Goal: Task Accomplishment & Management: Manage account settings

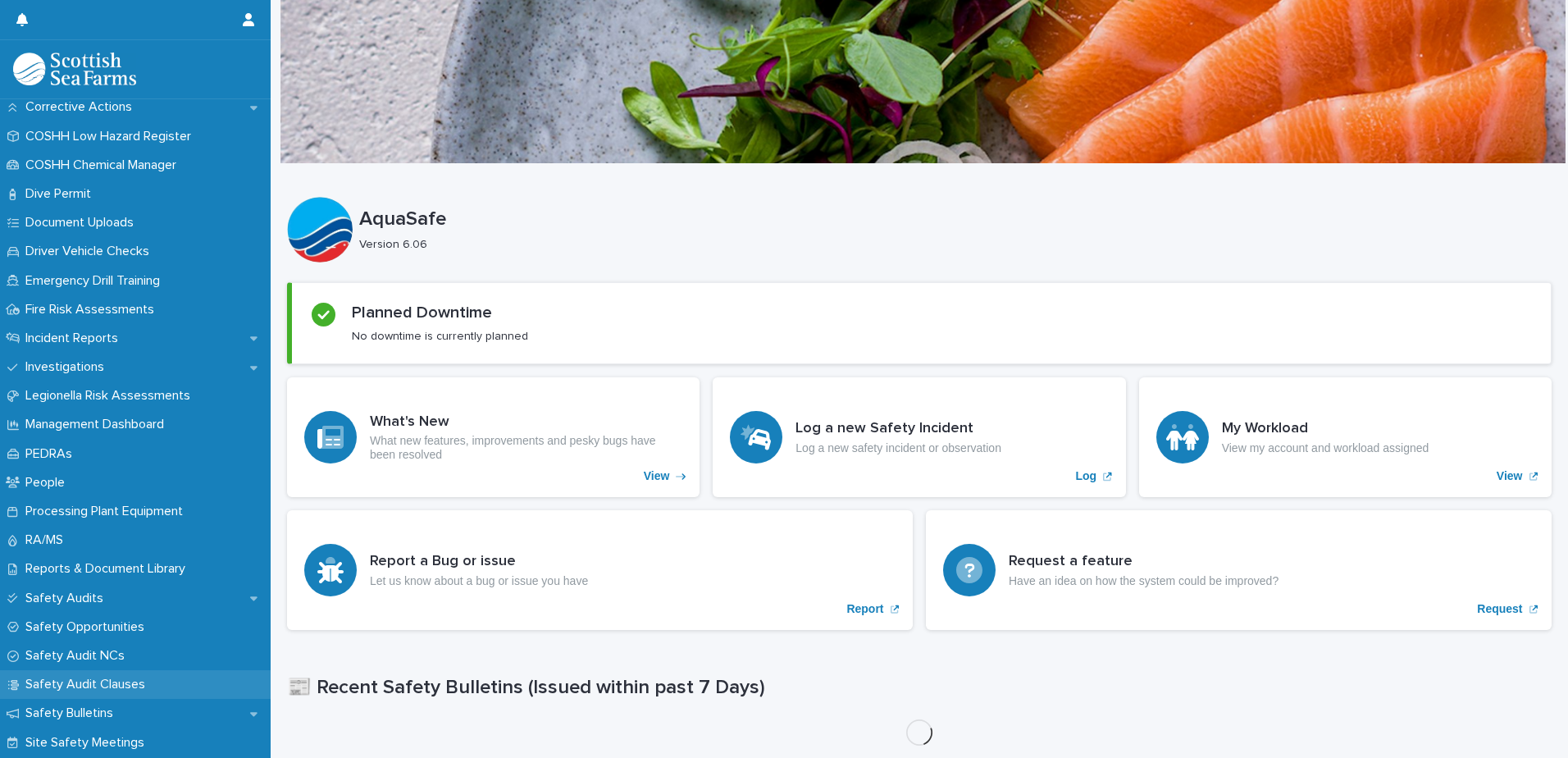
scroll to position [492, 0]
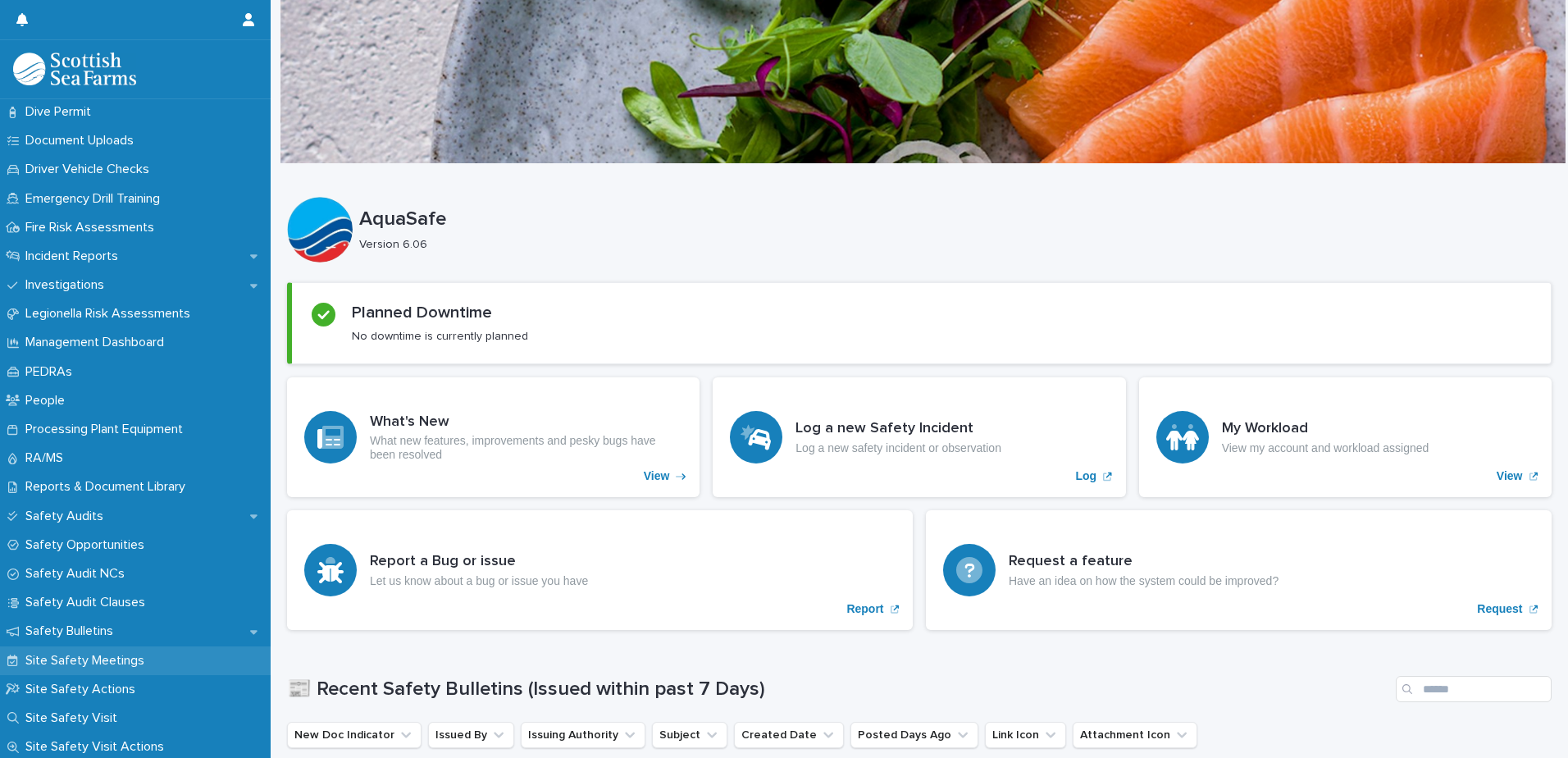
click at [135, 654] on p "Site Safety Meetings" at bounding box center [88, 661] width 139 height 16
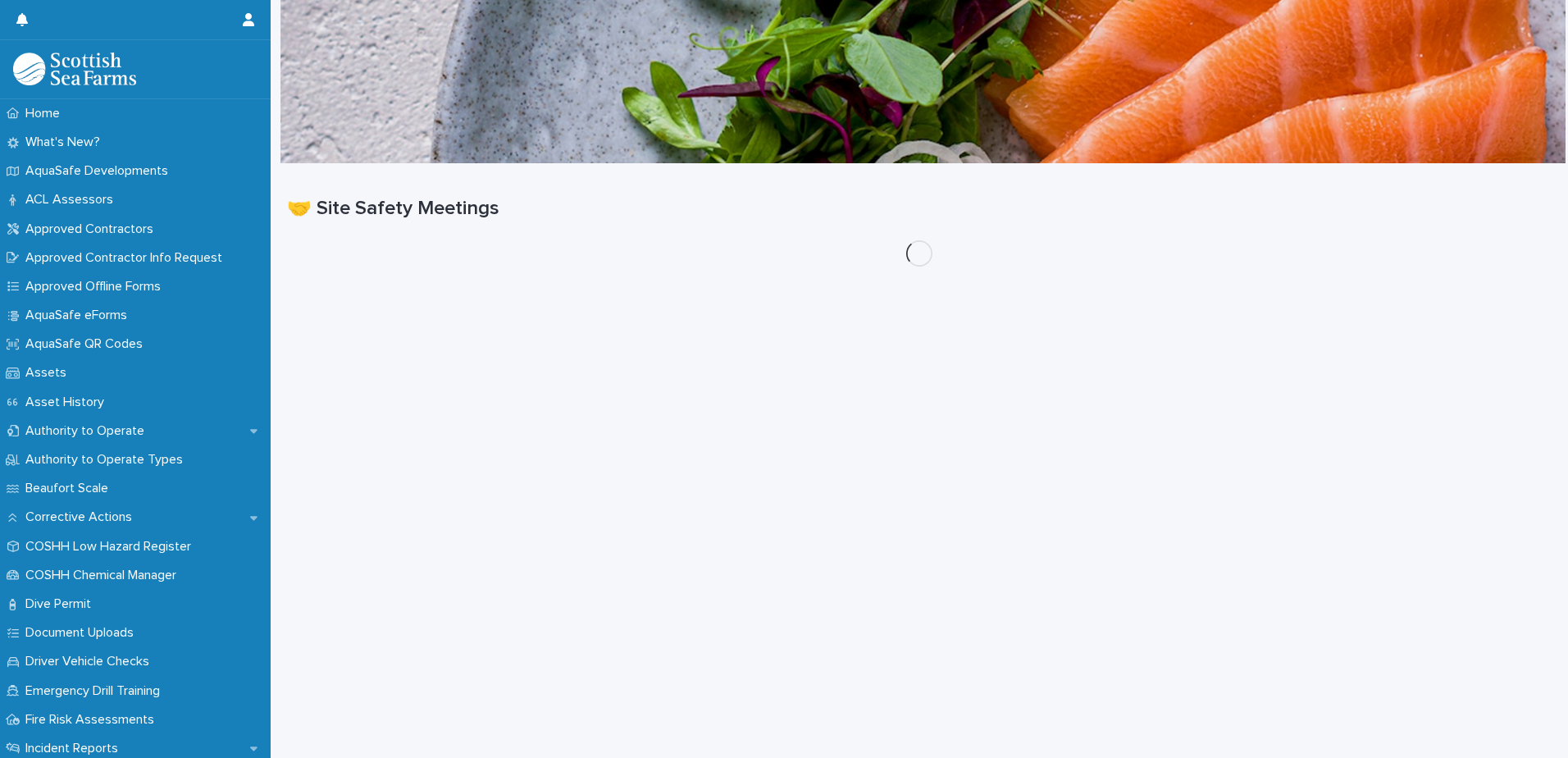
click at [135, 654] on p "Driver Vehicle Checks" at bounding box center [91, 662] width 144 height 16
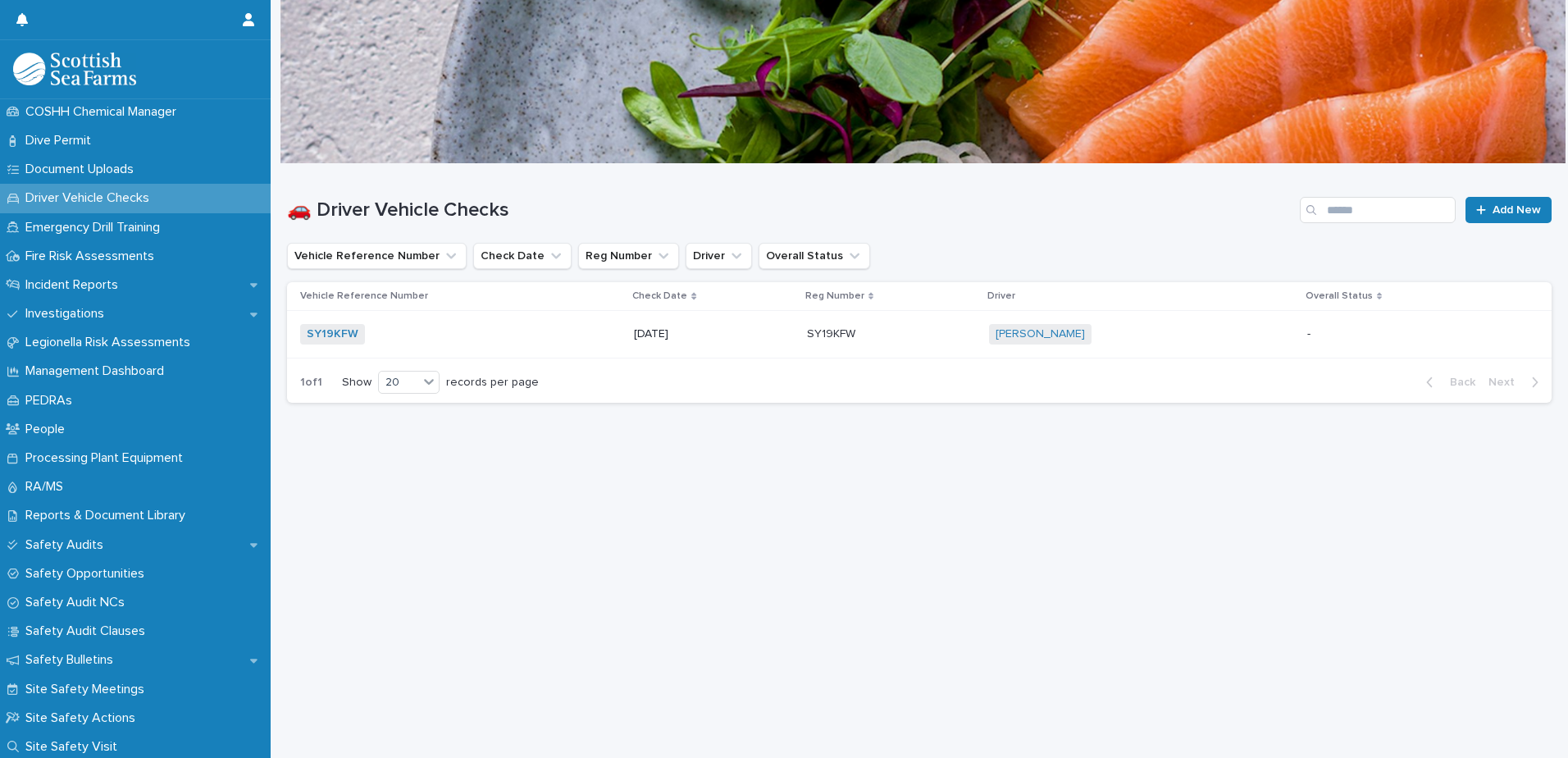
scroll to position [492, 0]
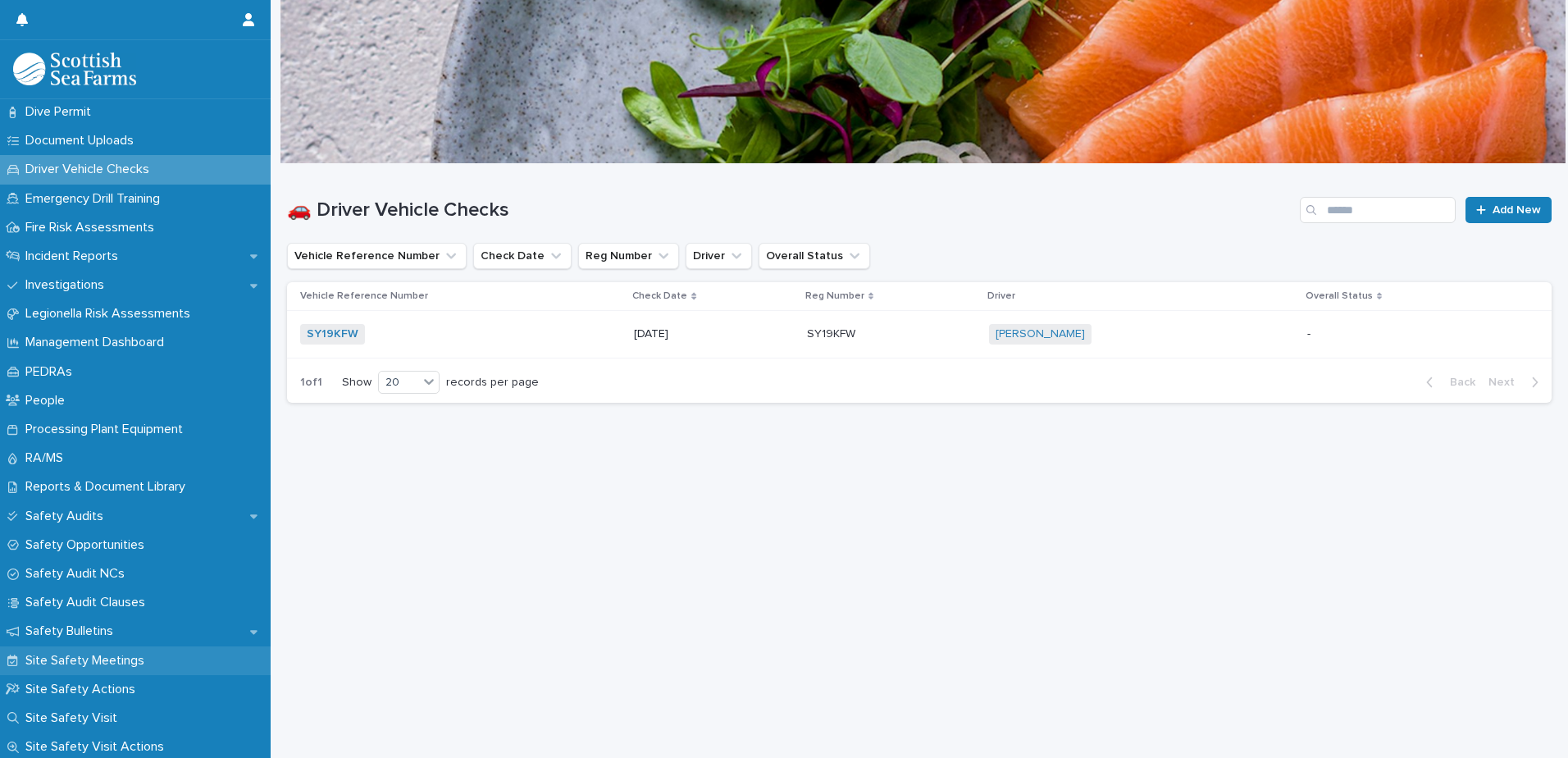
click at [137, 653] on p "Site Safety Meetings" at bounding box center [88, 661] width 139 height 16
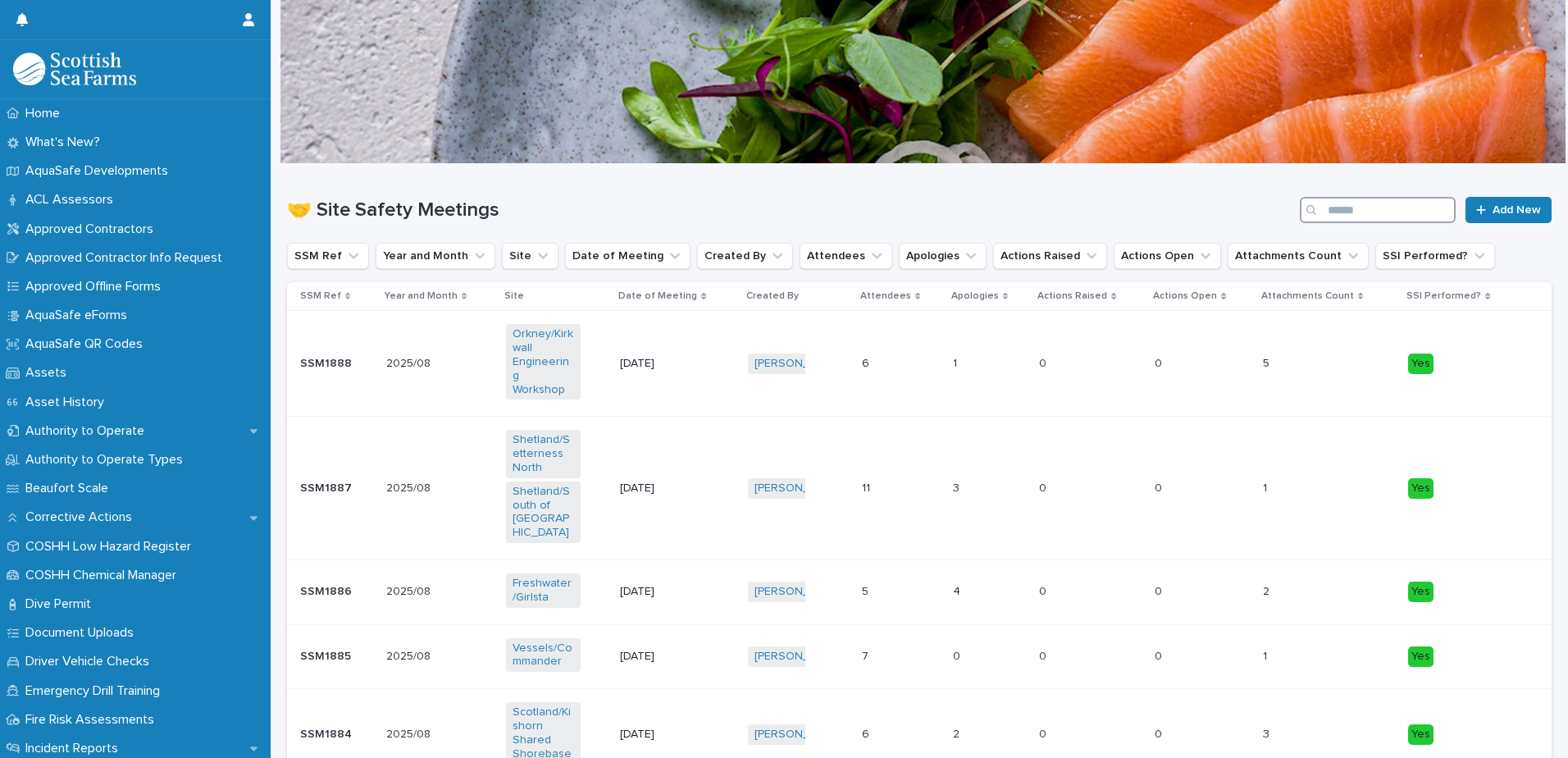
click at [1351, 209] on input "Search" at bounding box center [1378, 210] width 156 height 26
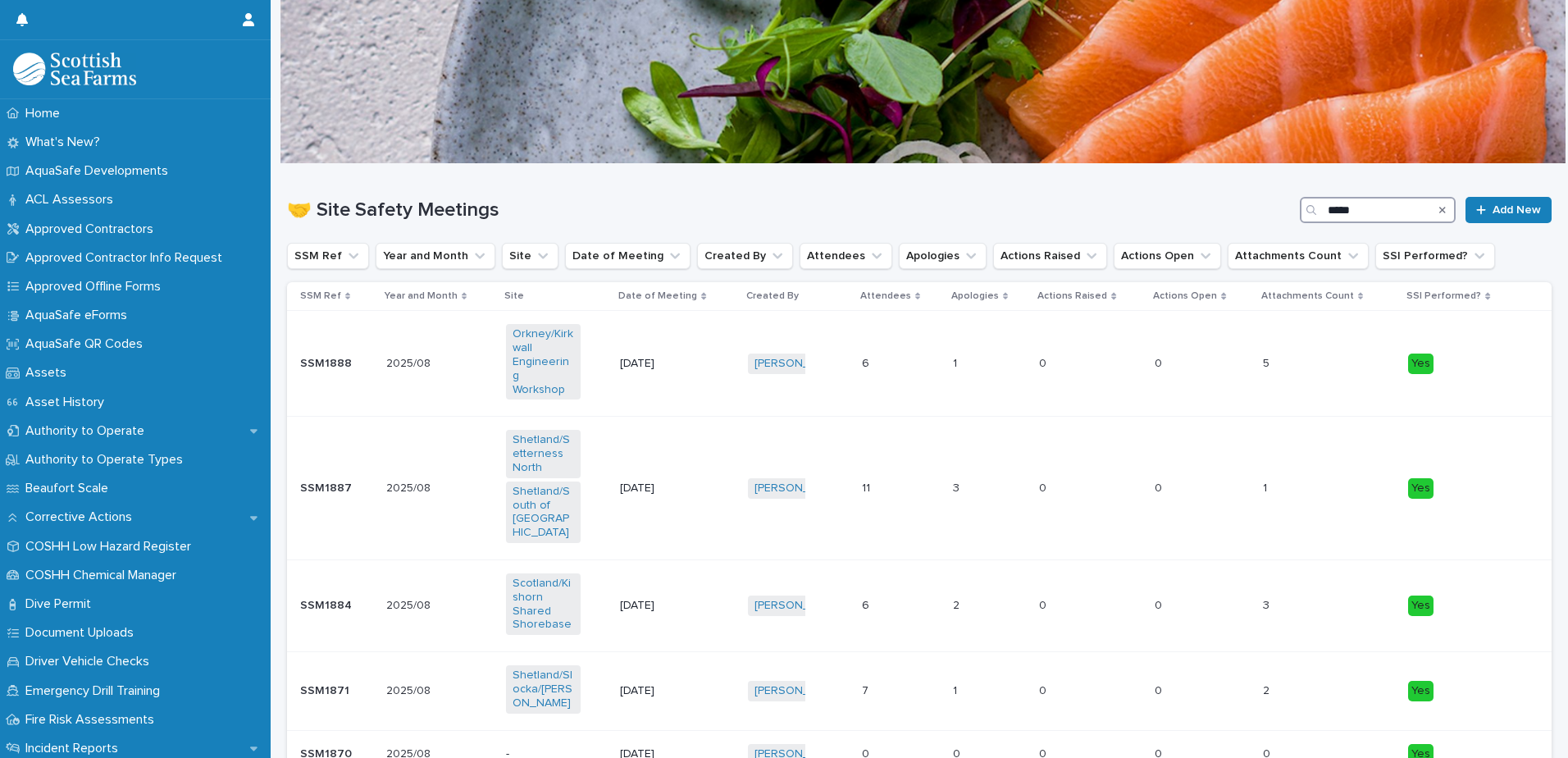
type input "*****"
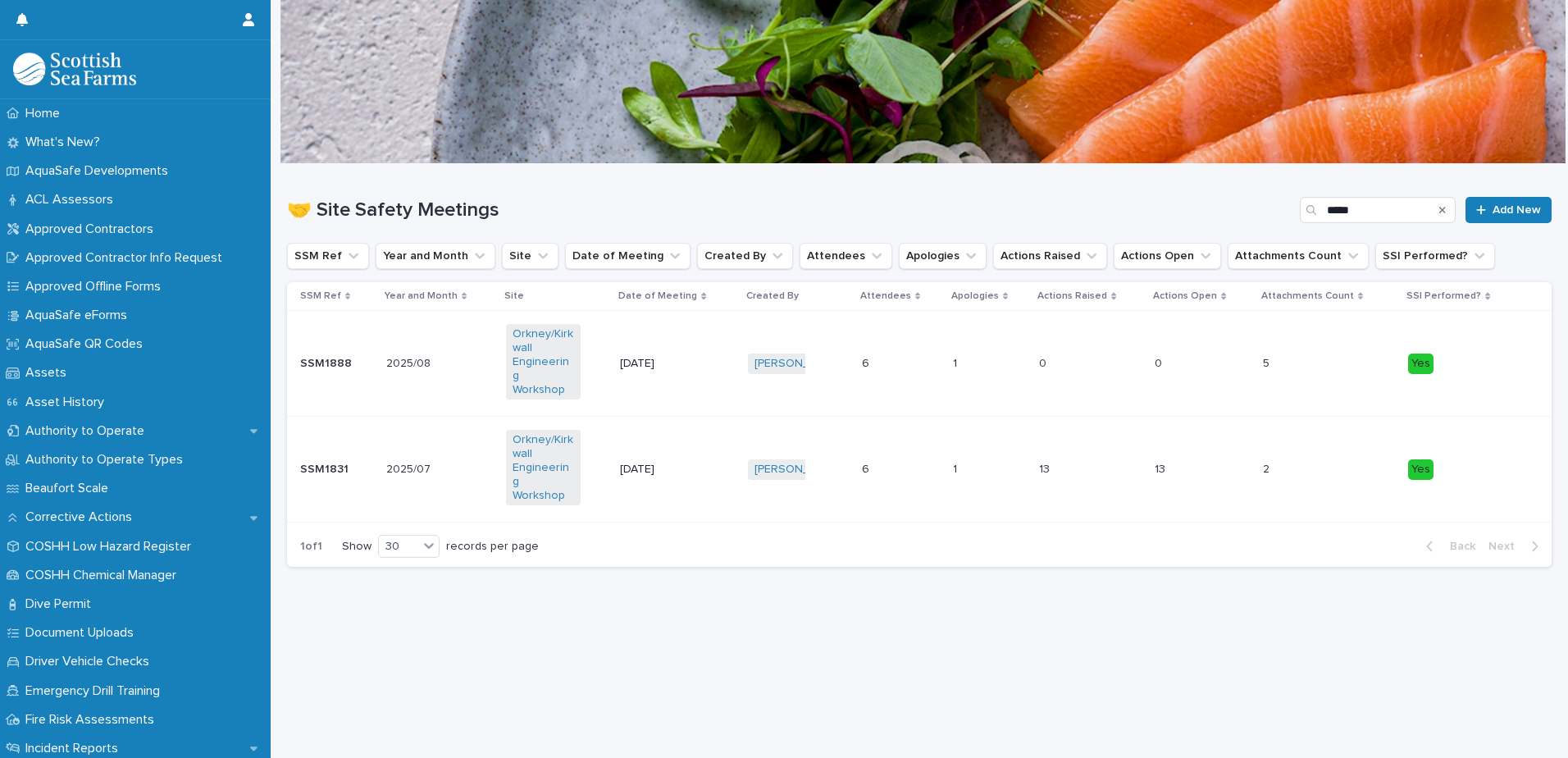
click at [649, 459] on div "[DATE]" at bounding box center [657, 467] width 75 height 17
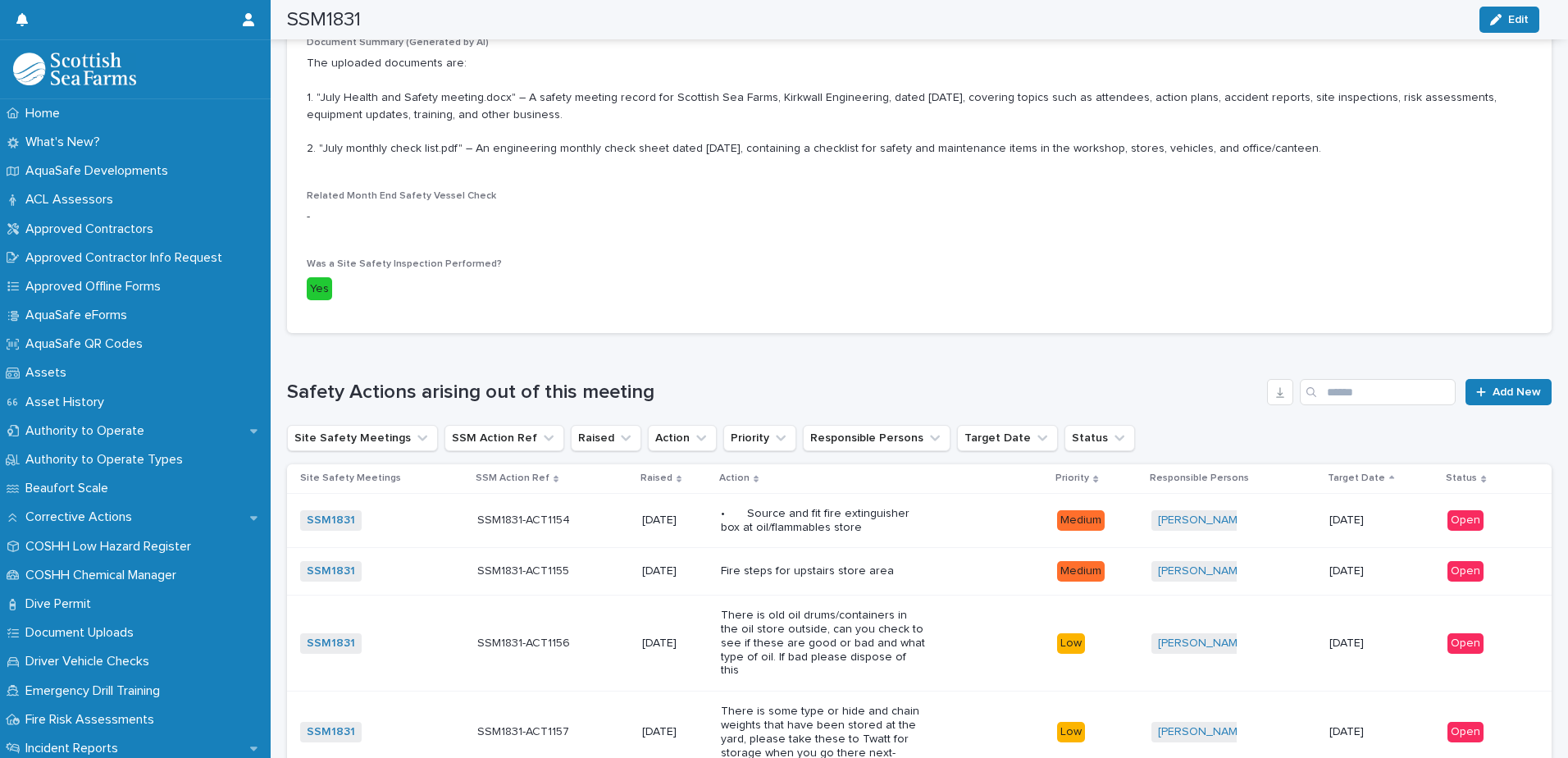
scroll to position [985, 0]
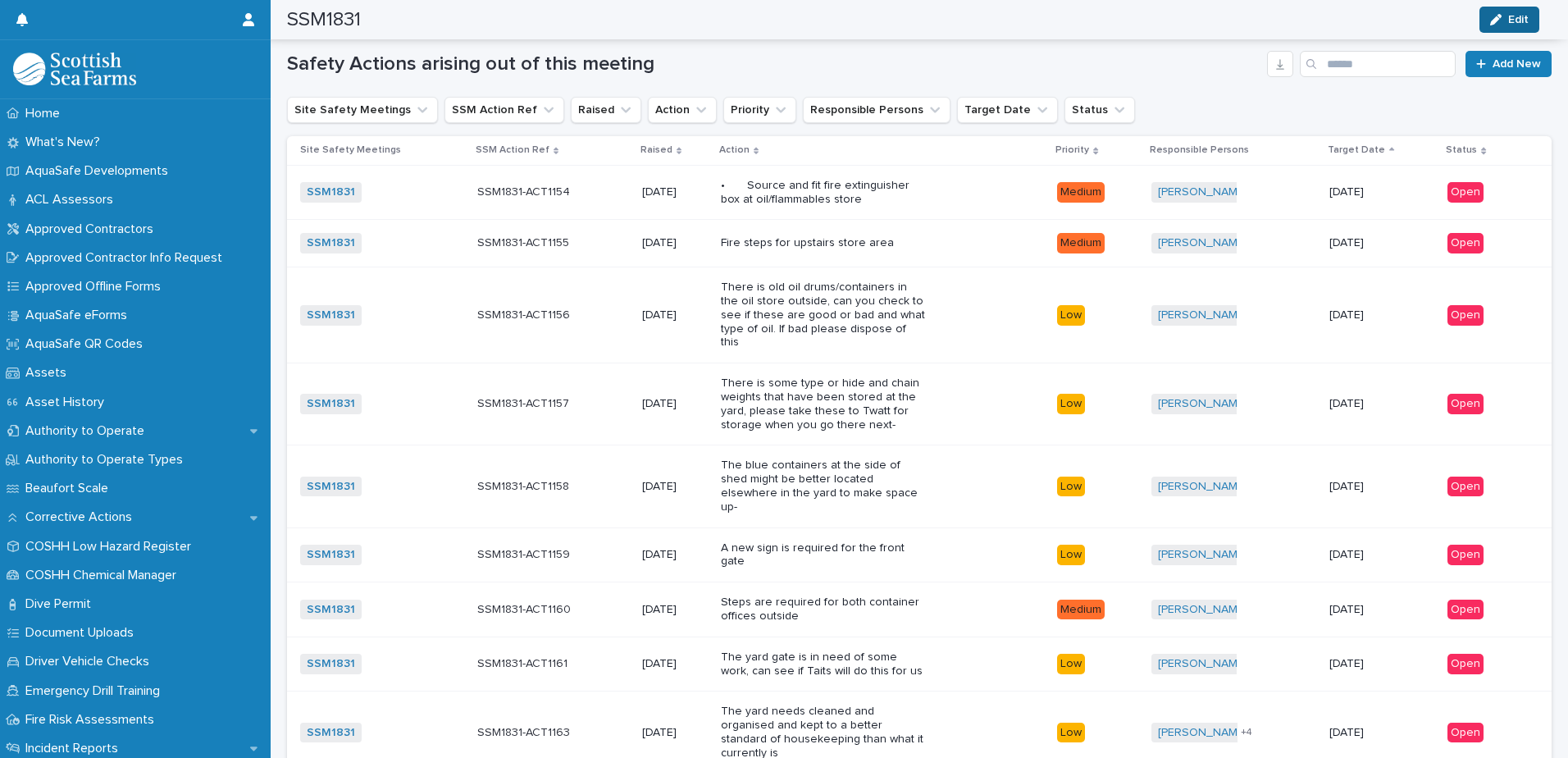
click at [1491, 21] on icon "button" at bounding box center [1495, 19] width 11 height 11
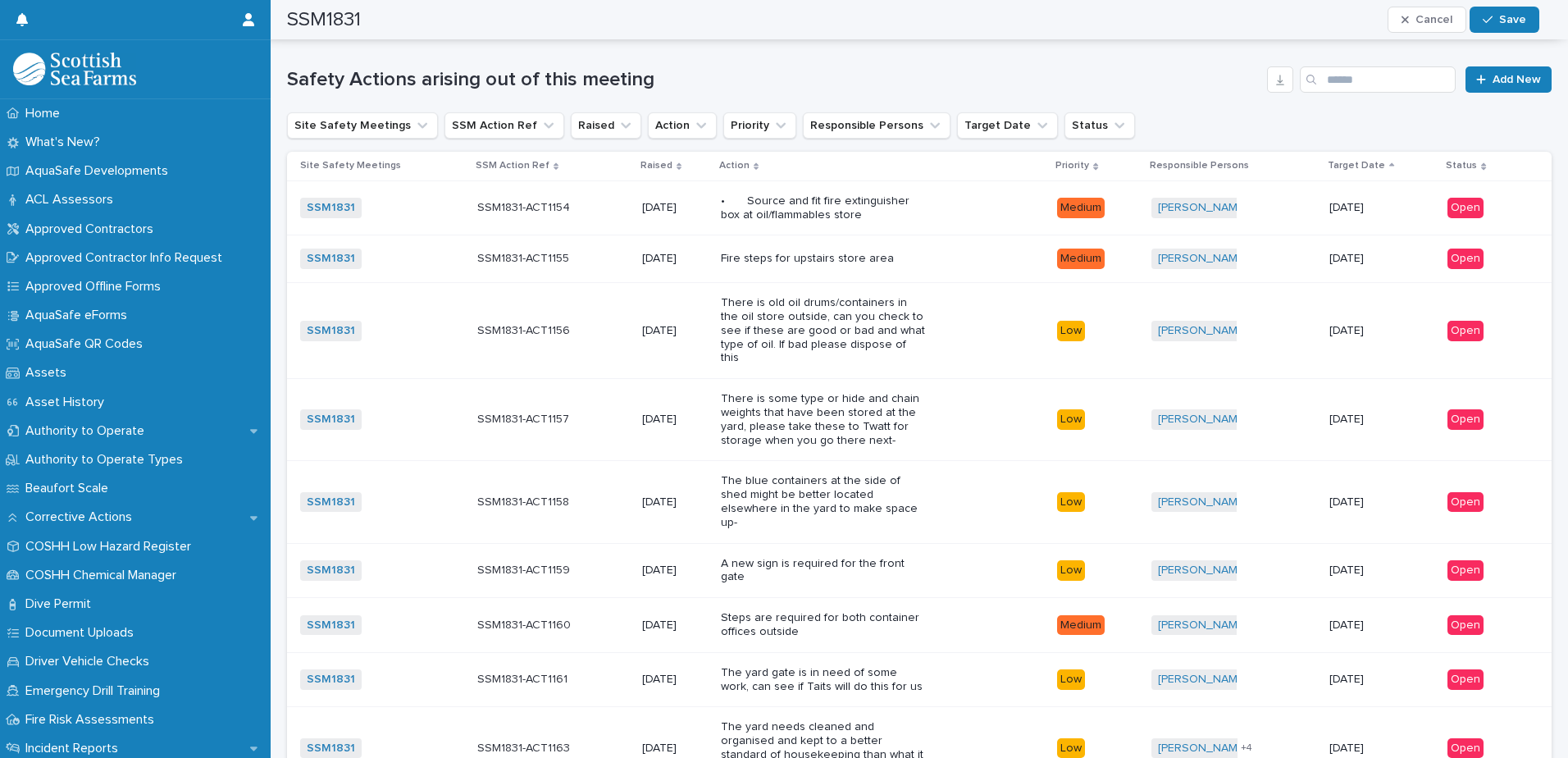
scroll to position [1012, 0]
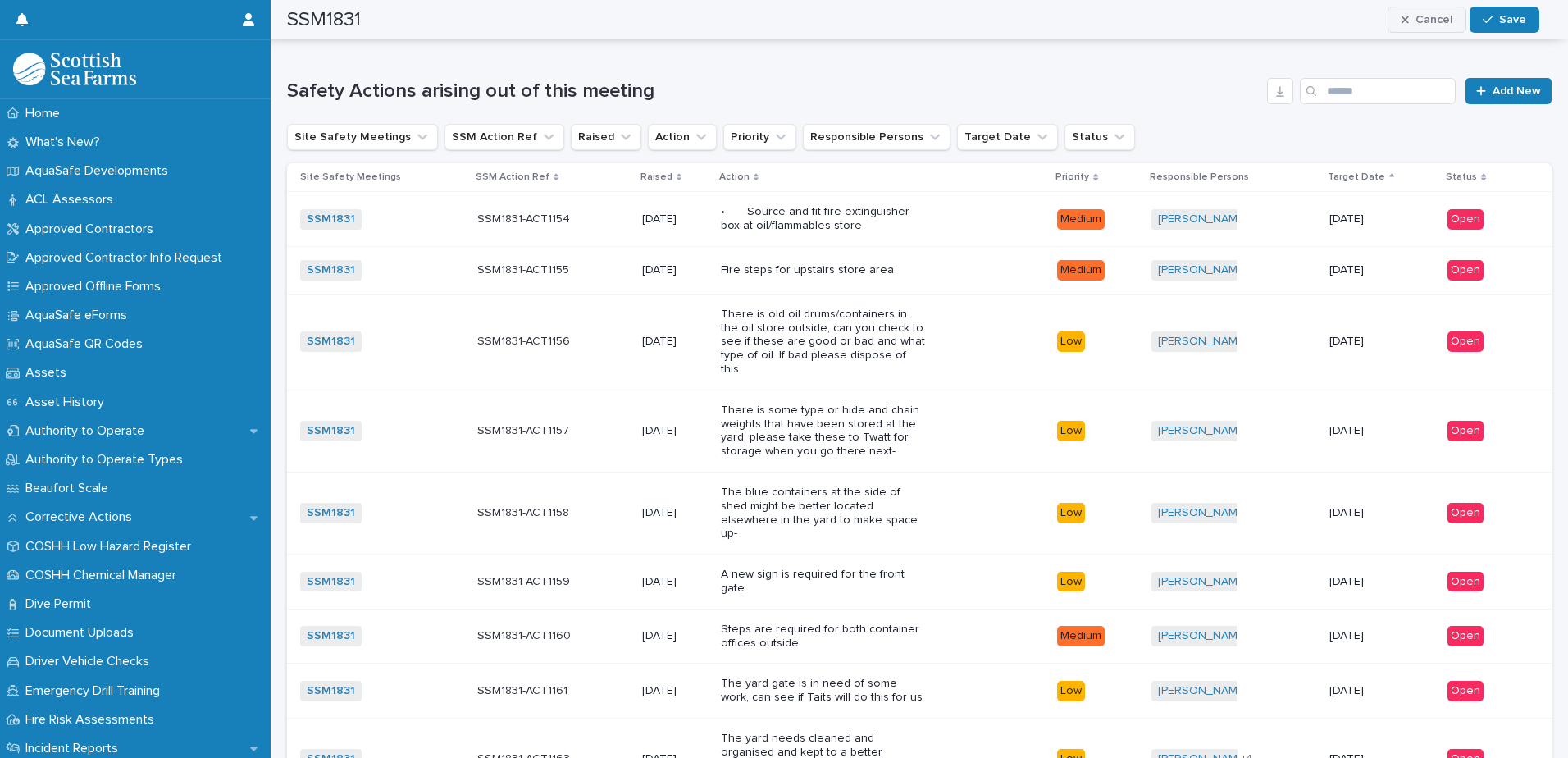
click at [1438, 13] on button "Cancel" at bounding box center [1427, 20] width 79 height 26
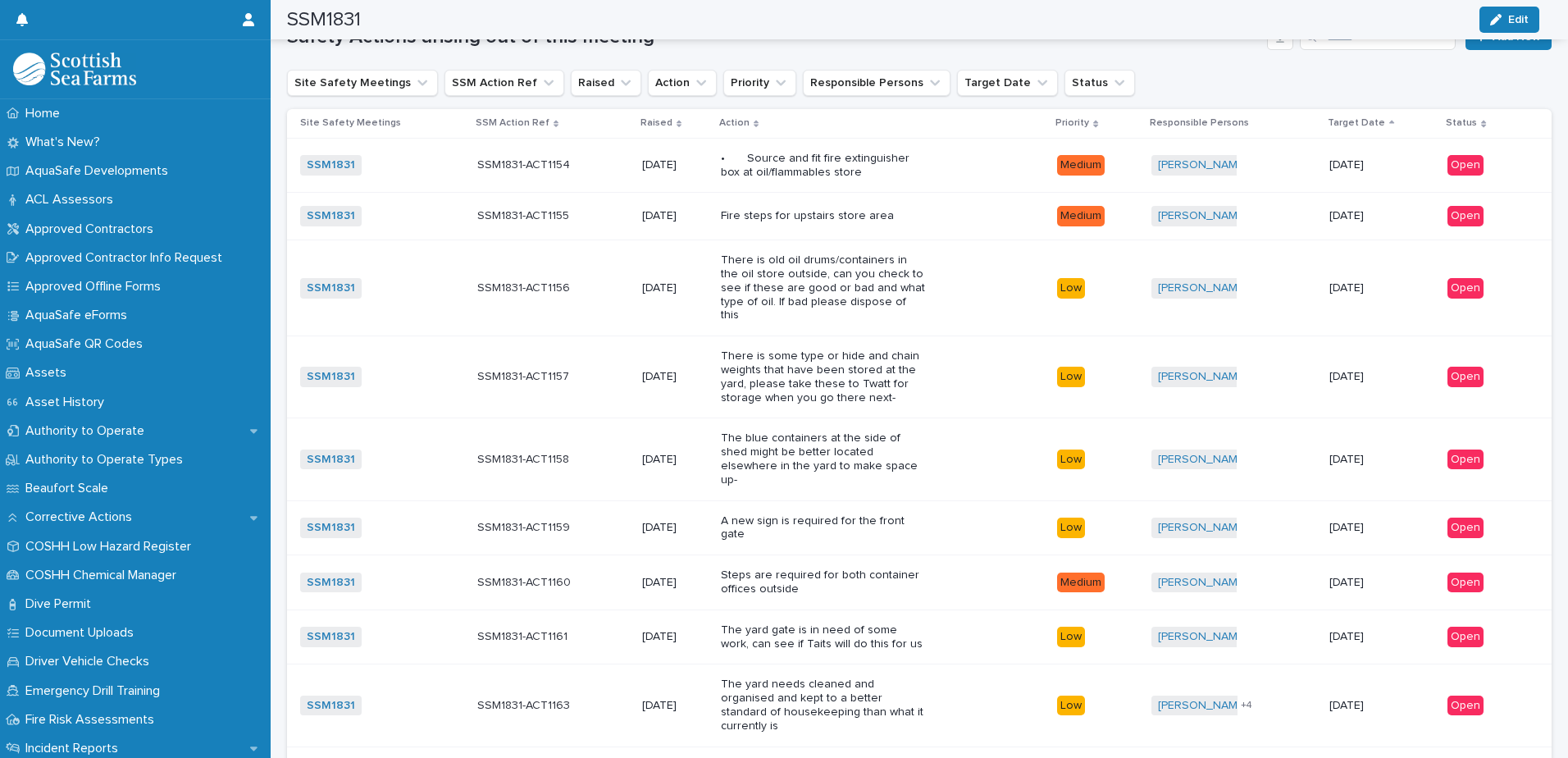
scroll to position [985, 0]
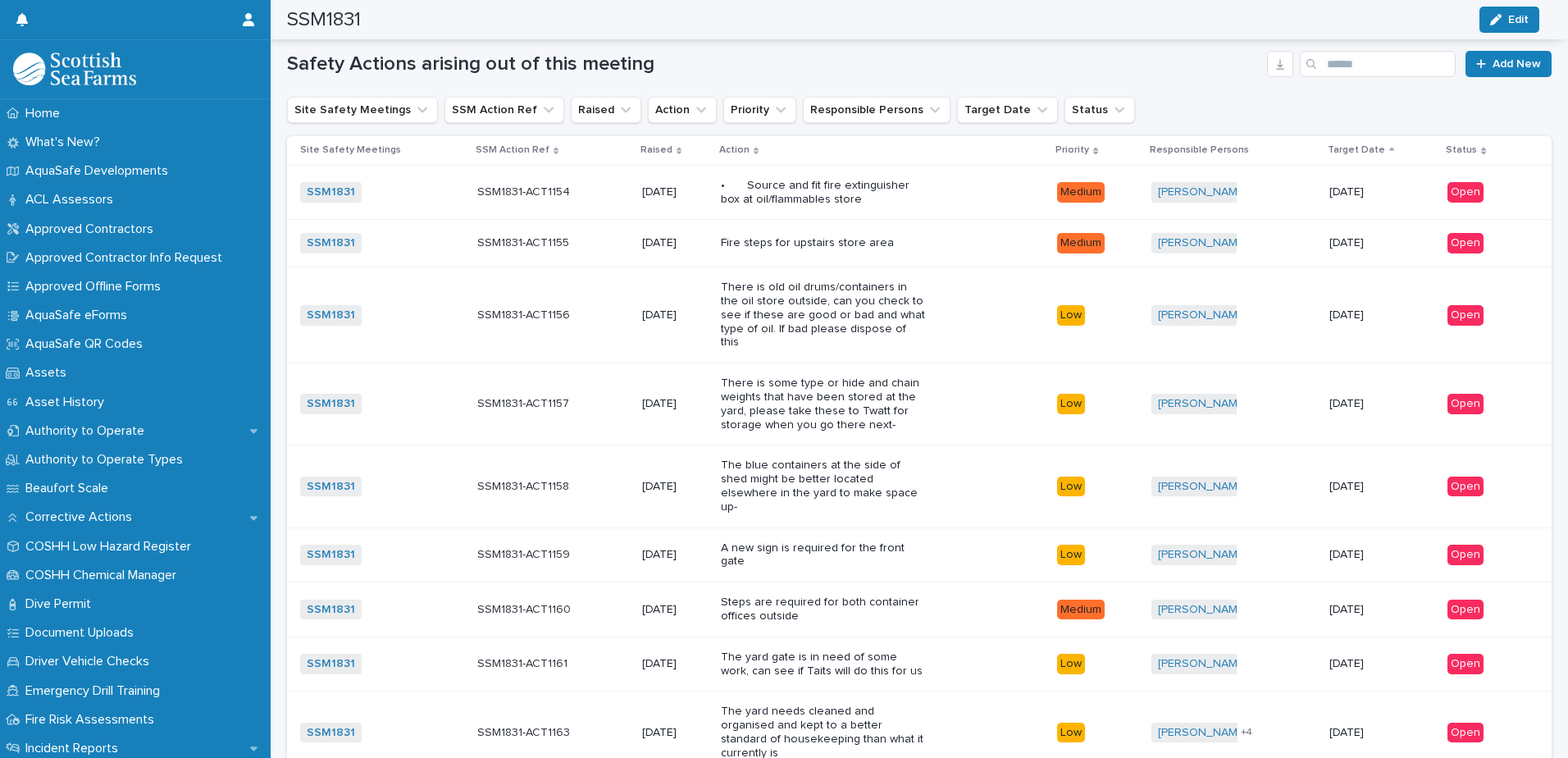
click at [447, 202] on div "SSM1831 + 0" at bounding box center [383, 193] width 164 height 34
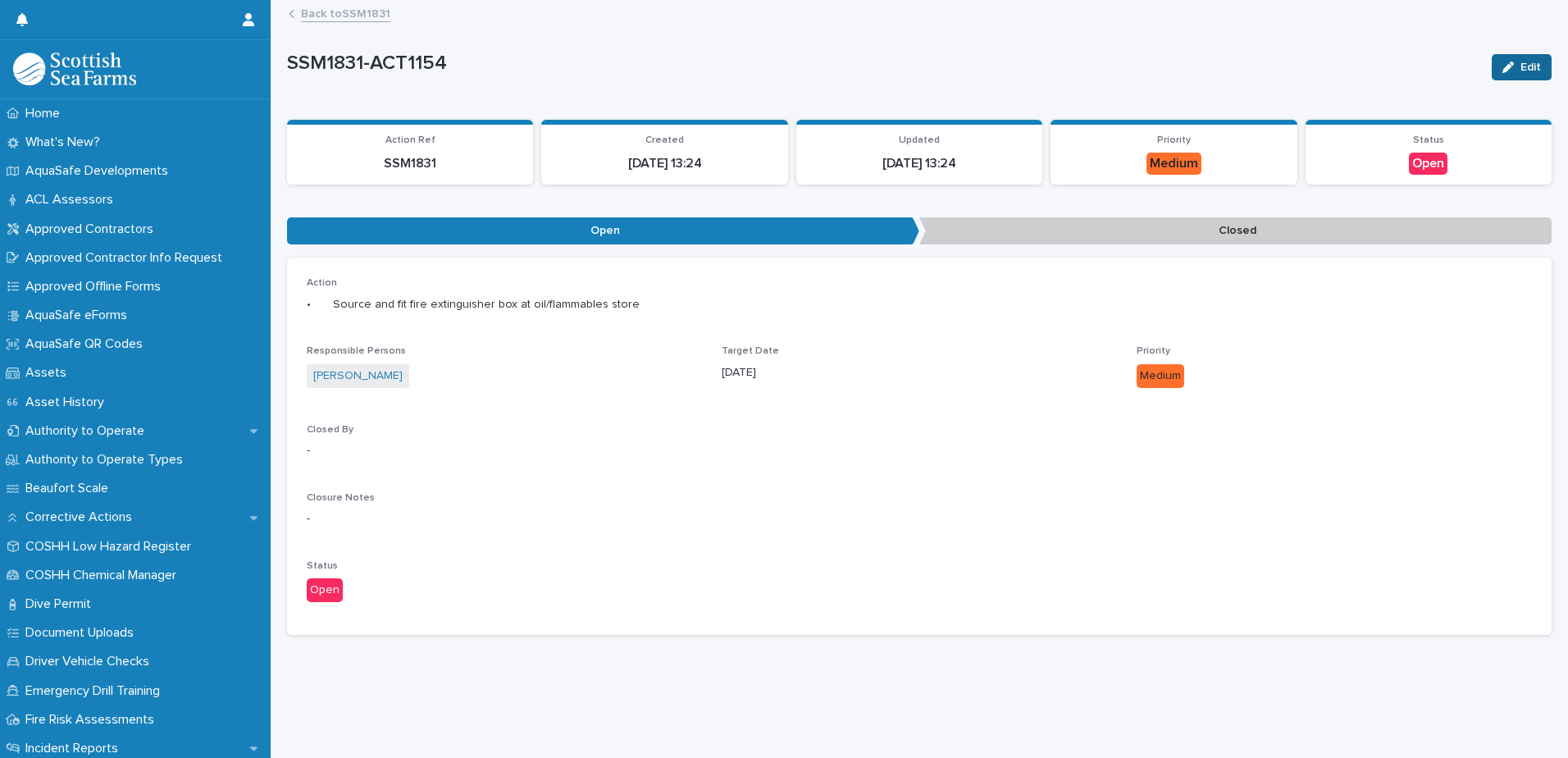
click at [1521, 62] on span "Edit" at bounding box center [1531, 67] width 21 height 11
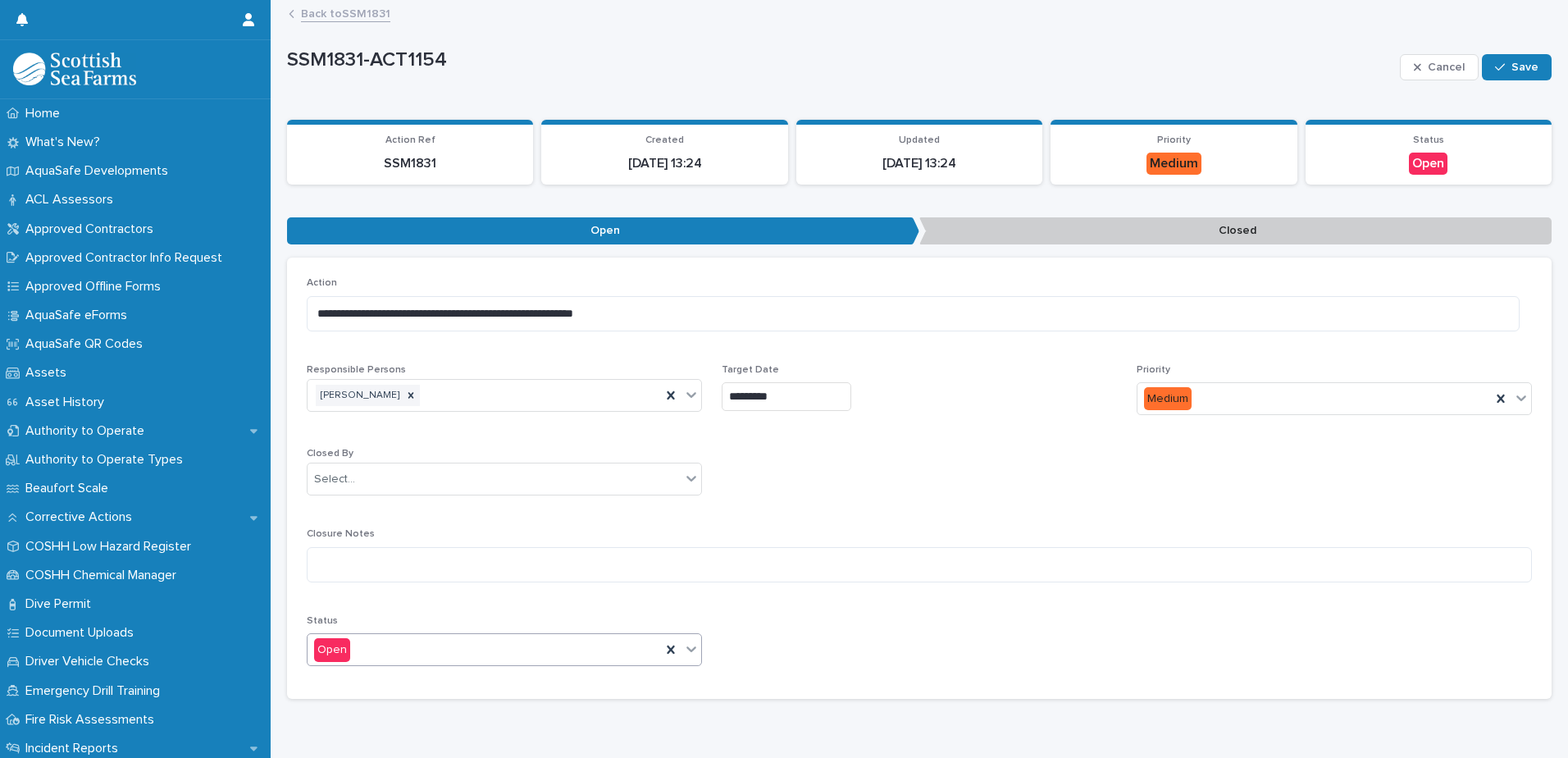
click at [625, 650] on div "Open" at bounding box center [484, 649] width 354 height 27
click at [557, 713] on div "Closed" at bounding box center [502, 709] width 390 height 29
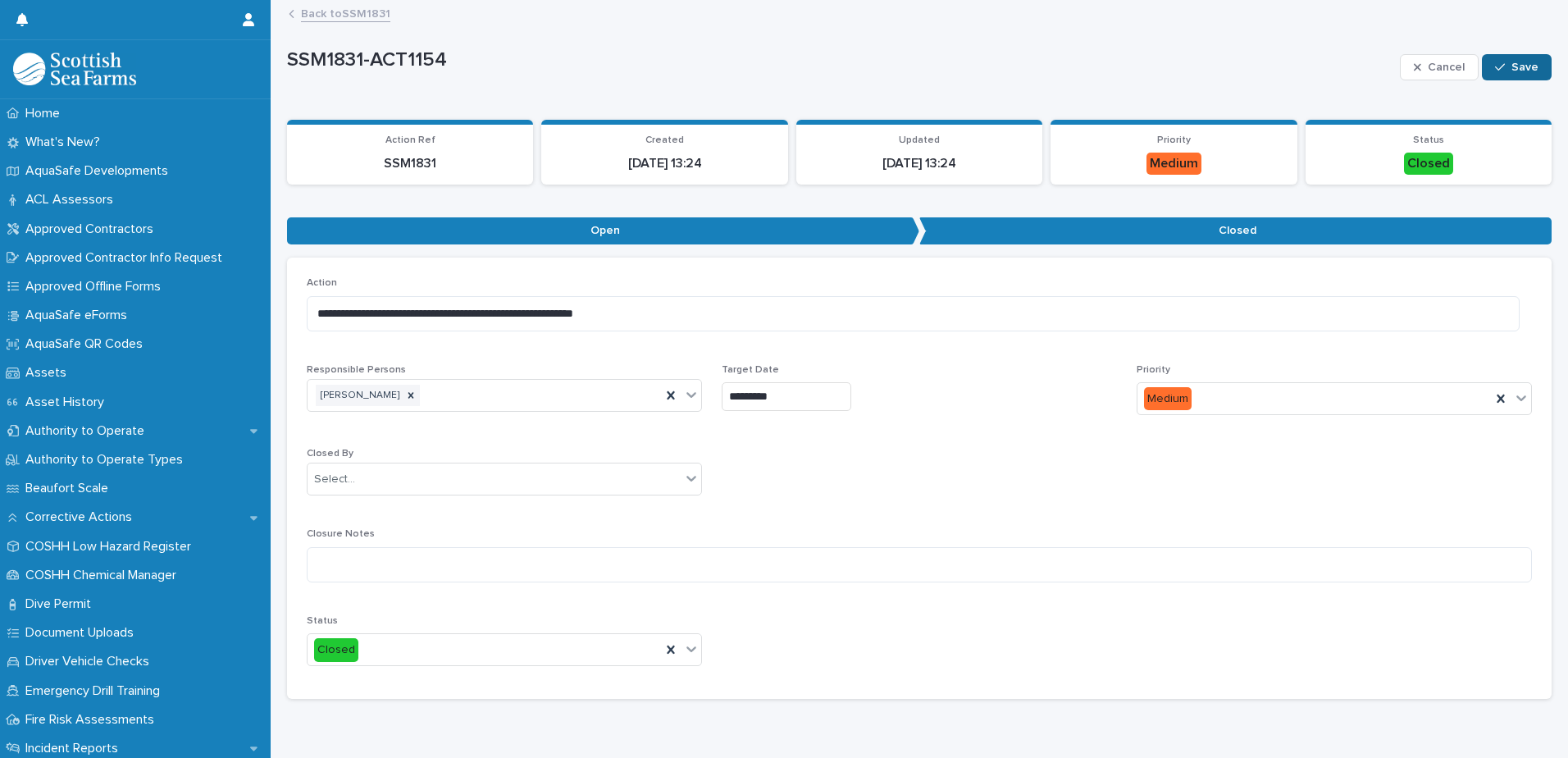
click at [1512, 71] on span "Save" at bounding box center [1525, 67] width 27 height 11
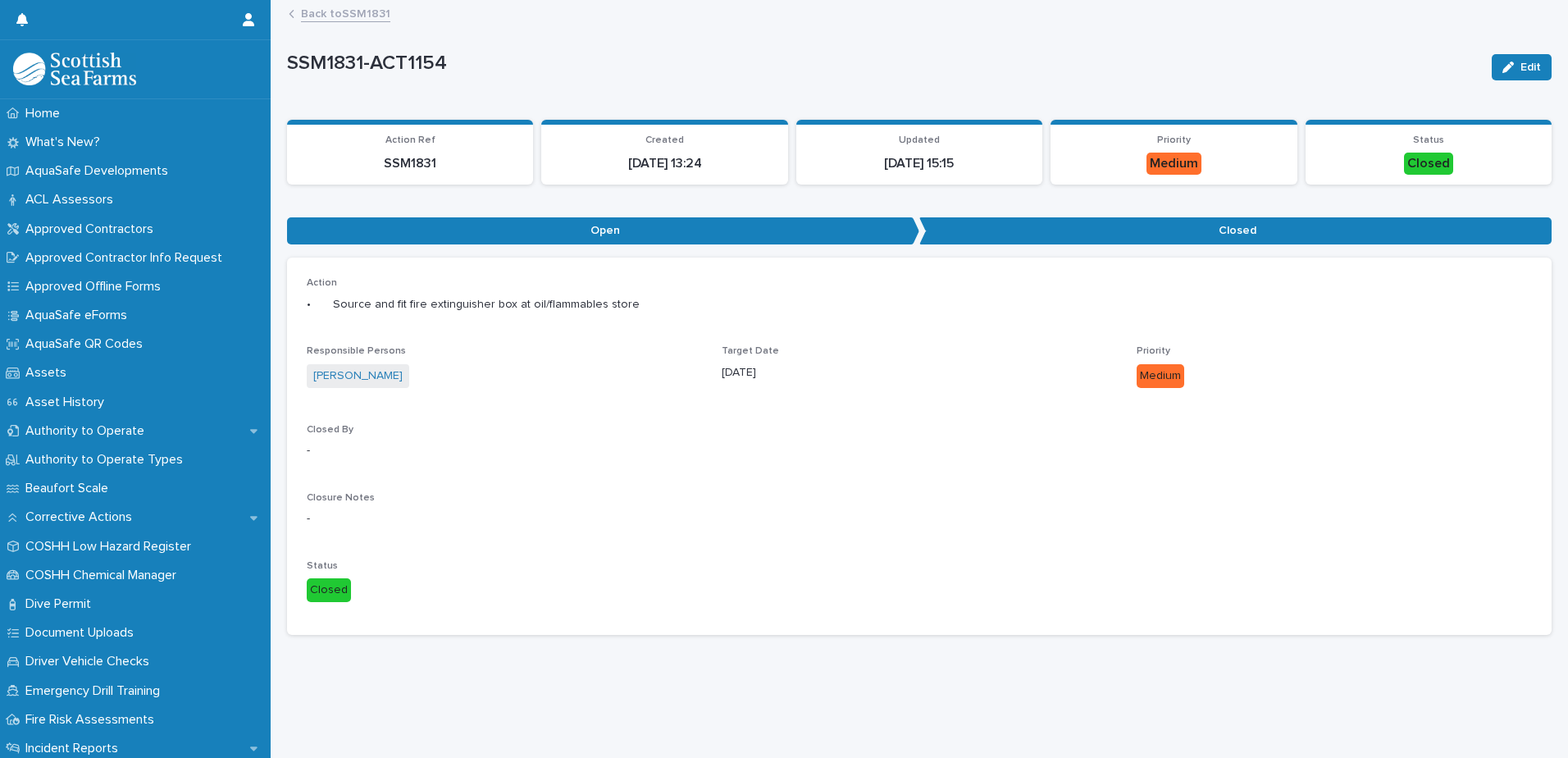
click at [367, 10] on link "Back to SSM1831" at bounding box center [346, 12] width 90 height 19
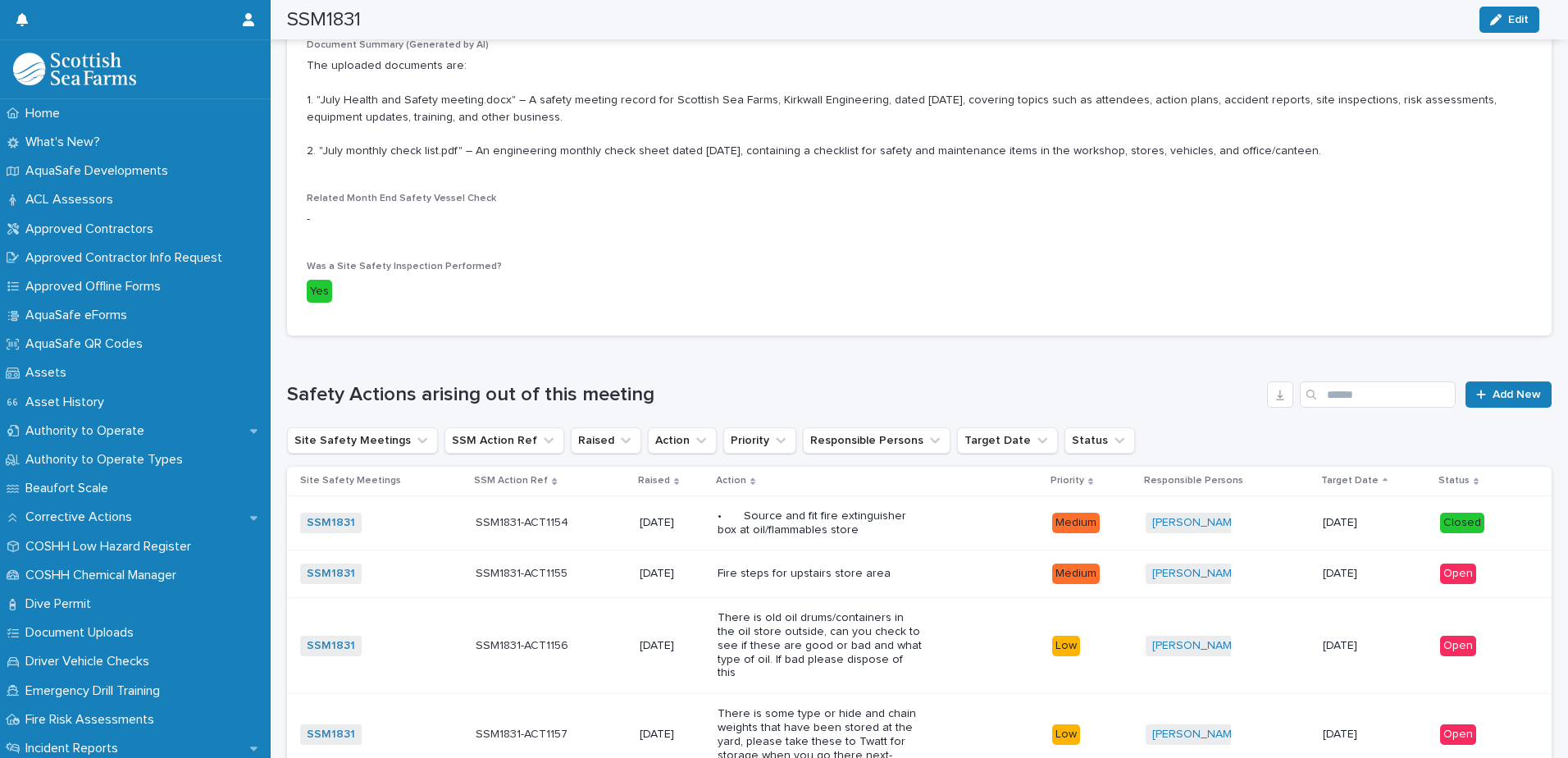
scroll to position [656, 0]
click at [919, 567] on p "Fire steps for upstairs store area" at bounding box center [820, 571] width 205 height 14
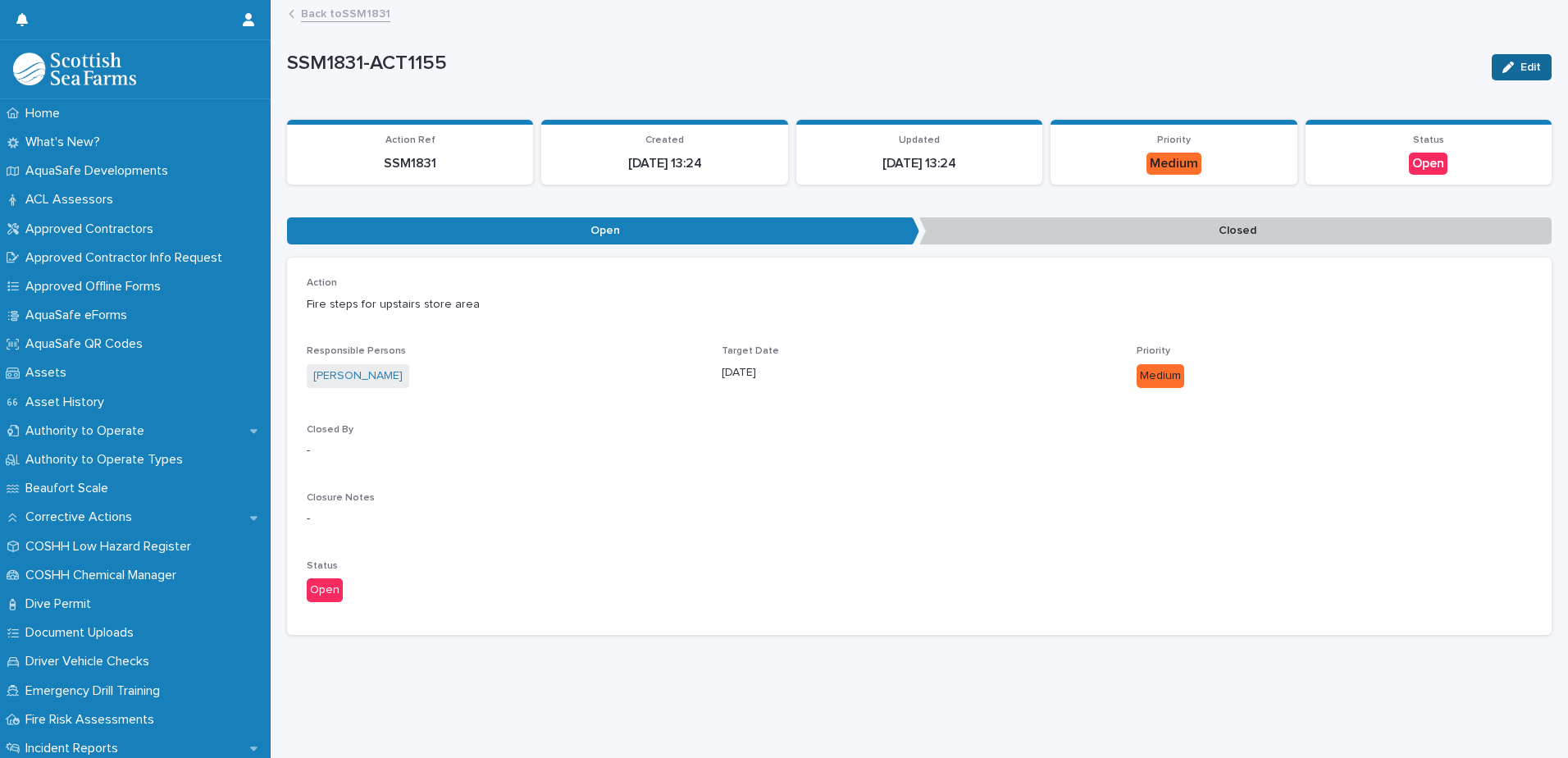
click at [1525, 63] on span "Edit" at bounding box center [1531, 67] width 21 height 11
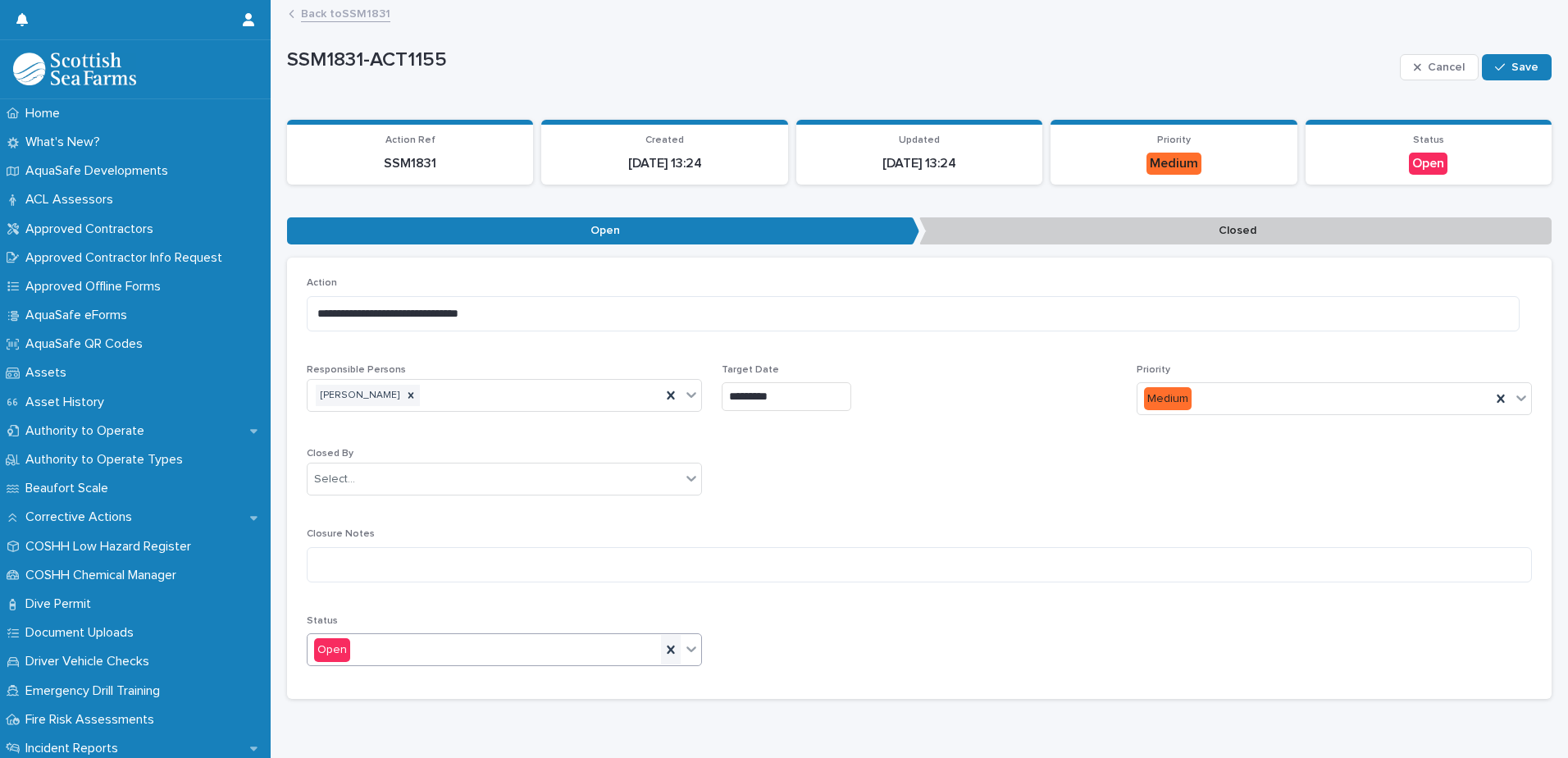
click at [672, 645] on icon at bounding box center [671, 649] width 16 height 16
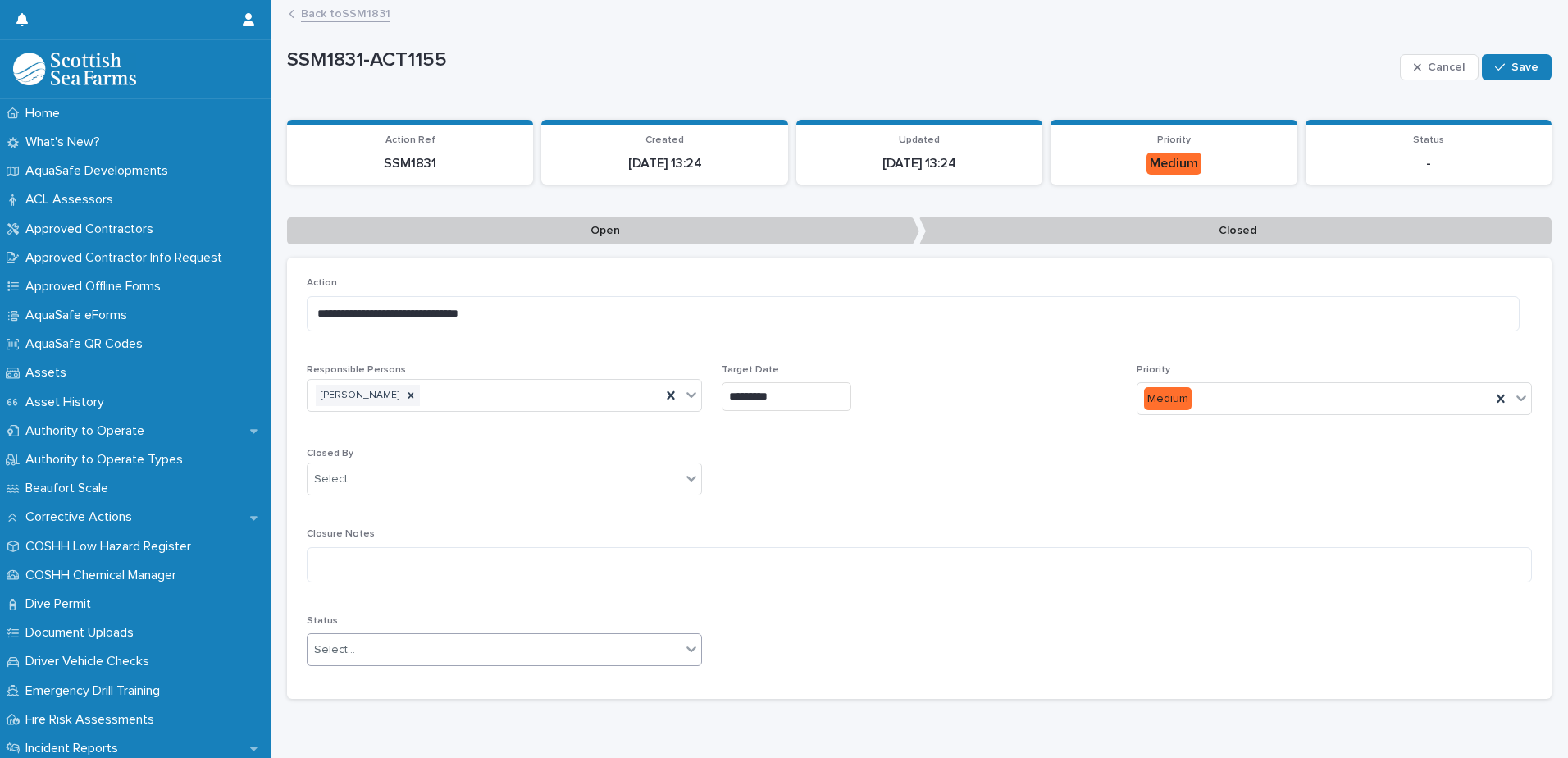
click at [688, 647] on icon at bounding box center [691, 648] width 16 height 16
click at [571, 710] on div "Closed" at bounding box center [502, 709] width 390 height 29
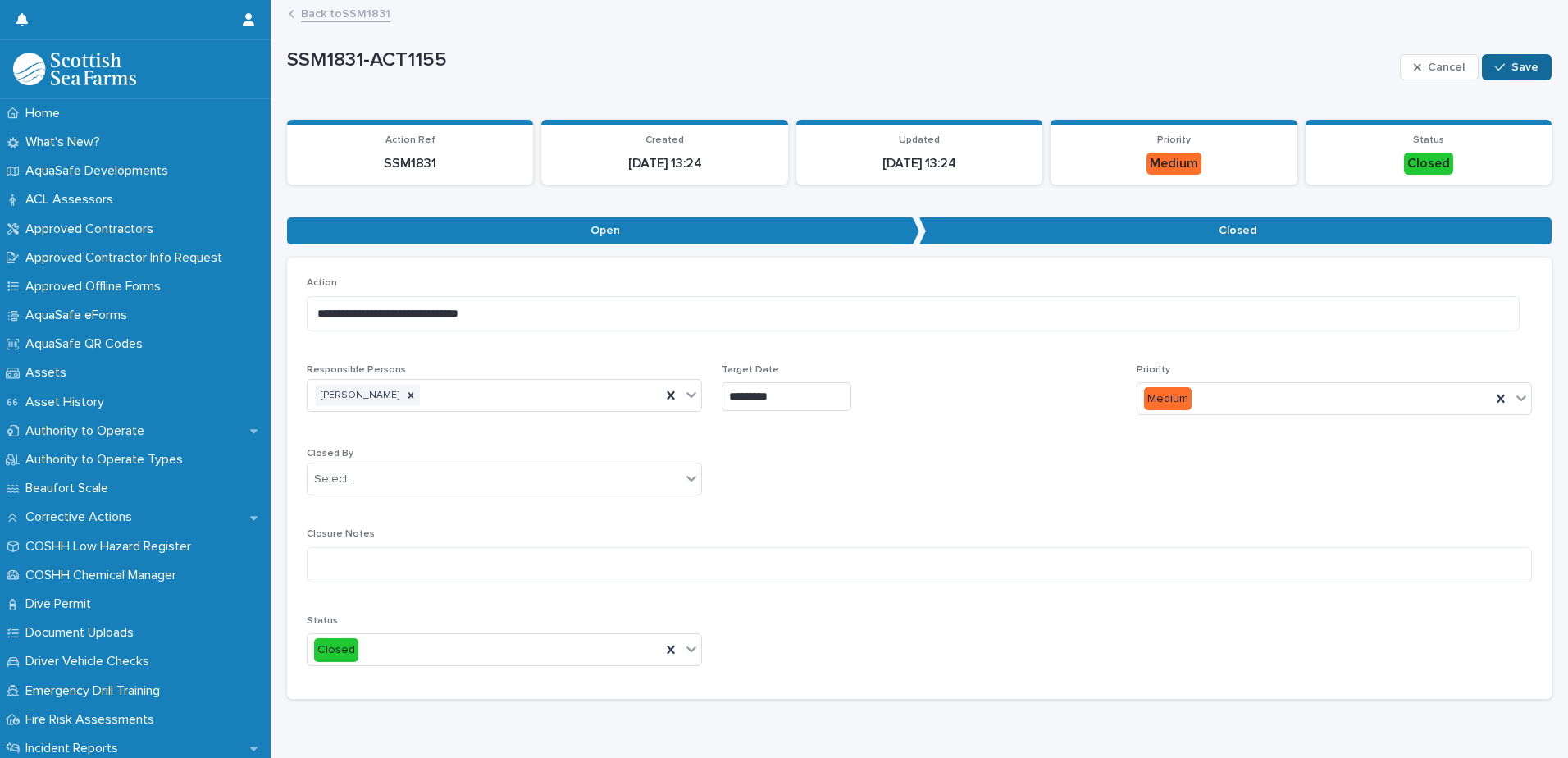
click at [1500, 62] on button "Save" at bounding box center [1517, 67] width 70 height 26
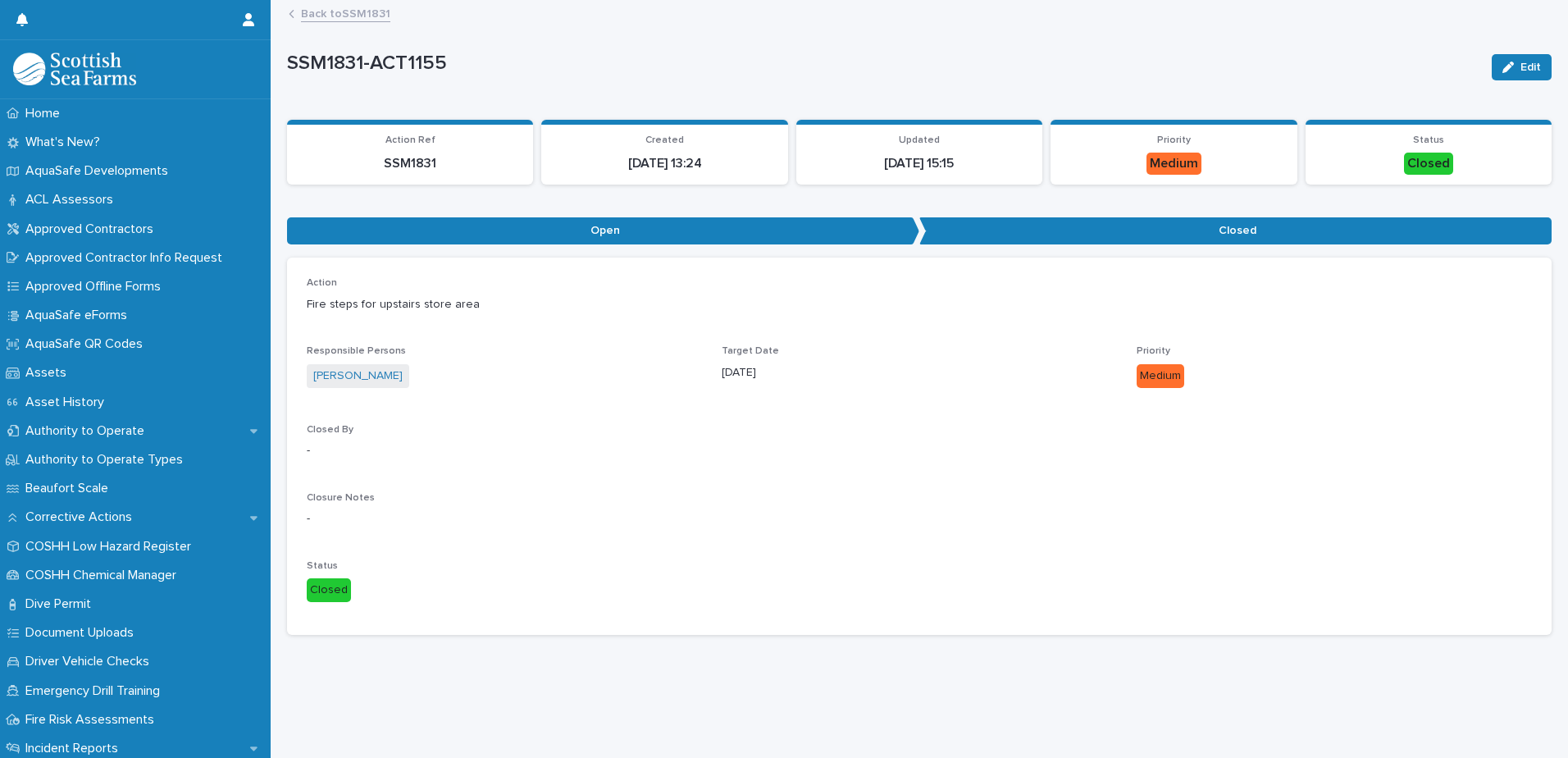
click at [319, 15] on link "Back to SSM1831" at bounding box center [346, 12] width 90 height 19
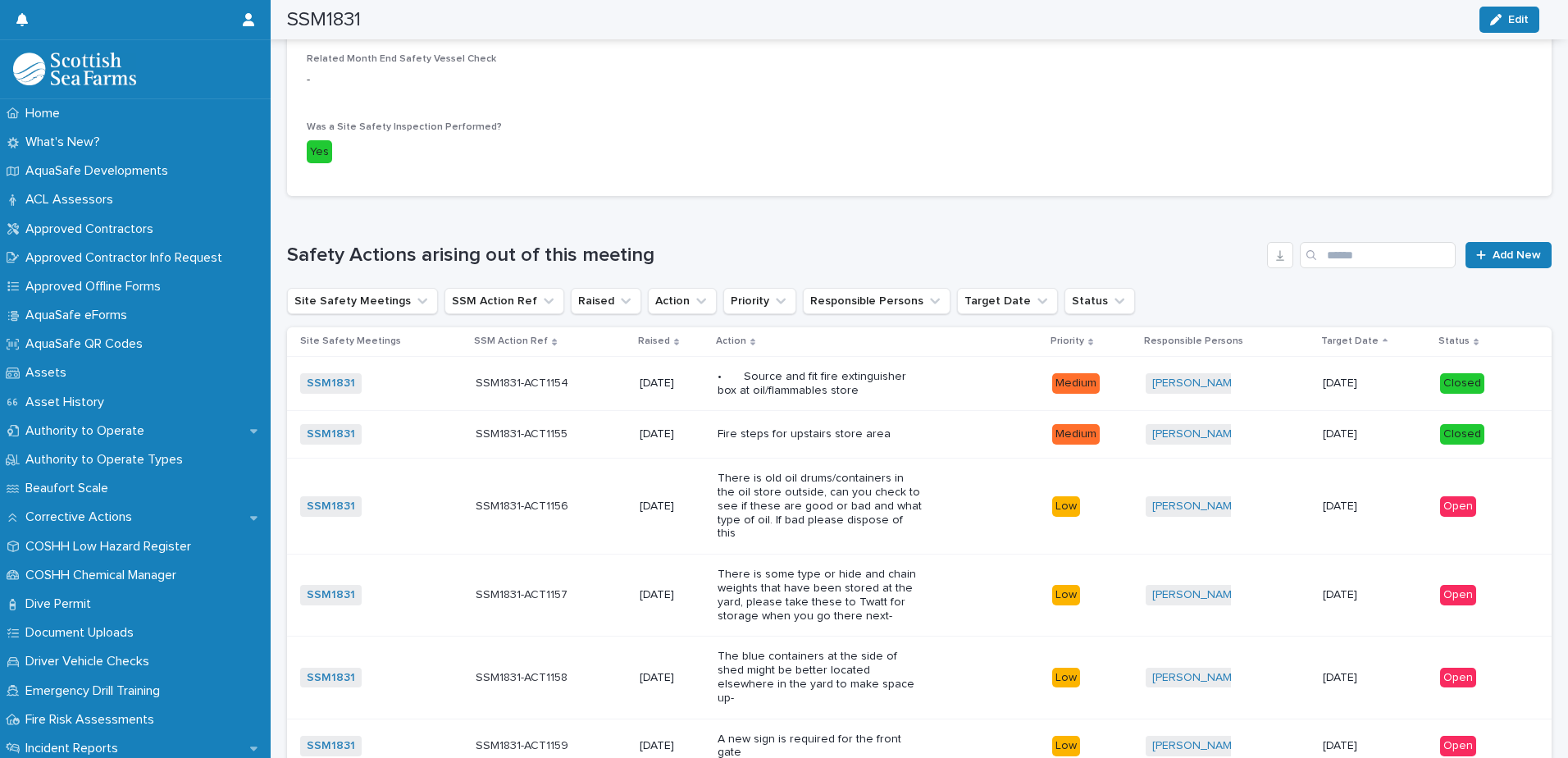
scroll to position [902, 0]
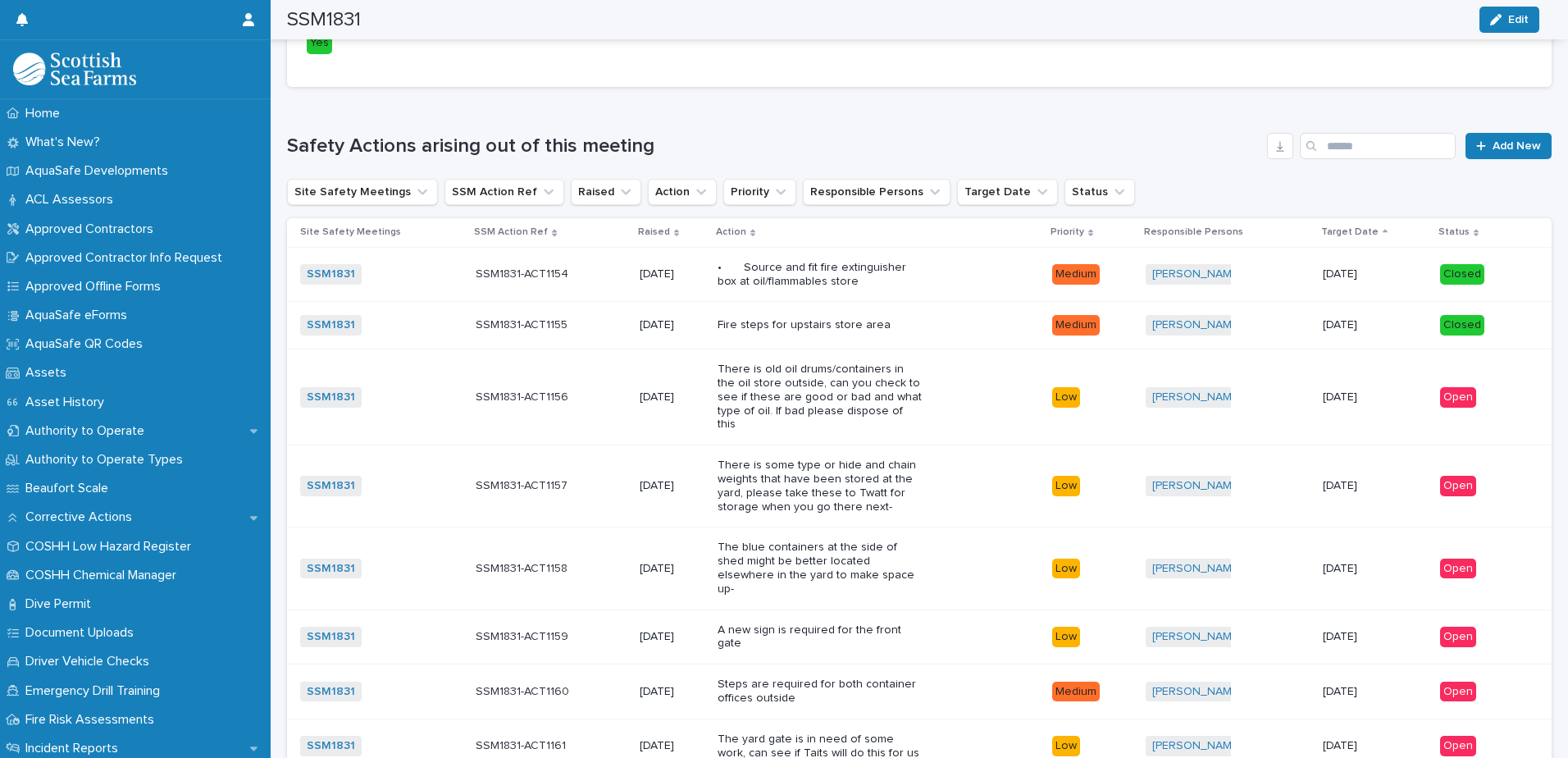
click at [746, 375] on p "There is old oil drums/containers in the oil store outside, can you check to se…" at bounding box center [820, 396] width 205 height 69
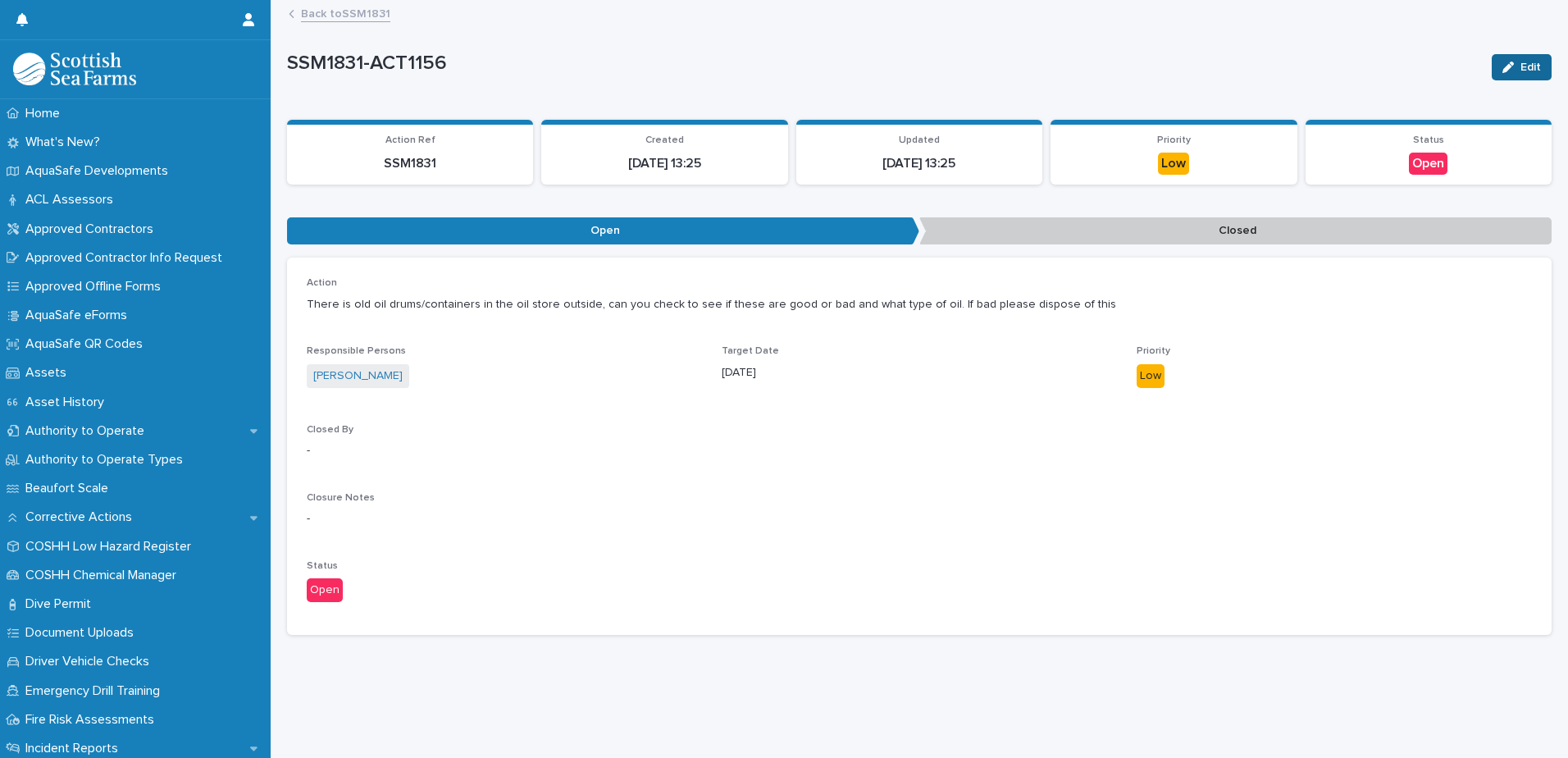
click at [1505, 72] on div "button" at bounding box center [1512, 67] width 18 height 11
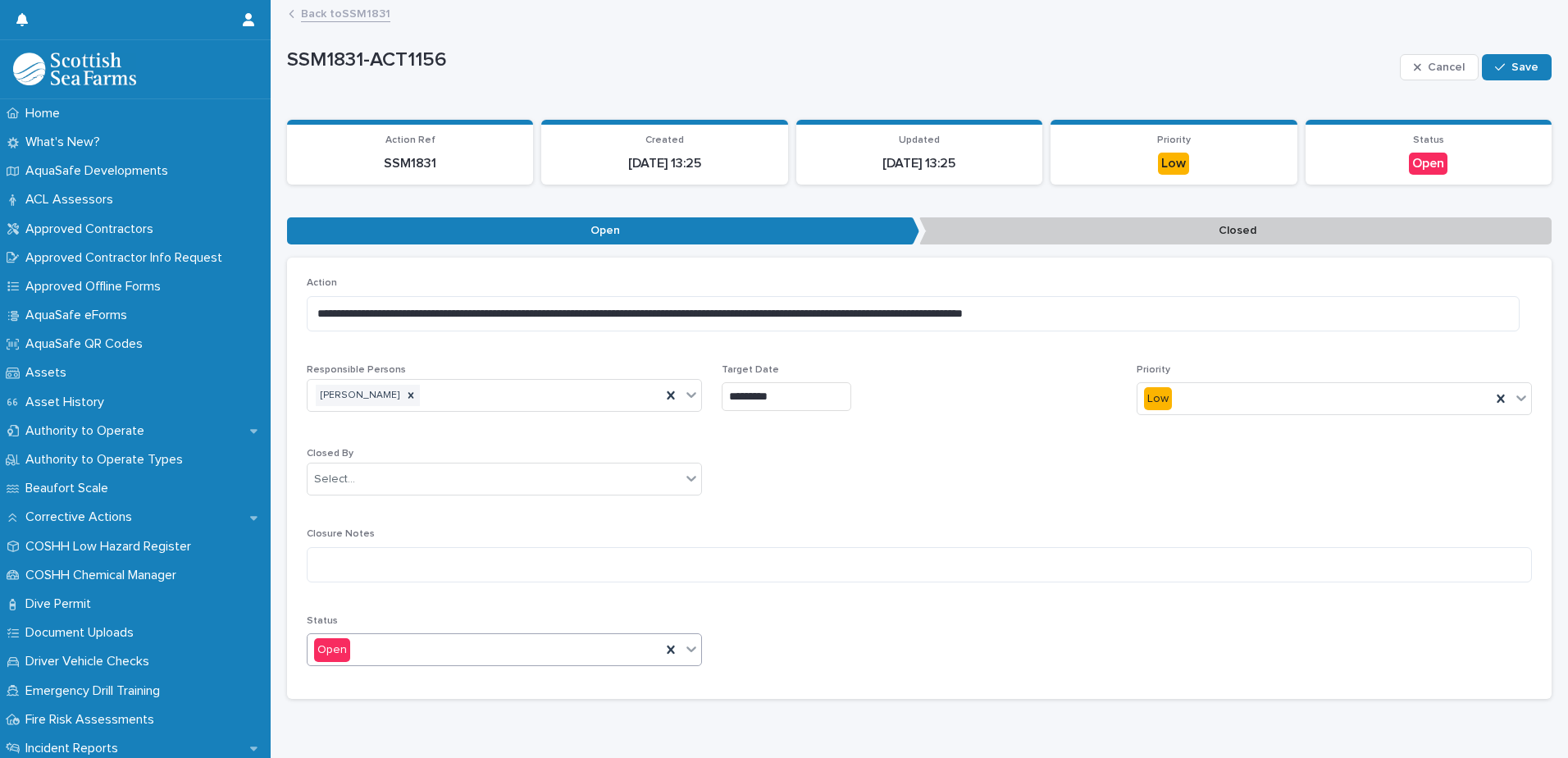
drag, startPoint x: 657, startPoint y: 644, endPoint x: 695, endPoint y: 648, distance: 38.2
click at [661, 645] on div at bounding box center [671, 650] width 20 height 30
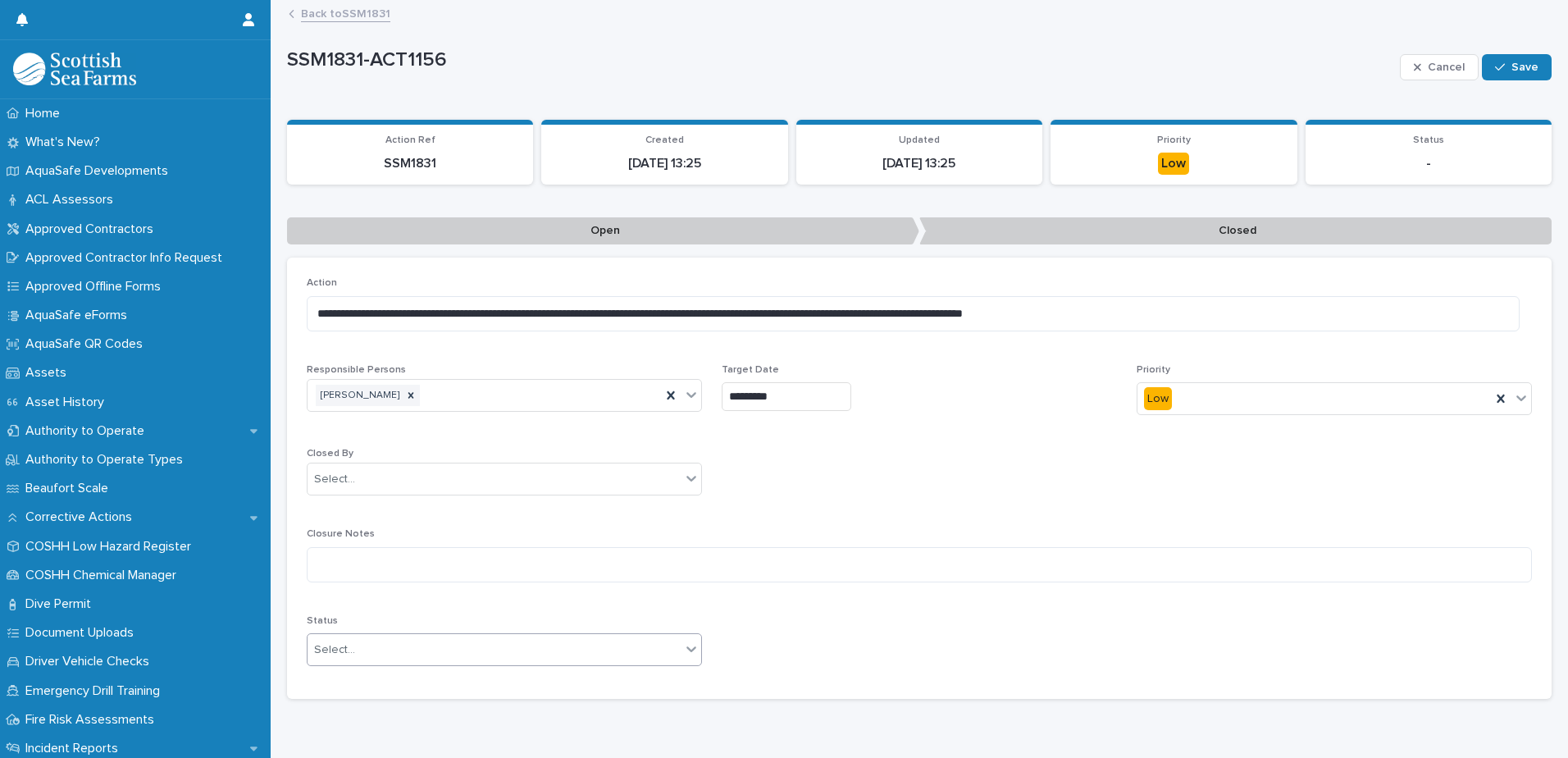
click at [695, 648] on icon at bounding box center [691, 648] width 16 height 16
drag, startPoint x: 626, startPoint y: 708, endPoint x: 640, endPoint y: 700, distance: 16.1
click at [626, 709] on div "Closed" at bounding box center [502, 709] width 390 height 29
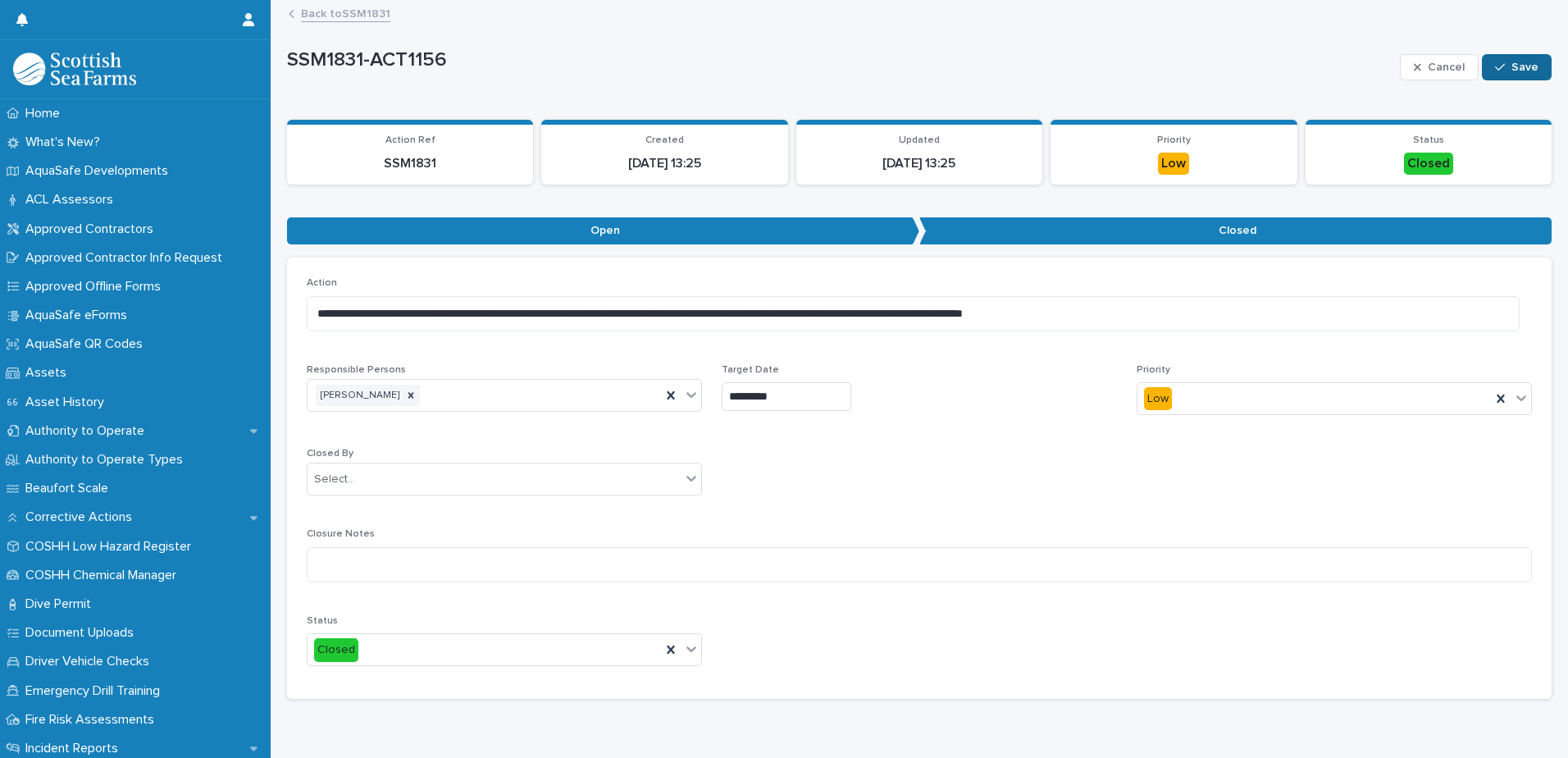
click at [1512, 63] on span "Save" at bounding box center [1525, 67] width 27 height 11
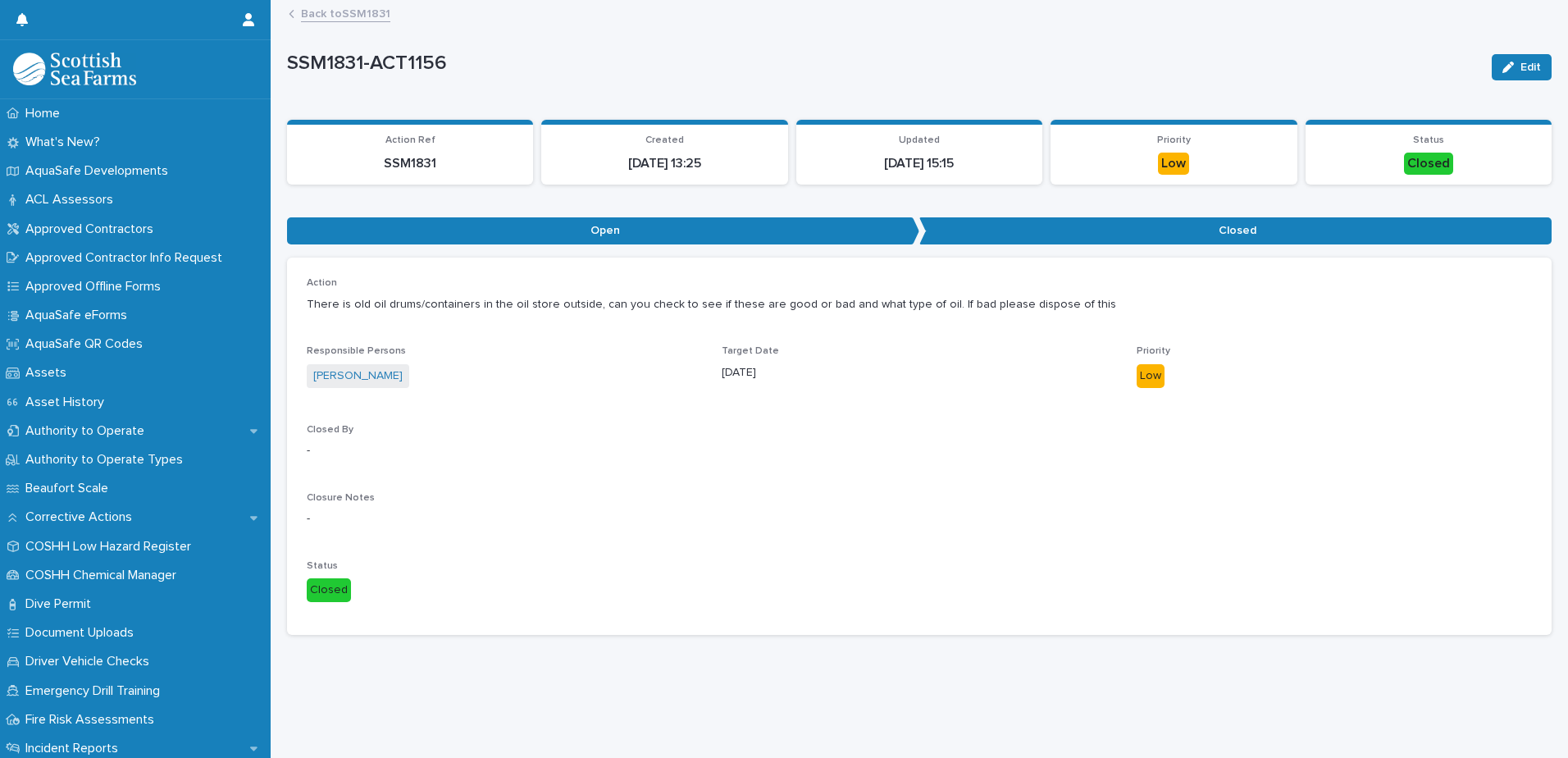
click at [348, 18] on link "Back to SSM1831" at bounding box center [346, 12] width 90 height 19
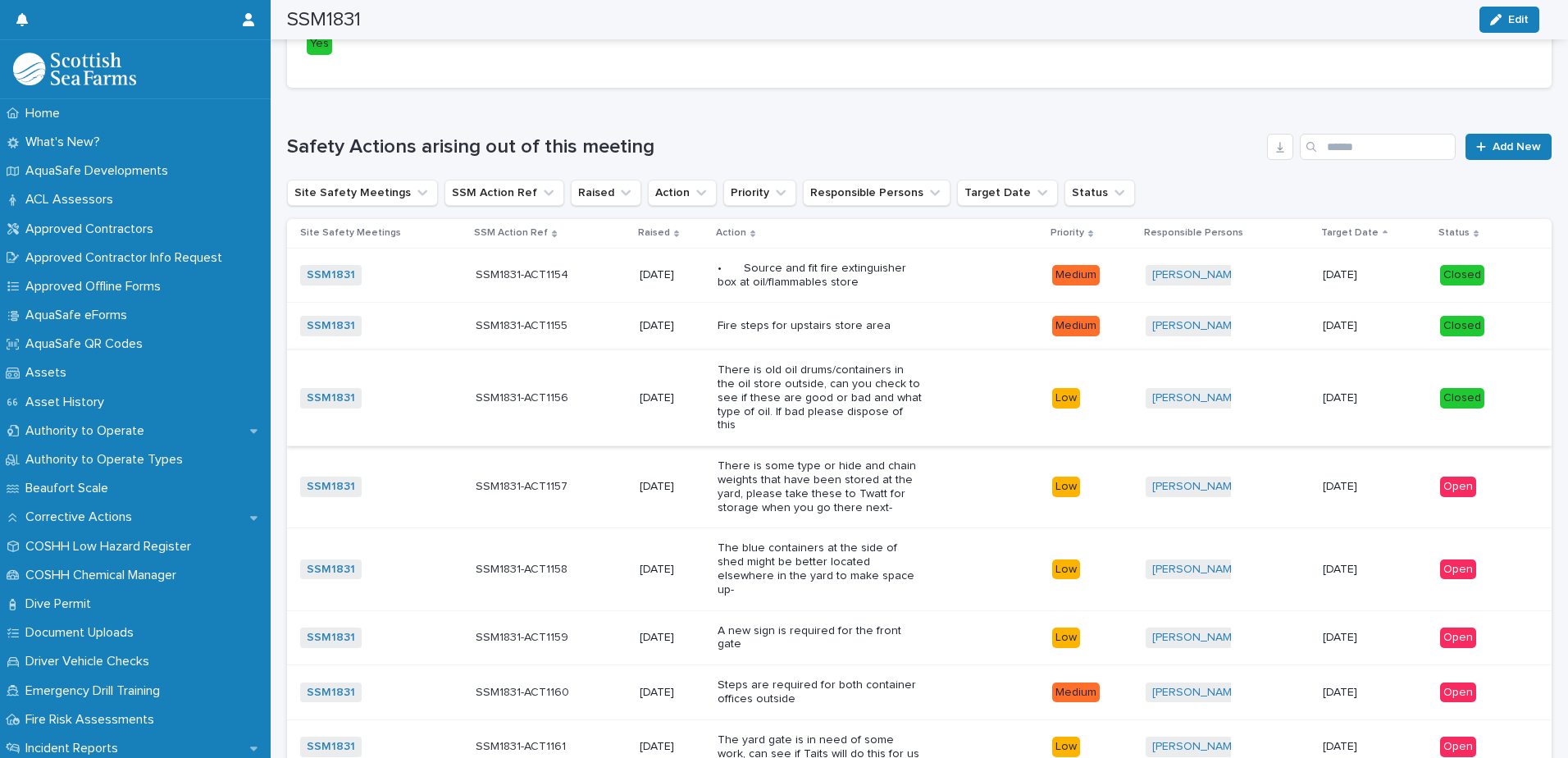
scroll to position [902, 0]
click at [942, 487] on div "There is some type or hide and chain weights that have been stored at the yard,…" at bounding box center [879, 486] width 322 height 68
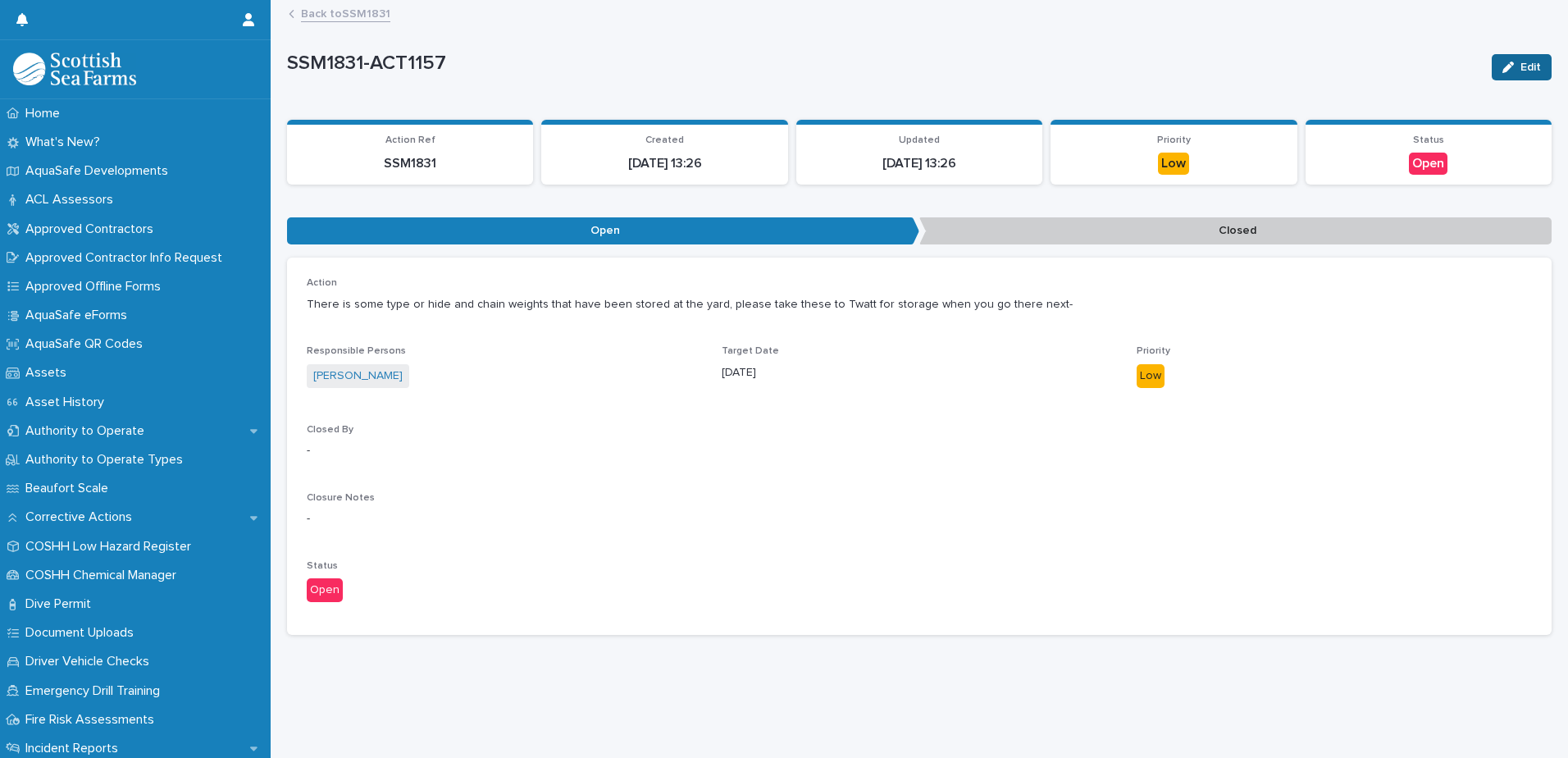
click at [1526, 57] on button "Edit" at bounding box center [1522, 67] width 60 height 26
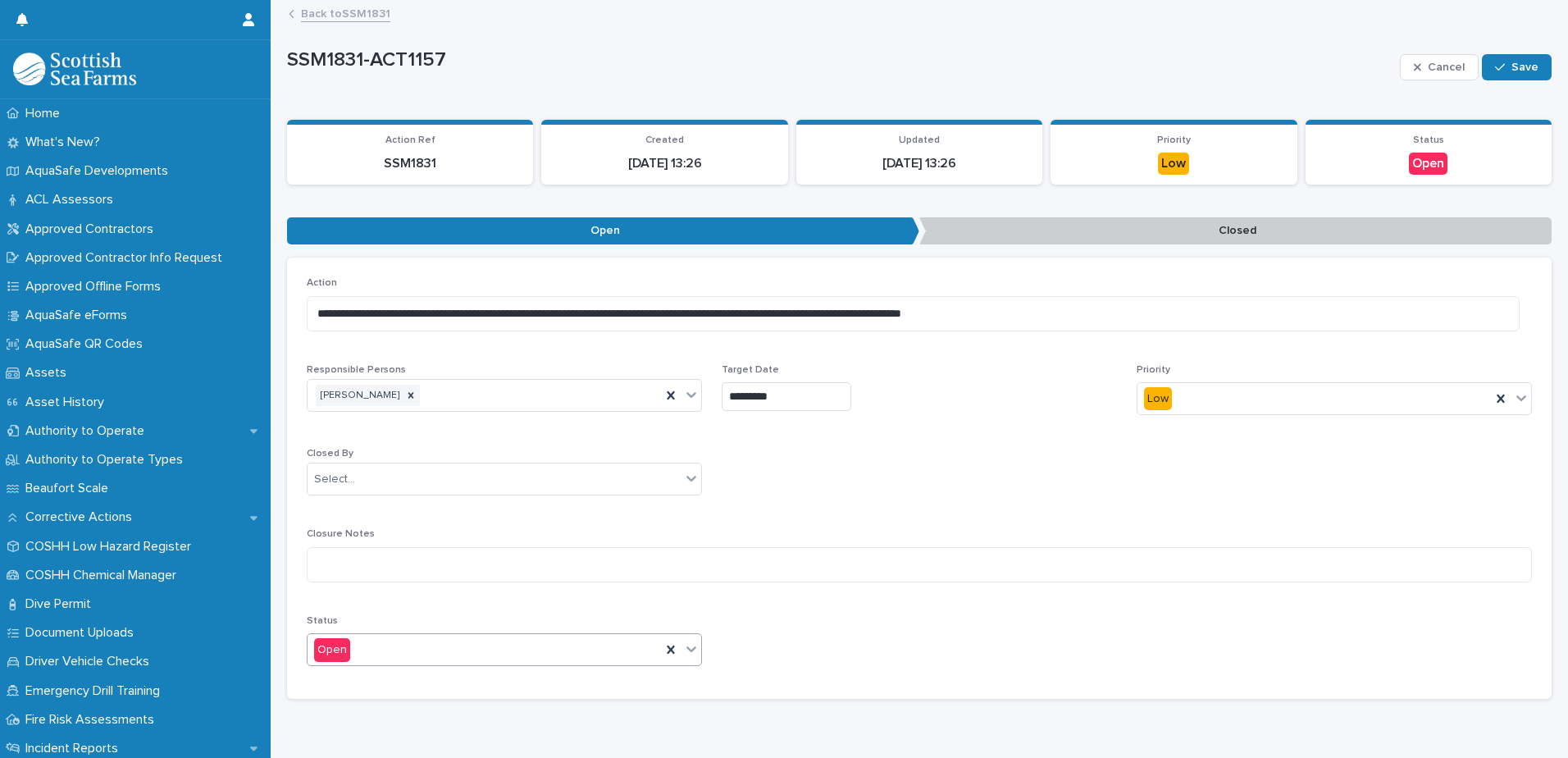
click at [681, 643] on div at bounding box center [691, 649] width 20 height 30
click at [620, 710] on div "Closed" at bounding box center [502, 709] width 390 height 29
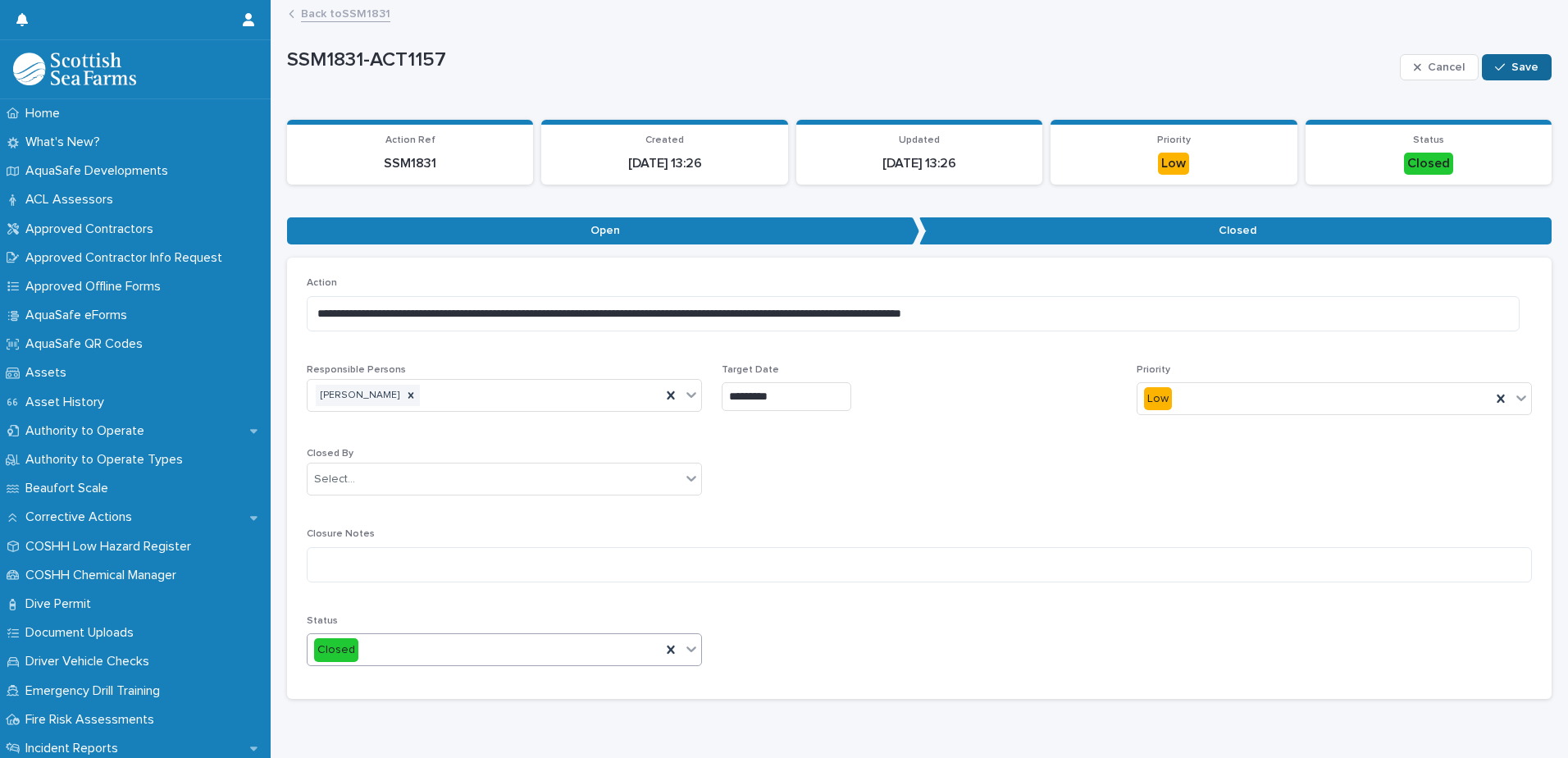
click at [1533, 57] on button "Save" at bounding box center [1517, 67] width 70 height 26
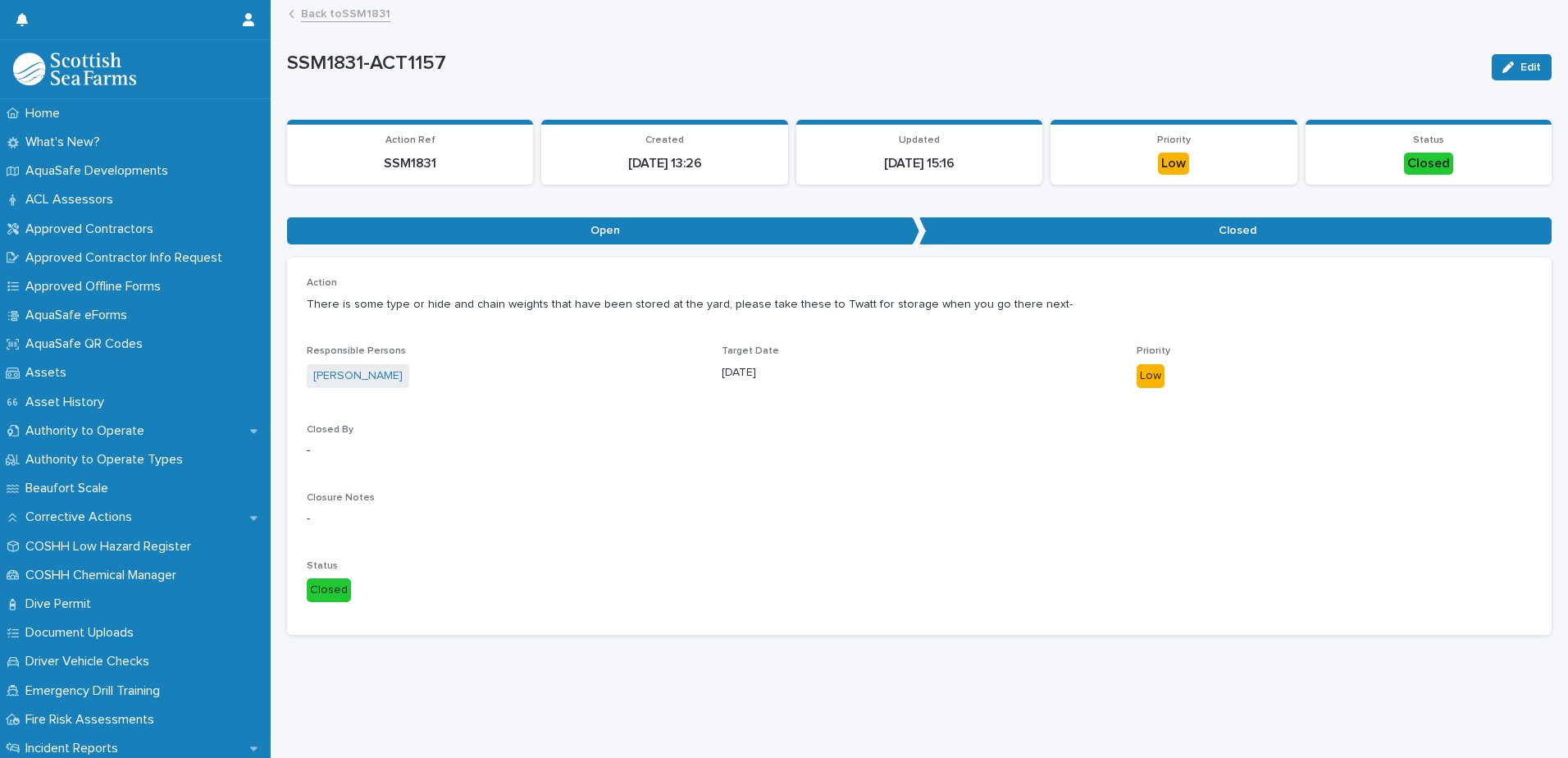
click at [341, 13] on link "Back to SSM1831" at bounding box center [346, 12] width 90 height 19
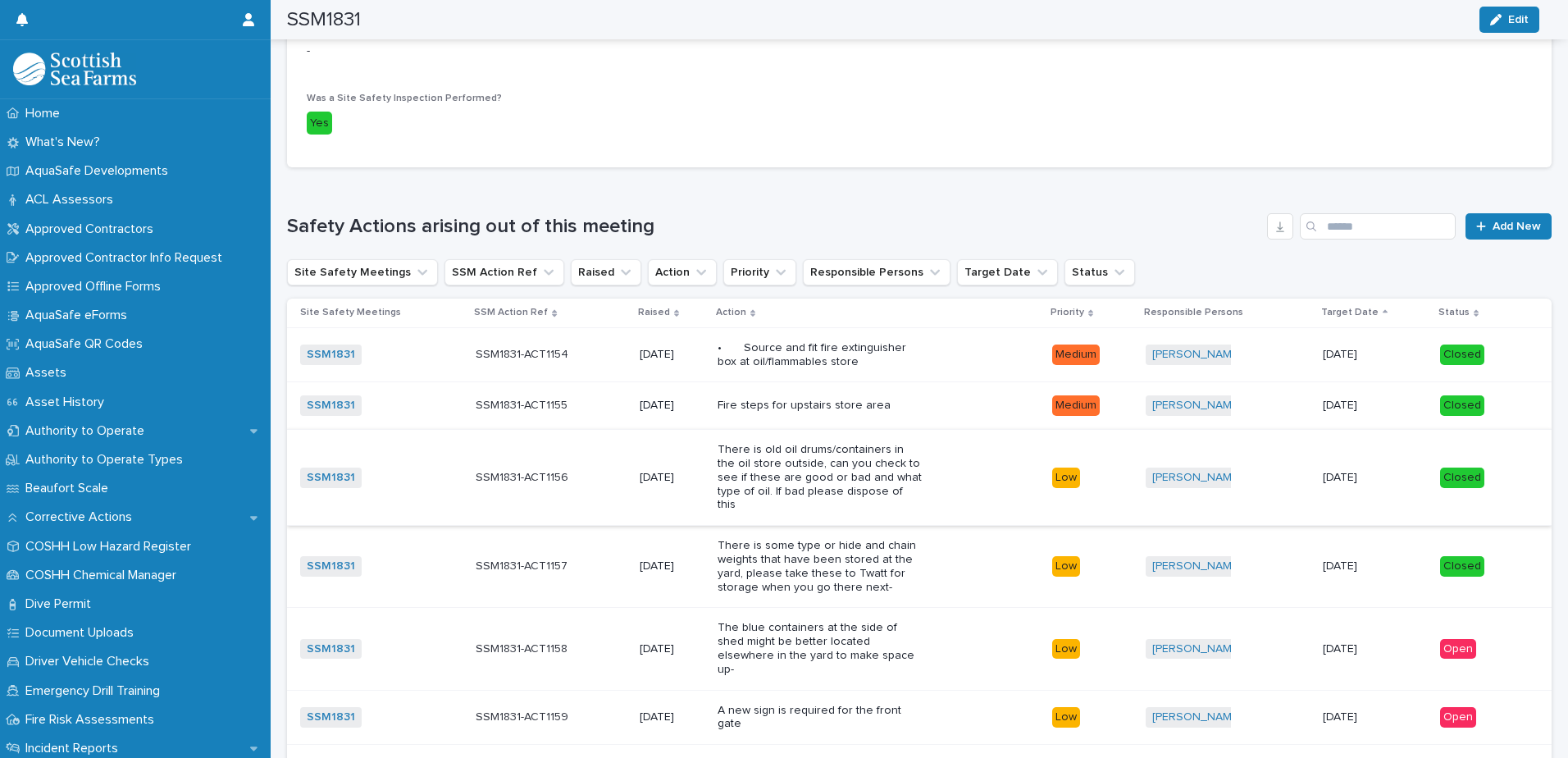
scroll to position [902, 0]
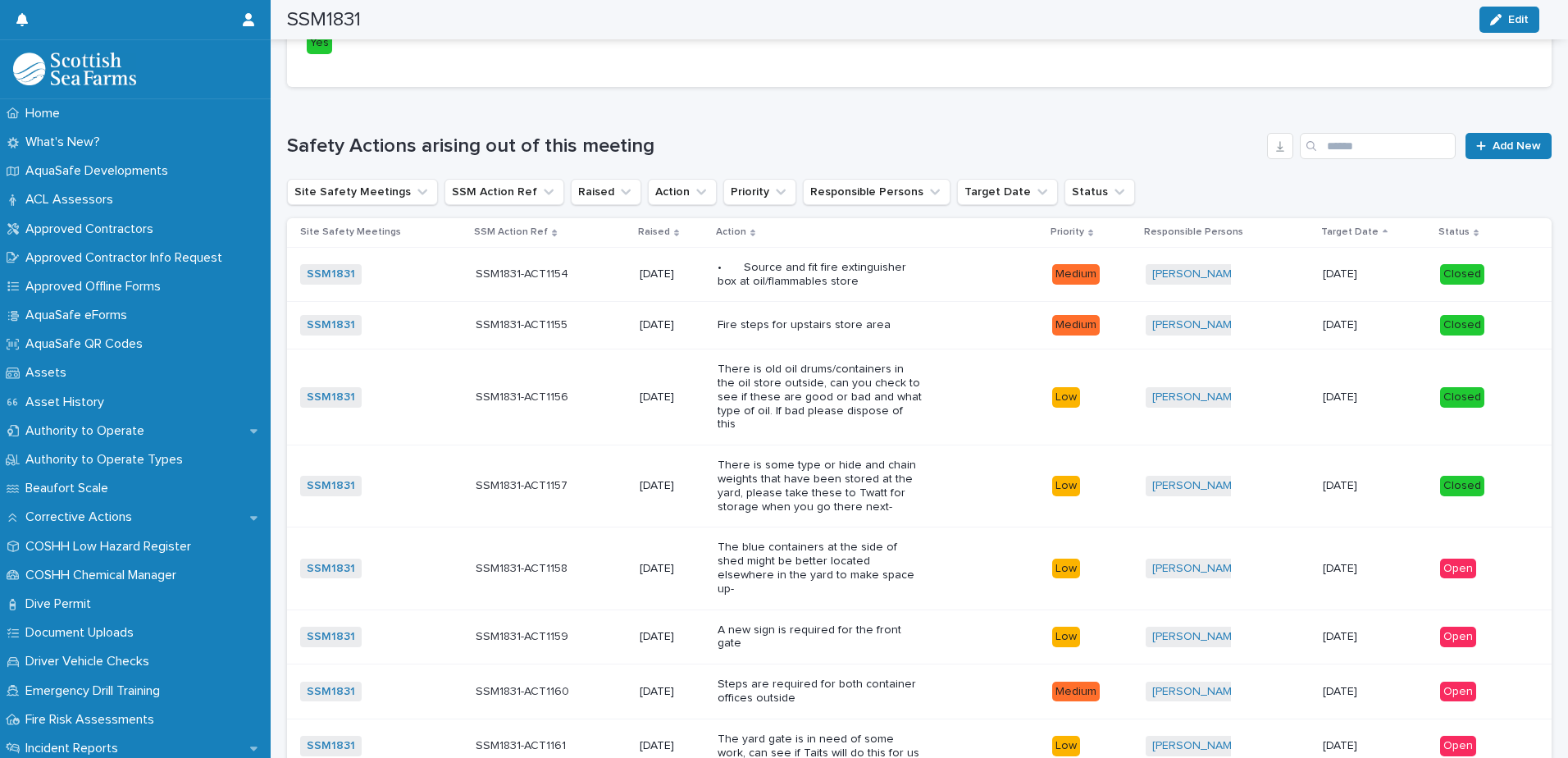
click at [905, 560] on p "The blue containers at the side of shed might be better located elsewhere in th…" at bounding box center [820, 567] width 205 height 55
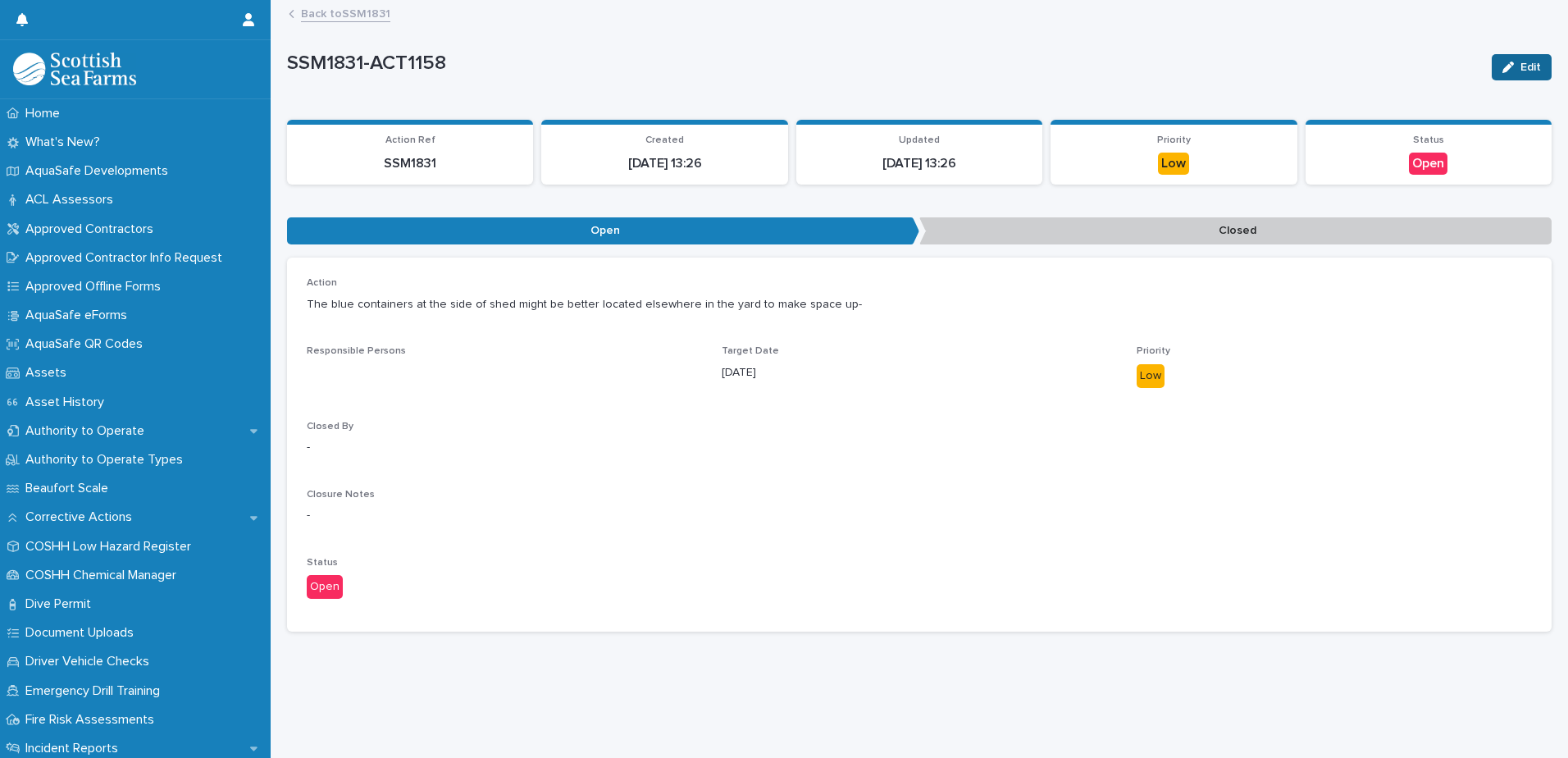
click at [1531, 71] on button "Edit" at bounding box center [1522, 67] width 60 height 26
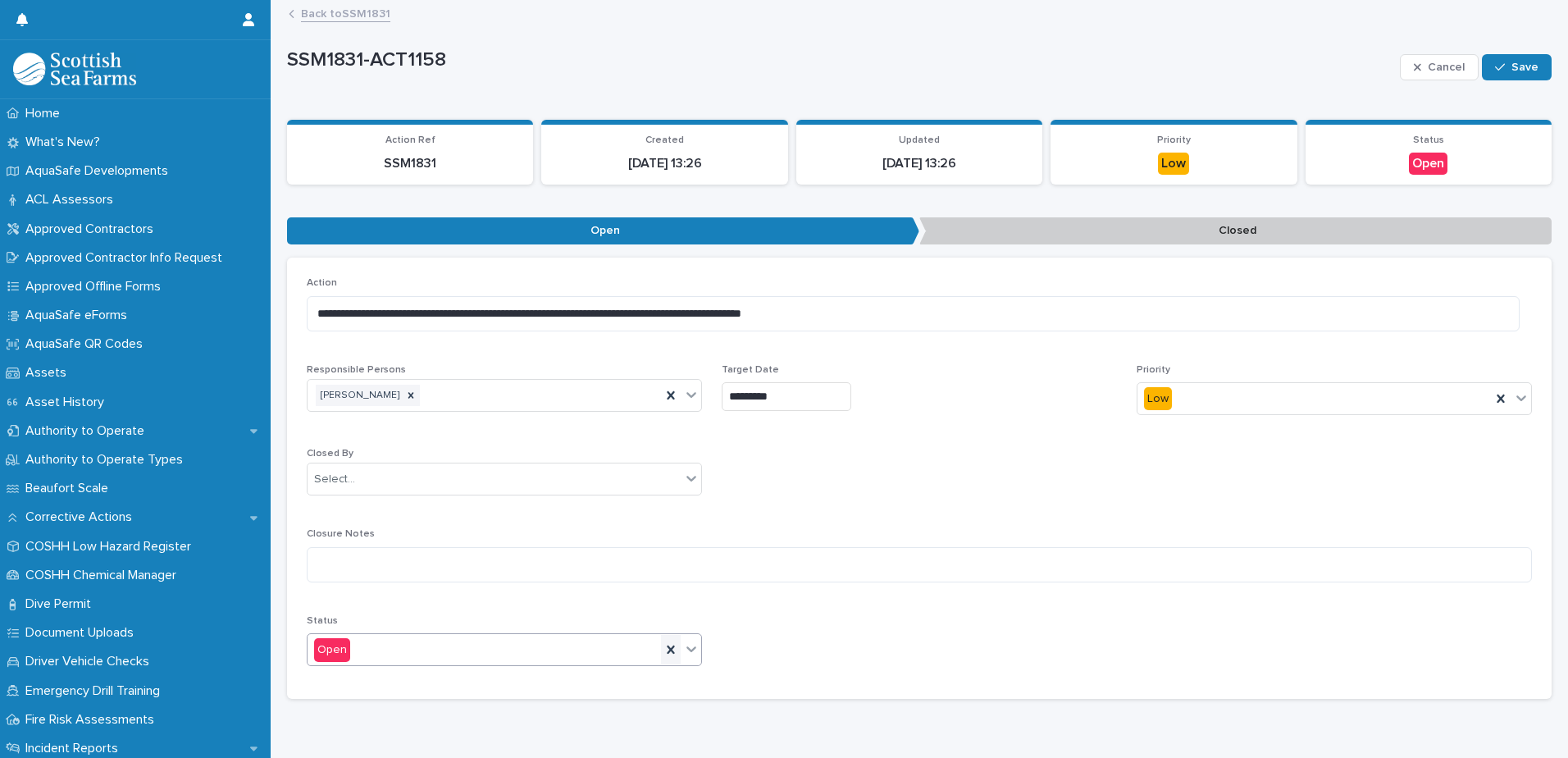
click at [663, 658] on icon at bounding box center [671, 649] width 16 height 16
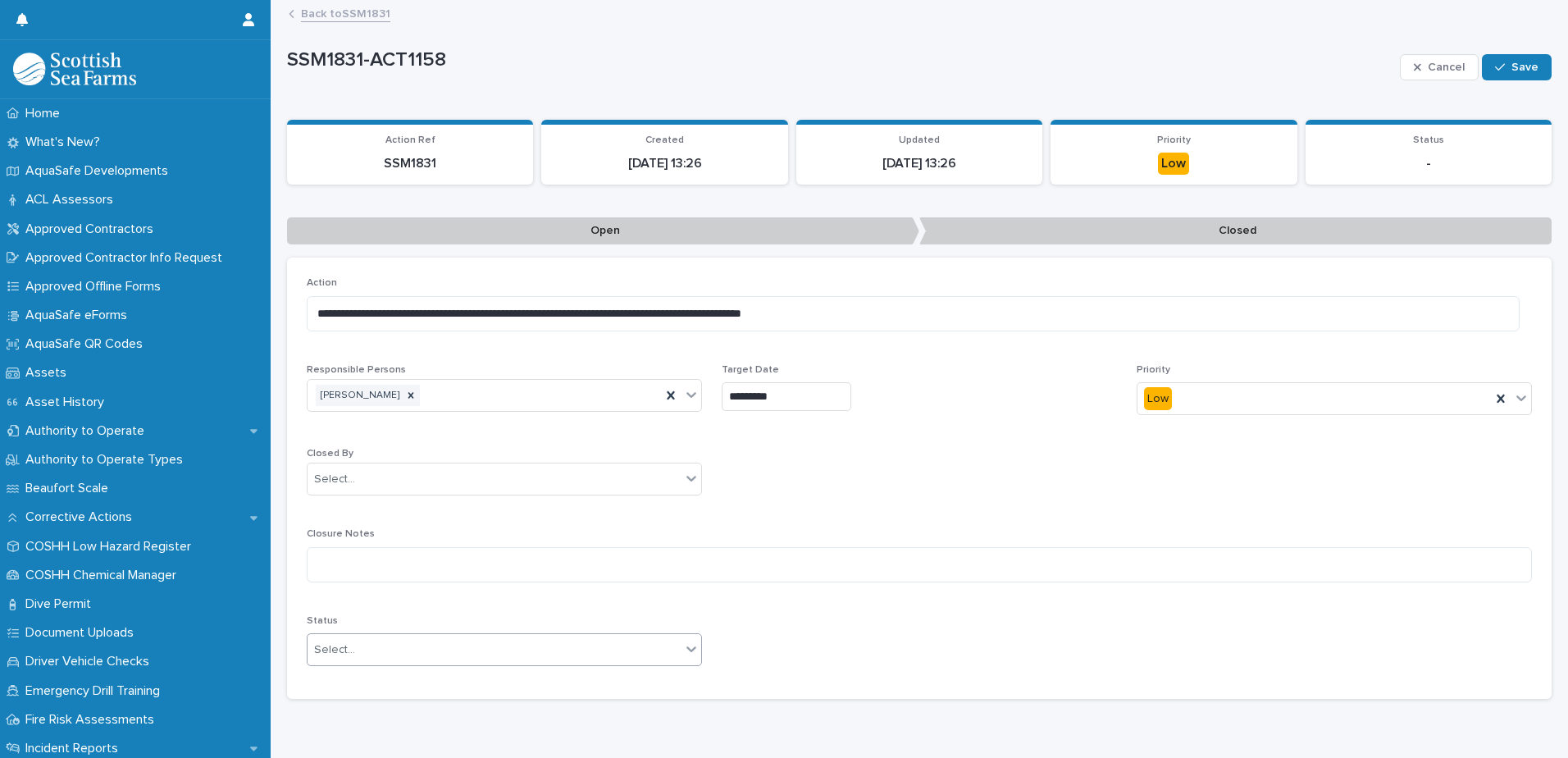
click at [686, 658] on div at bounding box center [691, 649] width 20 height 30
click at [675, 719] on div "Closed" at bounding box center [502, 709] width 390 height 29
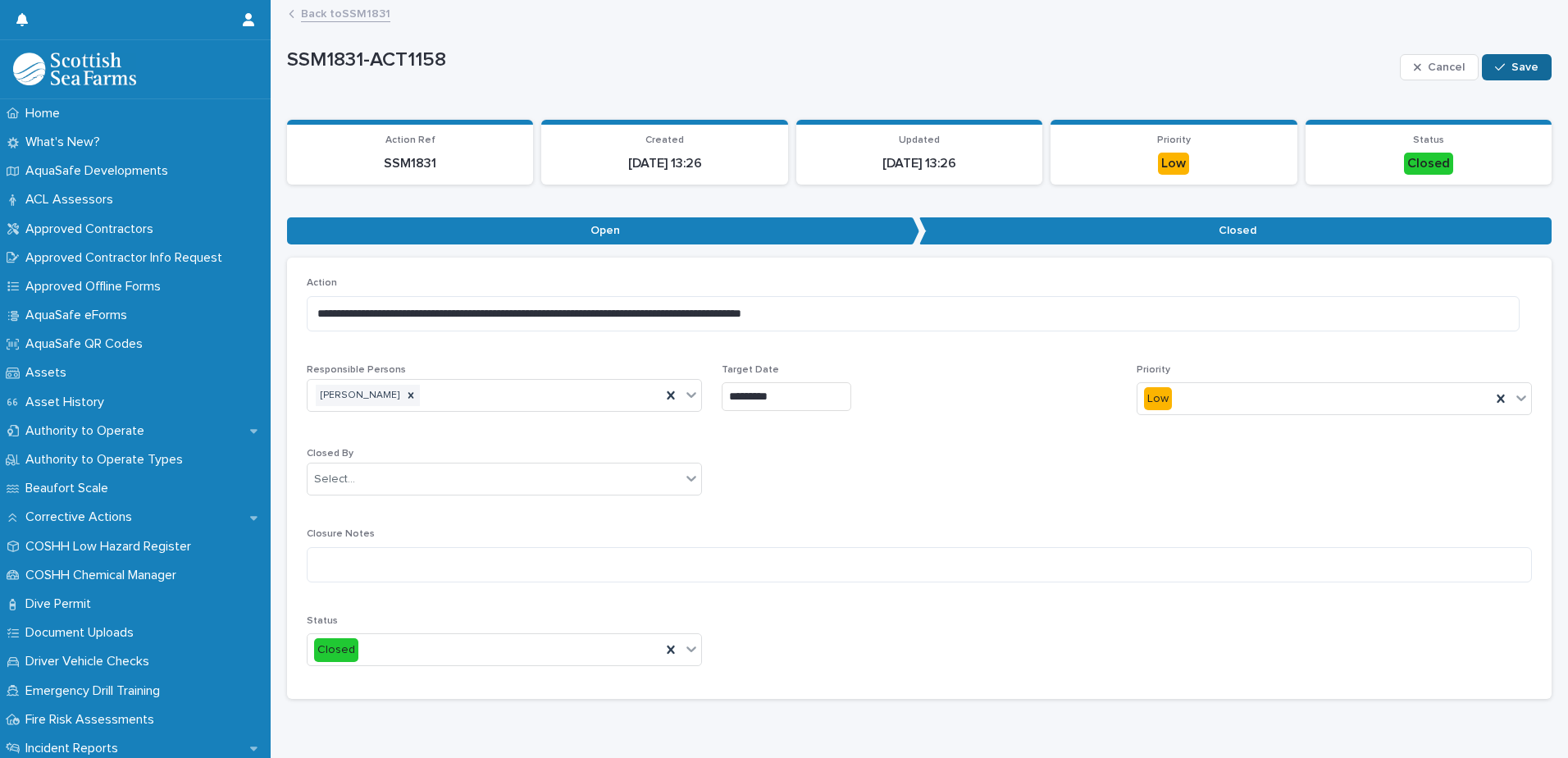
click at [1532, 74] on button "Save" at bounding box center [1517, 67] width 70 height 26
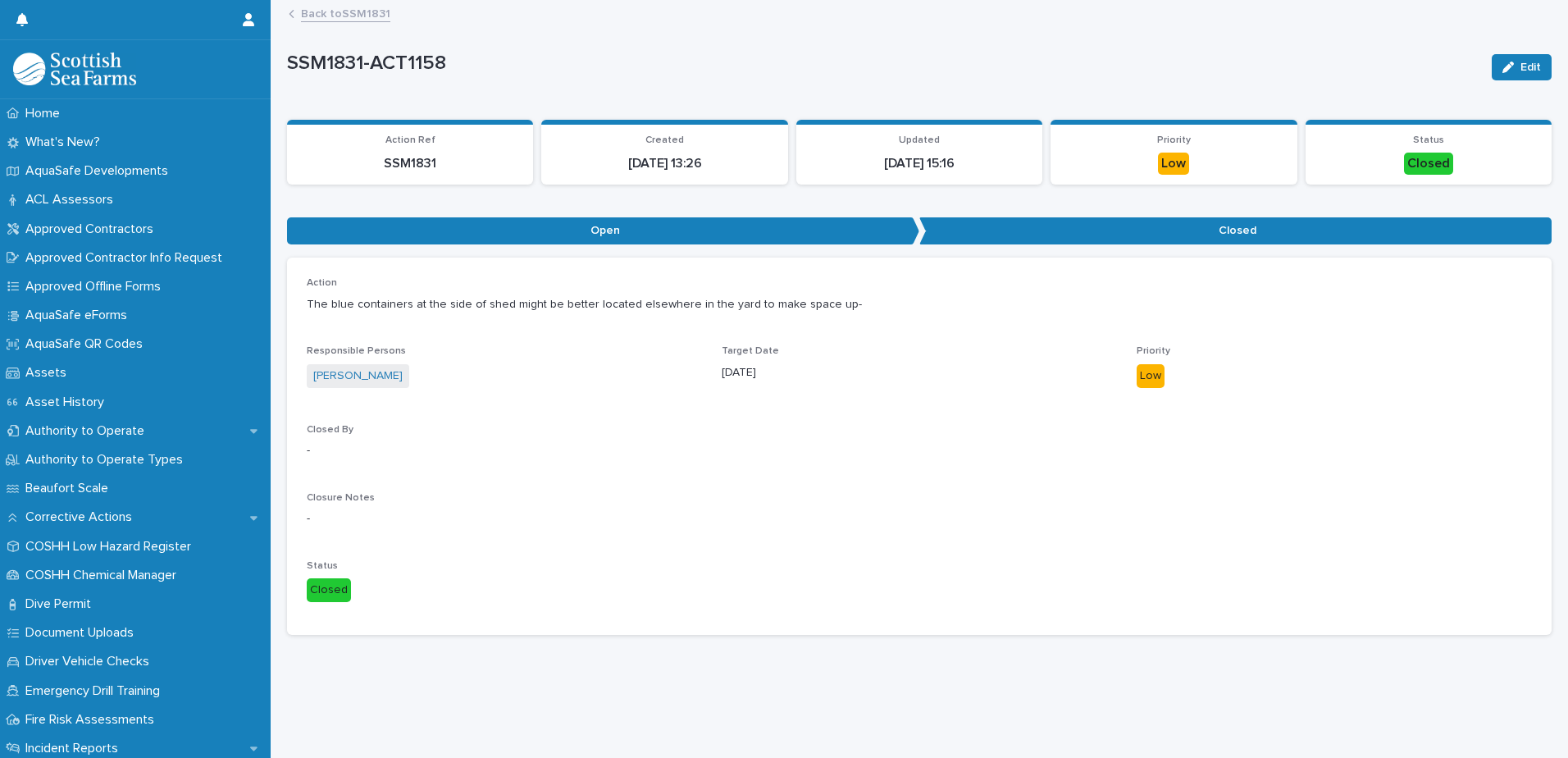
click at [1532, 74] on button "Edit" at bounding box center [1522, 67] width 60 height 26
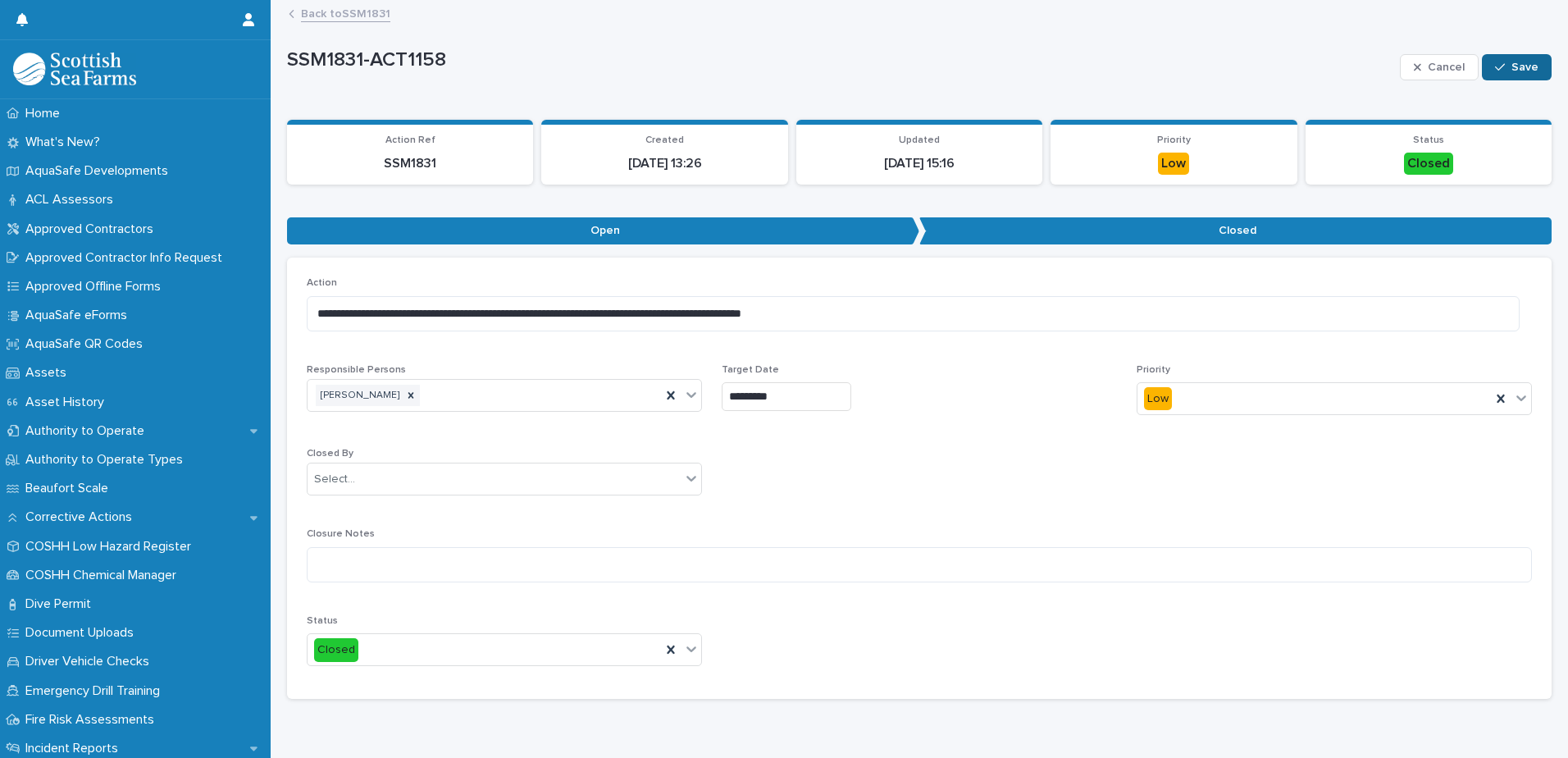
click at [1498, 66] on div "button" at bounding box center [1503, 67] width 16 height 11
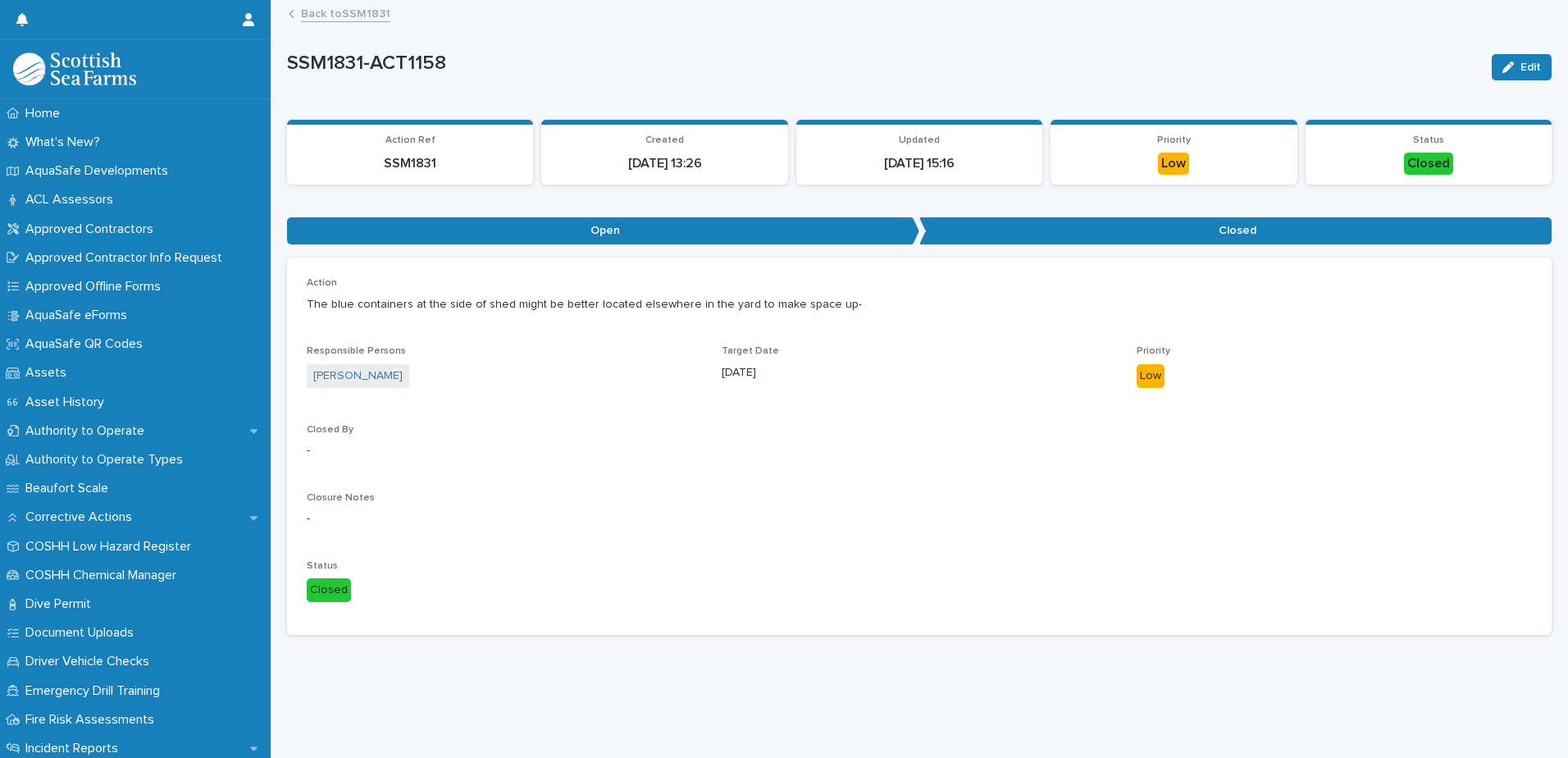
click at [339, 18] on link "Back to SSM1831" at bounding box center [346, 12] width 90 height 19
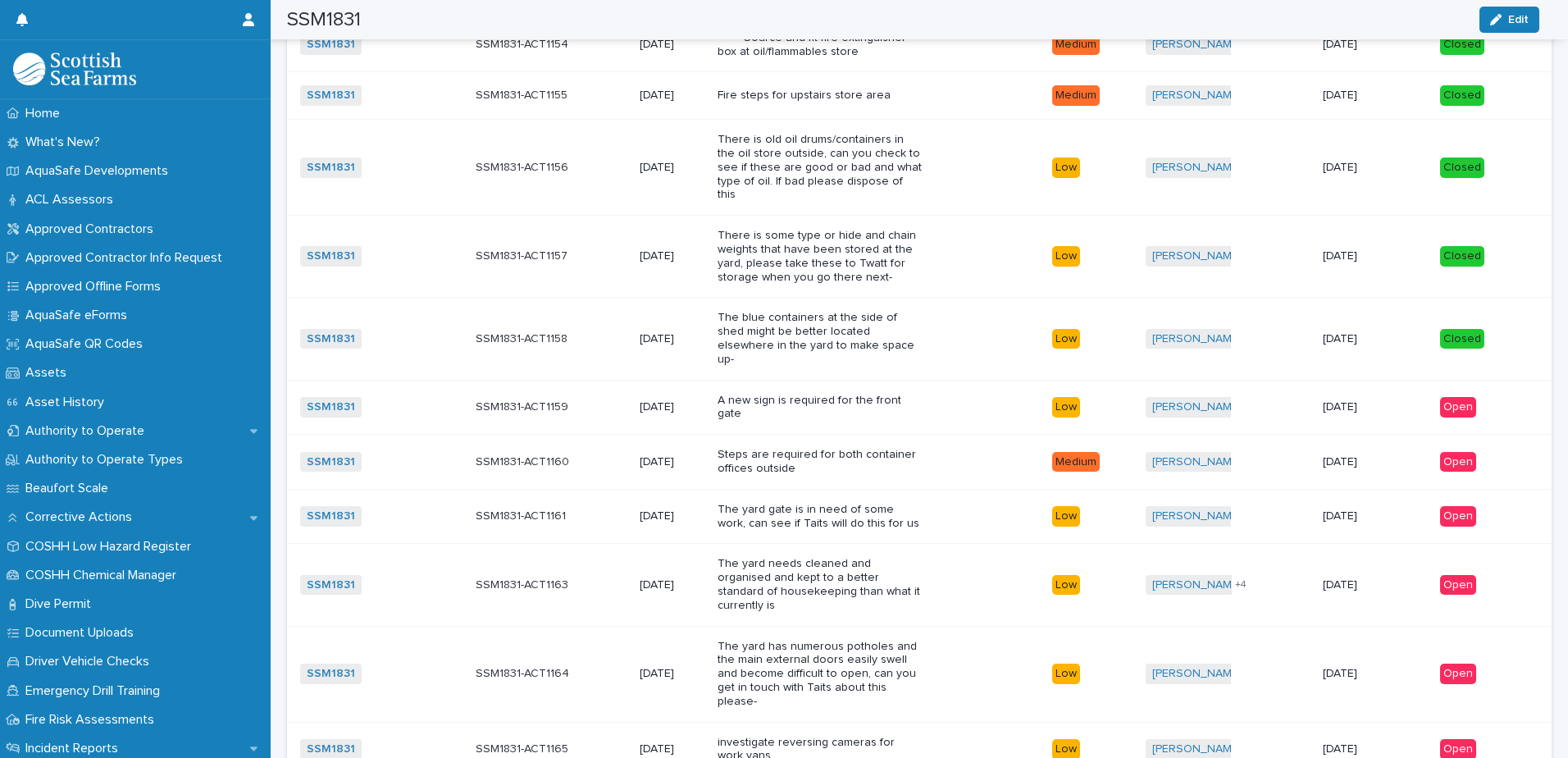
scroll to position [1148, 0]
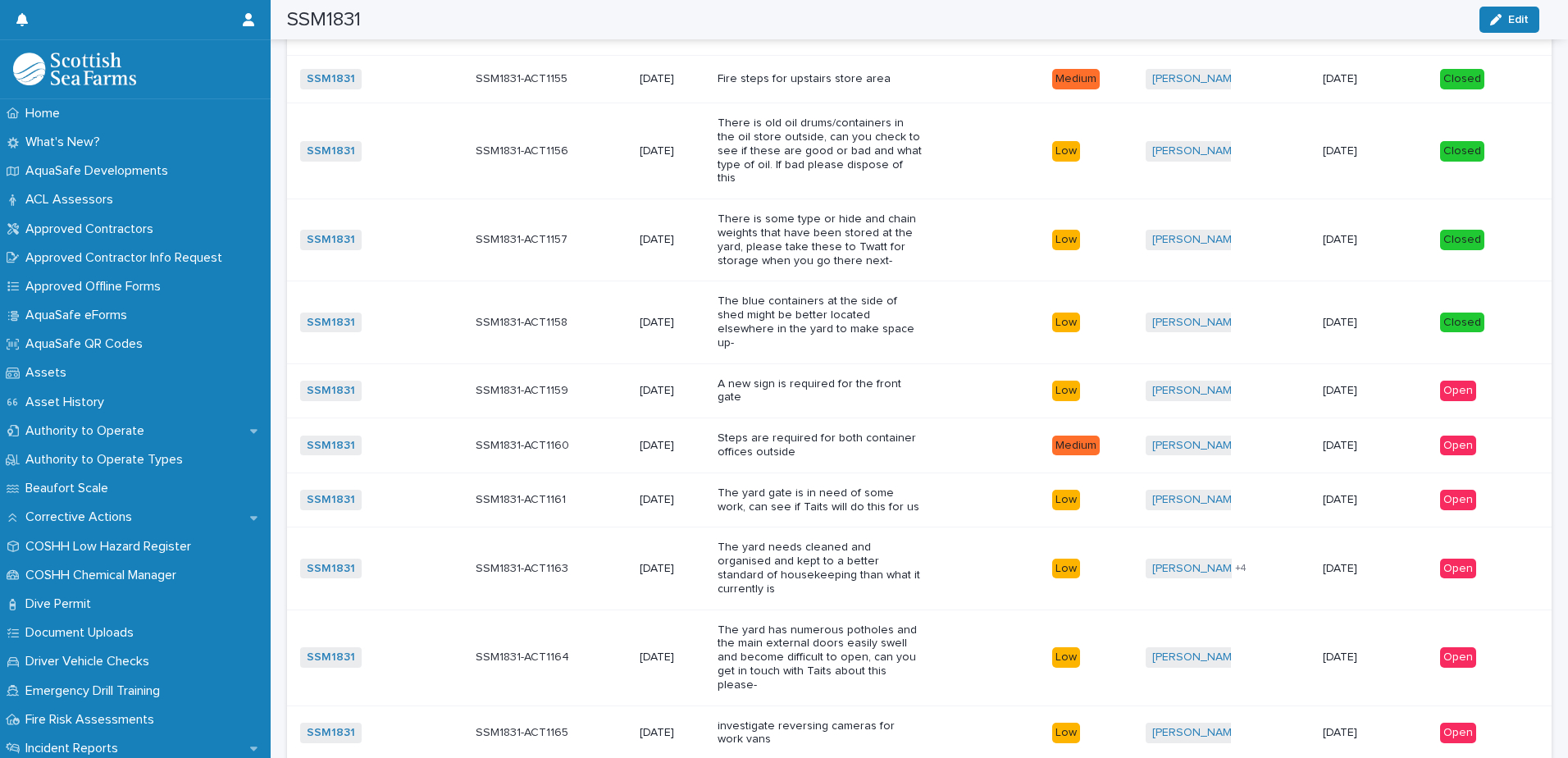
click at [934, 371] on div "A new sign is required for the front gate" at bounding box center [879, 390] width 322 height 41
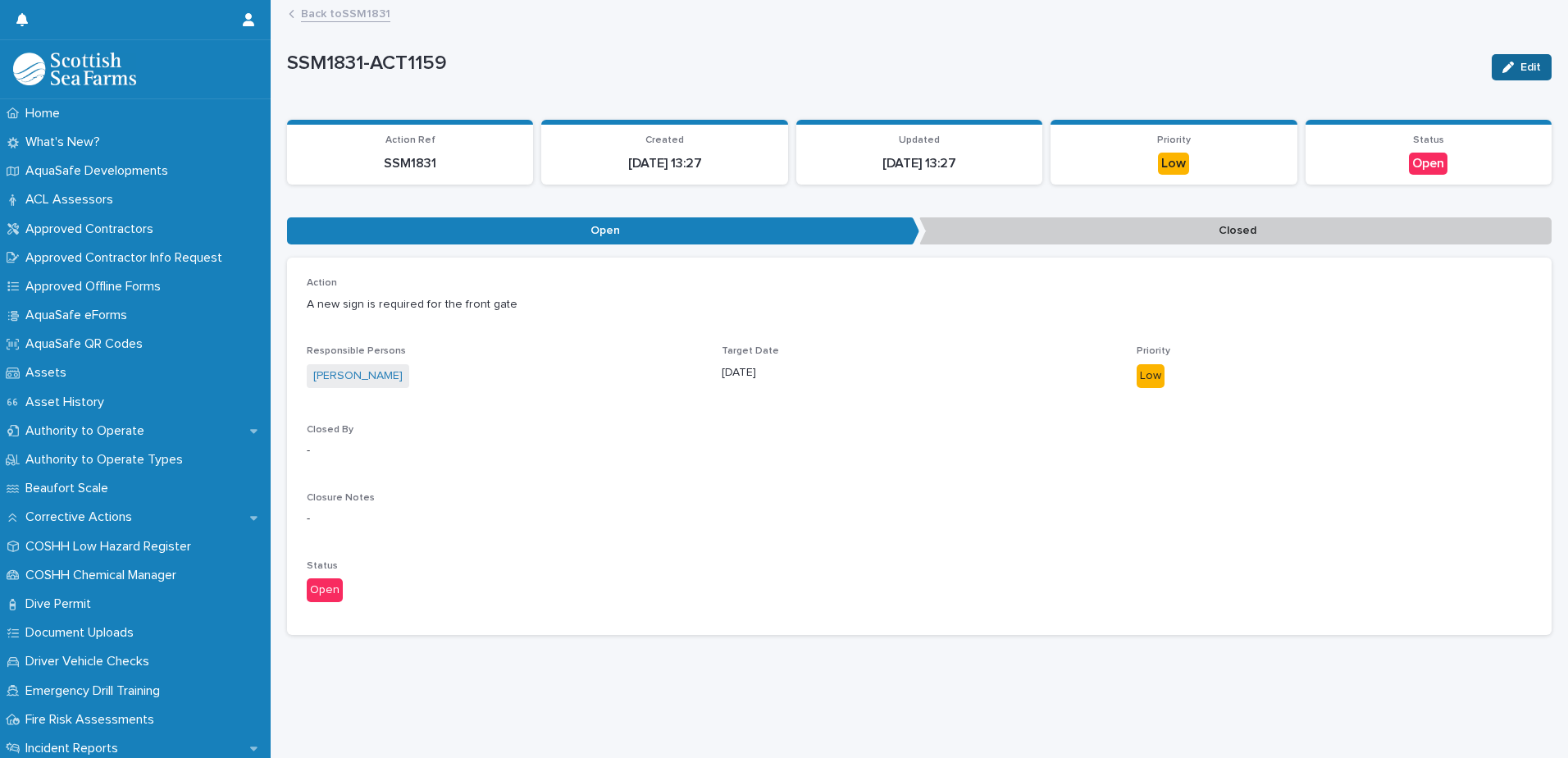
click at [1505, 72] on div "button" at bounding box center [1512, 67] width 18 height 11
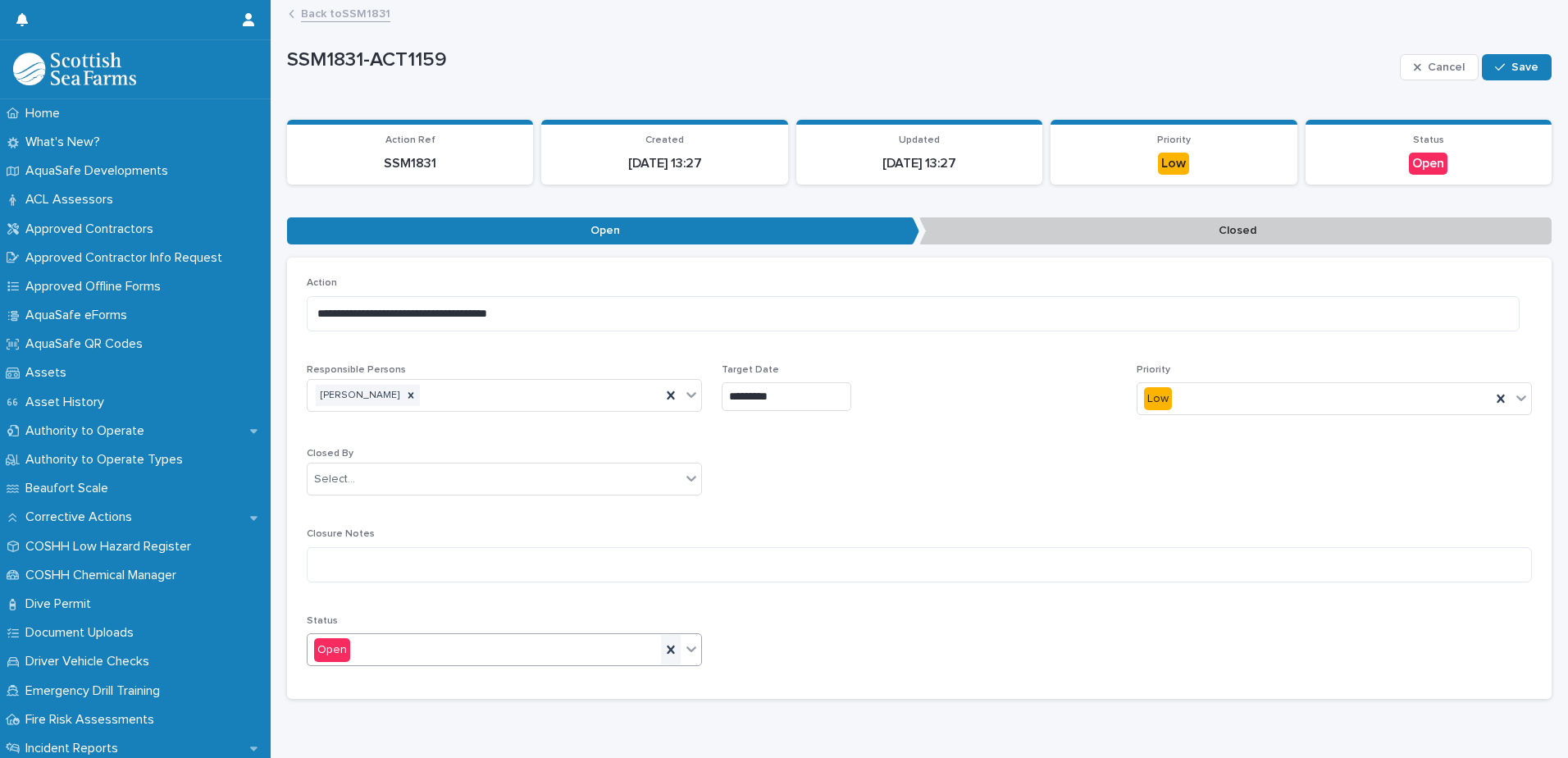
click at [669, 642] on icon at bounding box center [671, 649] width 16 height 16
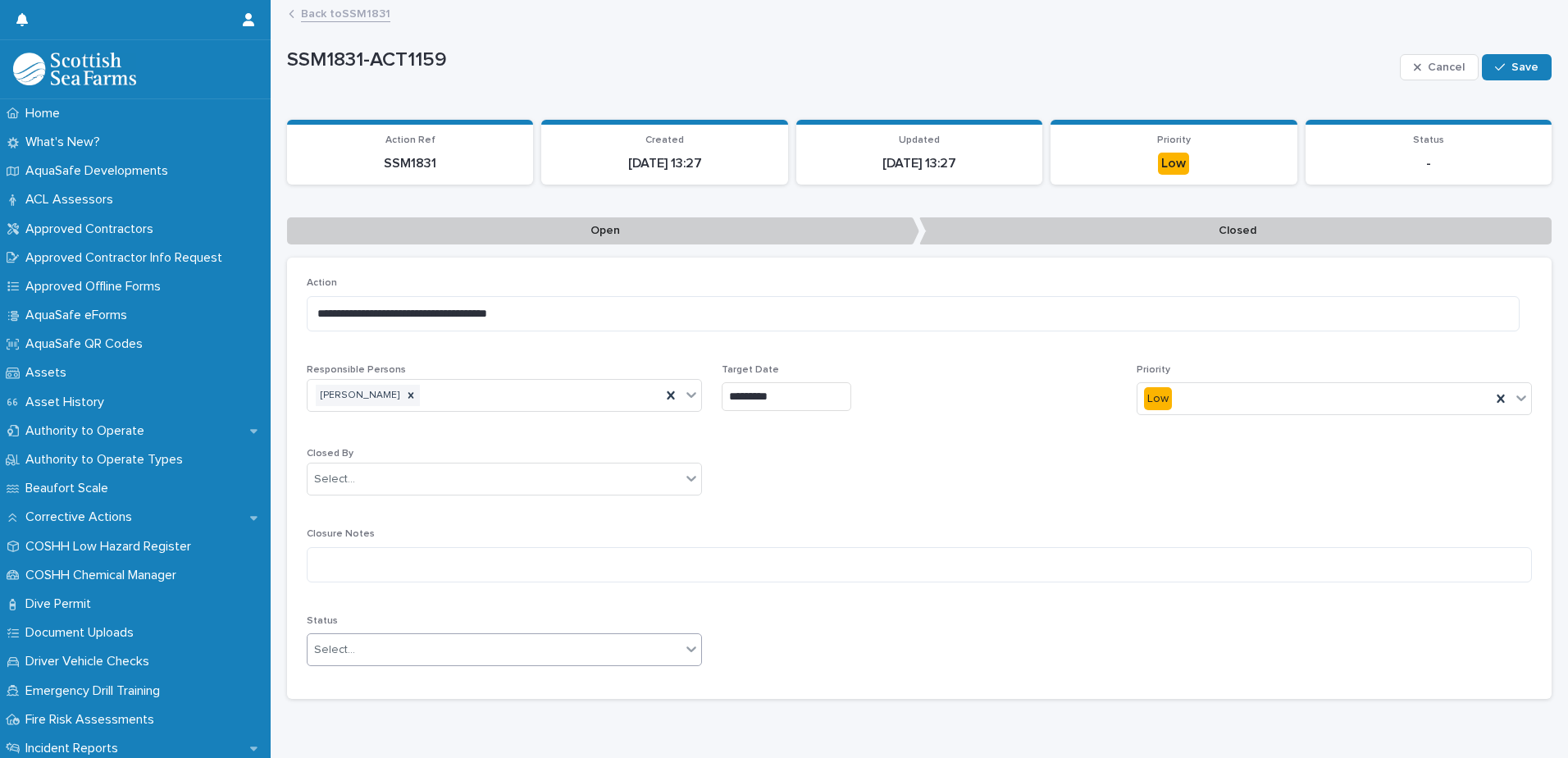
click at [691, 648] on icon at bounding box center [691, 649] width 10 height 6
click at [601, 701] on div "Closed" at bounding box center [502, 709] width 390 height 29
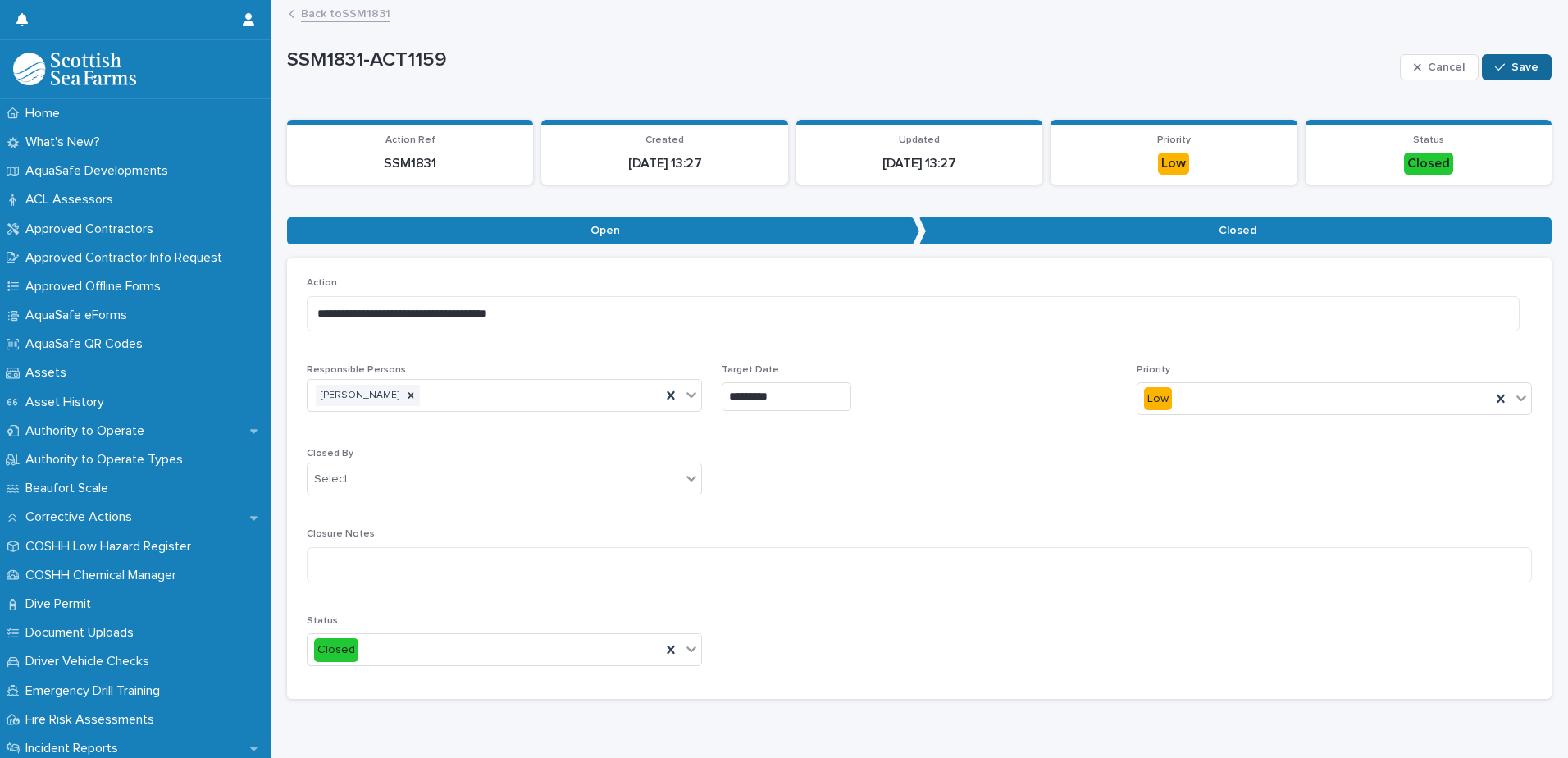
click at [1515, 69] on span "Save" at bounding box center [1525, 67] width 27 height 11
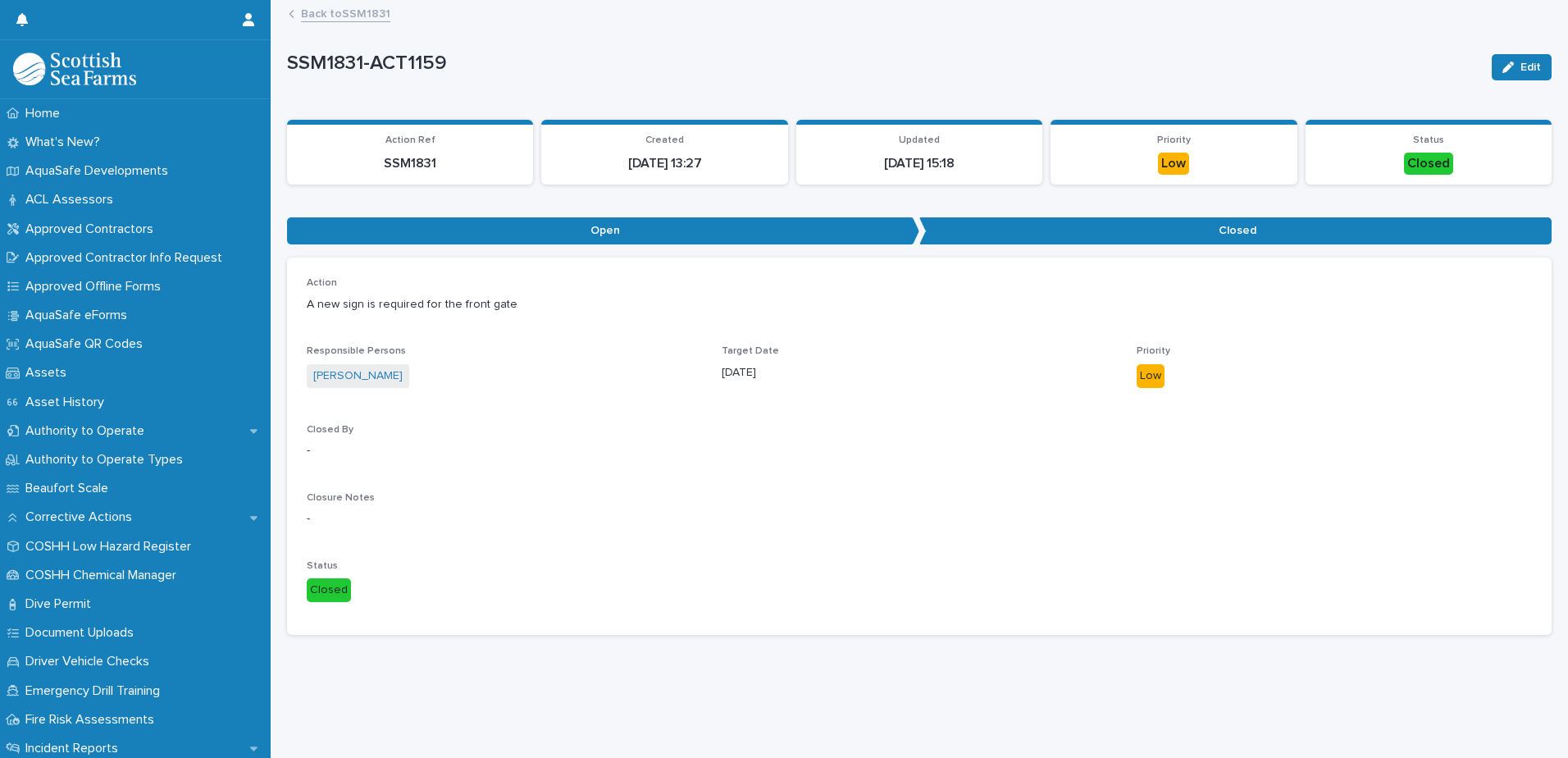
click at [322, 16] on link "Back to SSM1831" at bounding box center [346, 12] width 90 height 19
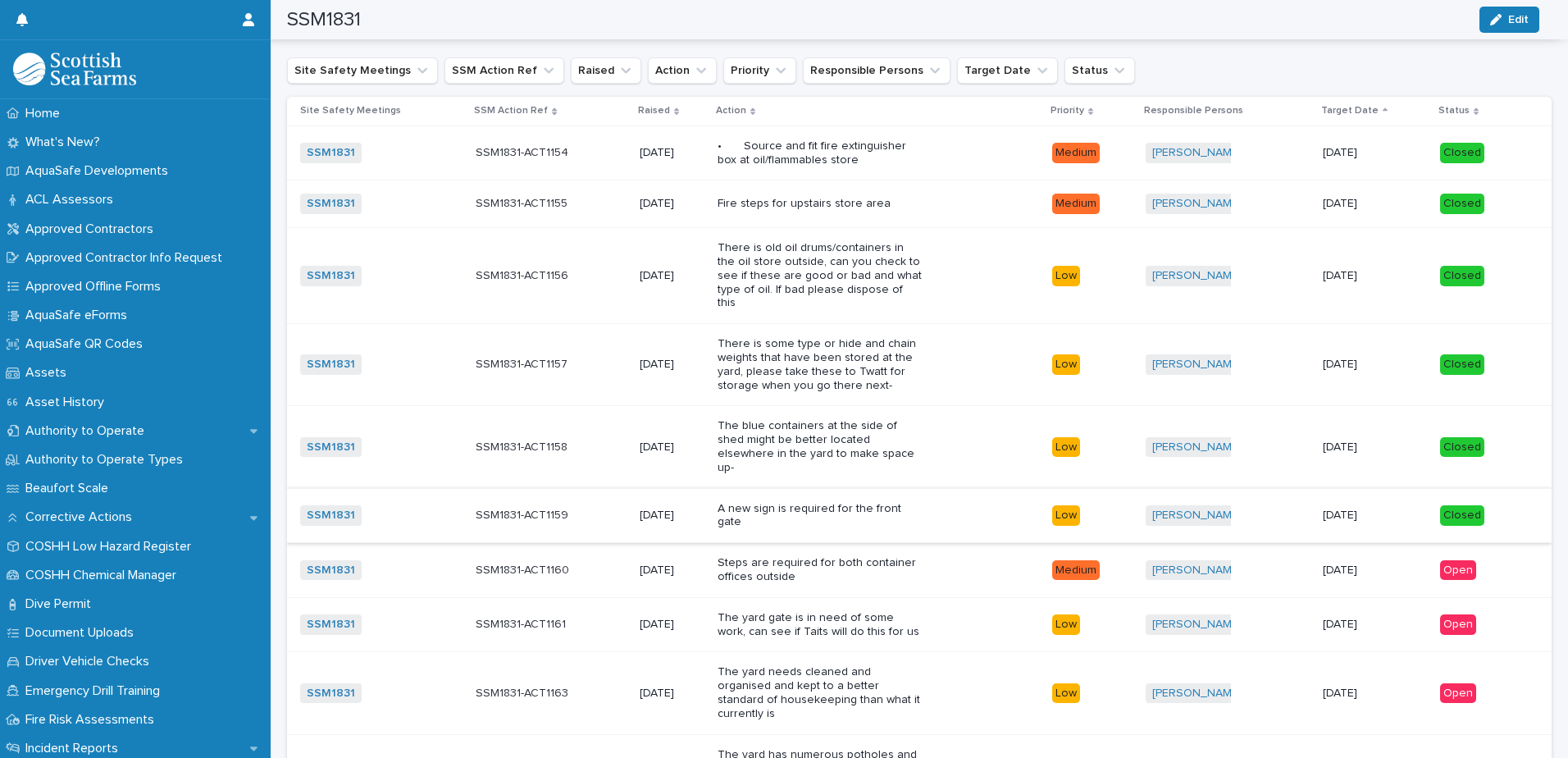
scroll to position [1067, 0]
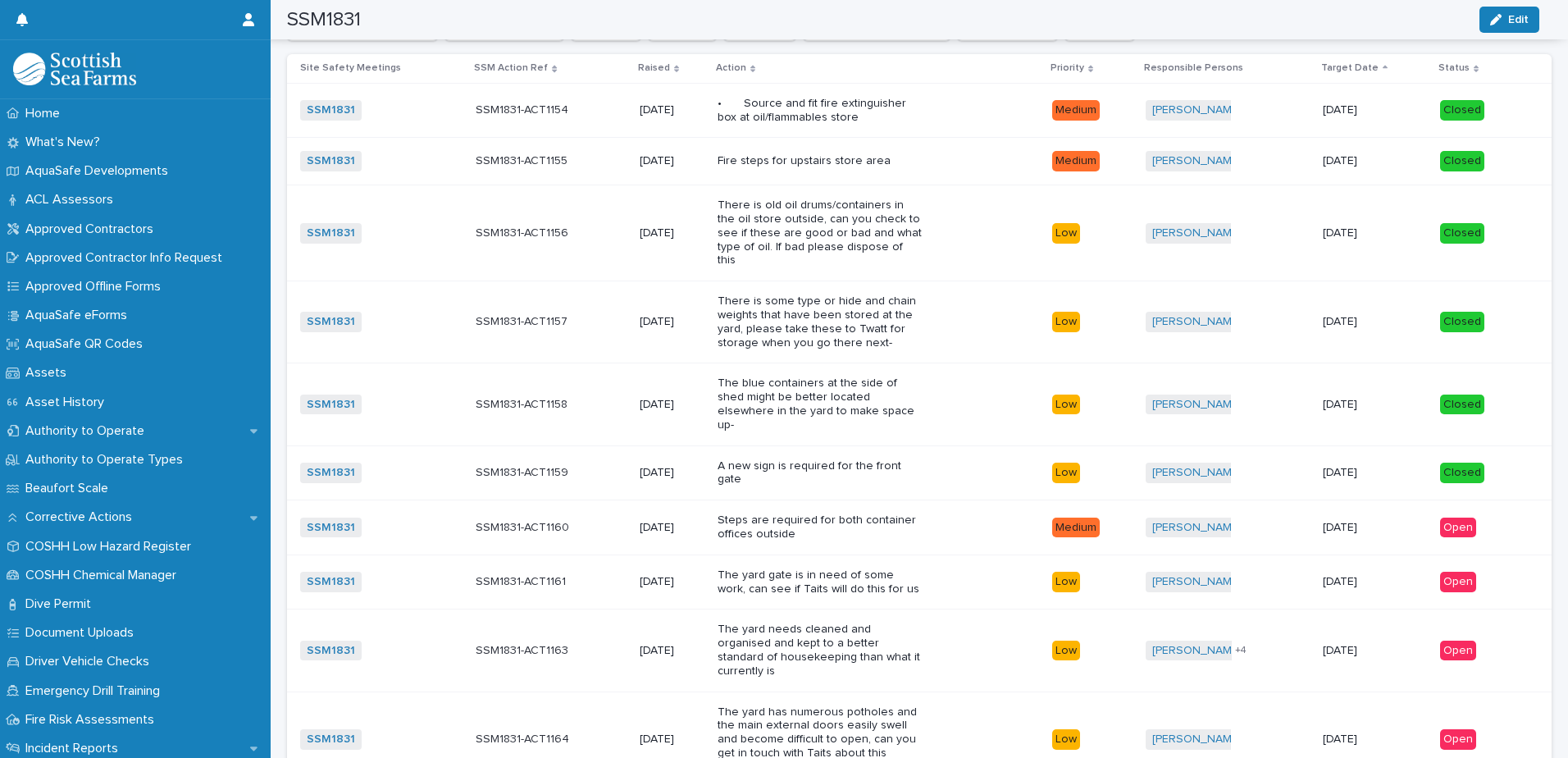
click at [901, 513] on p "Steps are required for both container offices outside" at bounding box center [820, 527] width 205 height 28
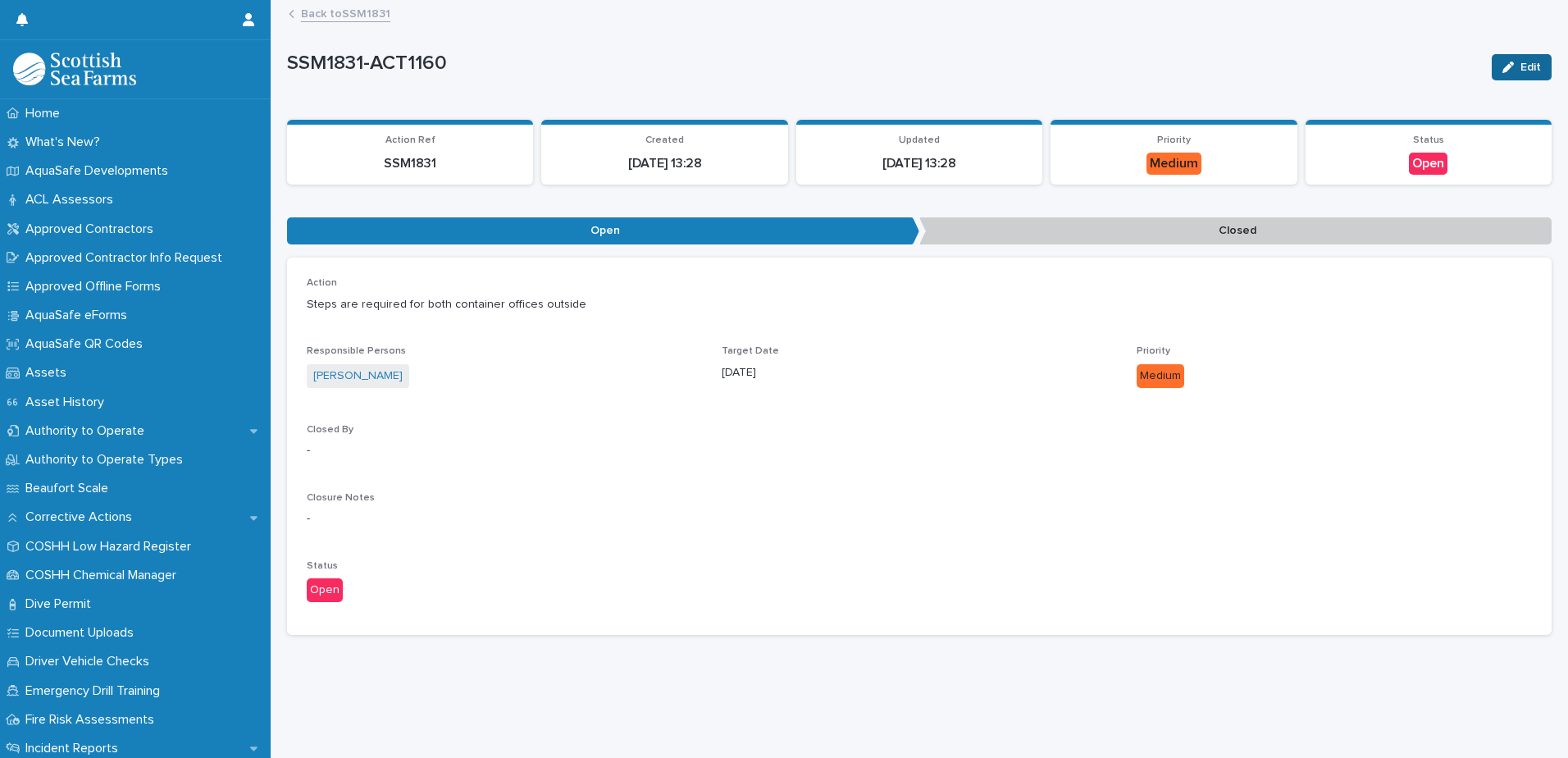
click at [1518, 58] on button "Edit" at bounding box center [1522, 67] width 60 height 26
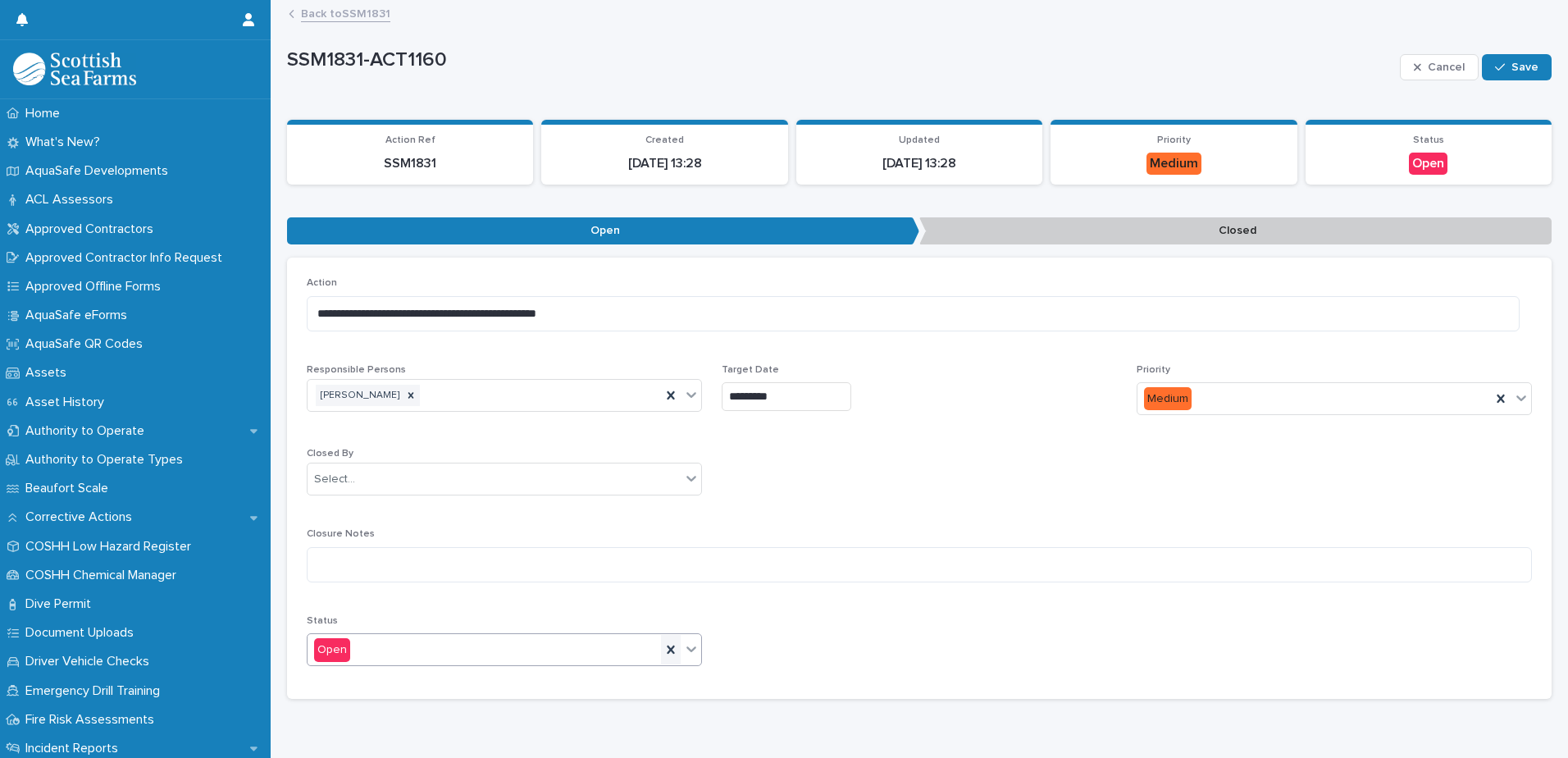
click at [668, 640] on div at bounding box center [671, 650] width 20 height 30
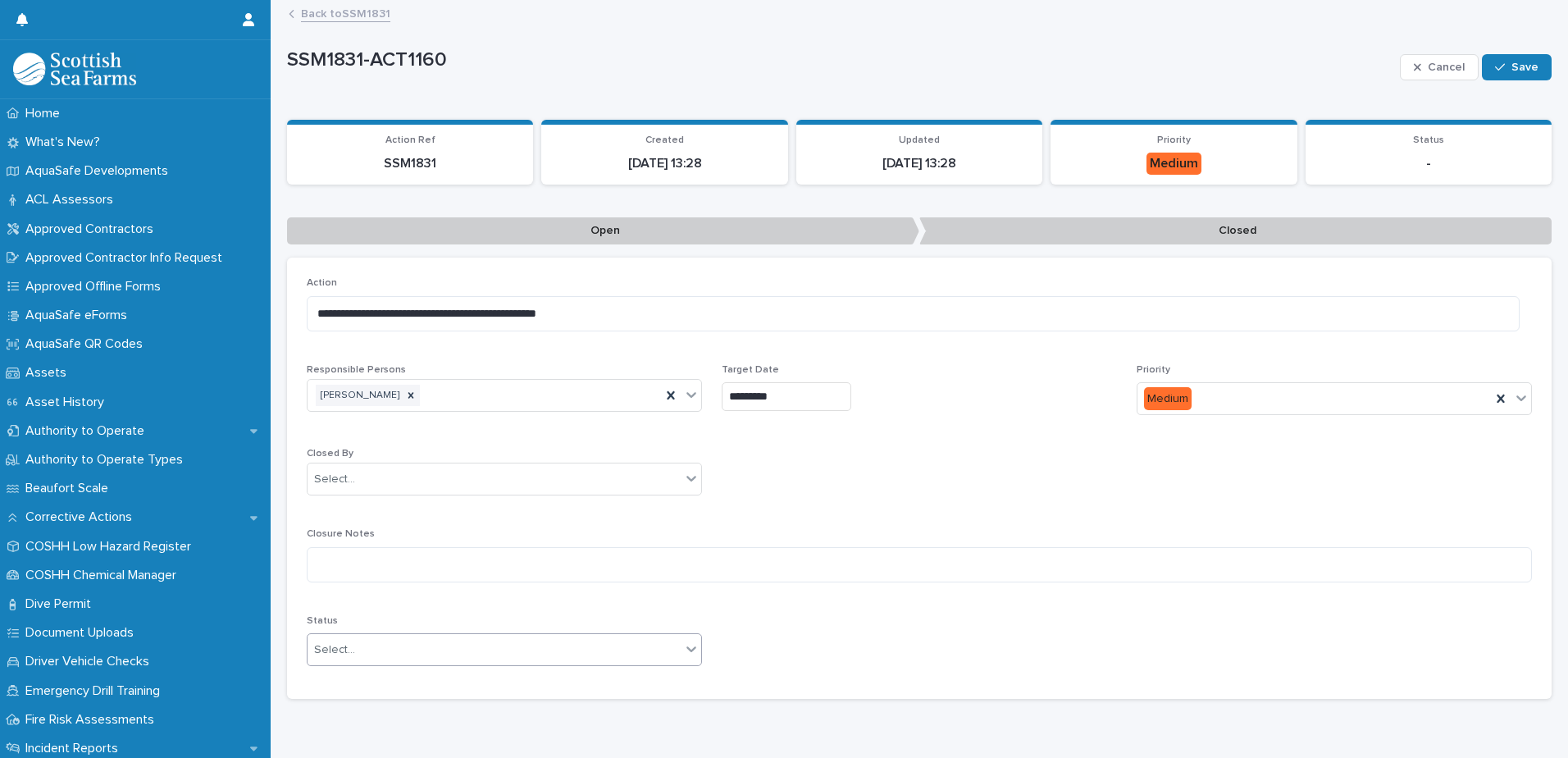
click at [581, 645] on div "Select..." at bounding box center [494, 649] width 374 height 27
click at [535, 703] on div "Closed" at bounding box center [502, 709] width 390 height 29
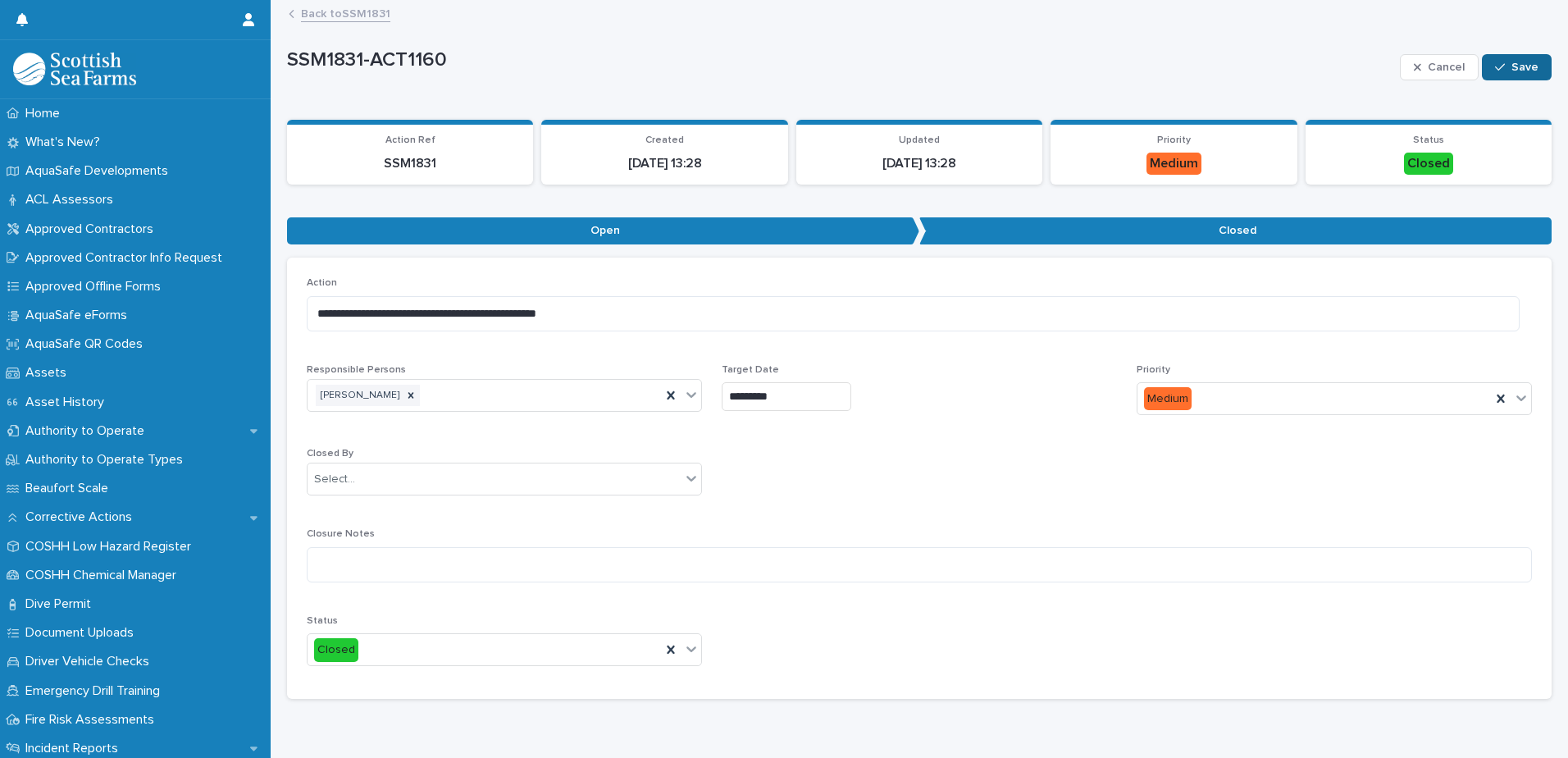
click at [1522, 63] on span "Save" at bounding box center [1525, 67] width 27 height 11
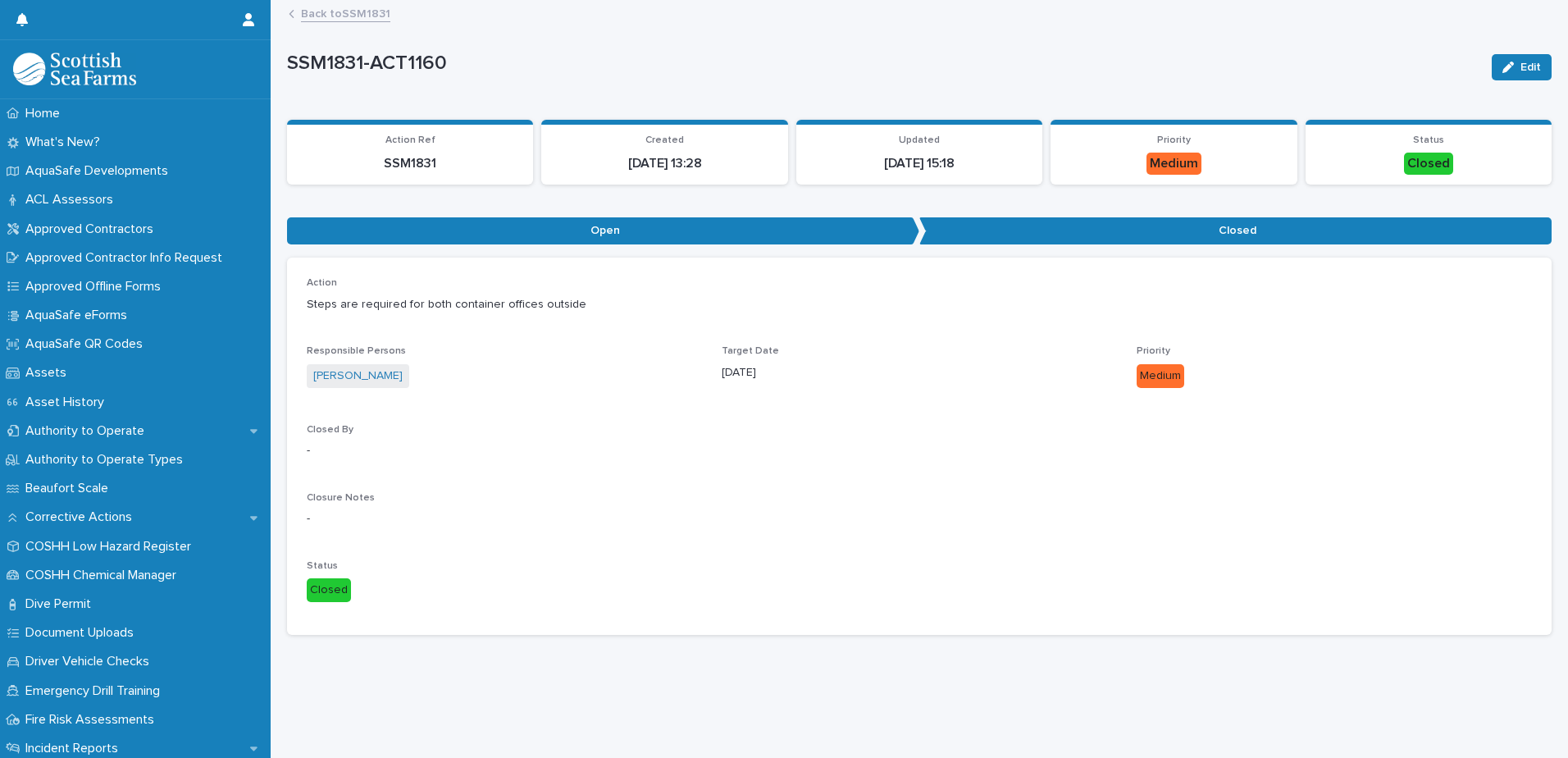
click at [329, 11] on link "Back to SSM1831" at bounding box center [346, 12] width 90 height 19
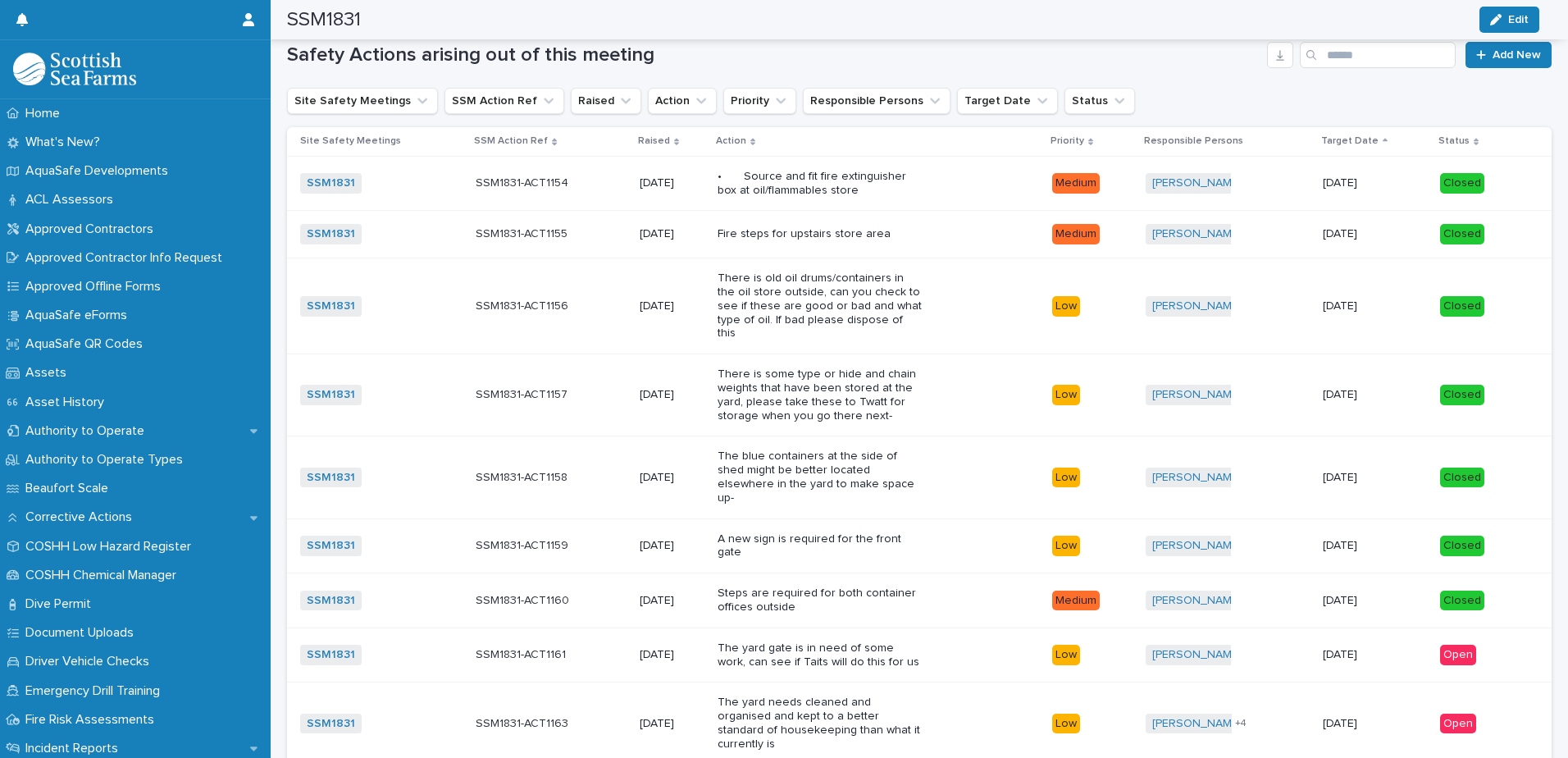
scroll to position [1067, 0]
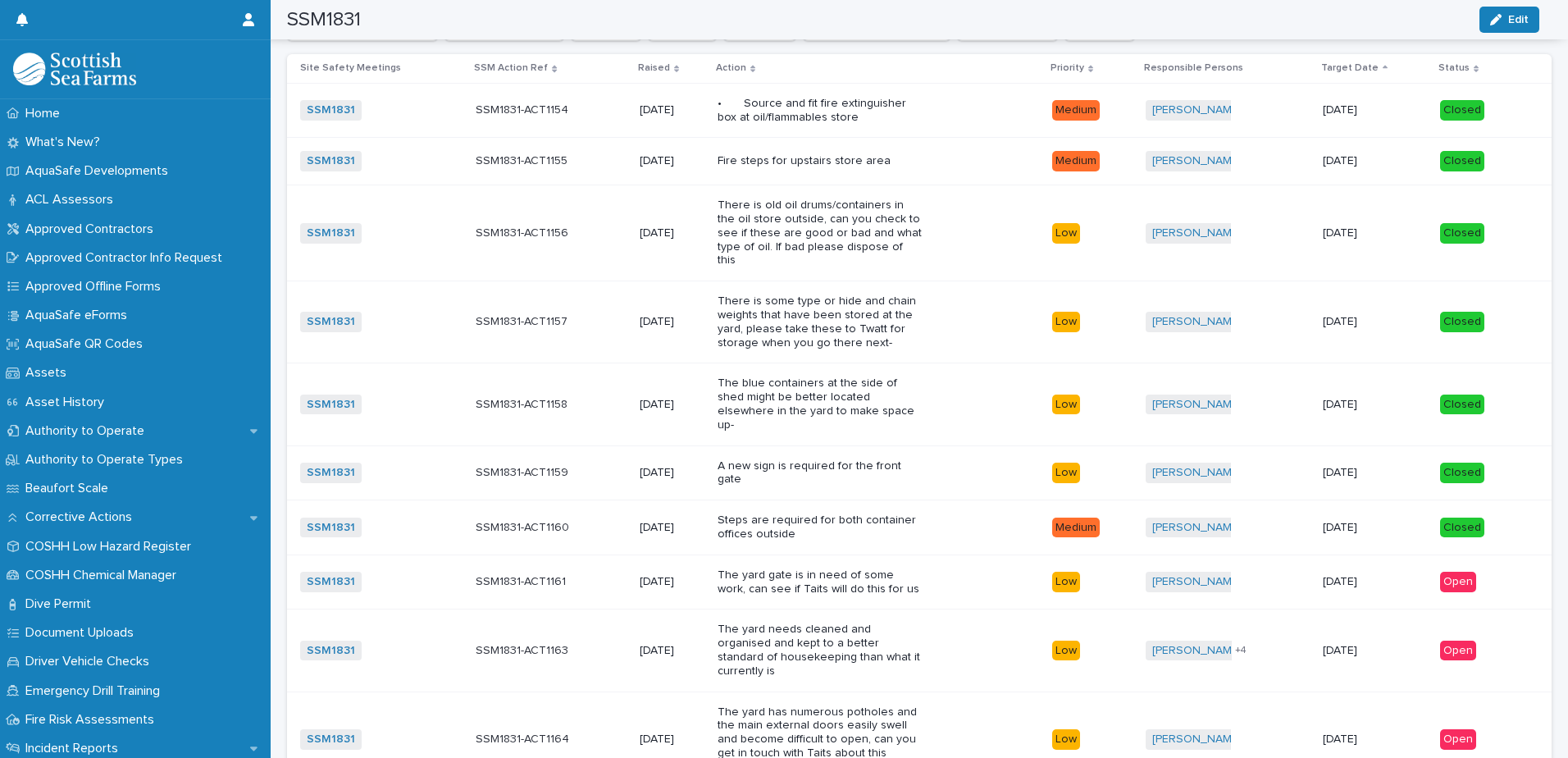
click at [795, 565] on div "The yard gate is in need of some work, can see if Taits will do this for us" at bounding box center [820, 580] width 205 height 31
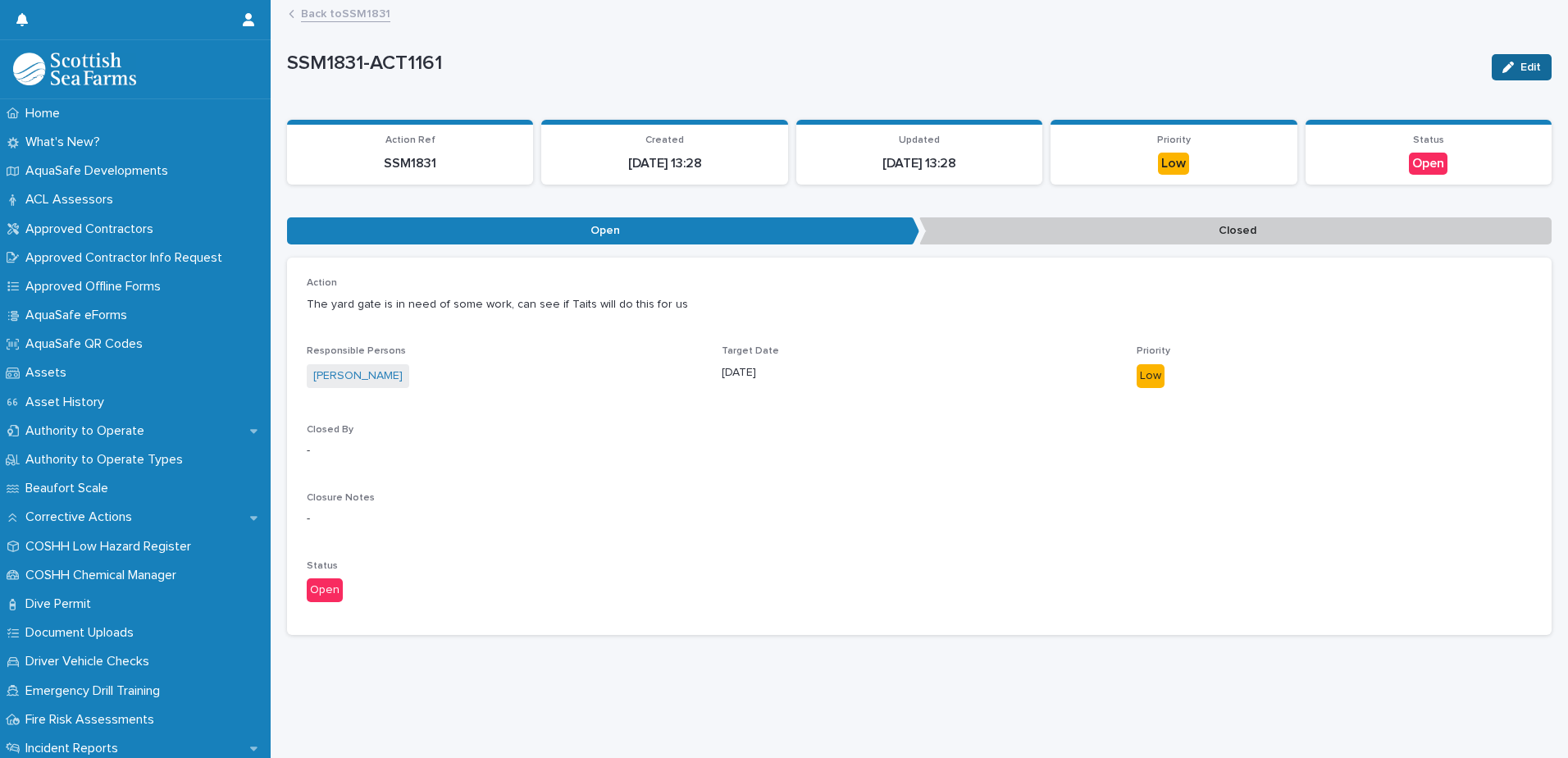
click at [1532, 71] on button "Edit" at bounding box center [1522, 67] width 60 height 26
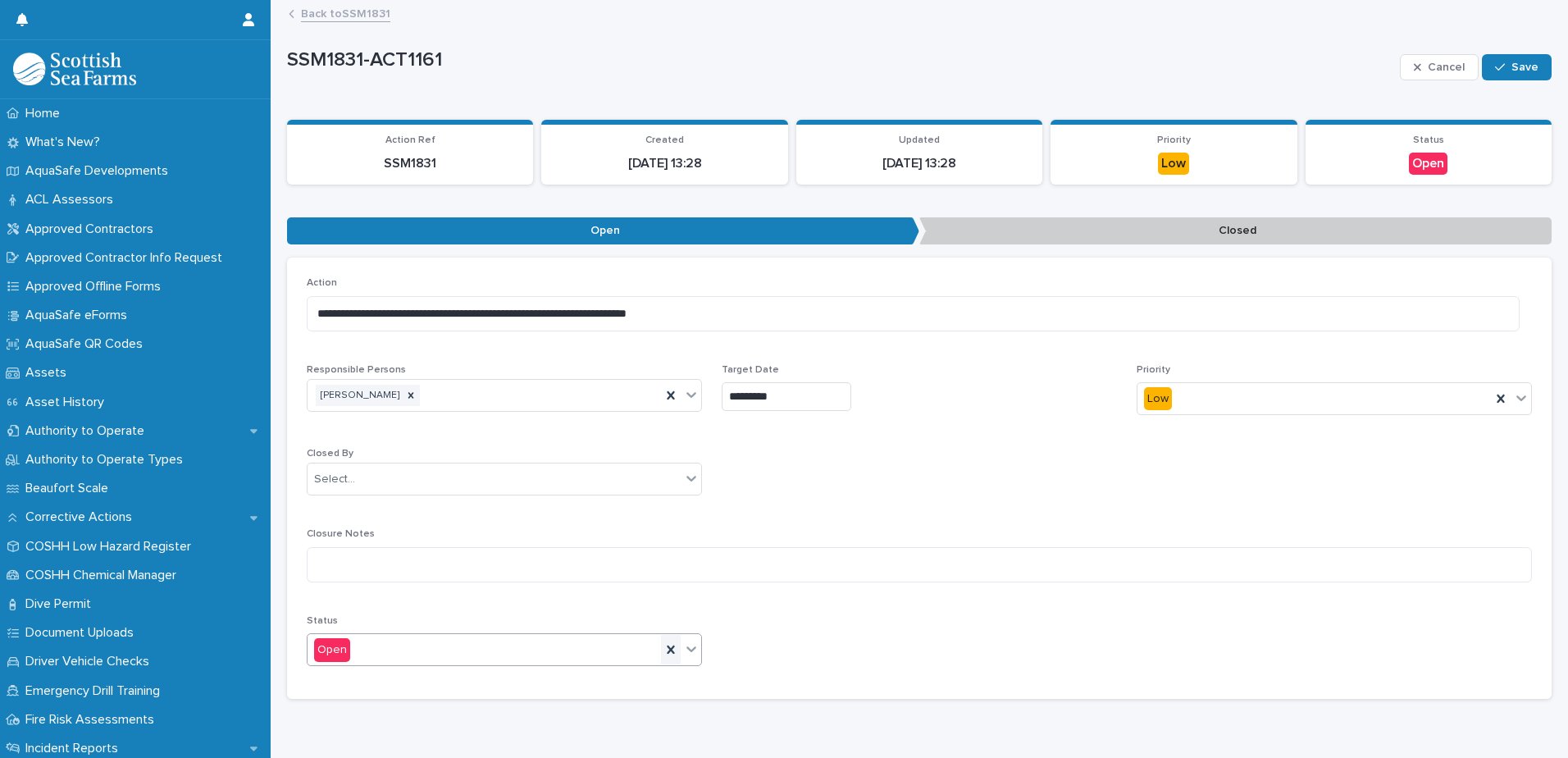
click at [667, 648] on icon at bounding box center [670, 649] width 7 height 8
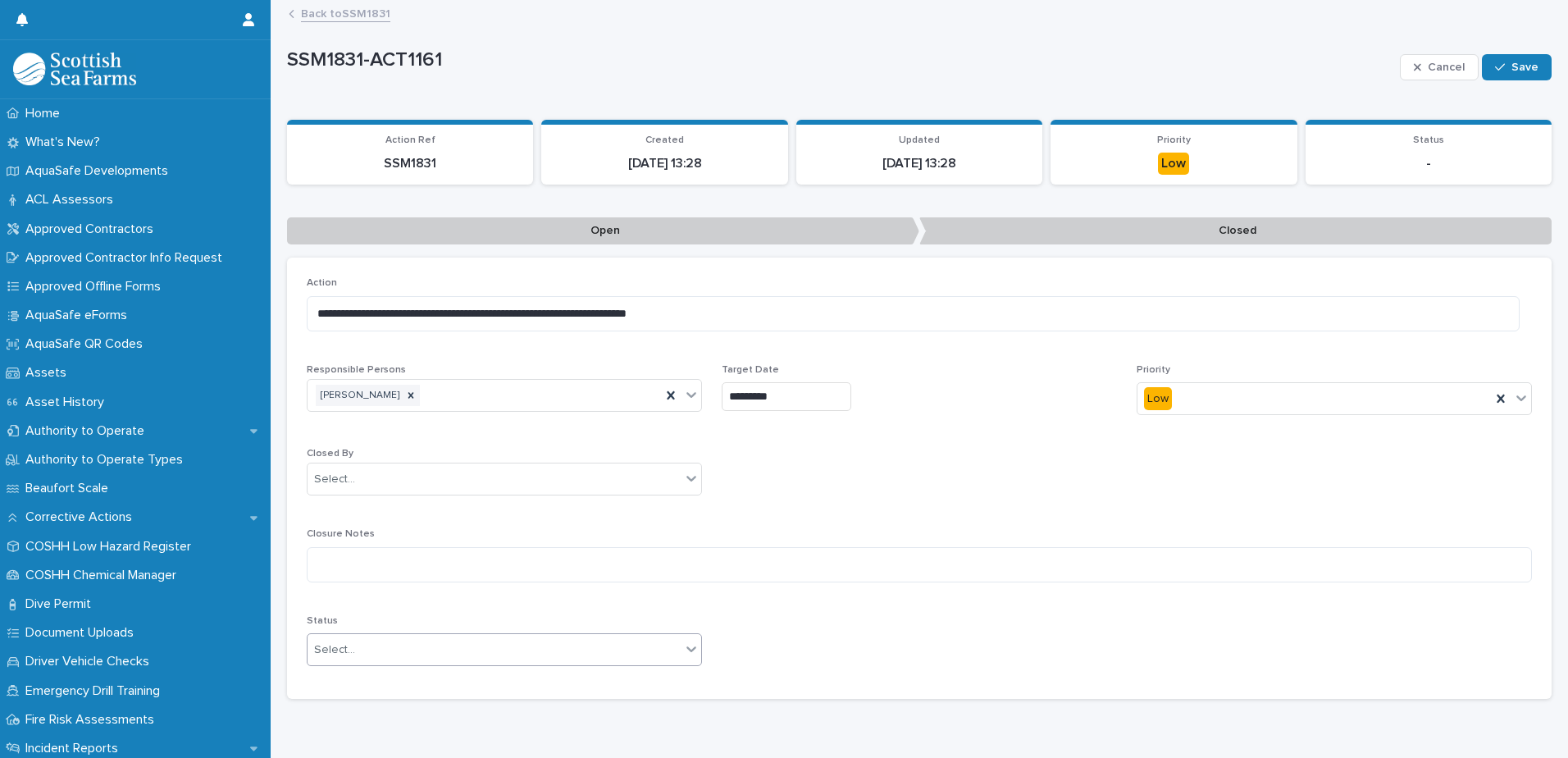
click at [689, 645] on icon at bounding box center [691, 648] width 16 height 16
click at [661, 715] on div "Closed" at bounding box center [502, 709] width 390 height 29
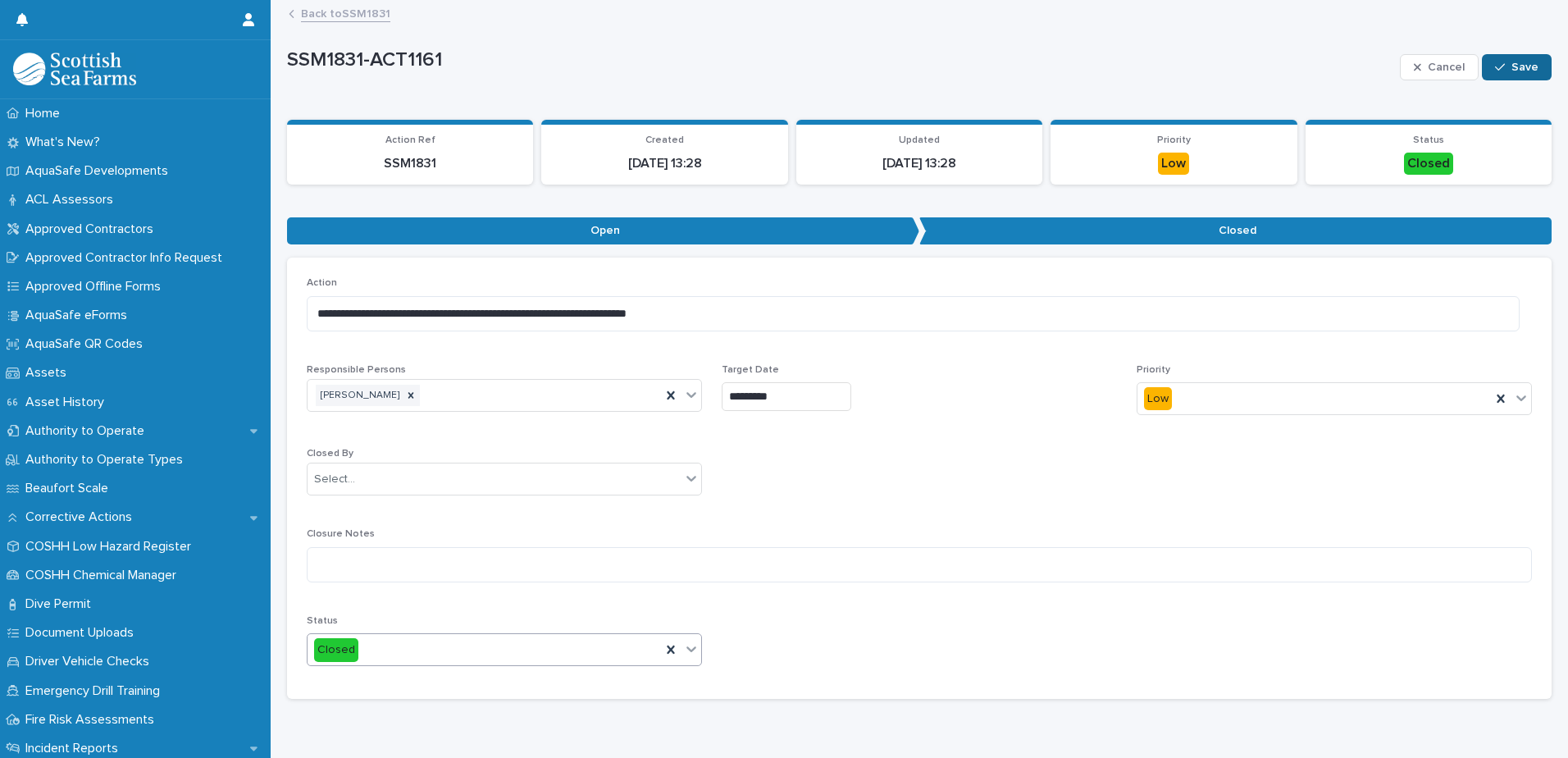
click at [1512, 68] on span "Save" at bounding box center [1525, 67] width 27 height 11
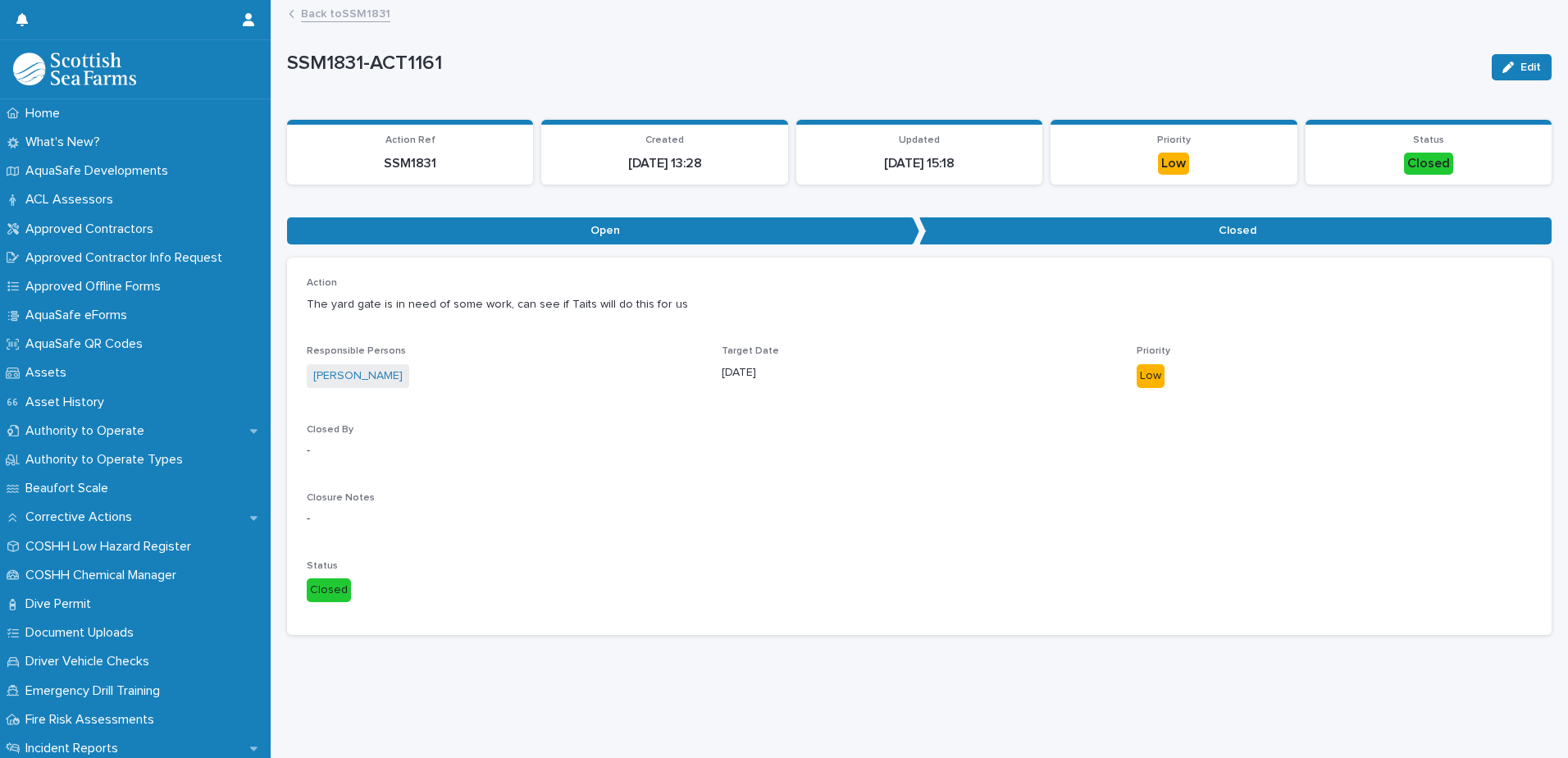
click at [374, 16] on link "Back to SSM1831" at bounding box center [346, 12] width 90 height 19
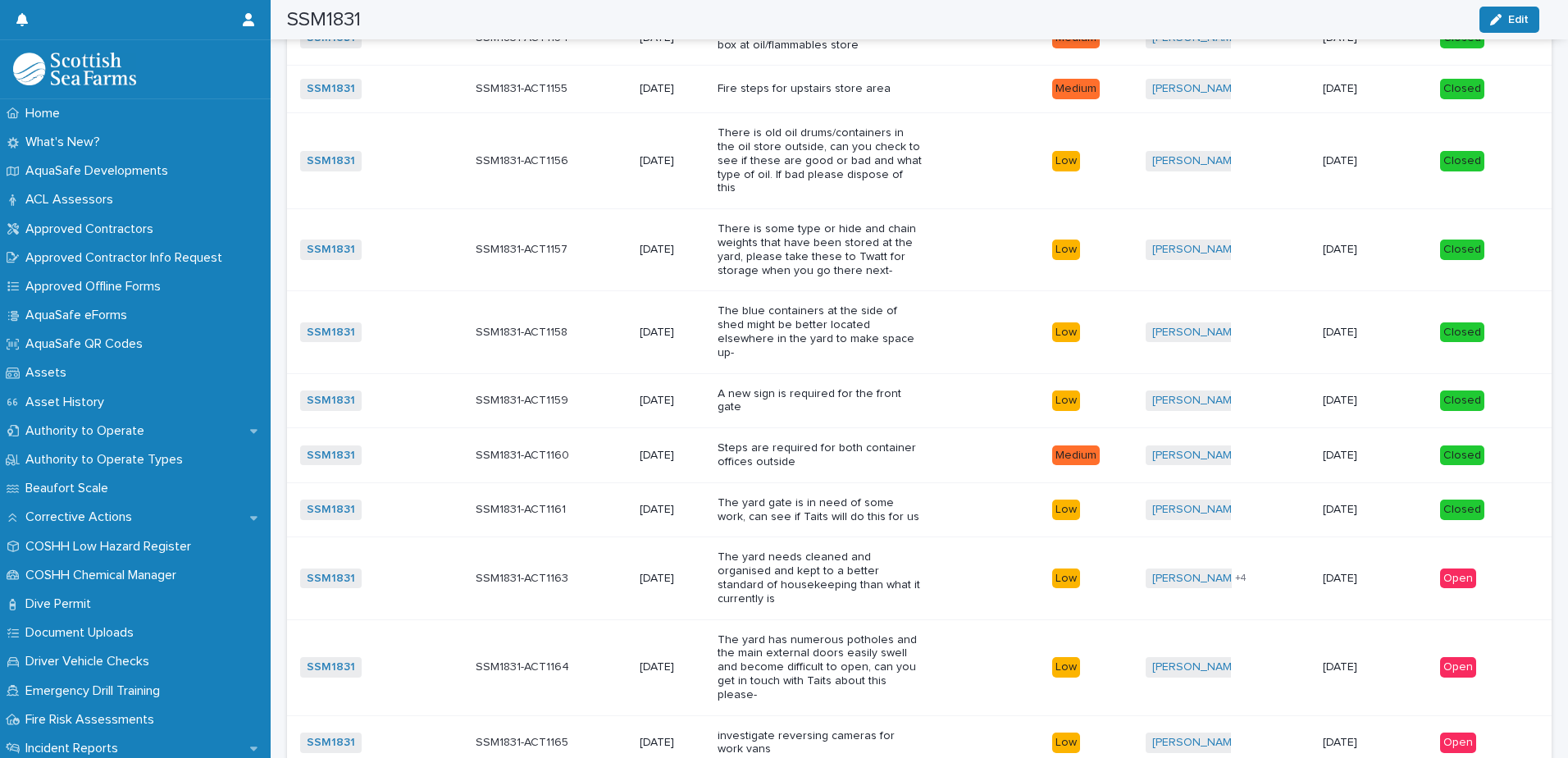
scroll to position [1230, 0]
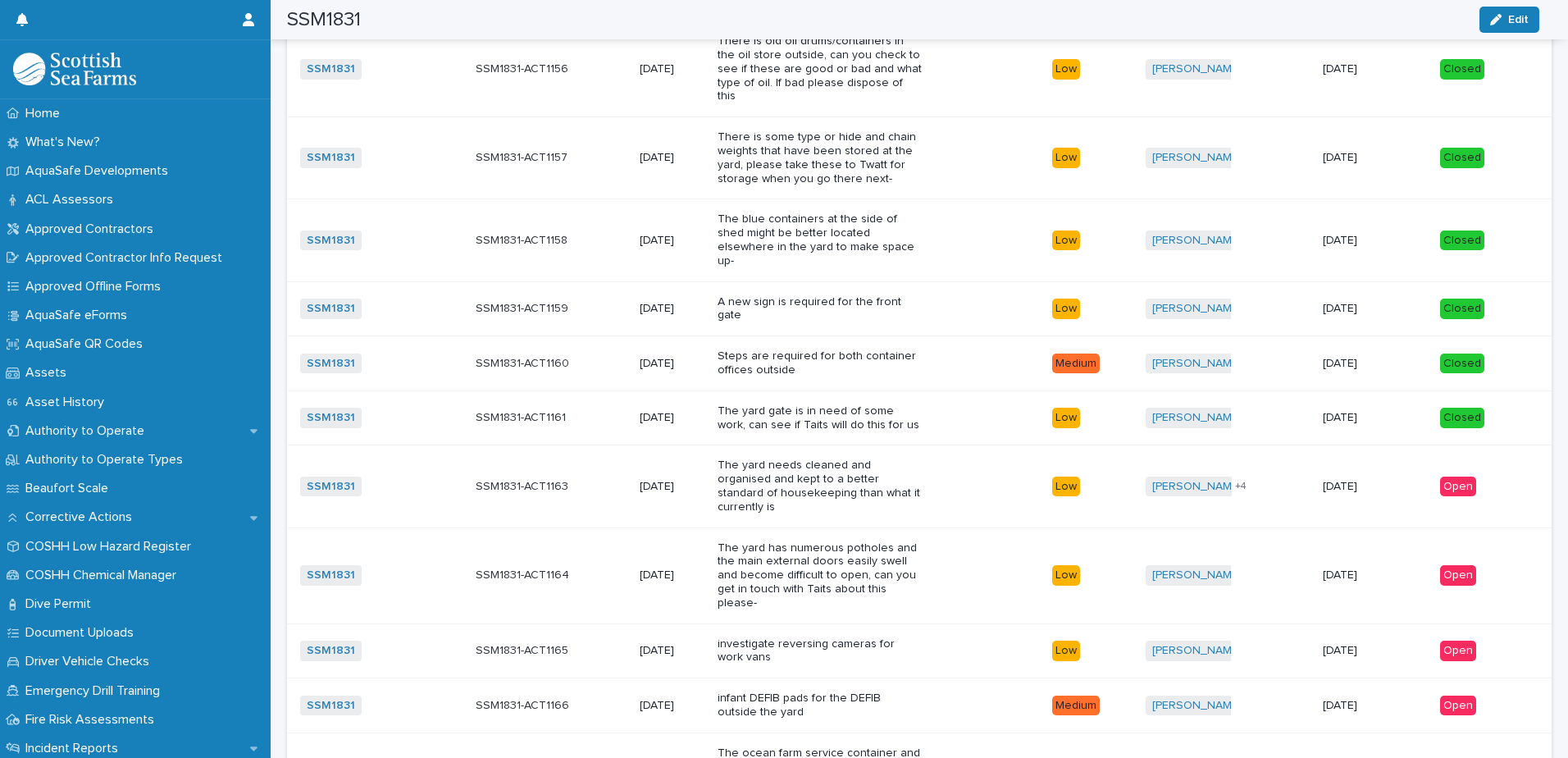
click at [880, 461] on p "The yard needs cleaned and organised and kept to a better standard of housekeep…" at bounding box center [820, 485] width 205 height 55
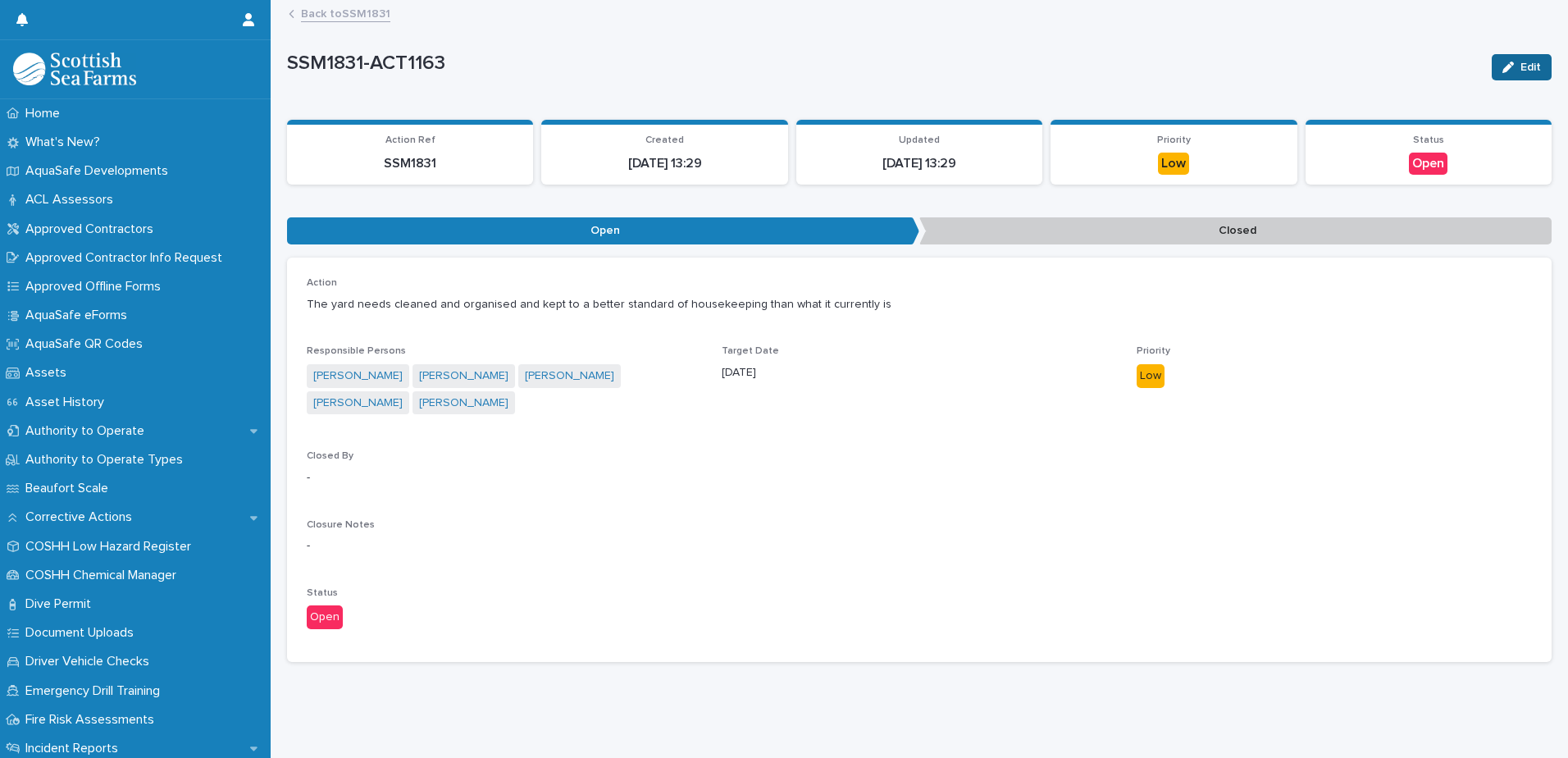
click at [1521, 62] on span "Edit" at bounding box center [1531, 67] width 21 height 11
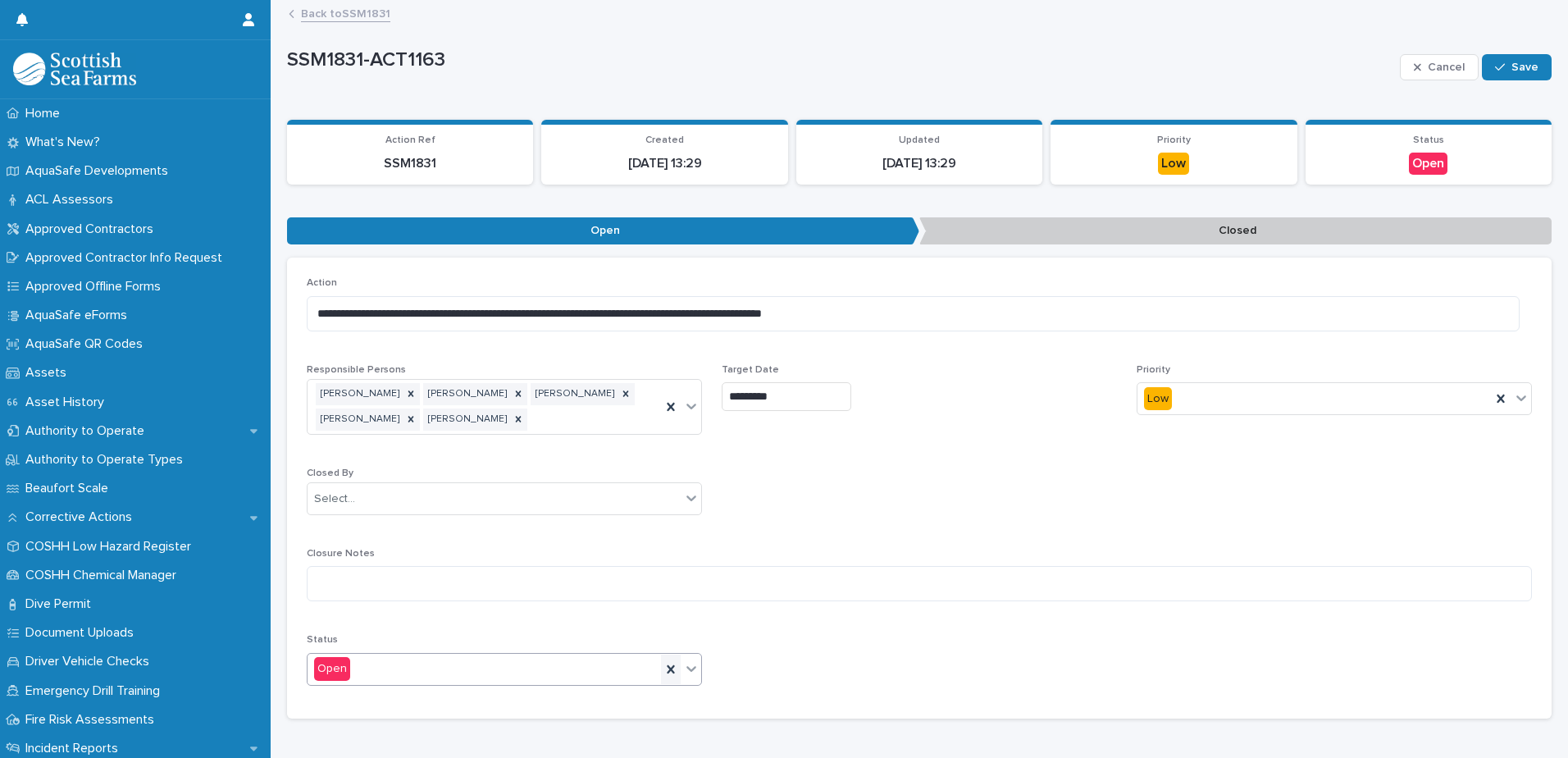
click at [673, 671] on icon at bounding box center [671, 669] width 16 height 16
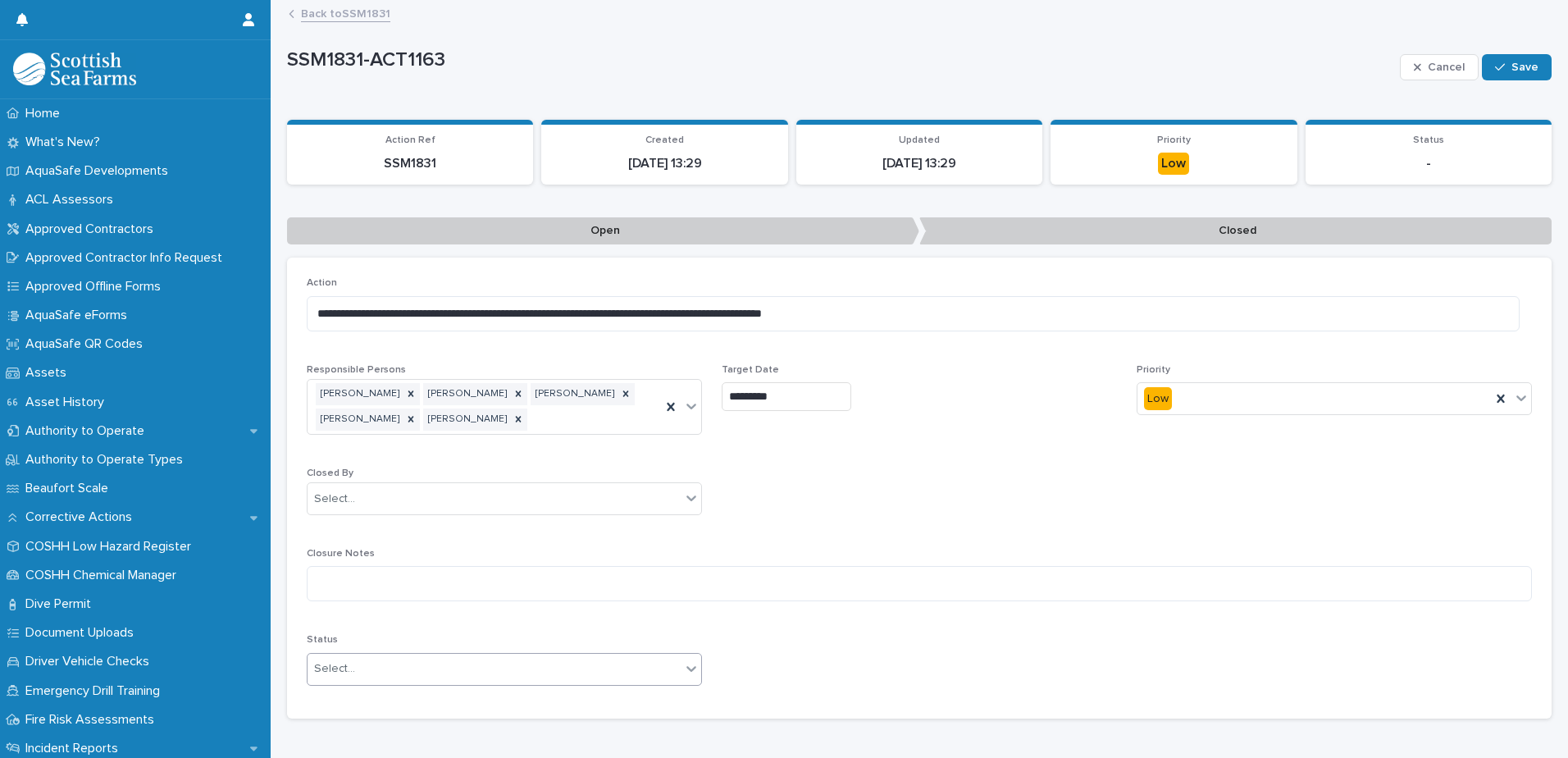
click at [688, 663] on icon at bounding box center [691, 668] width 16 height 16
click at [641, 720] on div "Closed" at bounding box center [502, 729] width 390 height 29
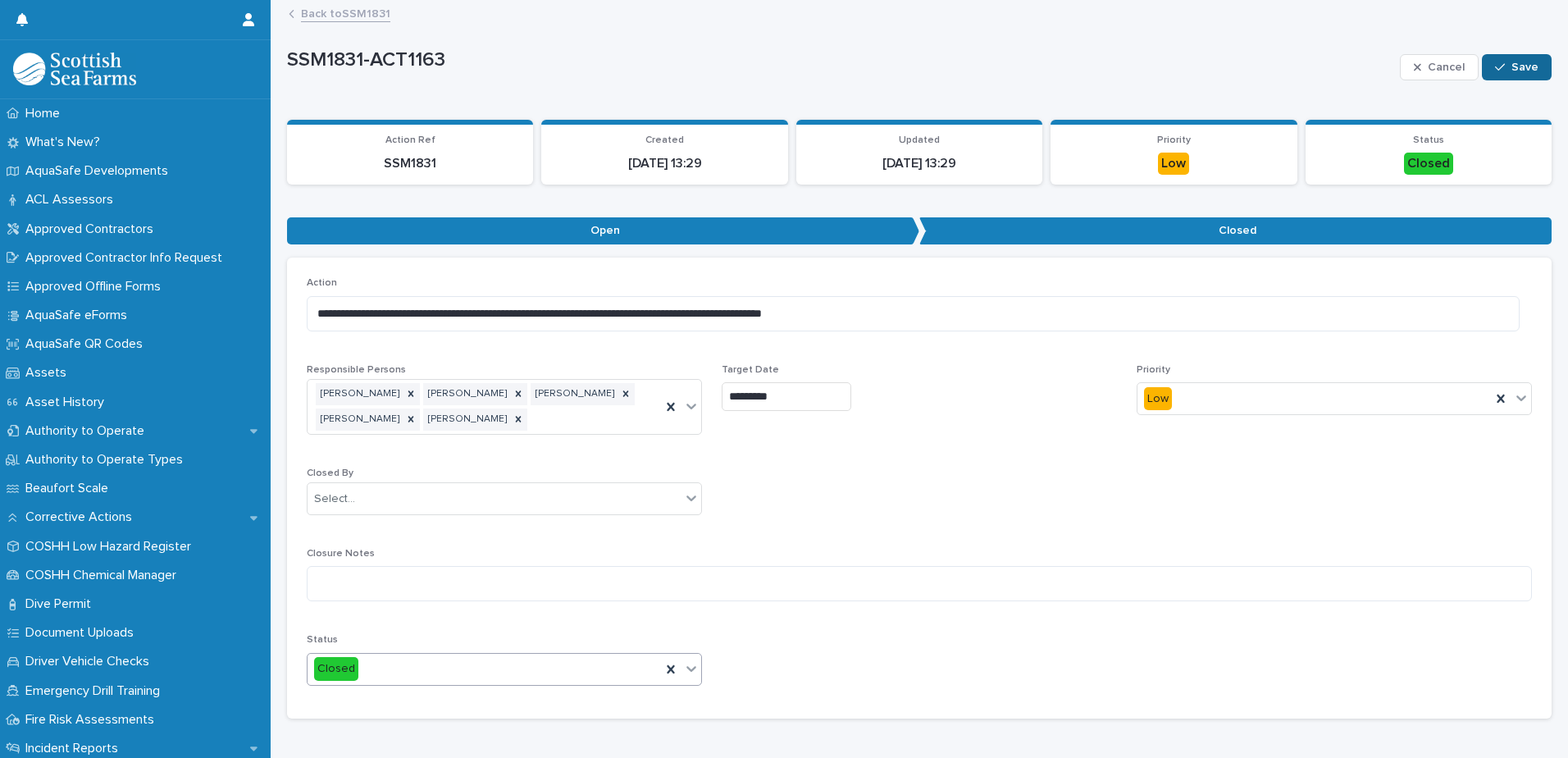
click at [1495, 68] on icon "button" at bounding box center [1500, 66] width 10 height 7
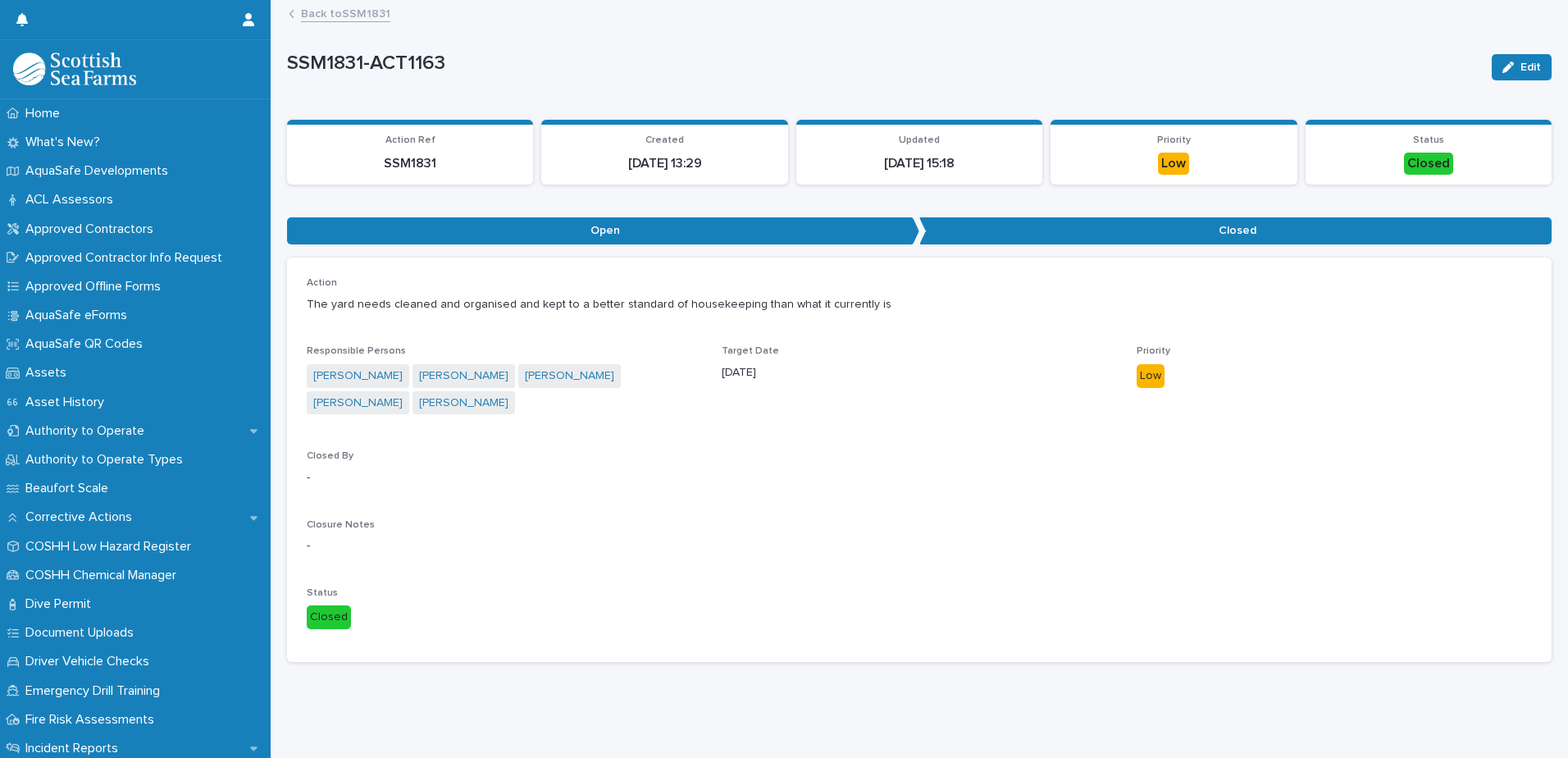
click at [358, 16] on link "Back to SSM1831" at bounding box center [346, 12] width 90 height 19
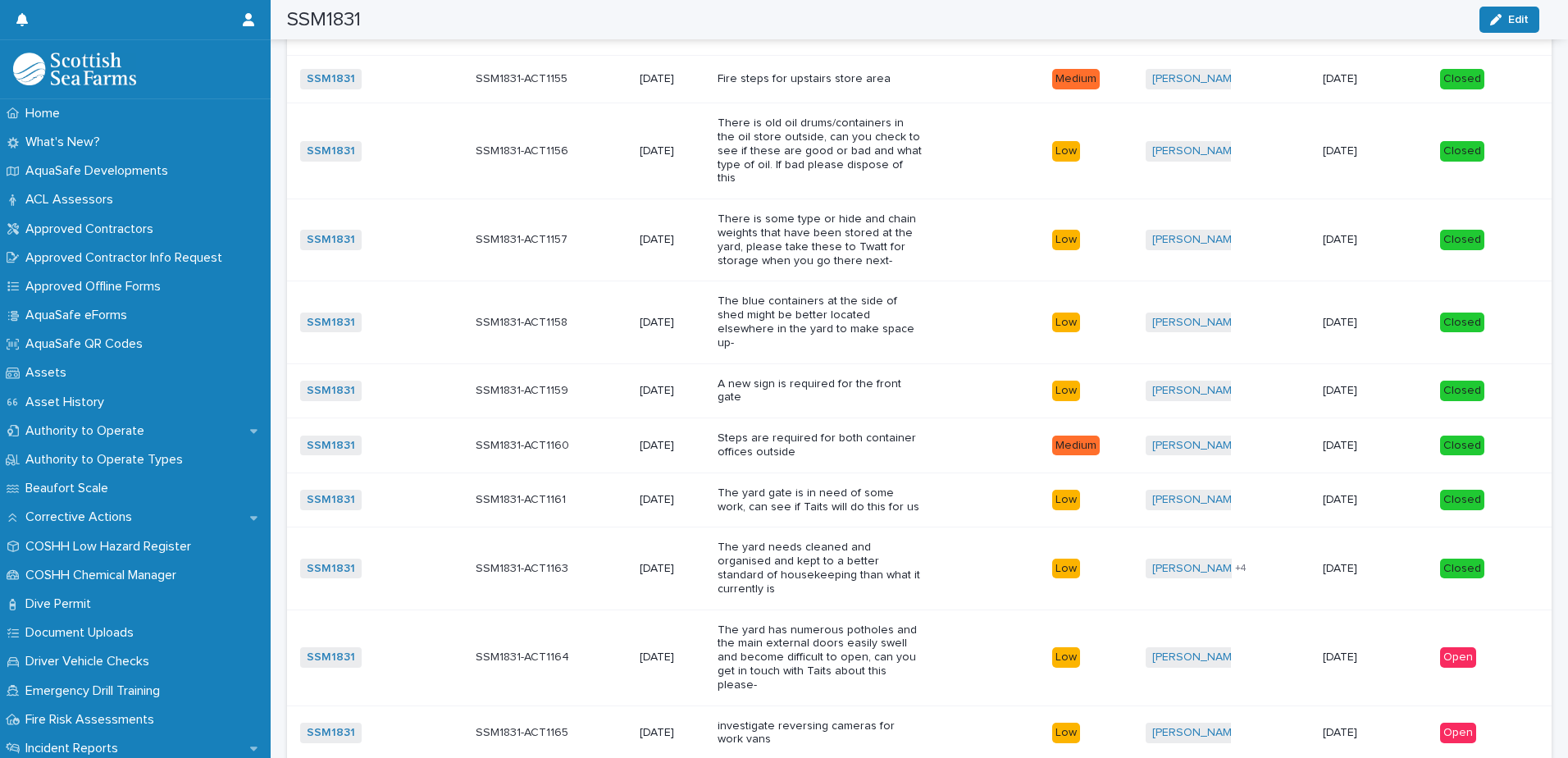
scroll to position [1230, 0]
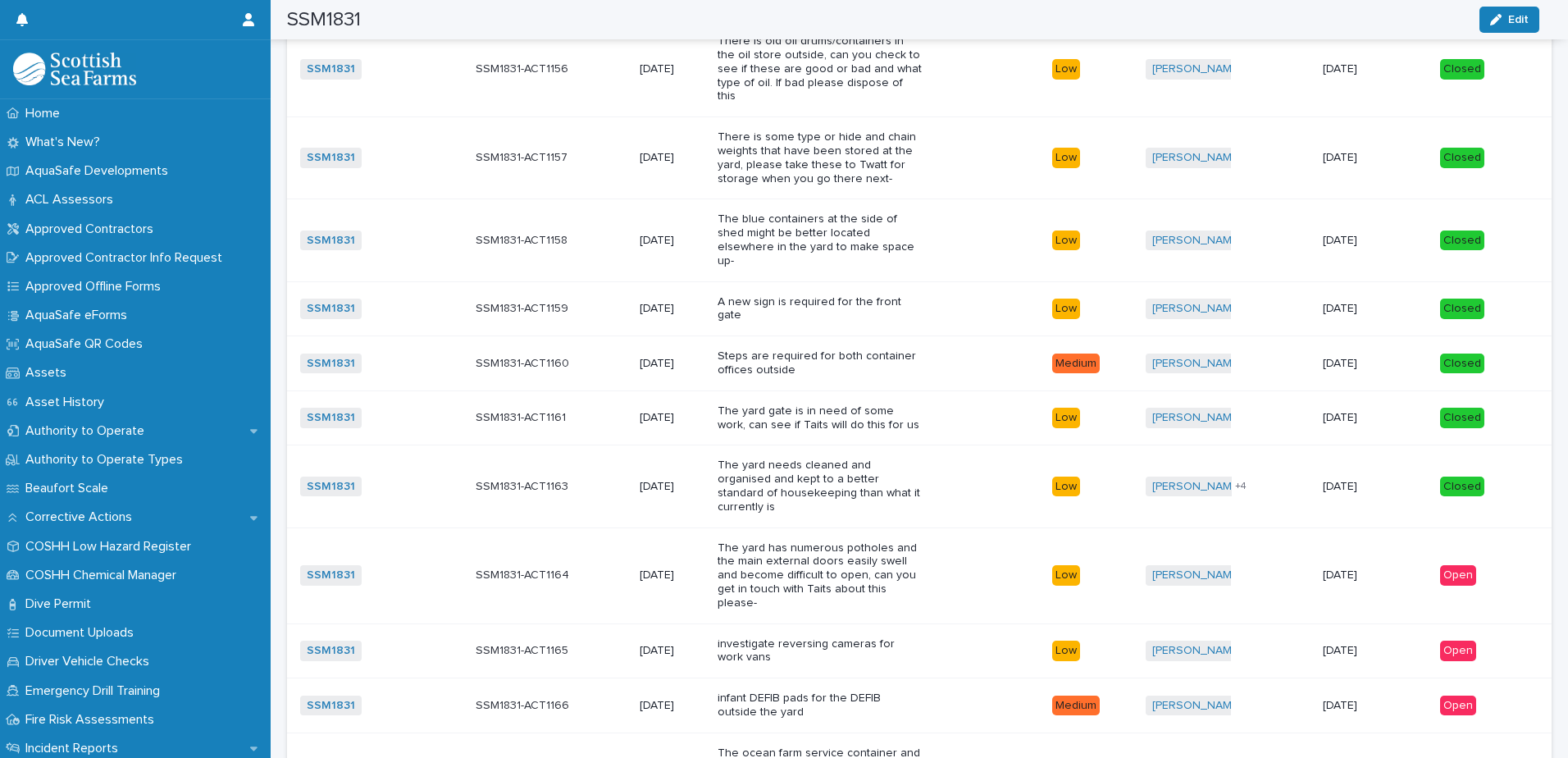
click at [967, 534] on div "The yard has numerous potholes and the main external doors easily swell and bec…" at bounding box center [879, 575] width 322 height 82
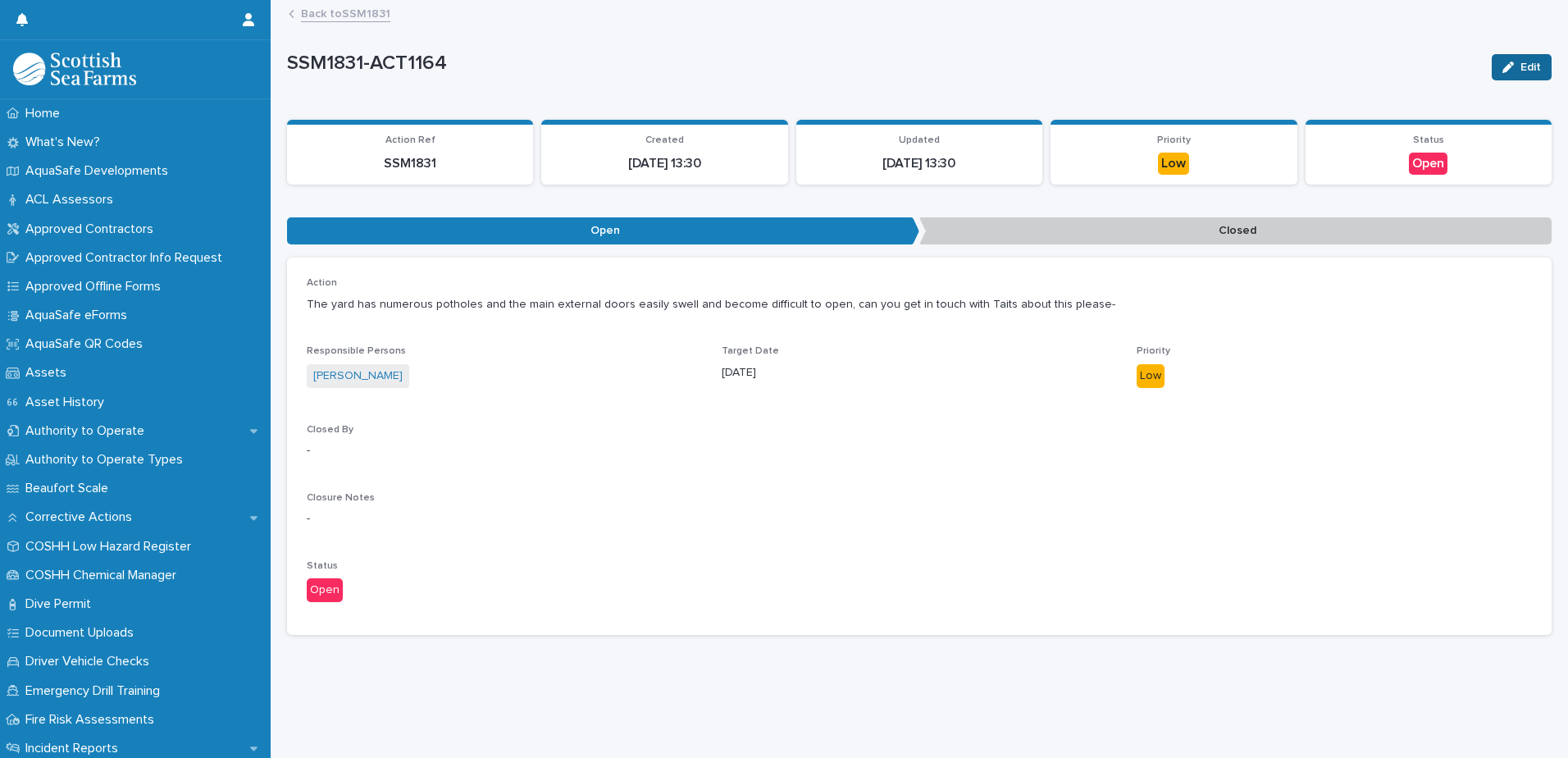
click at [1526, 62] on span "Edit" at bounding box center [1531, 67] width 21 height 11
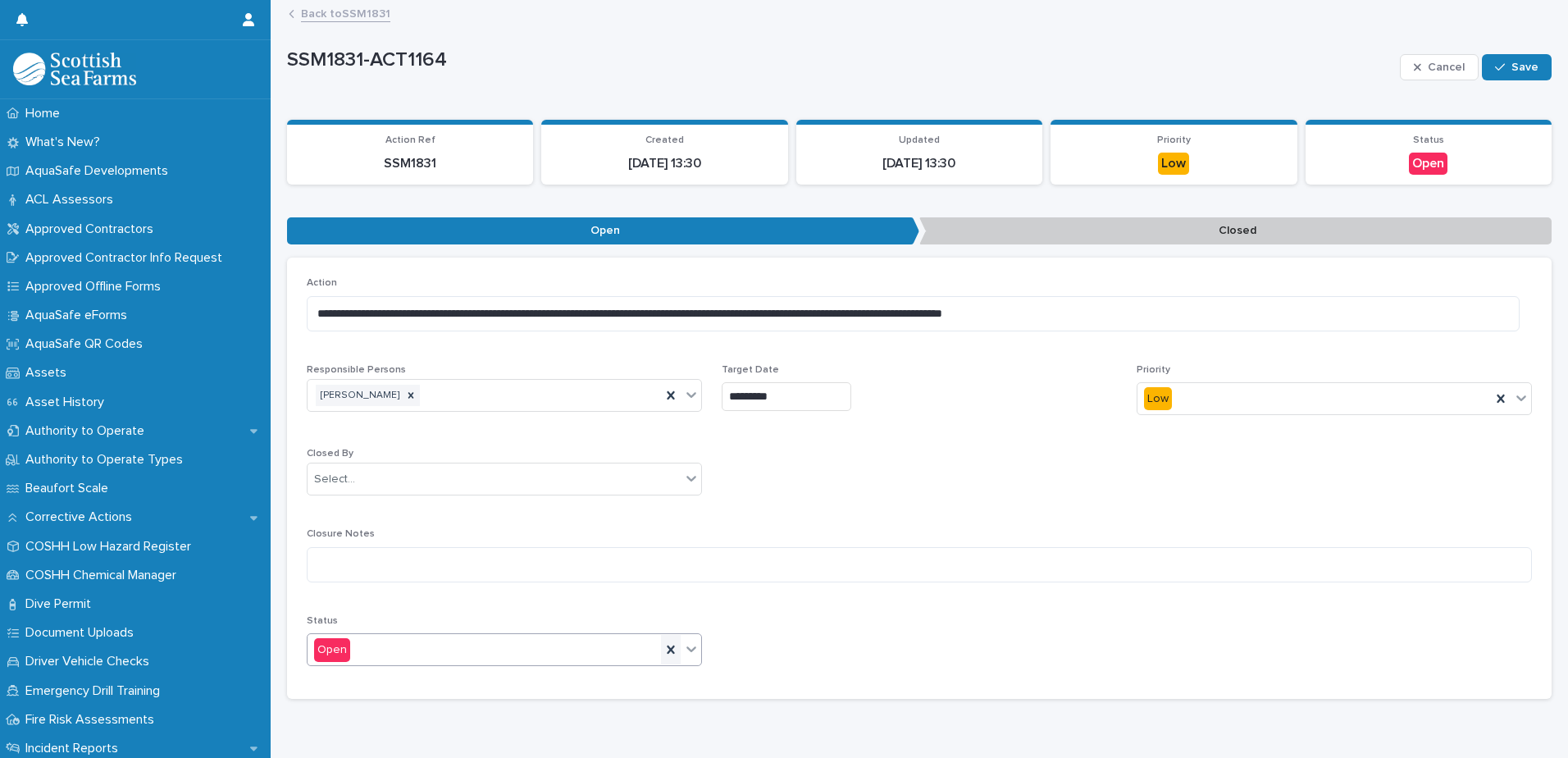
click at [671, 649] on icon at bounding box center [671, 649] width 16 height 16
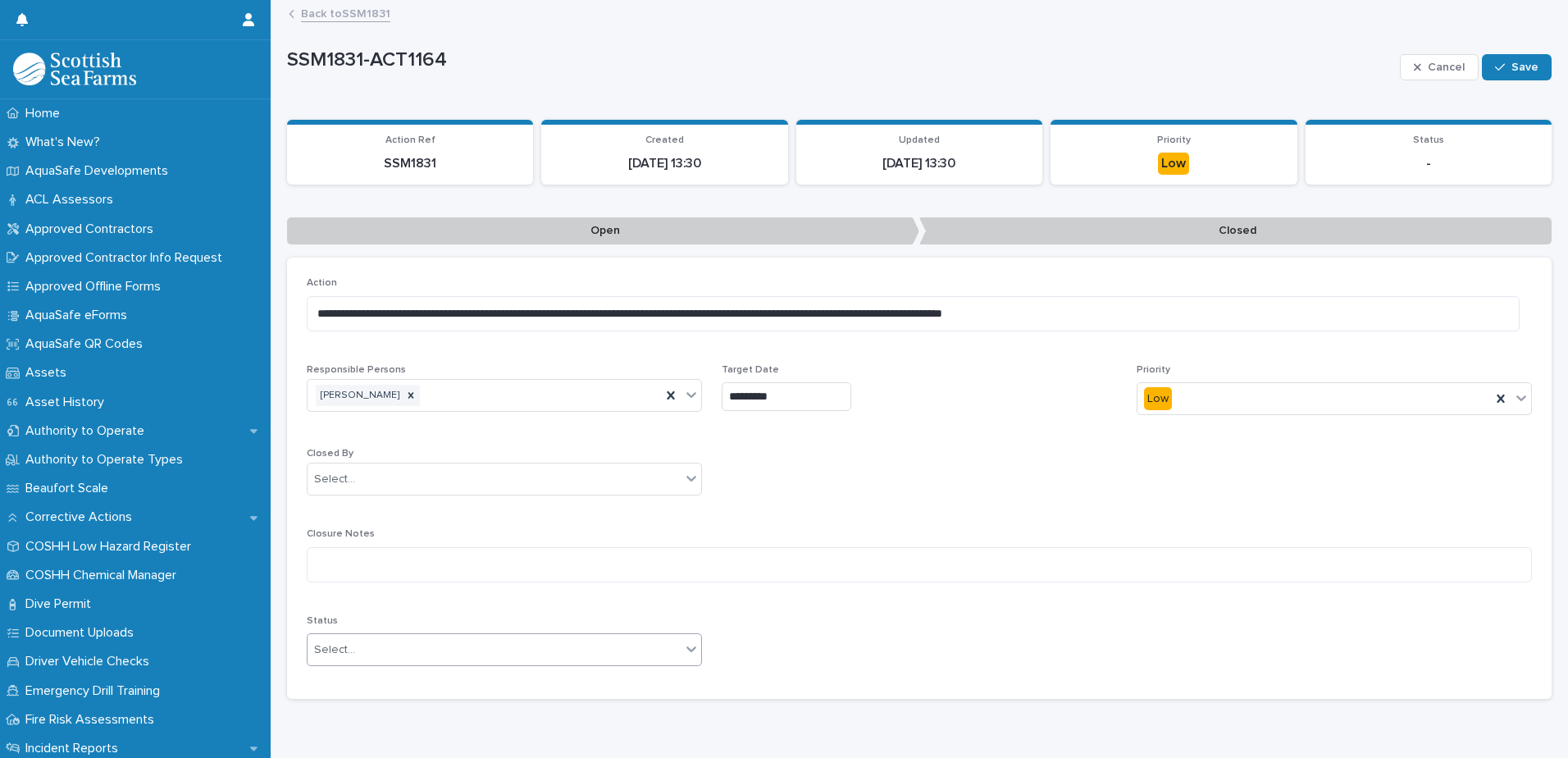
click at [685, 647] on icon at bounding box center [691, 648] width 16 height 16
click at [594, 702] on div "Closed" at bounding box center [502, 709] width 390 height 29
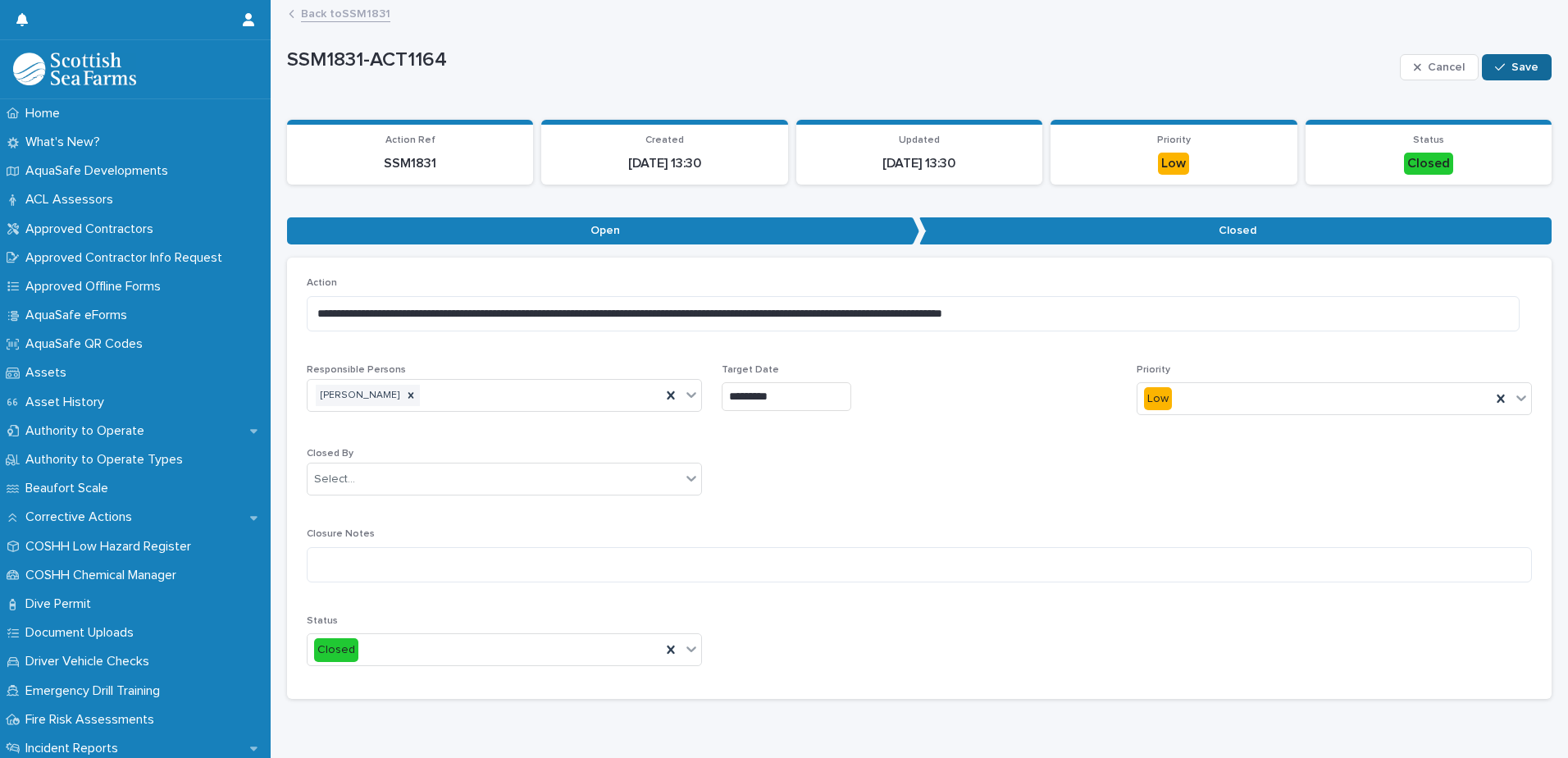
click at [1535, 67] on button "Save" at bounding box center [1517, 67] width 70 height 26
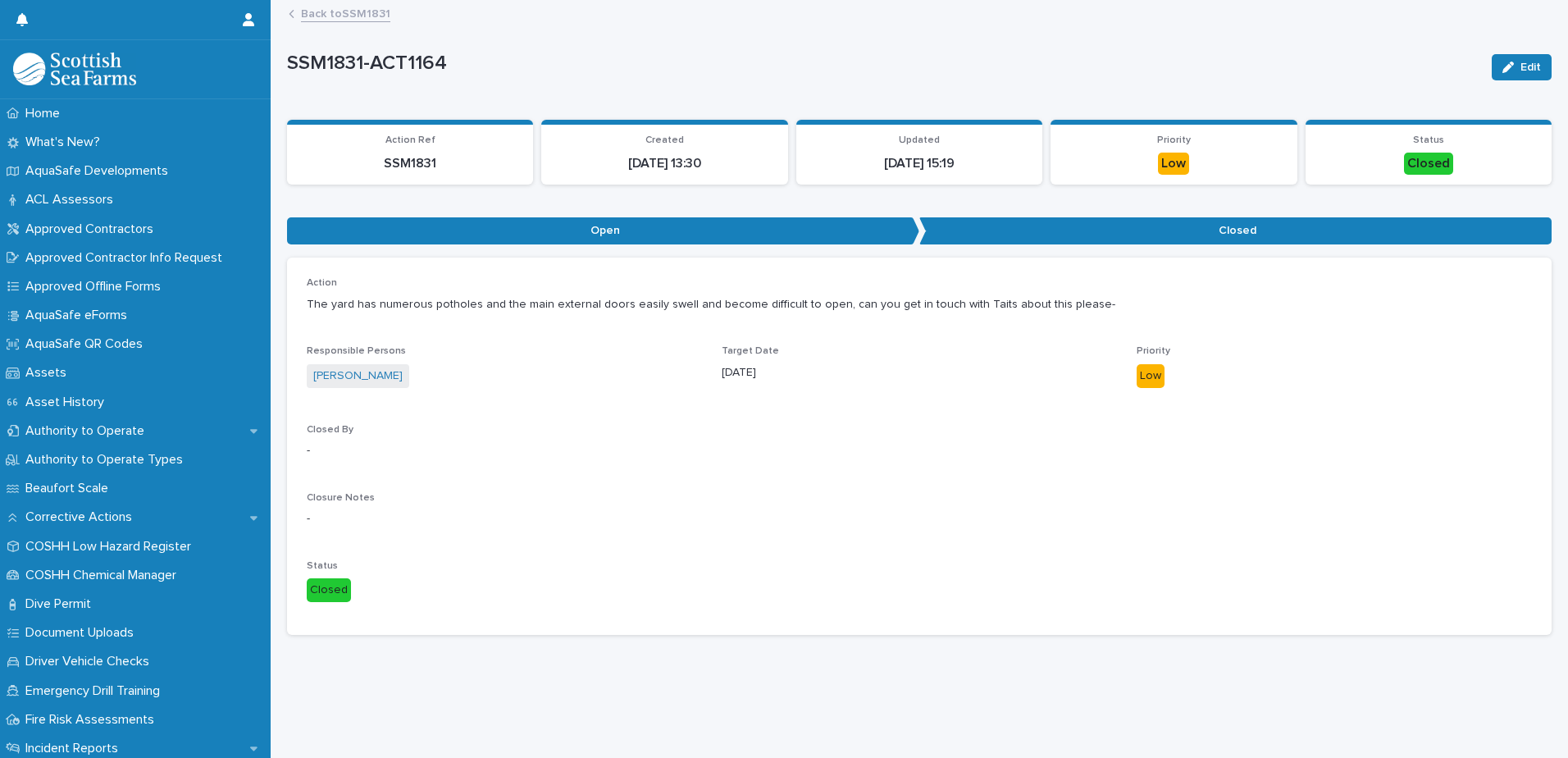
click at [362, 11] on link "Back to SSM1831" at bounding box center [346, 12] width 90 height 19
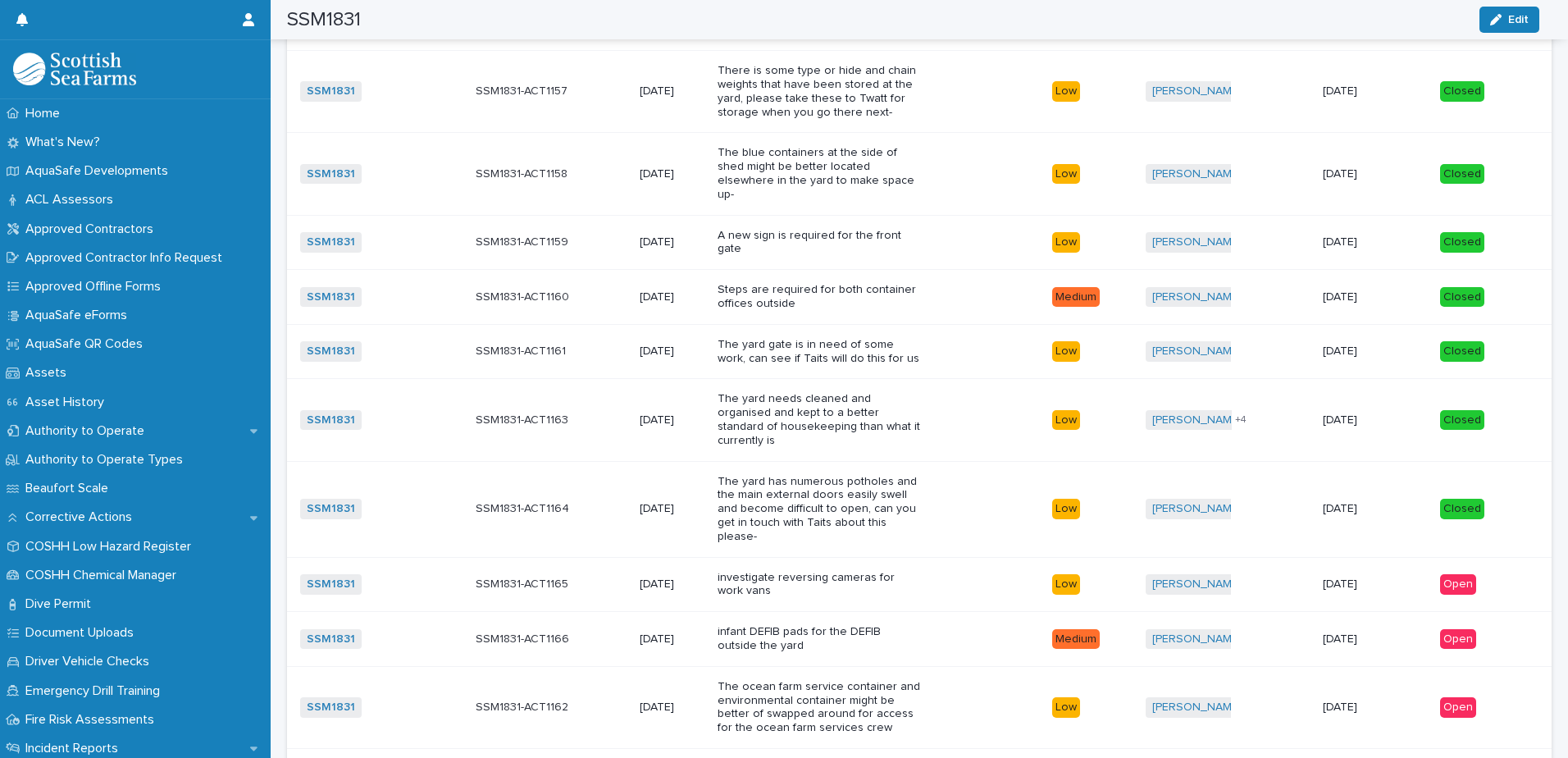
scroll to position [1377, 0]
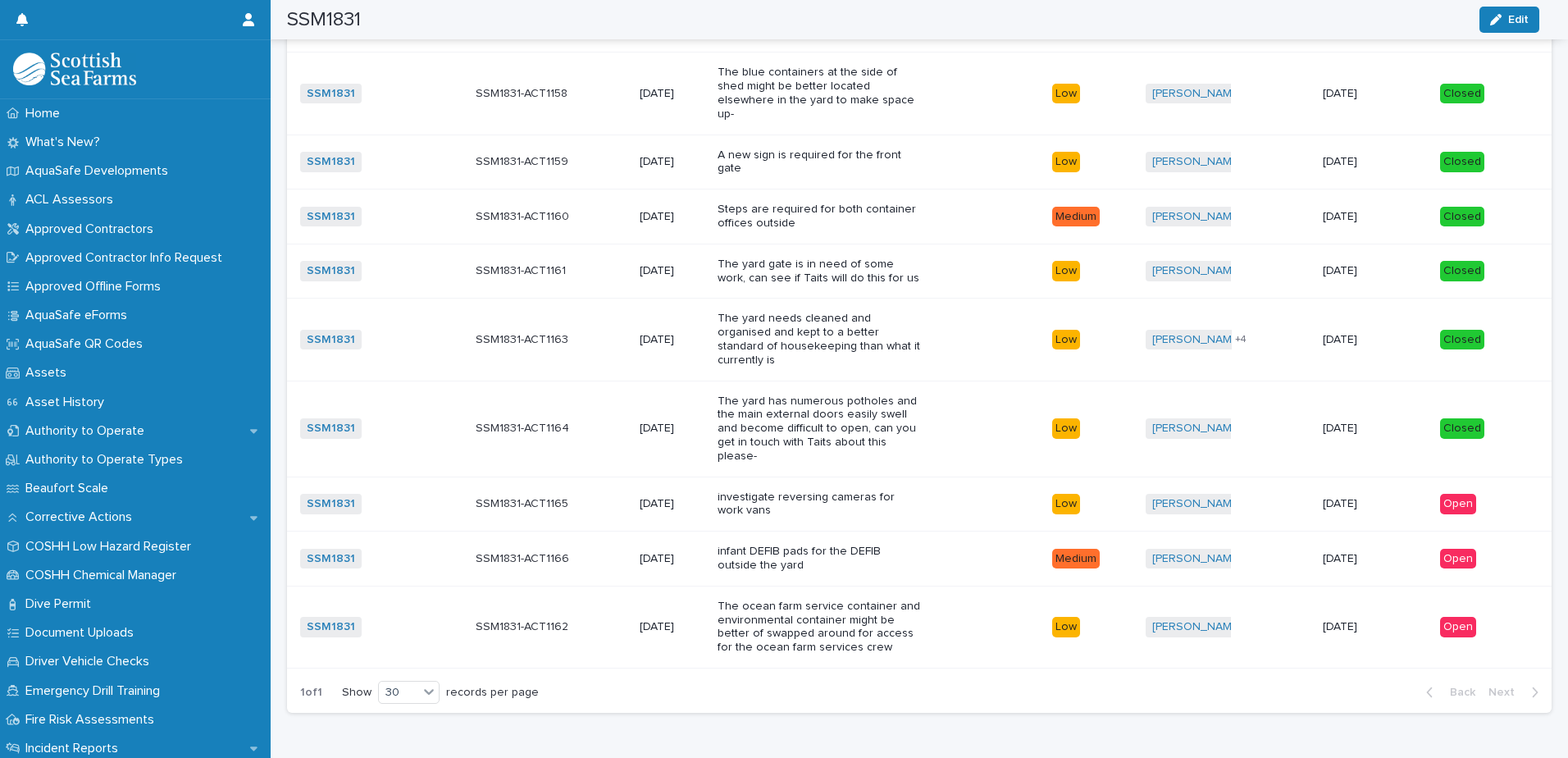
click at [832, 490] on p "investigate reversing cameras for work vans" at bounding box center [820, 504] width 205 height 28
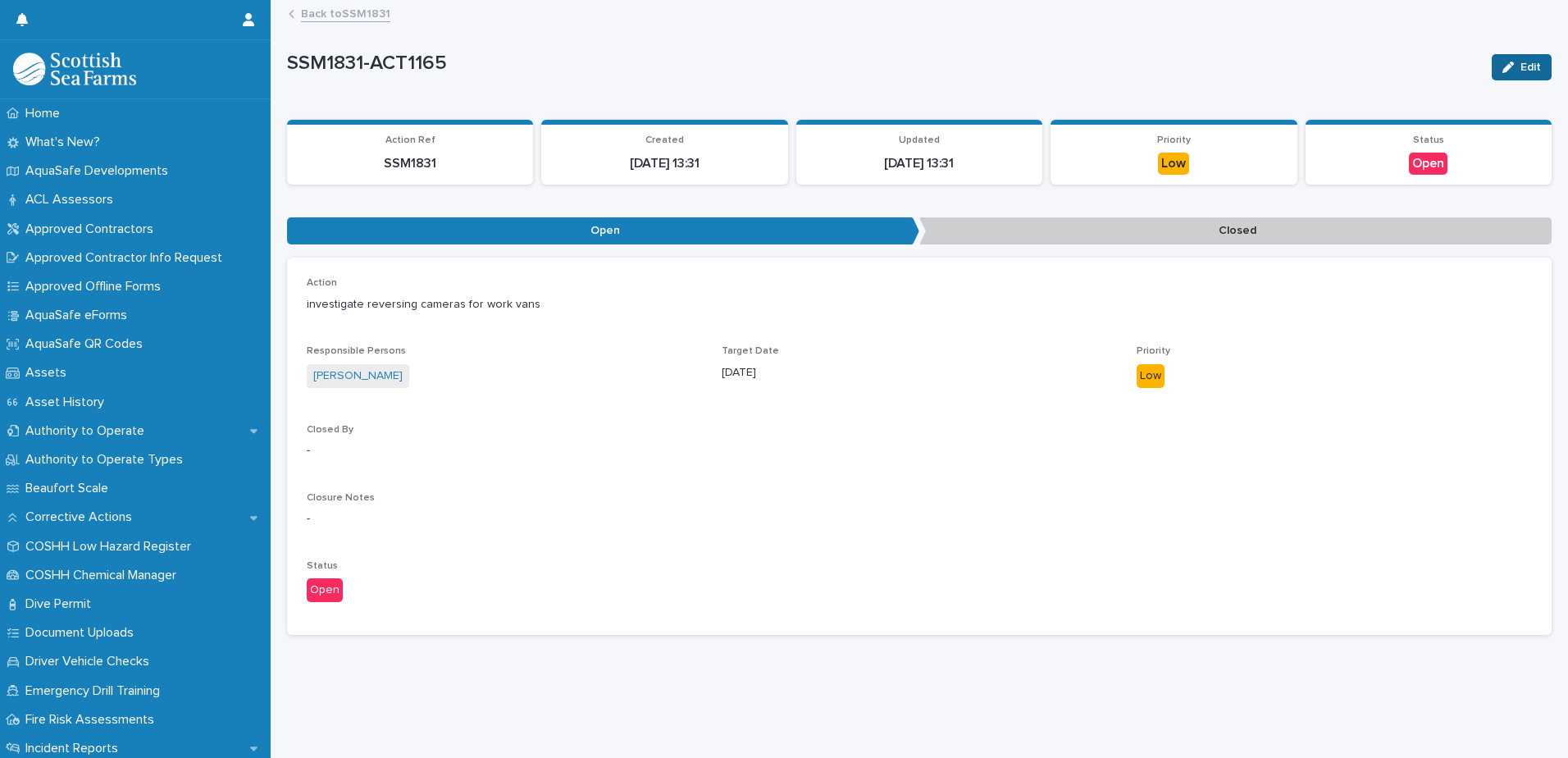
click at [1521, 67] on span "Edit" at bounding box center [1531, 67] width 21 height 11
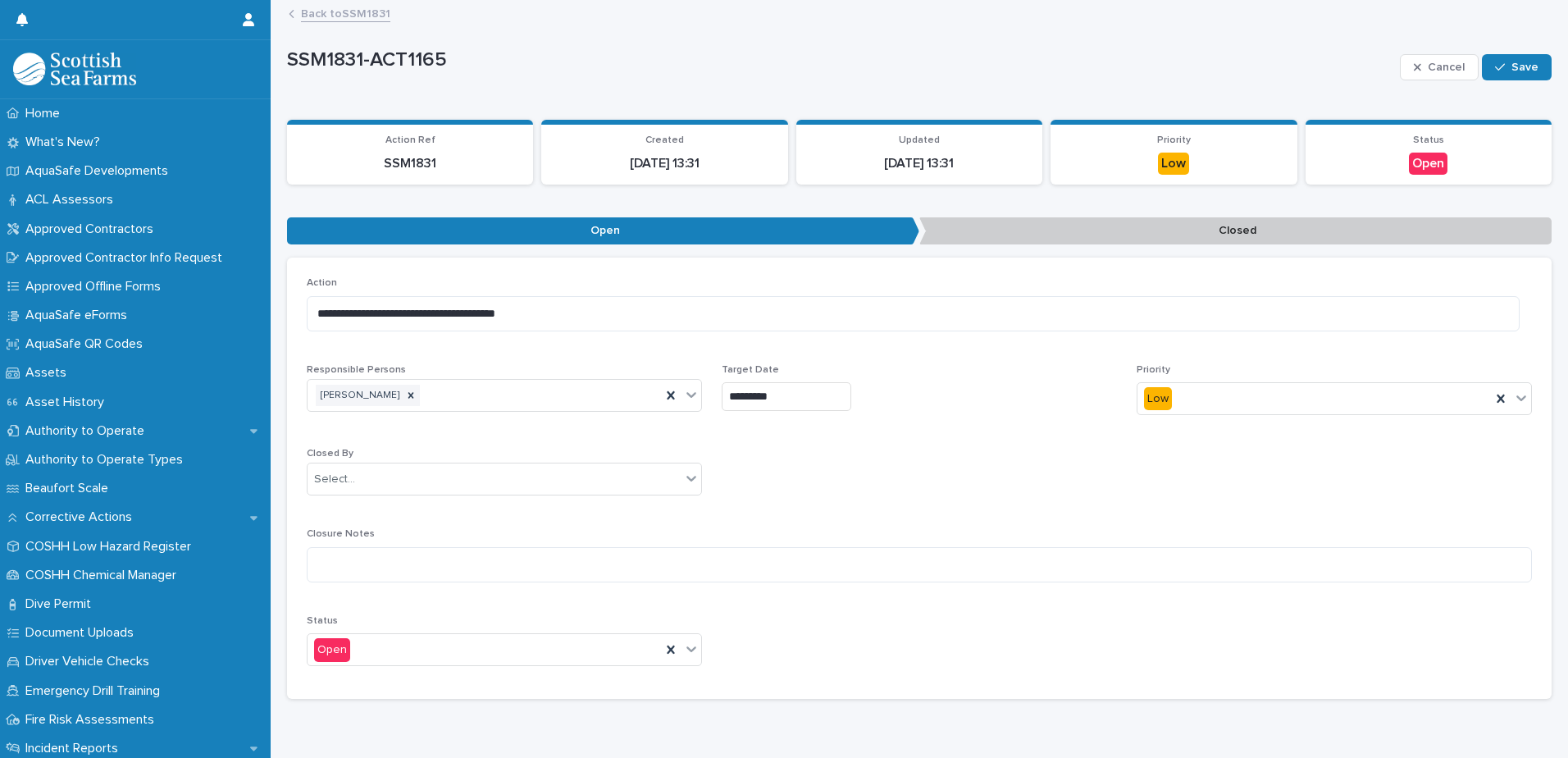
drag, startPoint x: 671, startPoint y: 651, endPoint x: 709, endPoint y: 645, distance: 38.5
click at [673, 649] on icon at bounding box center [671, 649] width 16 height 16
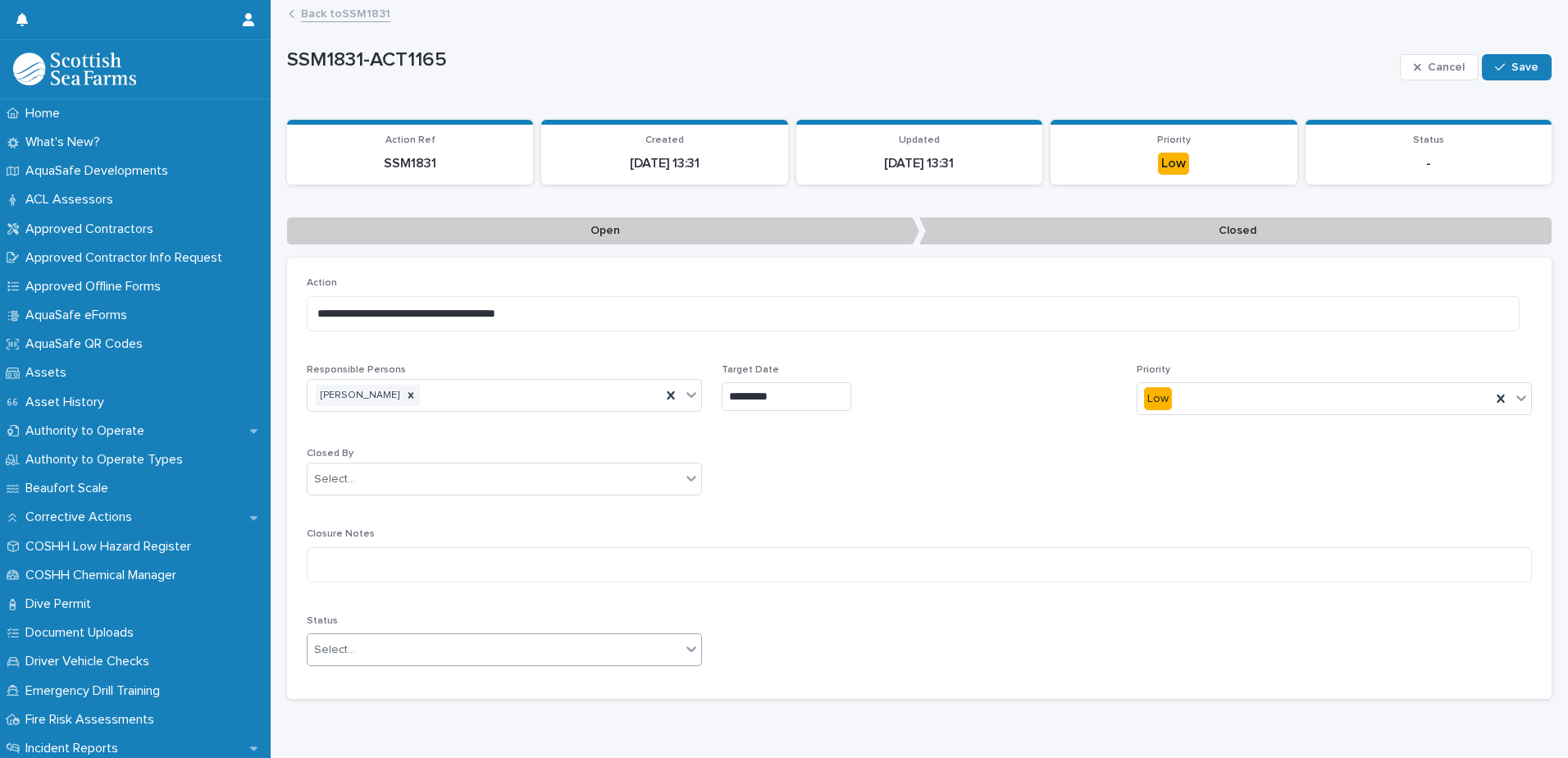
drag, startPoint x: 709, startPoint y: 645, endPoint x: 692, endPoint y: 648, distance: 17.3
click at [706, 645] on div "**********" at bounding box center [919, 478] width 1225 height 401
click at [692, 648] on icon at bounding box center [691, 648] width 16 height 16
click at [614, 705] on div "Closed" at bounding box center [502, 709] width 390 height 29
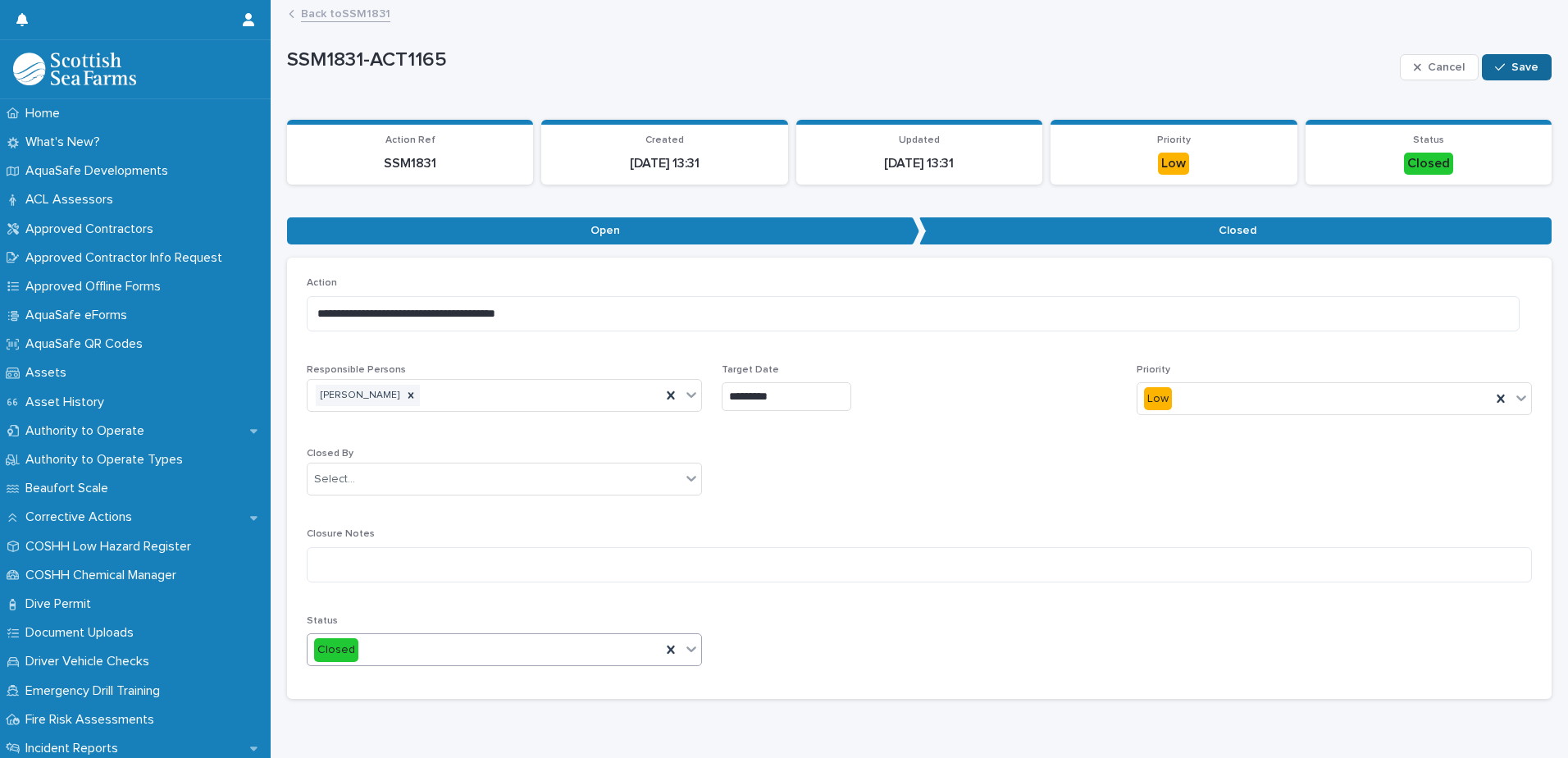
click at [1539, 65] on button "Save" at bounding box center [1517, 67] width 70 height 26
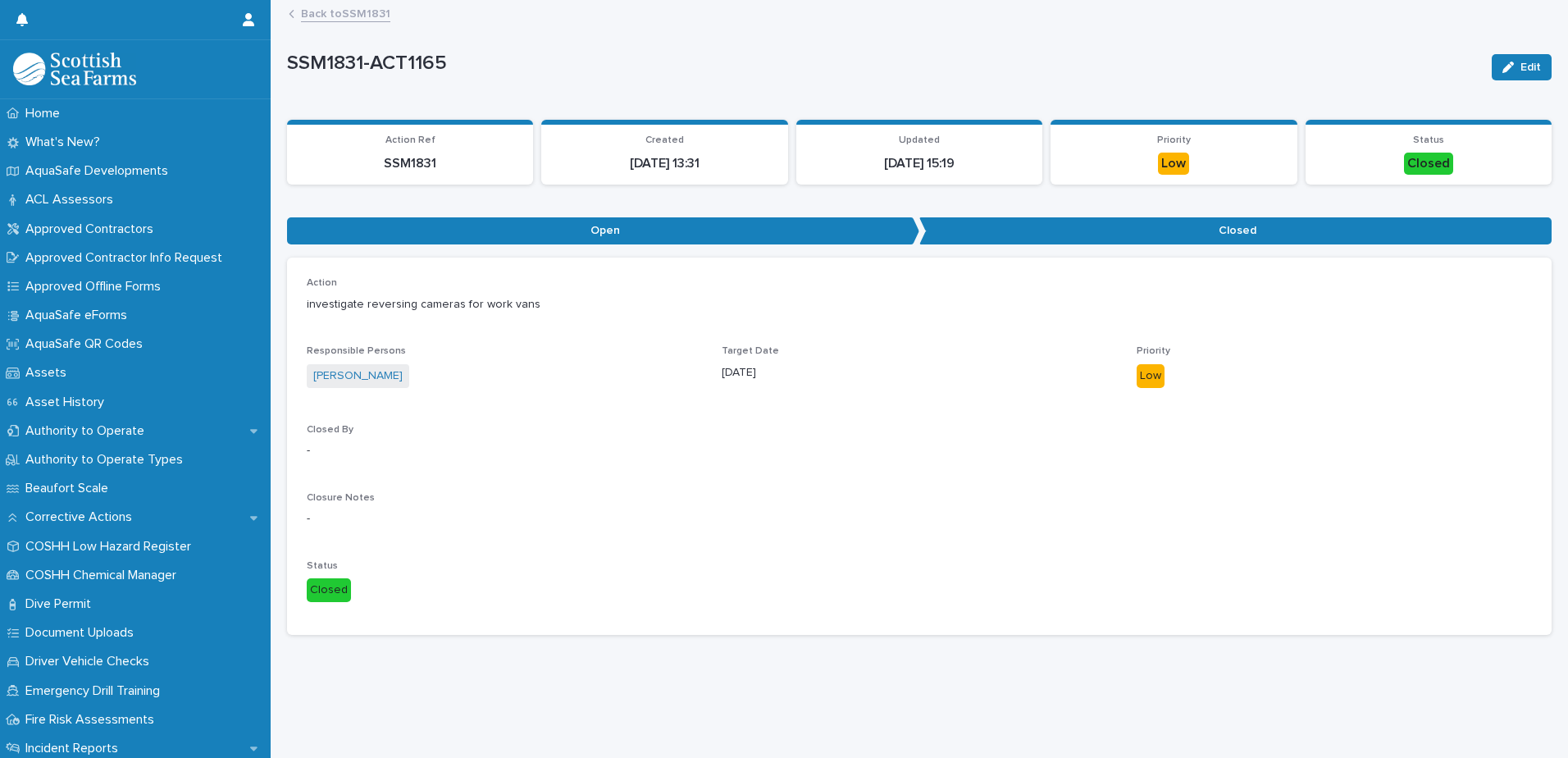
click at [314, 12] on link "Back to SSM1831" at bounding box center [346, 12] width 90 height 19
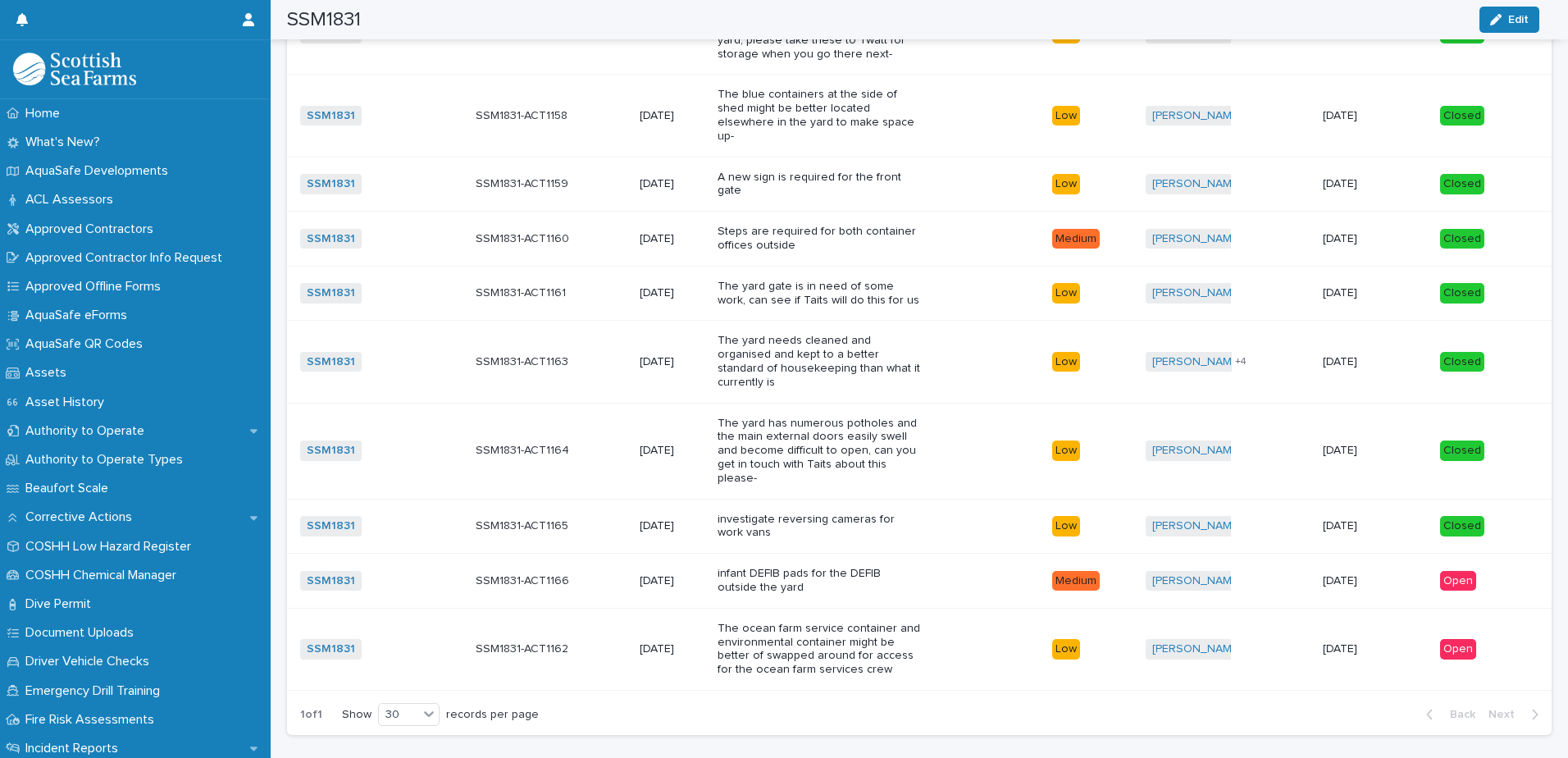
scroll to position [1377, 0]
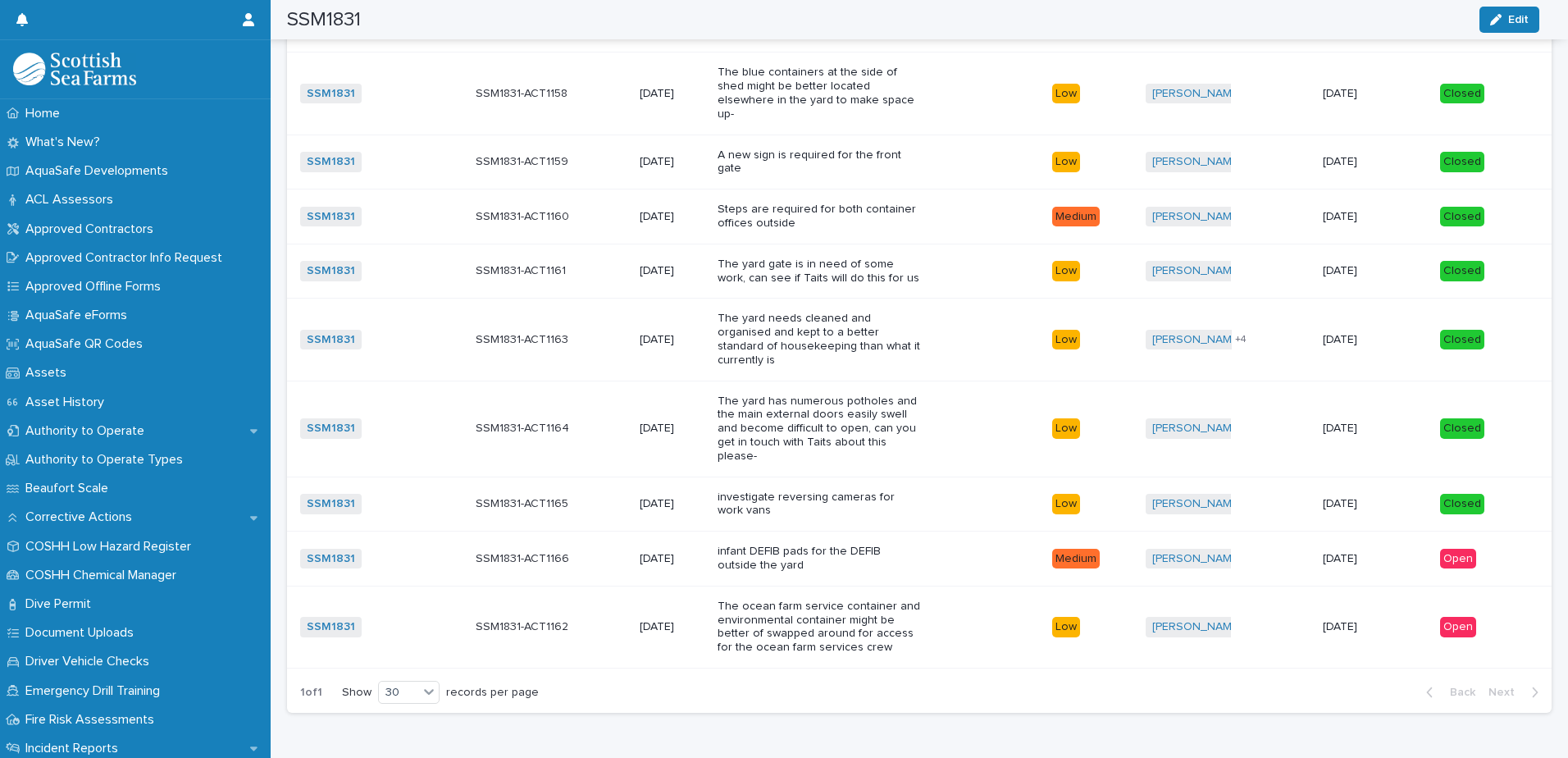
click at [903, 544] on p "infant DEFIB pads for the DEFIB outside the yard" at bounding box center [820, 558] width 205 height 28
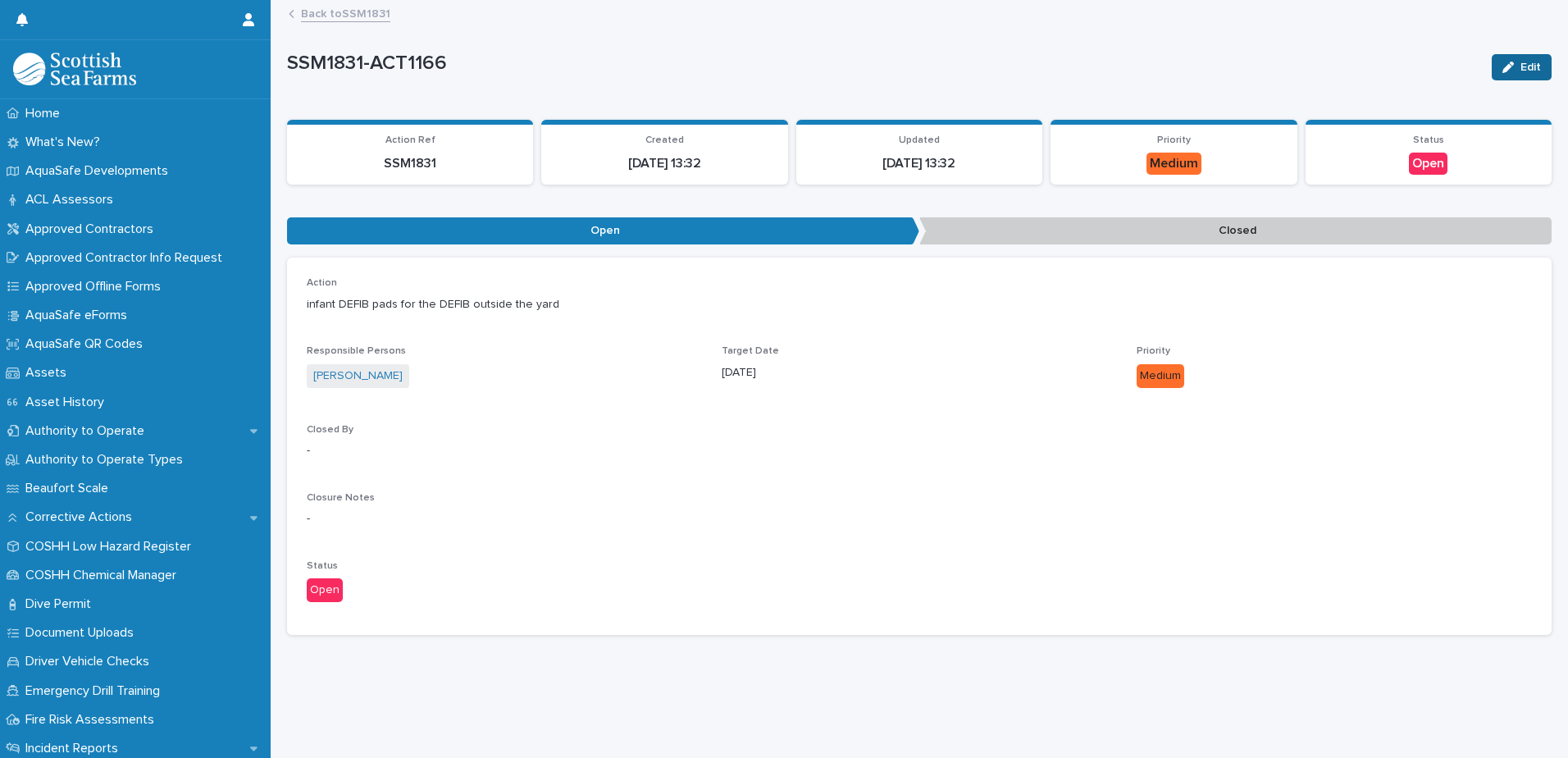
click at [1521, 74] on button "Edit" at bounding box center [1522, 67] width 60 height 26
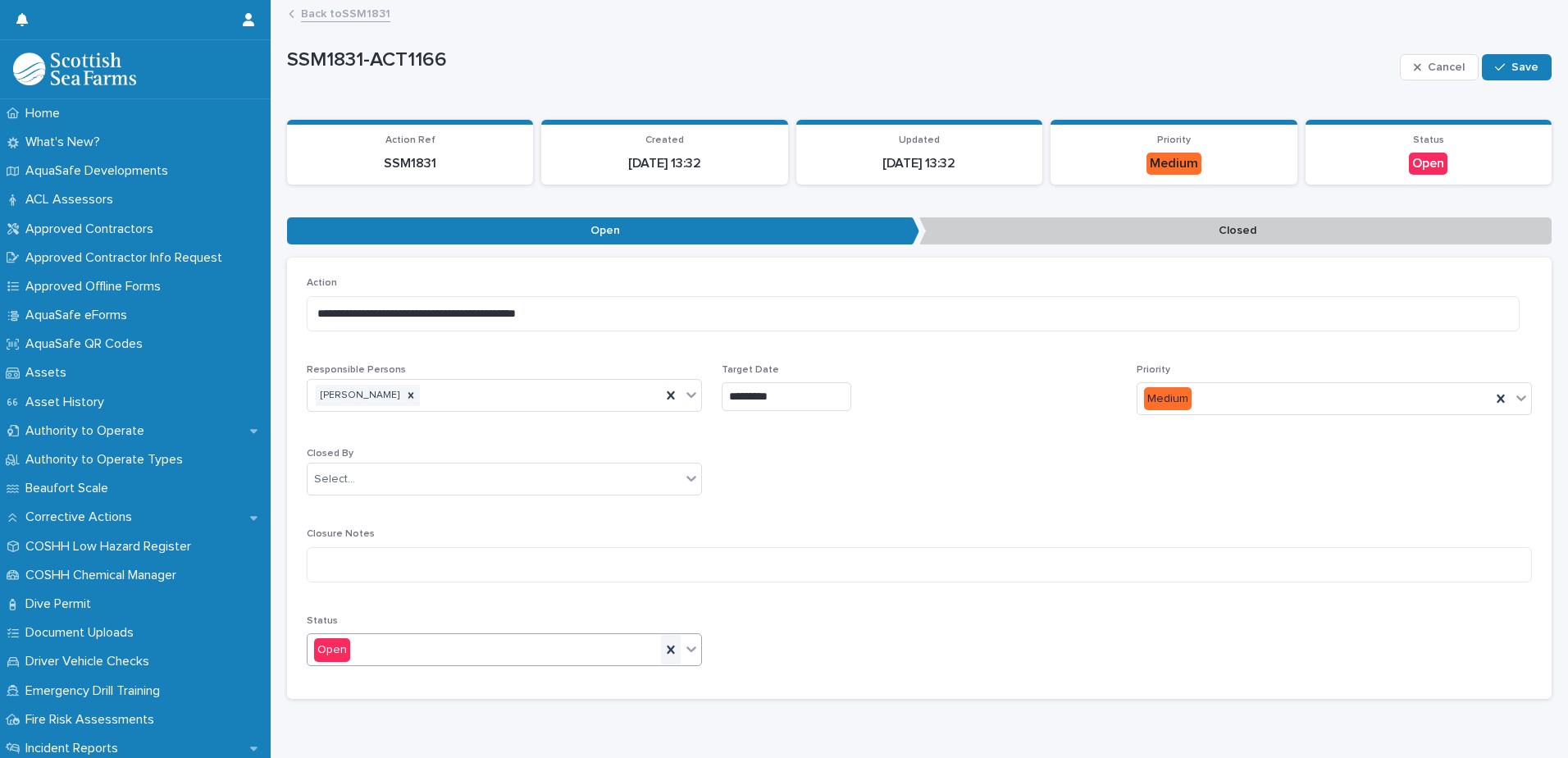
click at [666, 641] on icon at bounding box center [671, 649] width 16 height 16
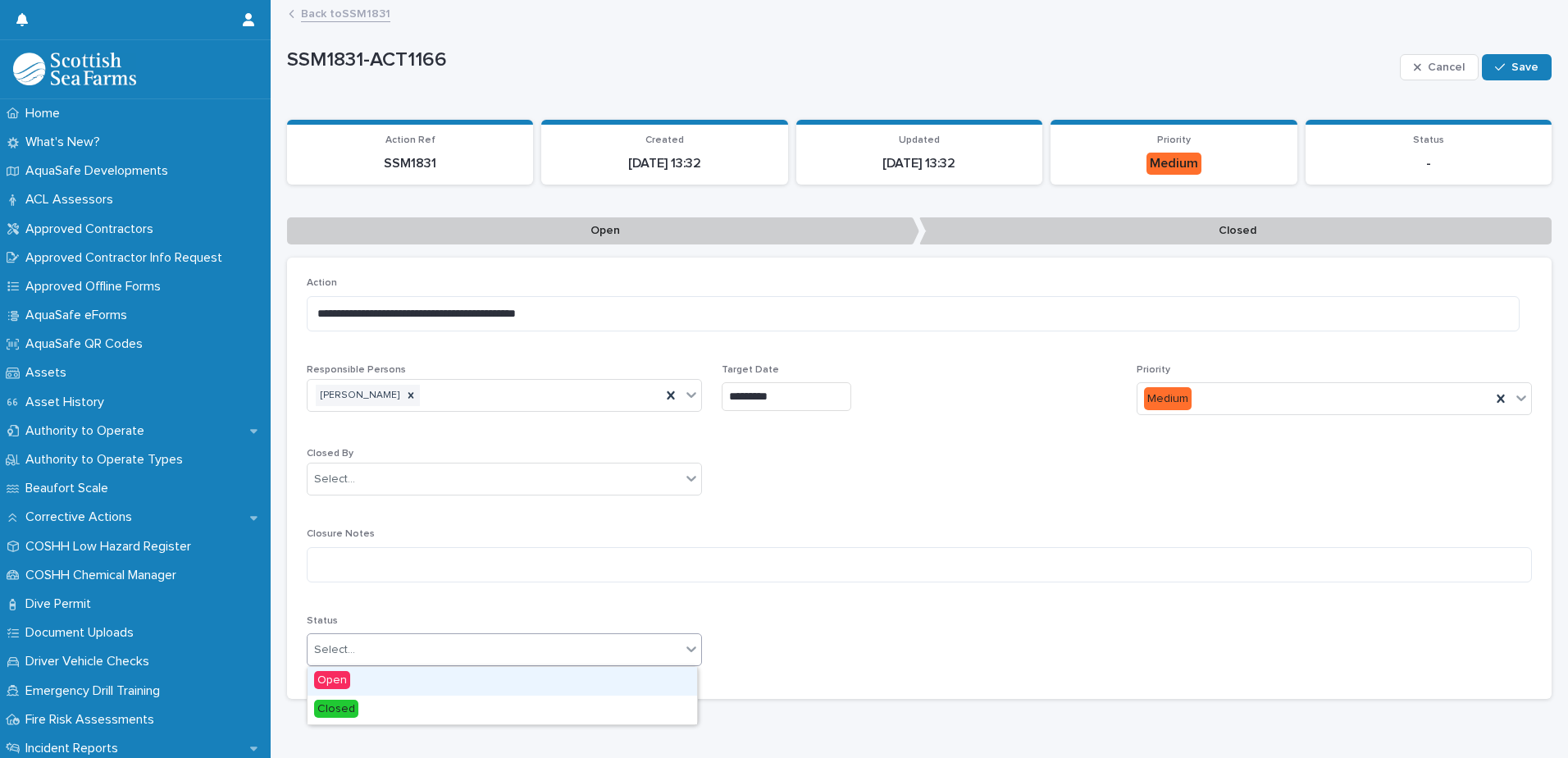
click at [695, 646] on div at bounding box center [691, 649] width 20 height 30
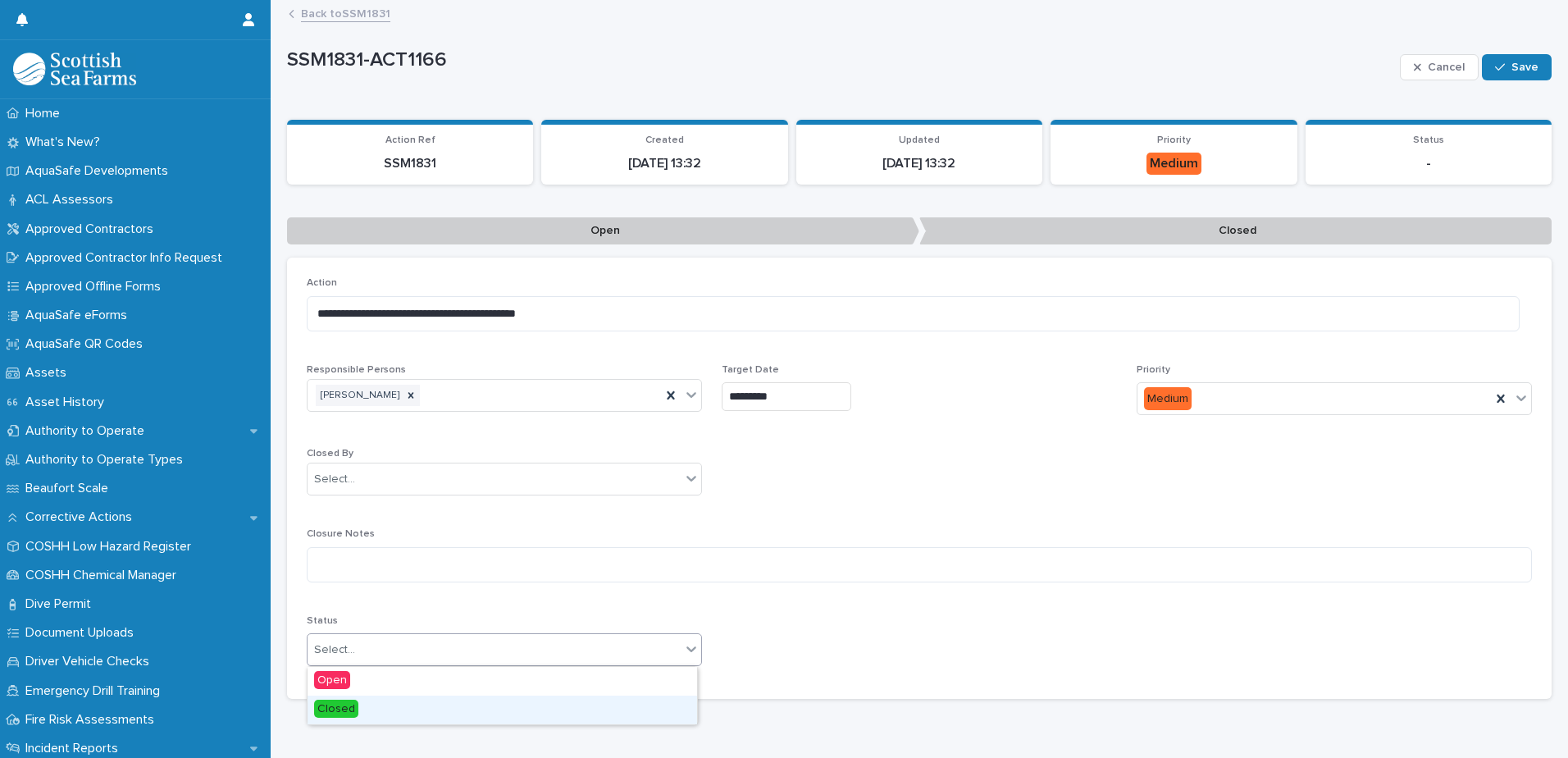
click at [597, 716] on div "Closed" at bounding box center [502, 709] width 390 height 29
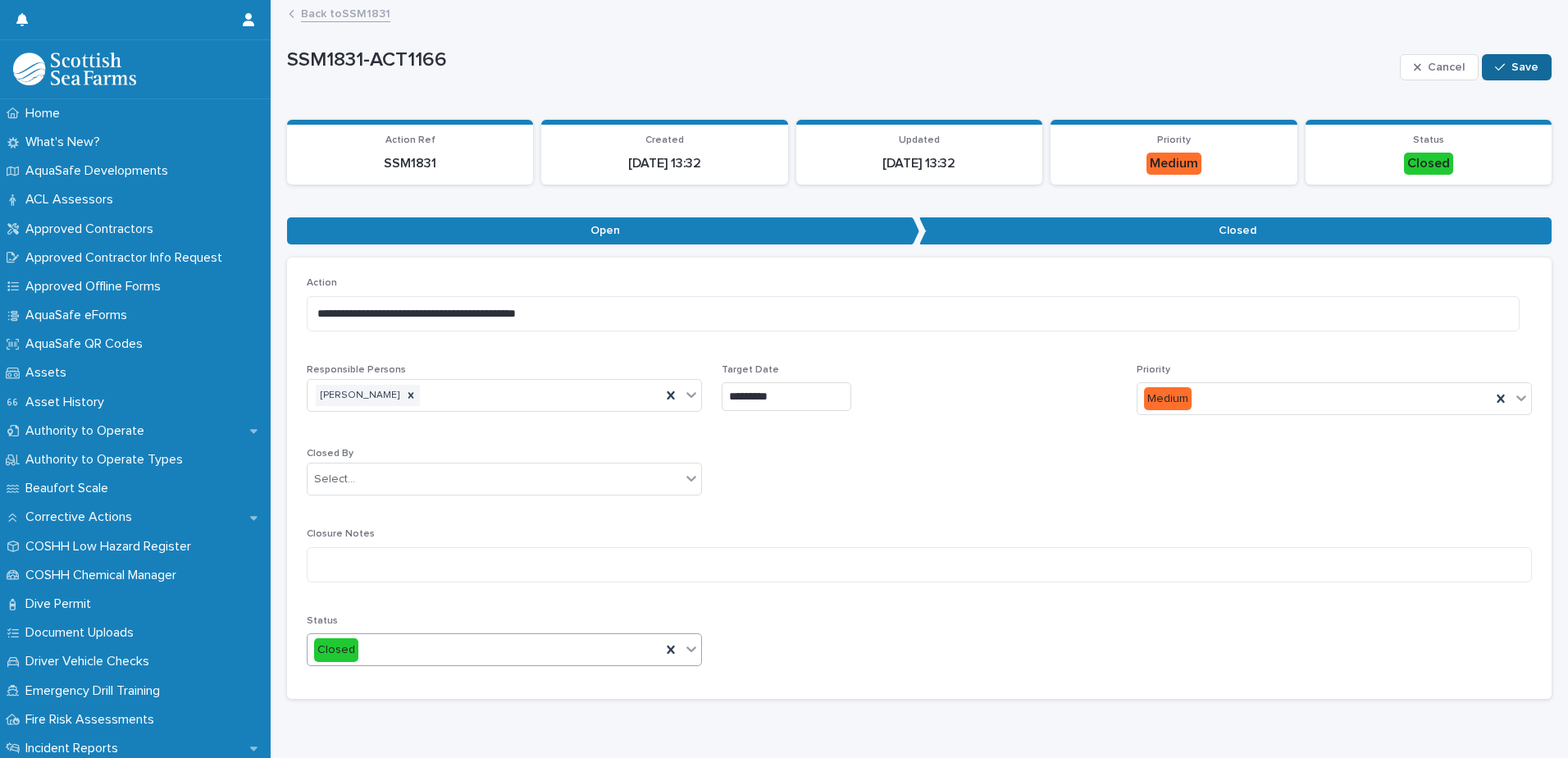
click at [1539, 59] on button "Save" at bounding box center [1517, 67] width 70 height 26
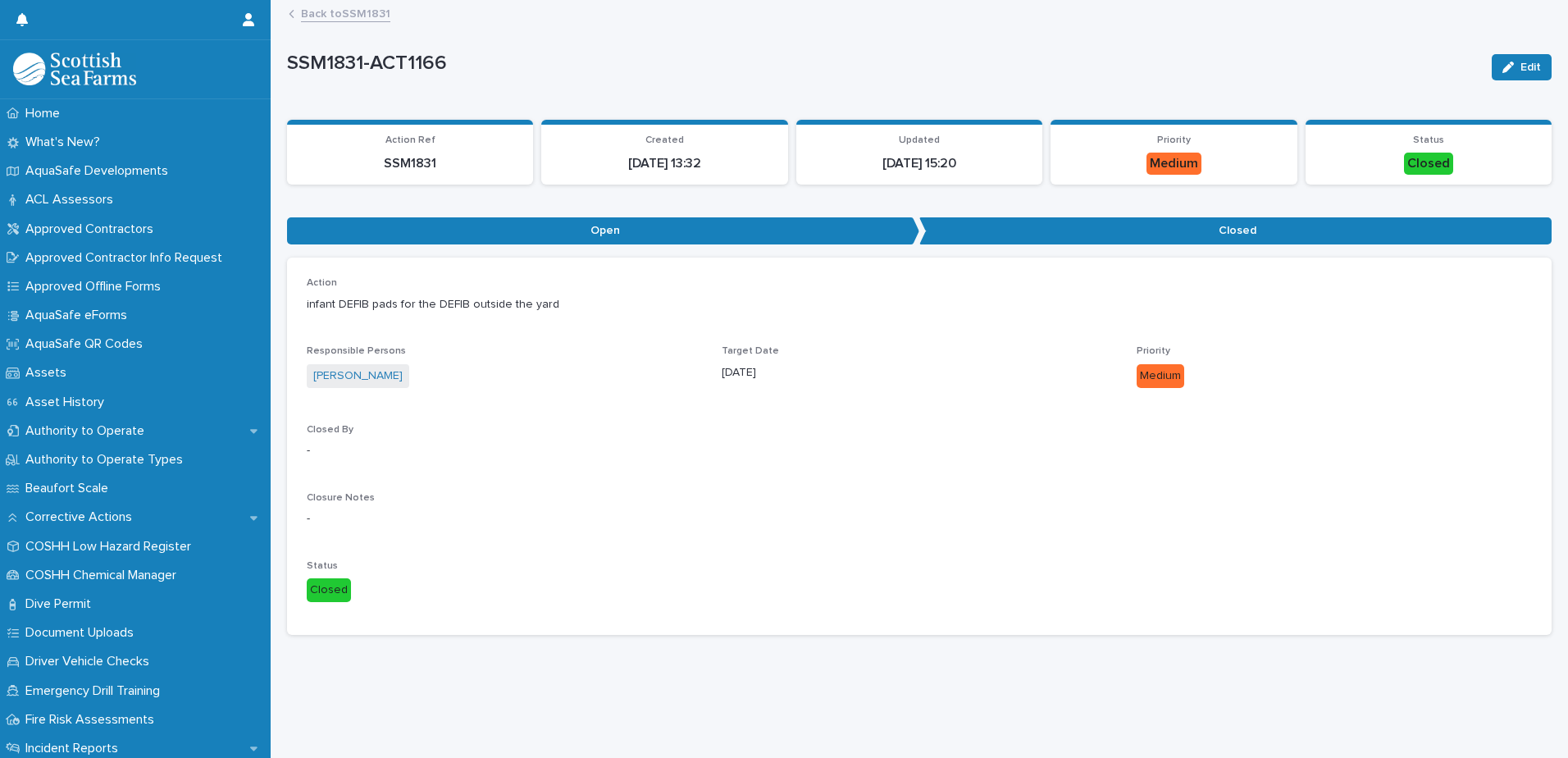
click at [310, 16] on link "Back to SSM1831" at bounding box center [346, 12] width 90 height 19
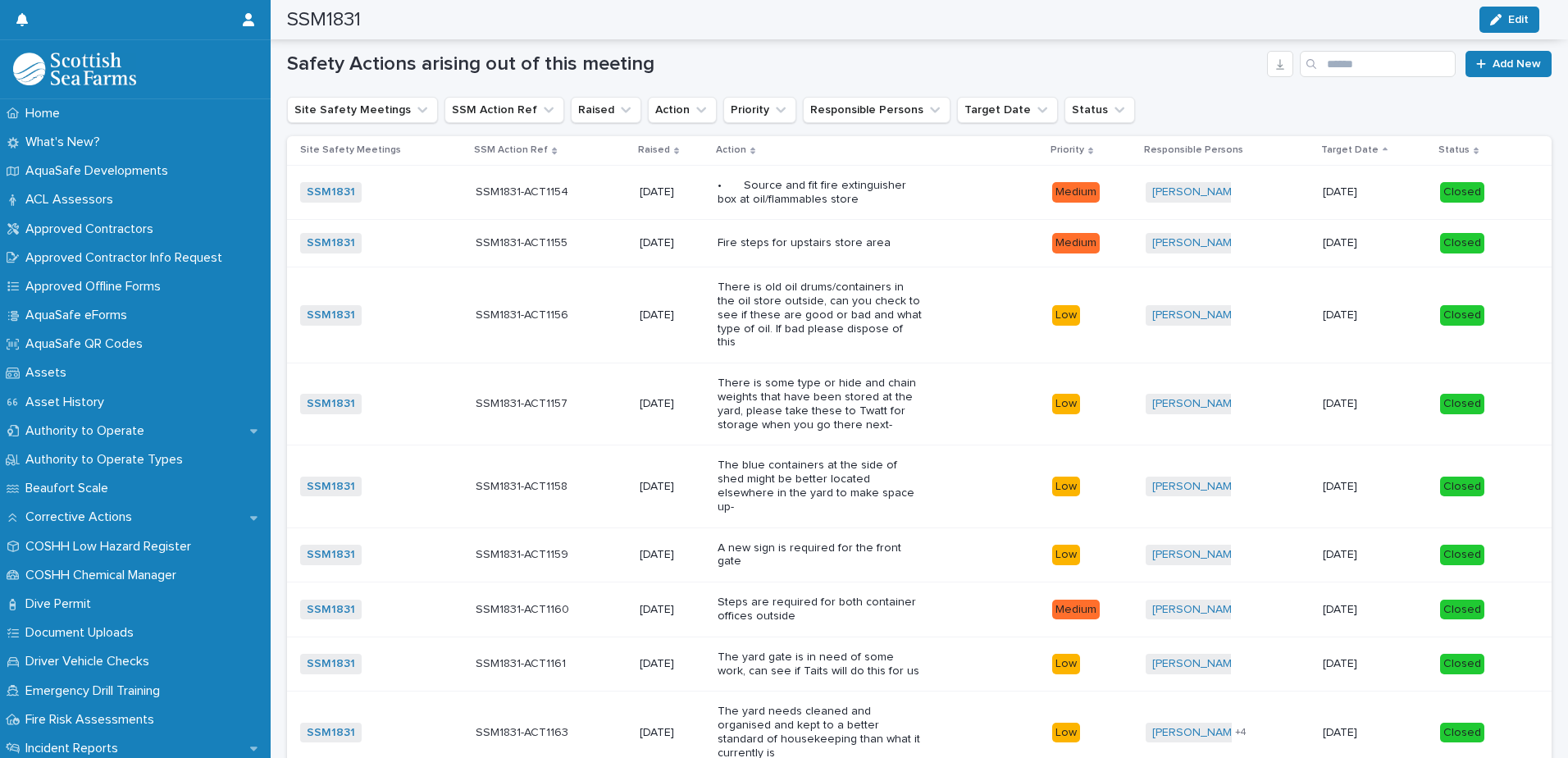
scroll to position [1312, 0]
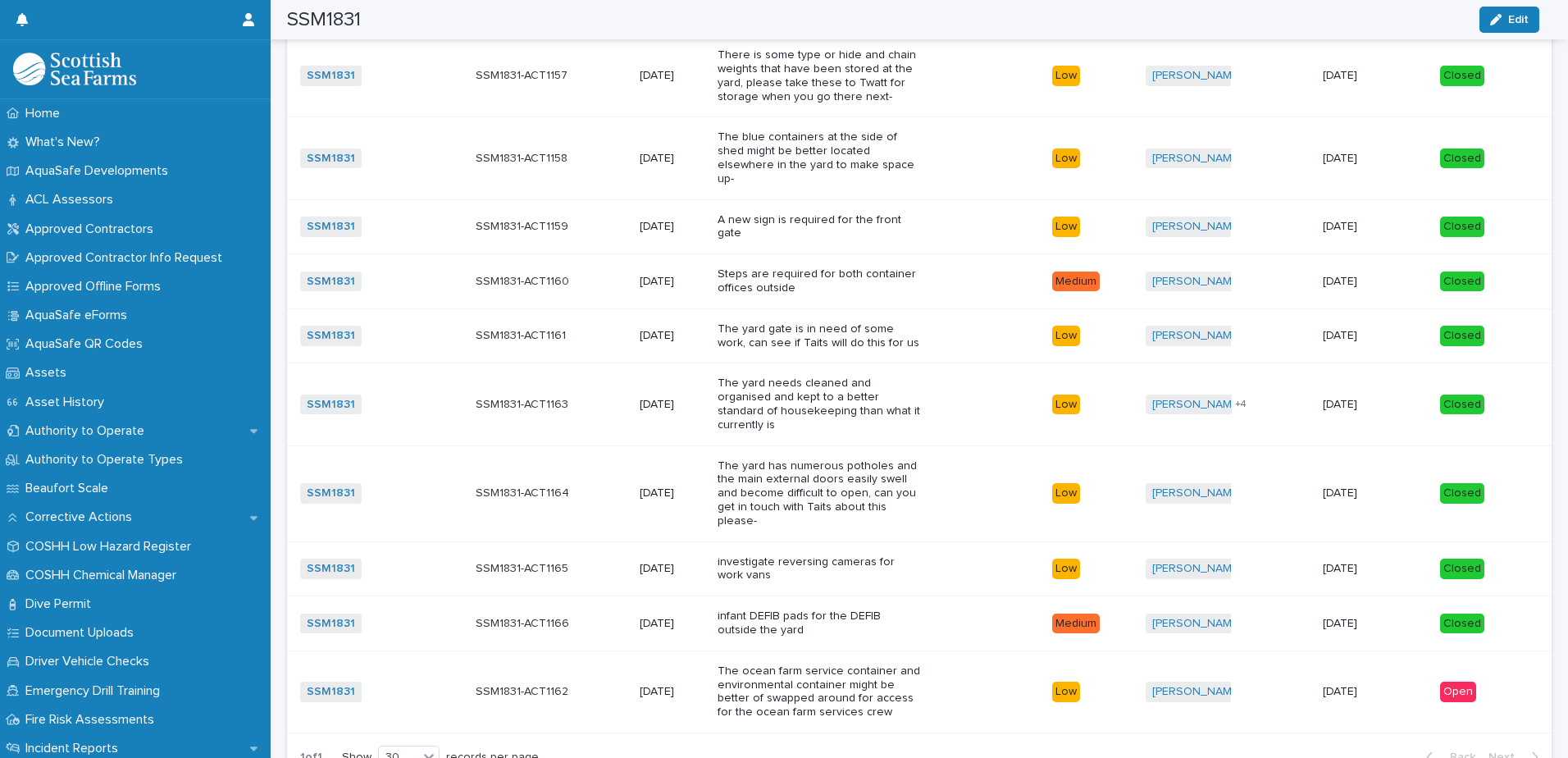
click at [927, 658] on div "The ocean farm service container and environmental container might be better of…" at bounding box center [879, 692] width 322 height 68
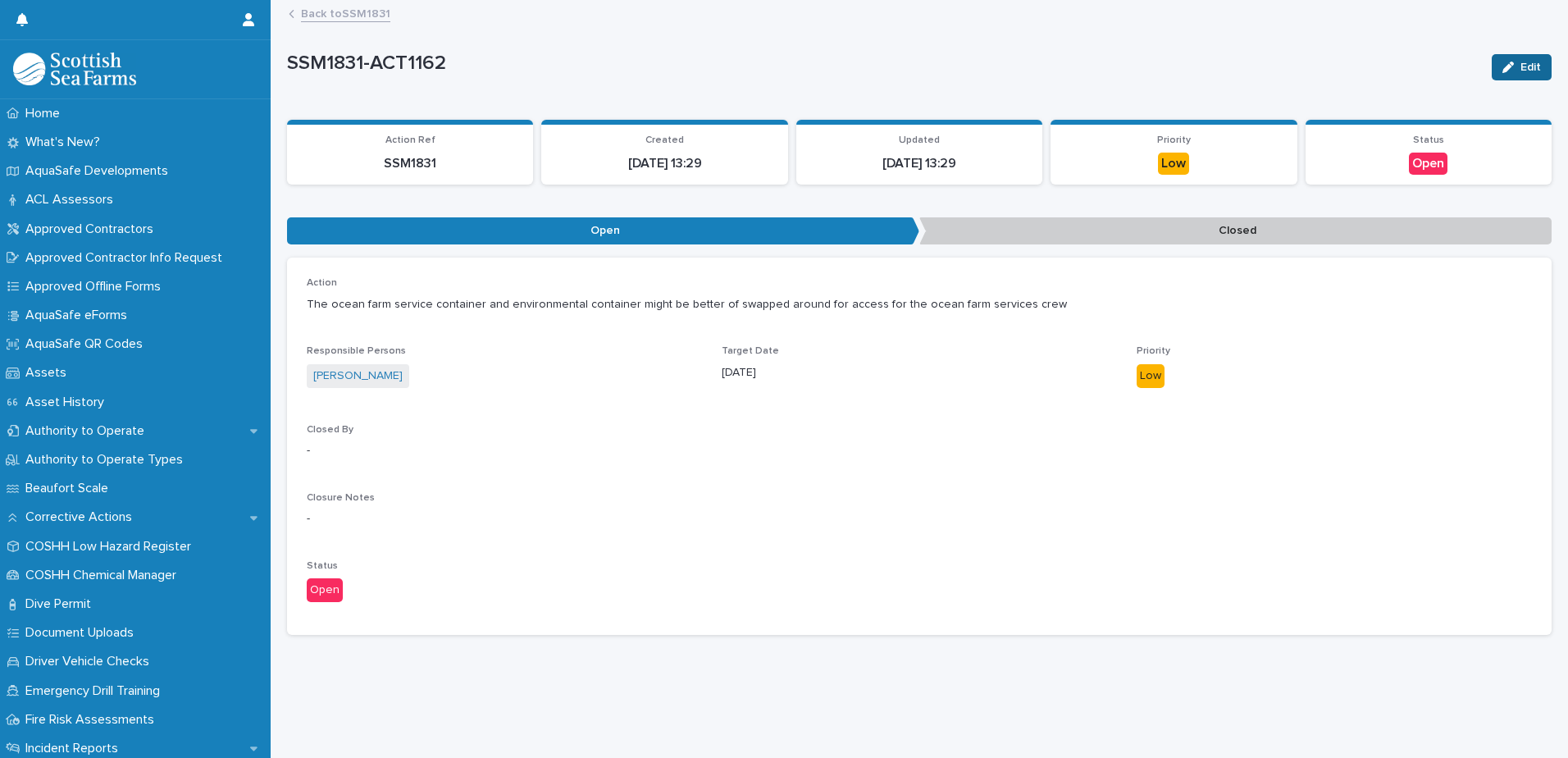
click at [1521, 63] on span "Edit" at bounding box center [1531, 67] width 21 height 11
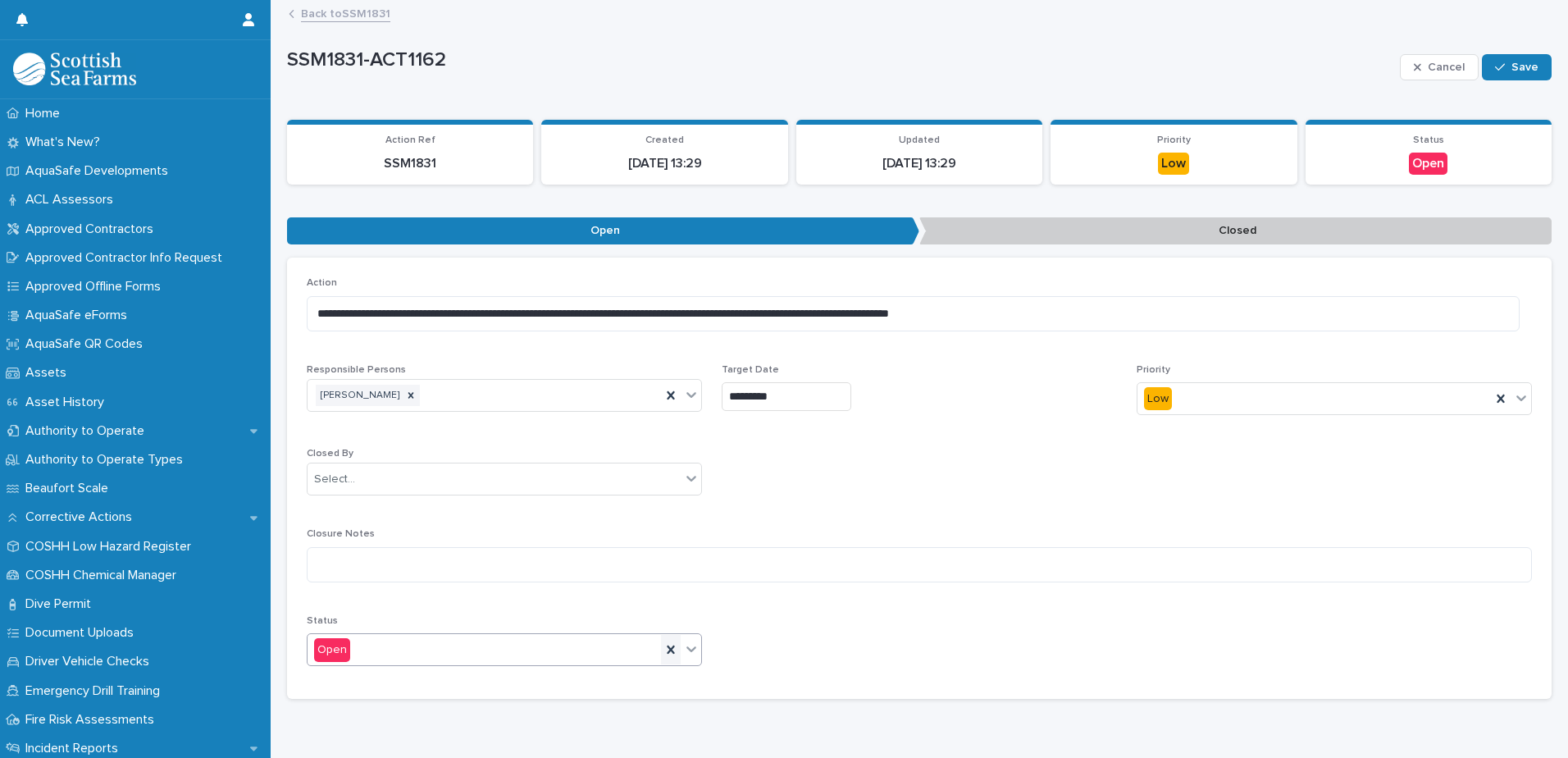
click at [671, 654] on icon at bounding box center [671, 649] width 16 height 16
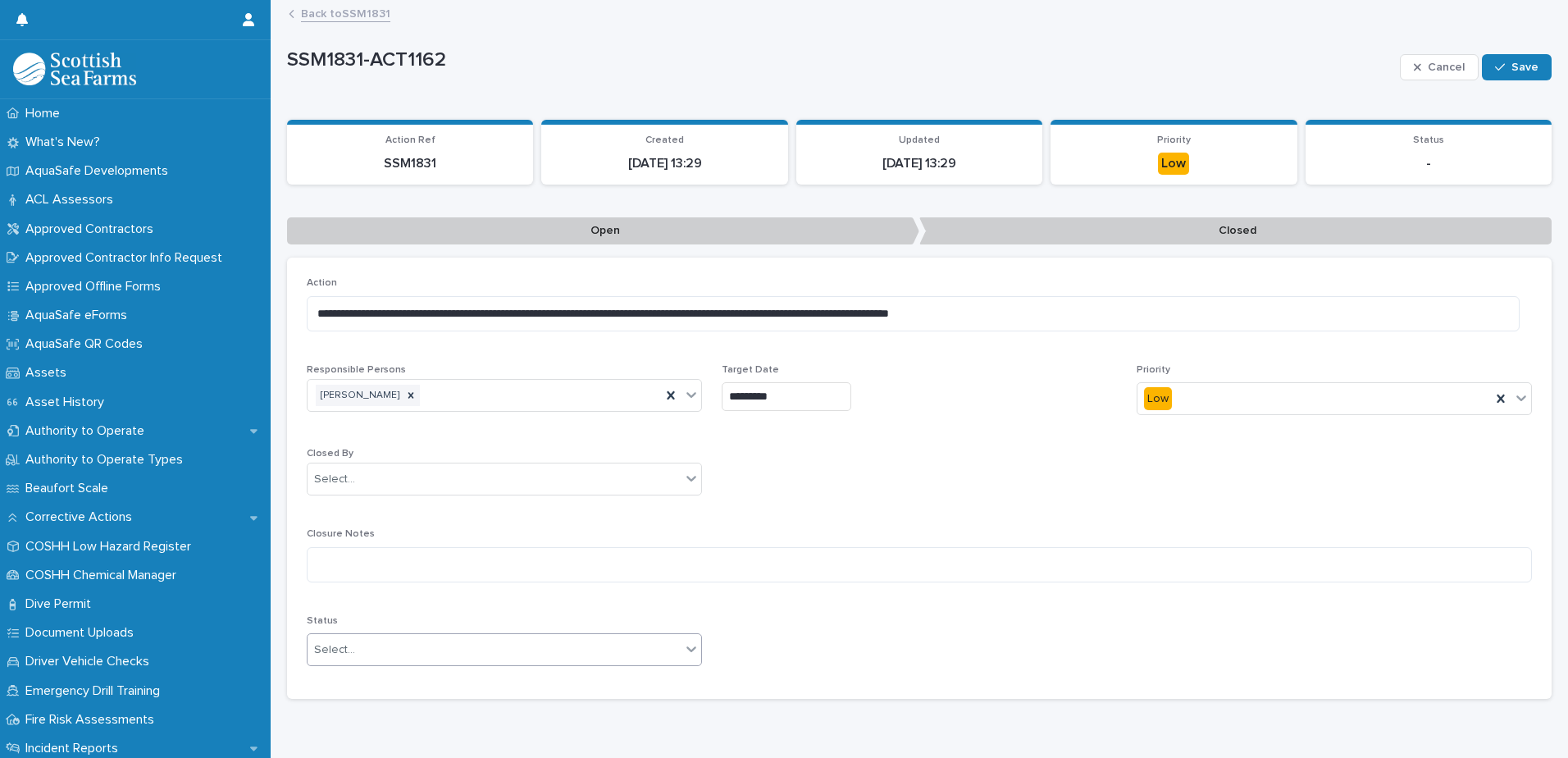
click at [686, 652] on icon at bounding box center [691, 648] width 16 height 16
click at [668, 709] on div "Closed" at bounding box center [502, 709] width 390 height 29
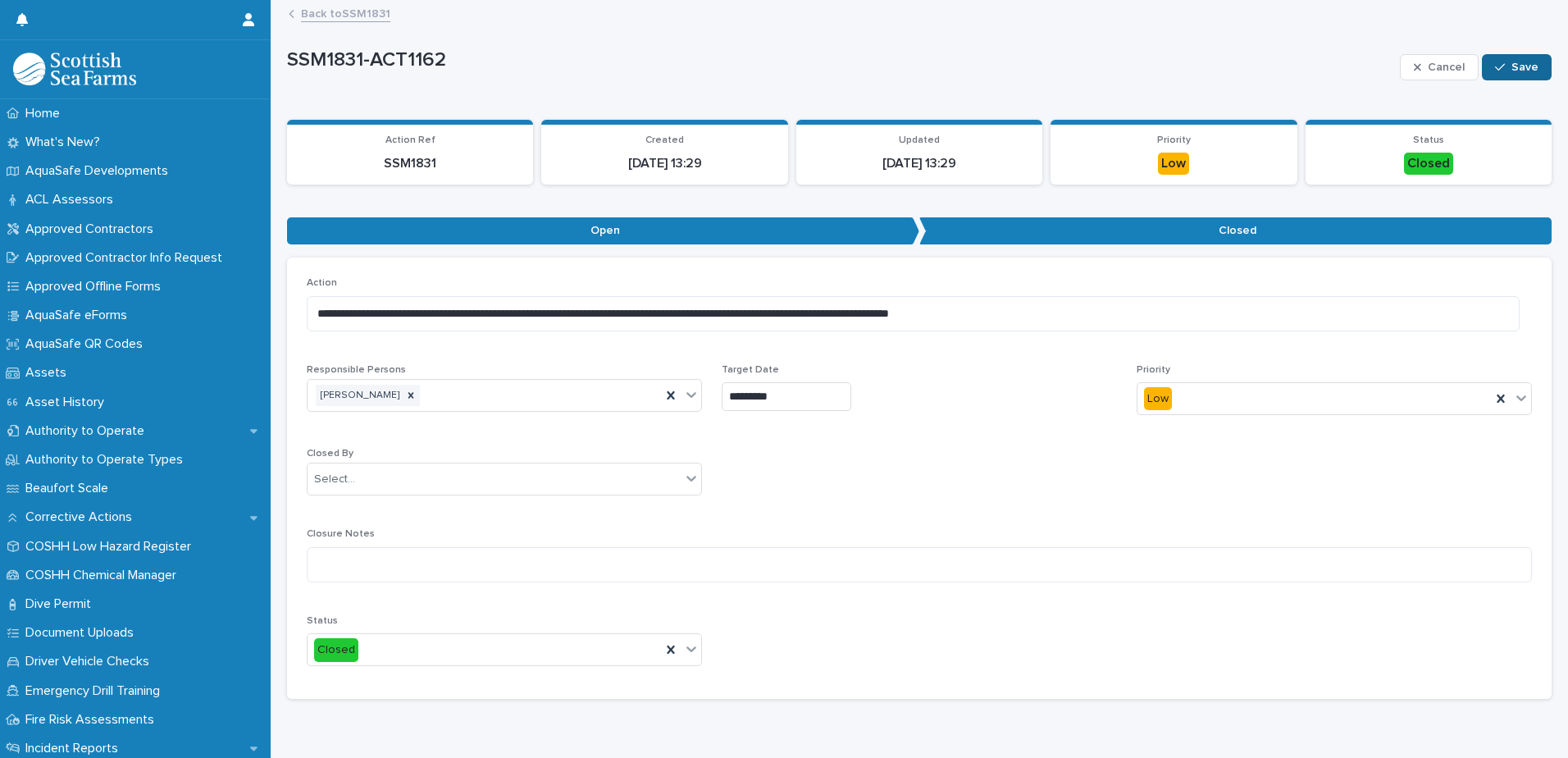
click at [1520, 60] on button "Save" at bounding box center [1517, 67] width 70 height 26
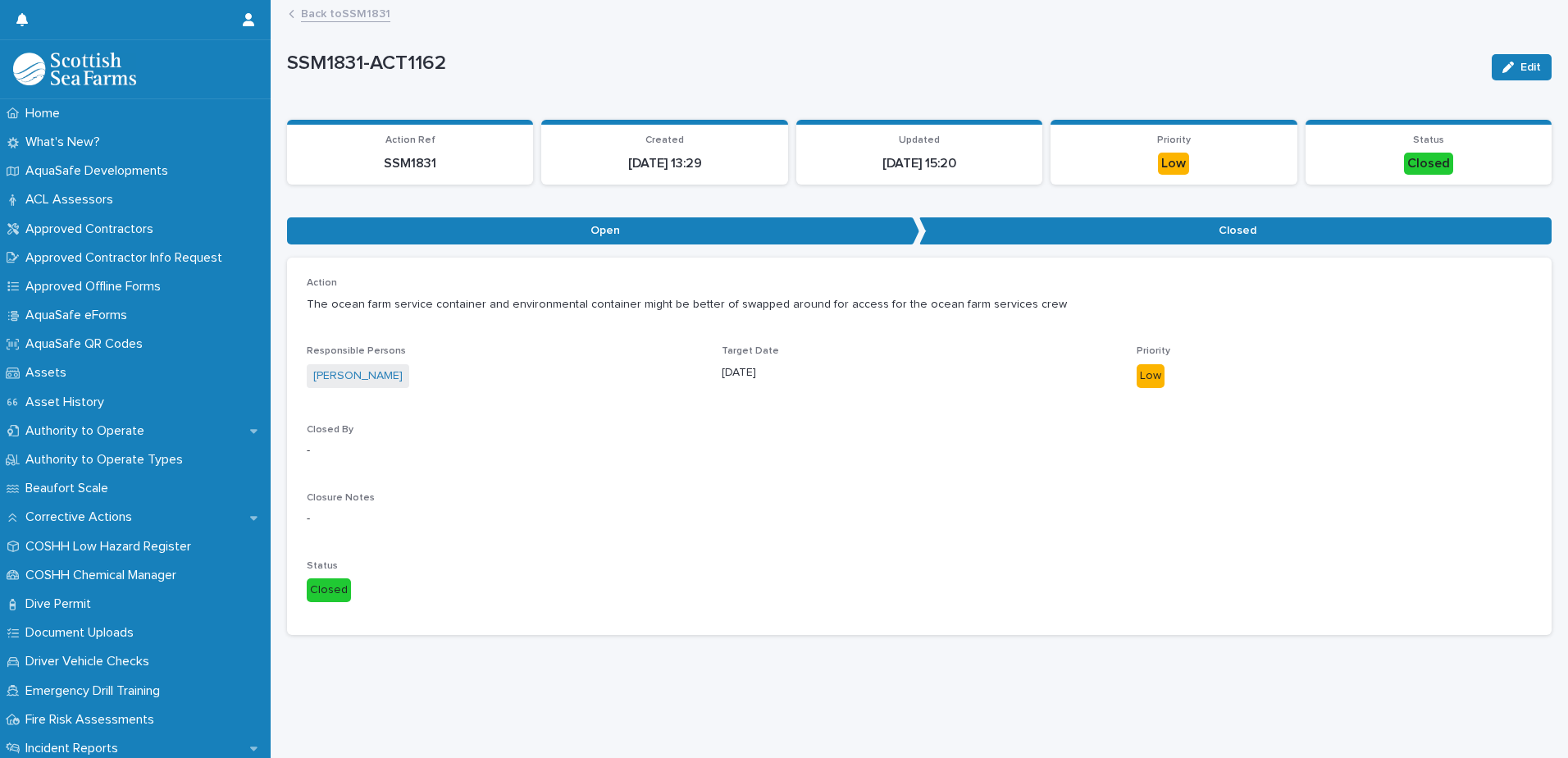
click at [321, 5] on link "Back to SSM1831" at bounding box center [346, 12] width 90 height 19
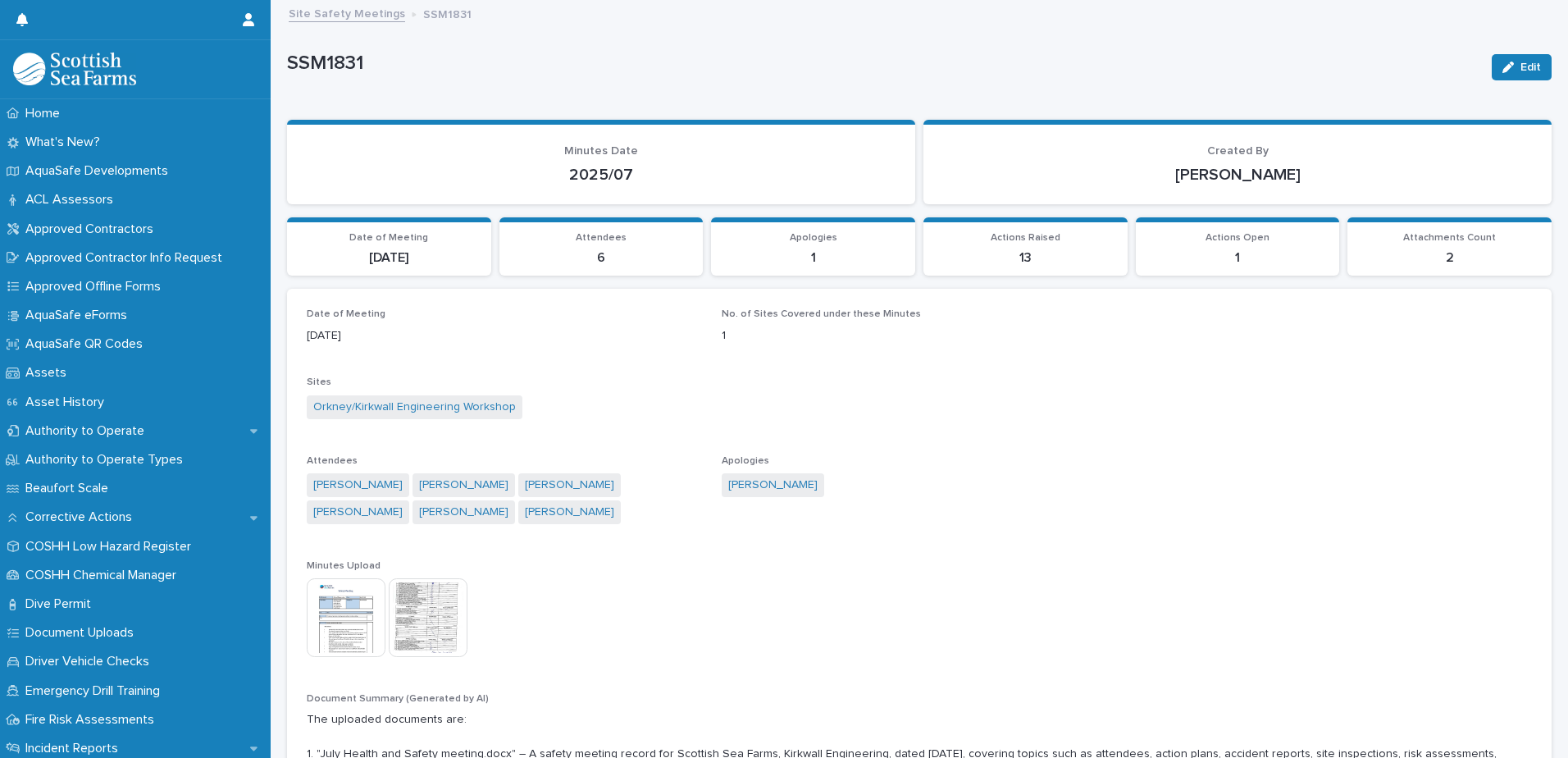
click at [340, 8] on link "Site Safety Meetings" at bounding box center [347, 12] width 117 height 19
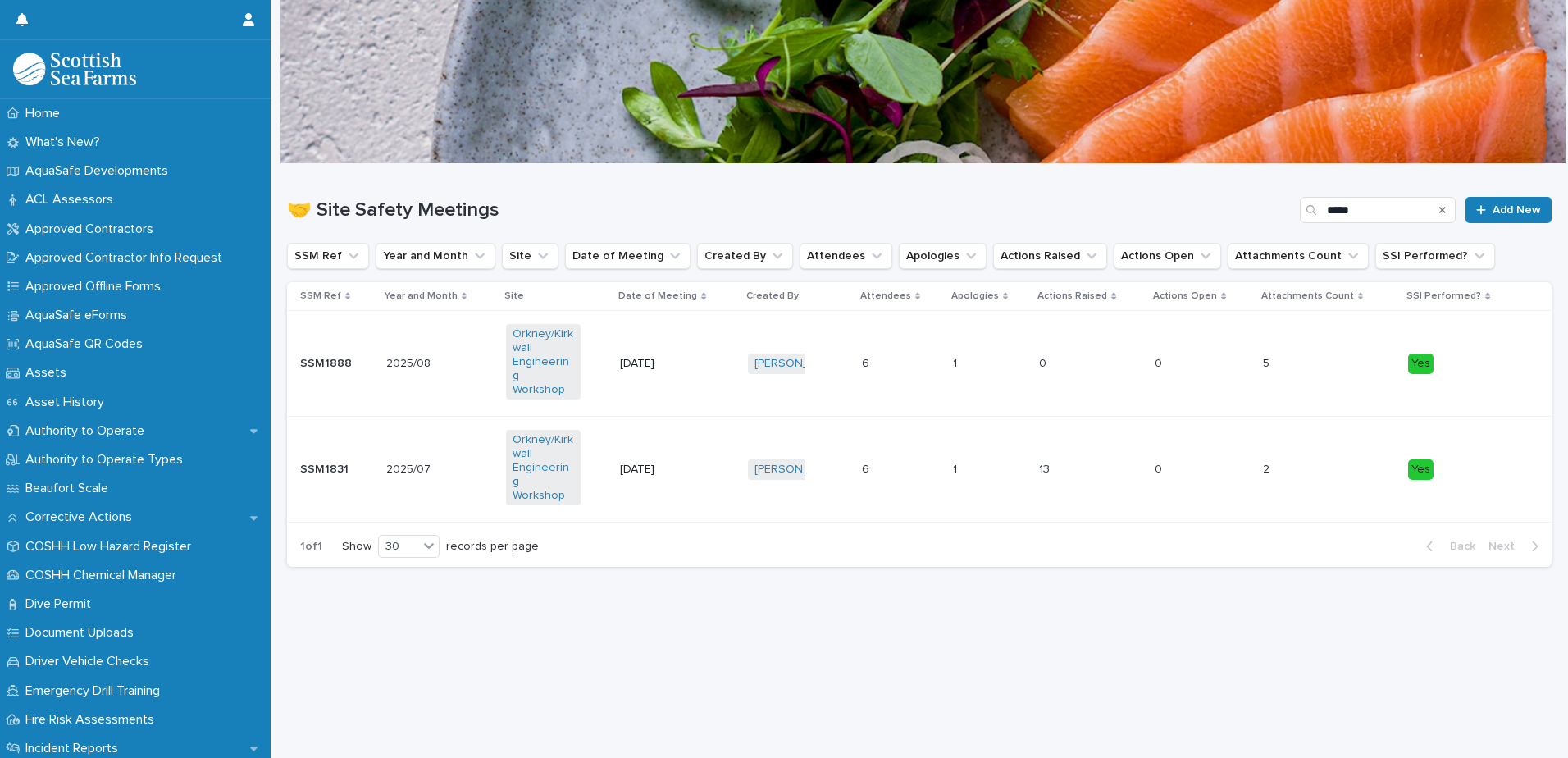
click at [590, 369] on div "Orkney/Kirkwall Engineering Workshop" at bounding box center [556, 364] width 101 height 92
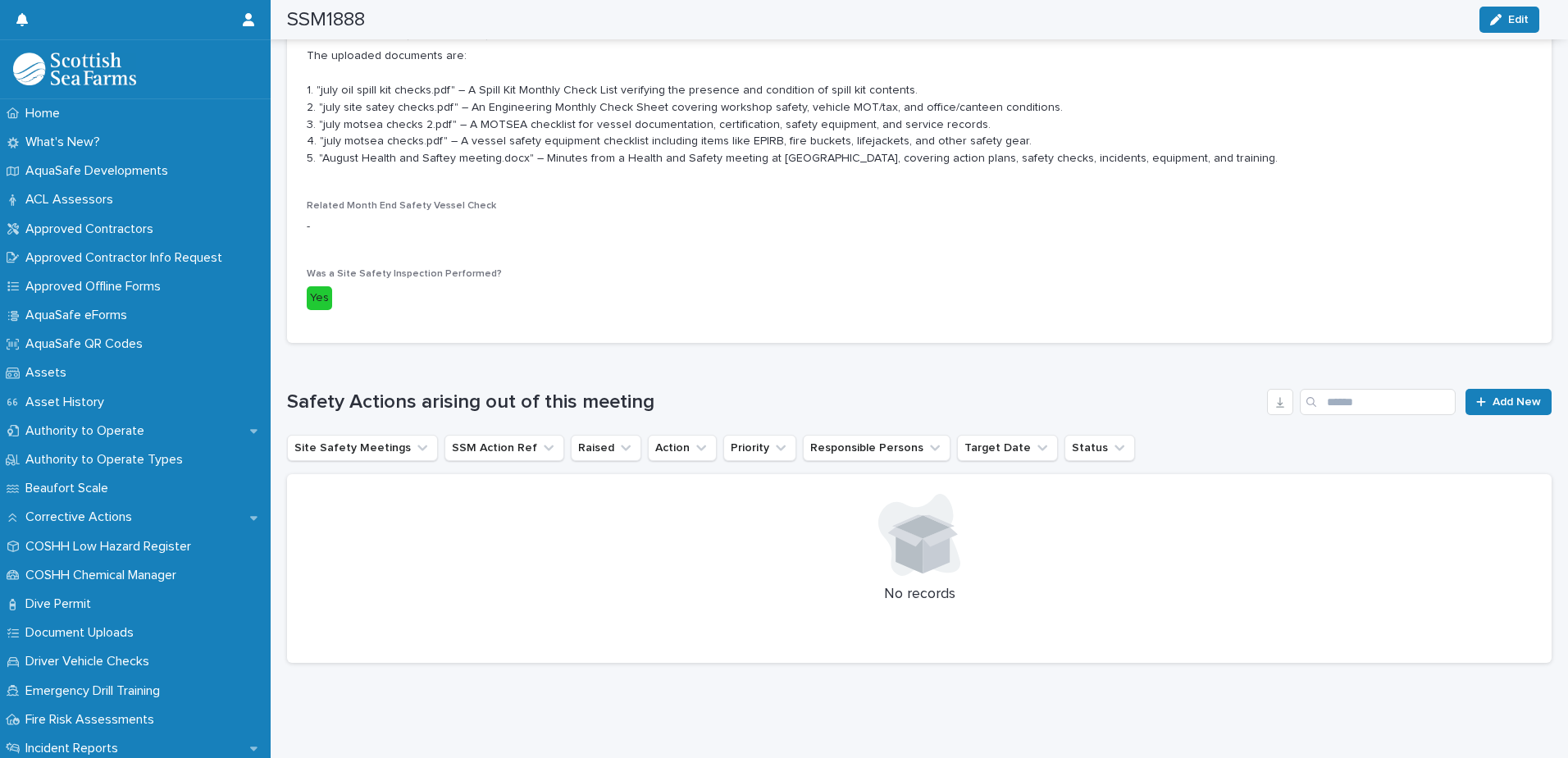
scroll to position [676, 0]
click at [1496, 396] on span "Add New" at bounding box center [1517, 401] width 48 height 11
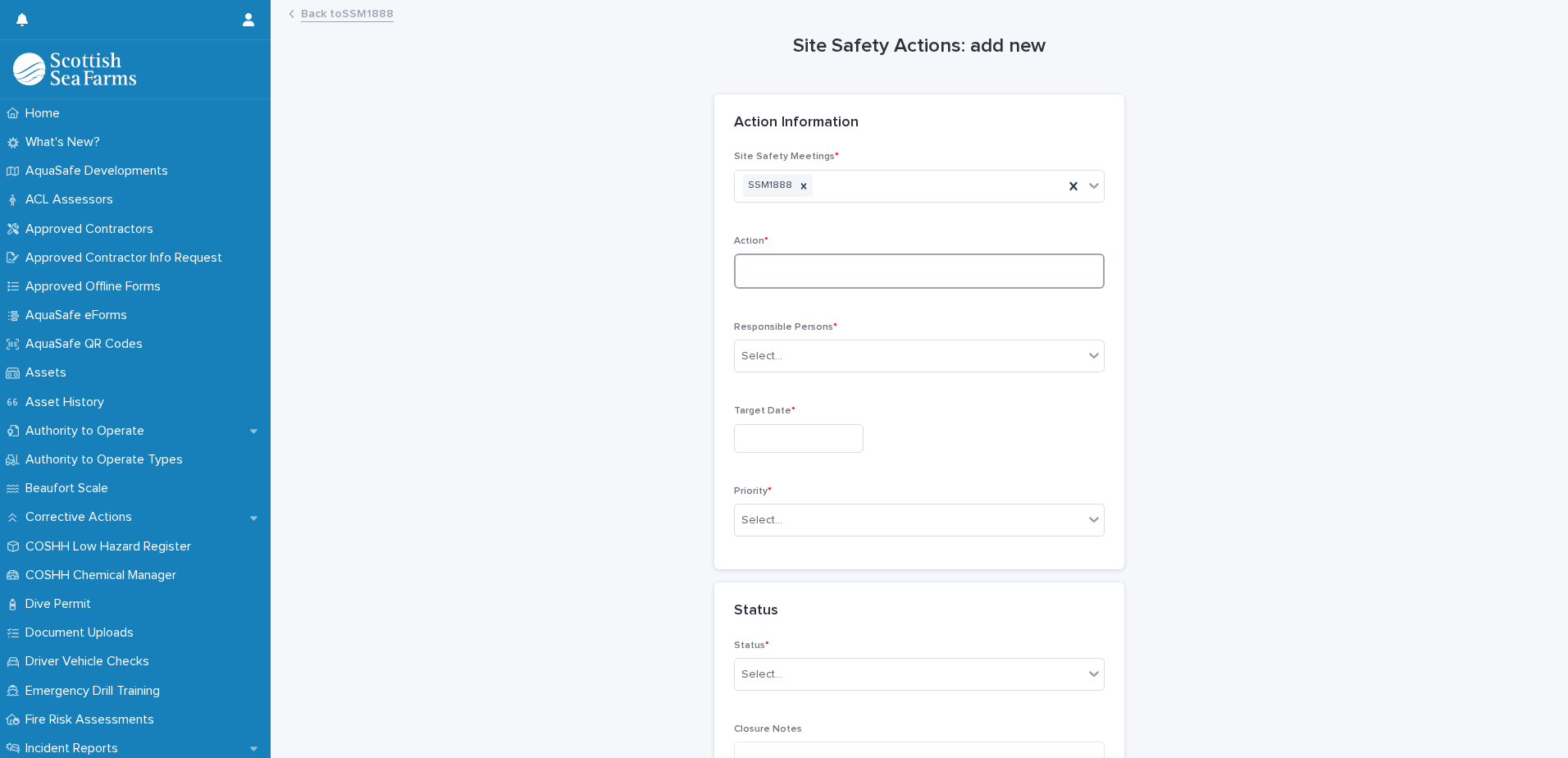
click at [879, 274] on textarea at bounding box center [919, 271] width 371 height 35
click at [810, 276] on textarea at bounding box center [919, 271] width 371 height 35
type textarea "**********"
click at [1058, 359] on div "Select..." at bounding box center [909, 356] width 349 height 27
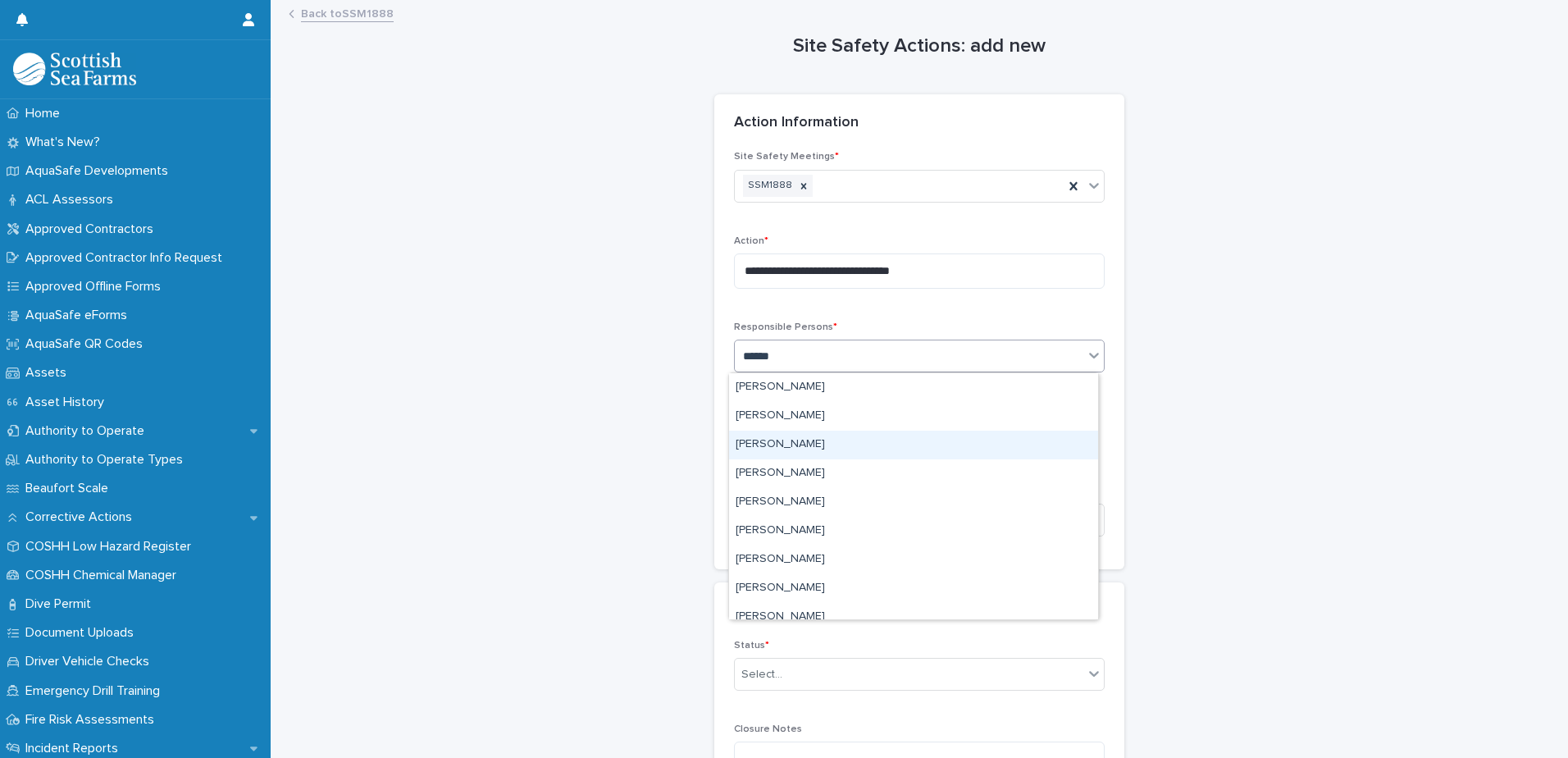
type input "*******"
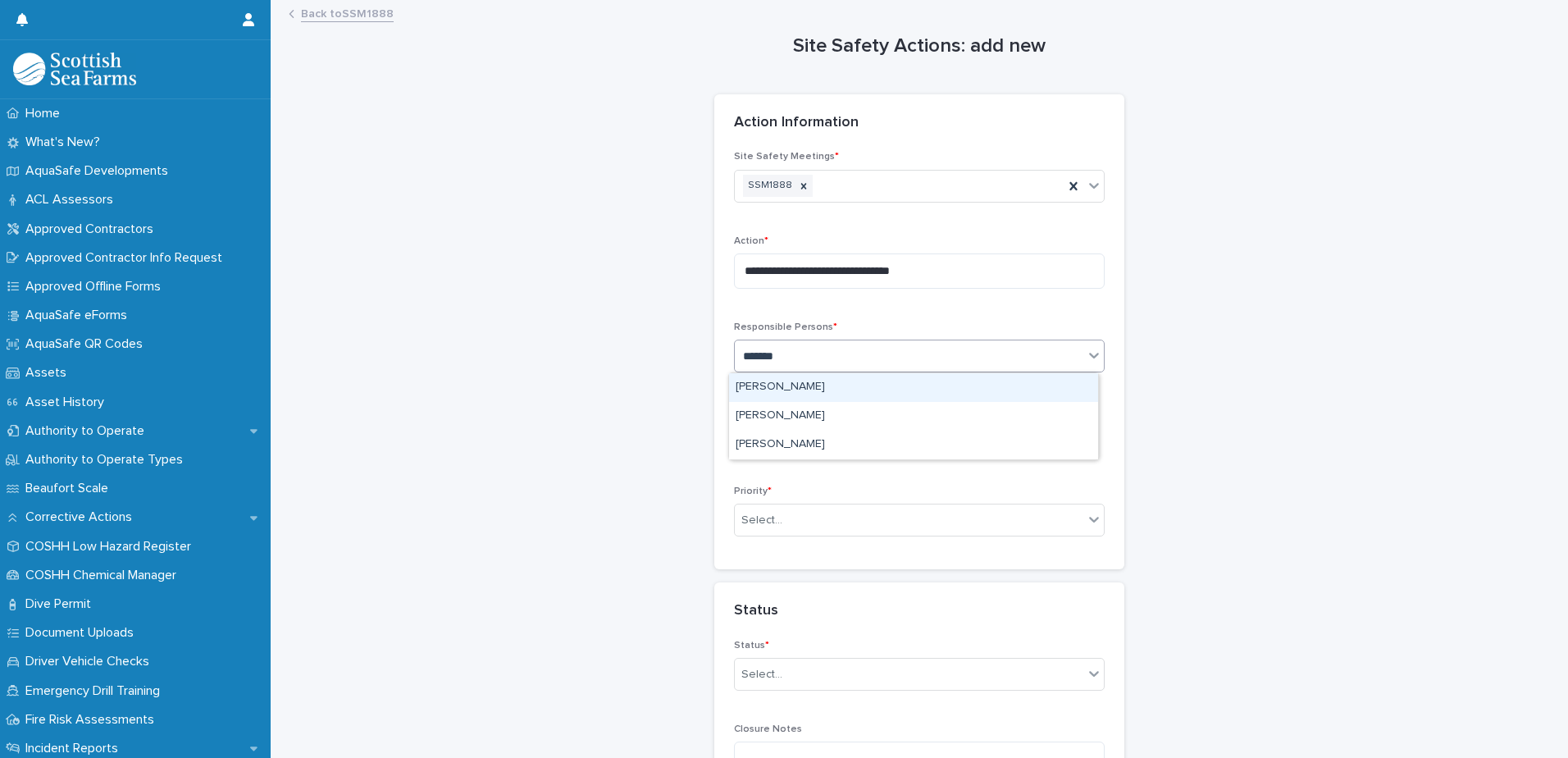
click at [893, 388] on div "[PERSON_NAME]" at bounding box center [914, 387] width 370 height 29
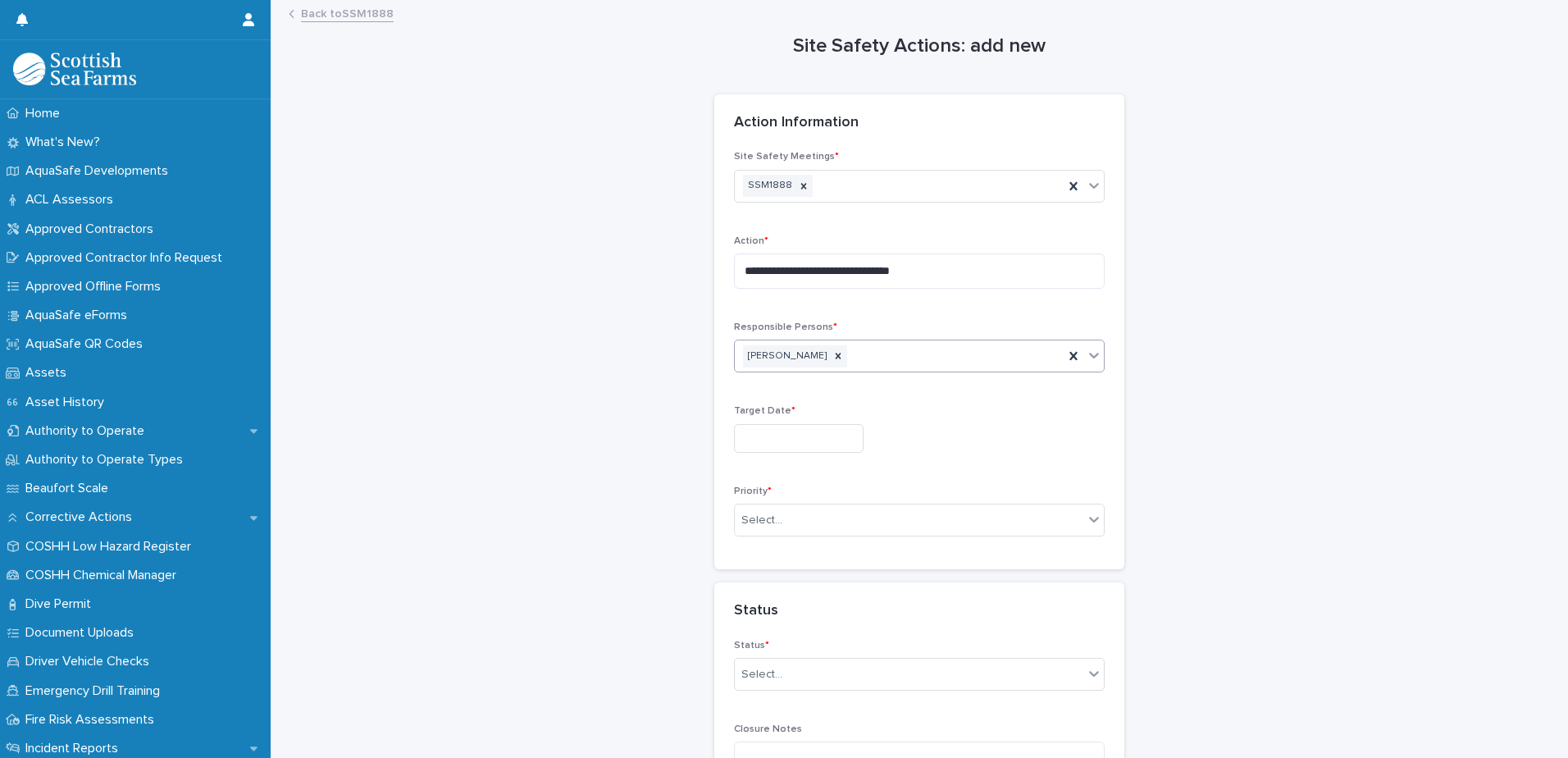
click at [841, 453] on div "Target Date *" at bounding box center [919, 435] width 371 height 60
click at [839, 438] on input "text" at bounding box center [799, 438] width 130 height 29
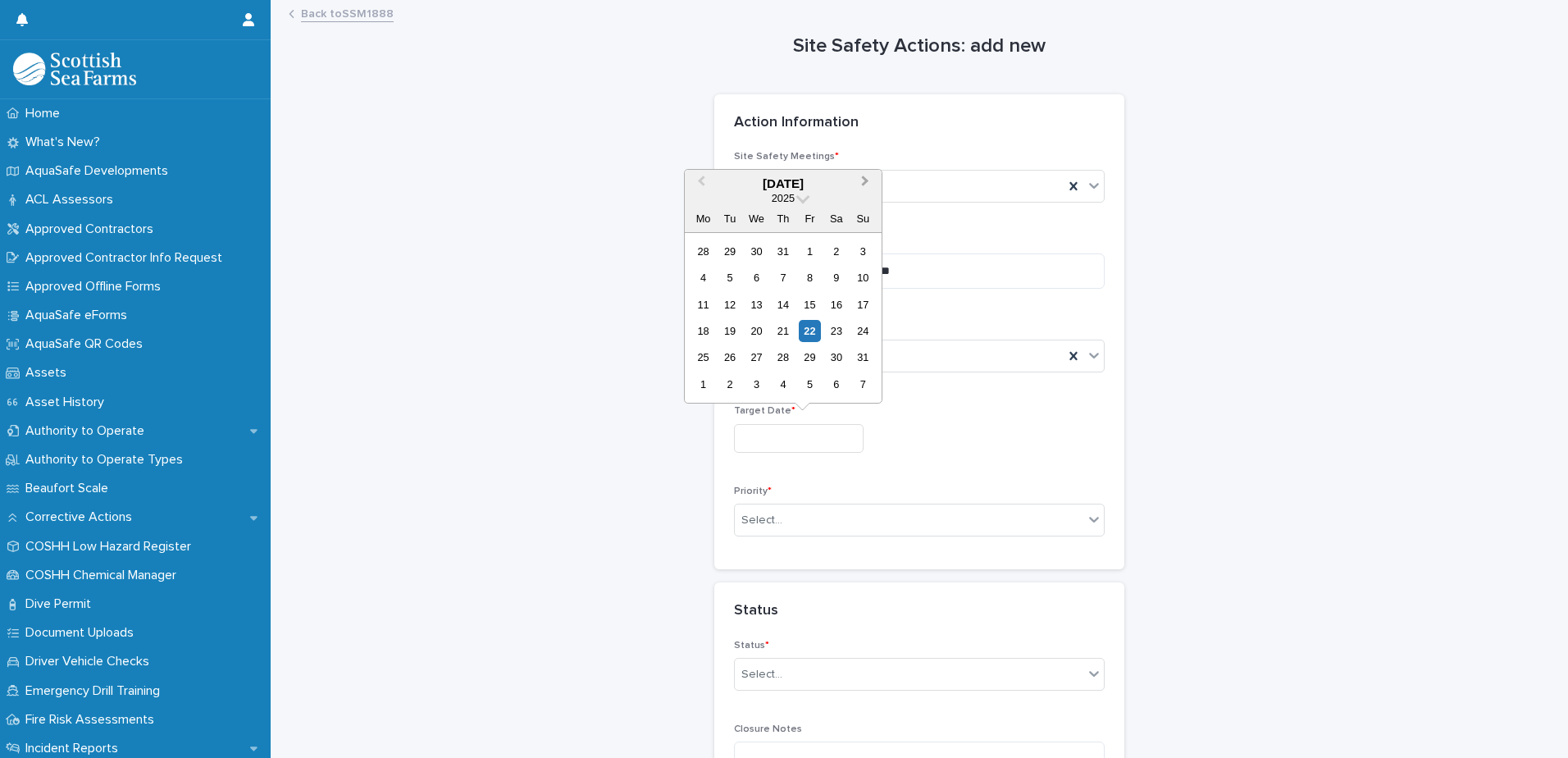
click at [874, 189] on button "Next Month" at bounding box center [867, 185] width 26 height 26
click at [709, 336] on div "22" at bounding box center [703, 331] width 22 height 22
type input "*********"
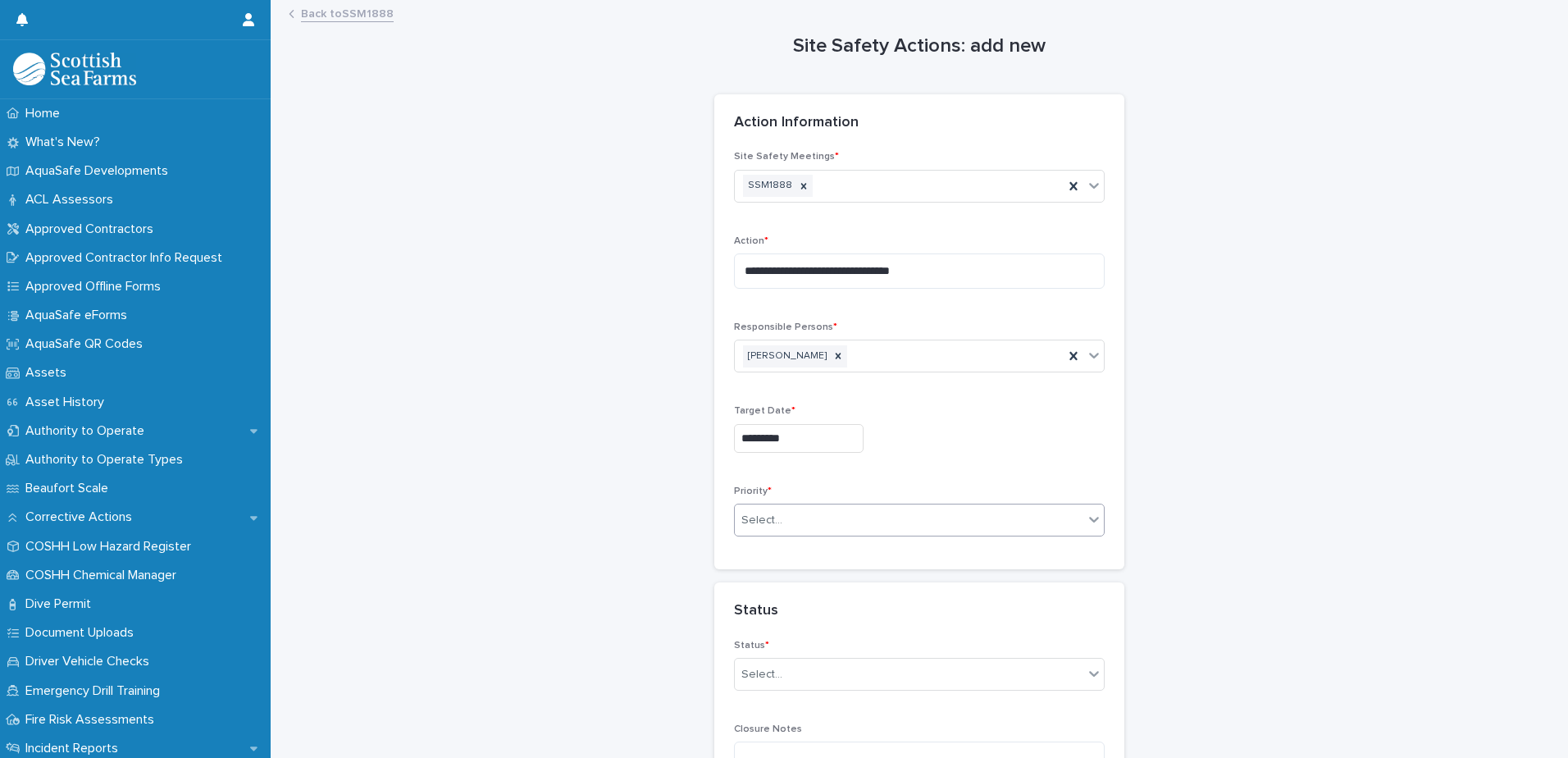
click at [963, 527] on div "Select..." at bounding box center [909, 520] width 349 height 27
click at [931, 579] on div "Medium" at bounding box center [914, 580] width 370 height 29
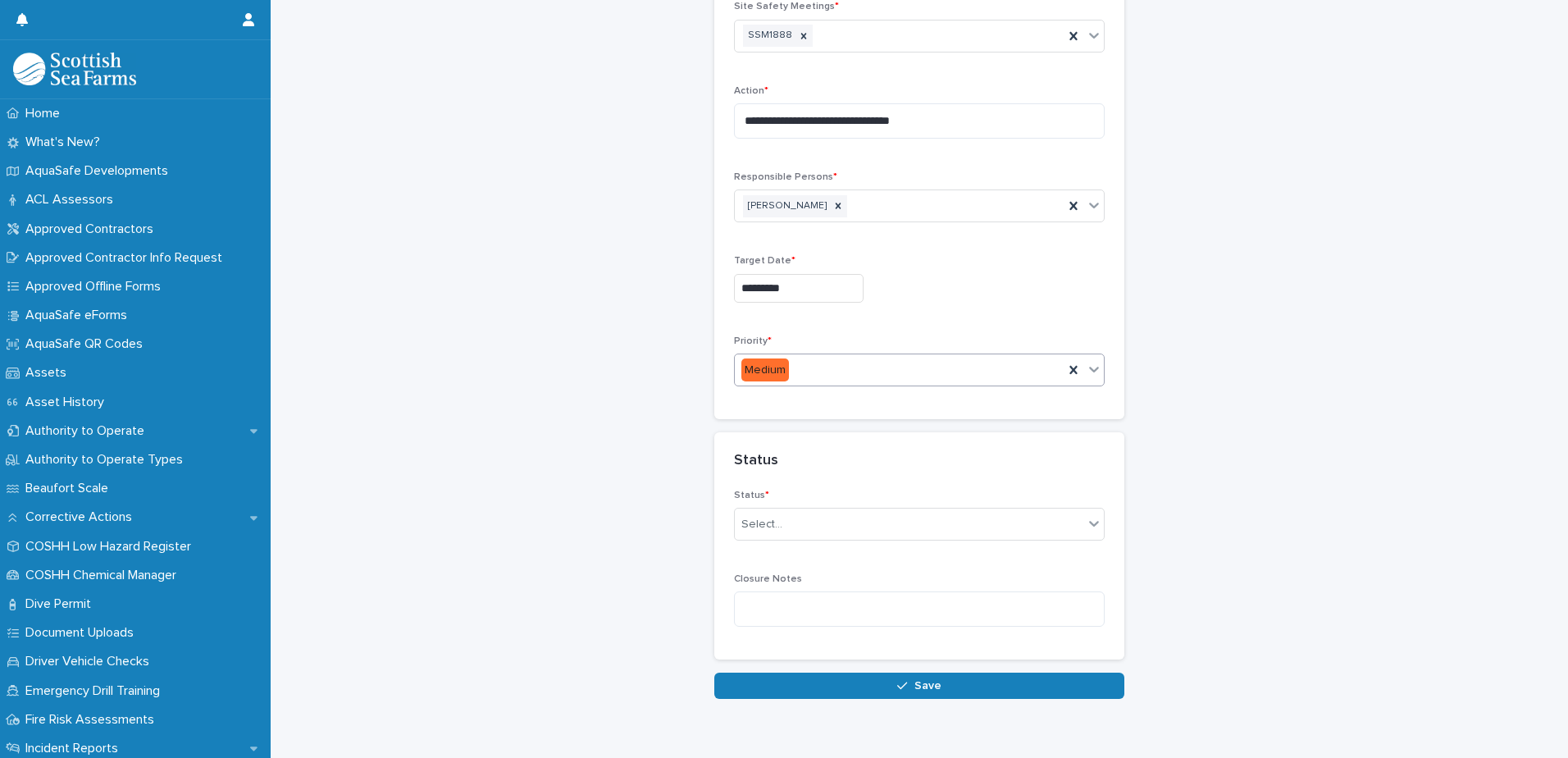
scroll to position [186, 0]
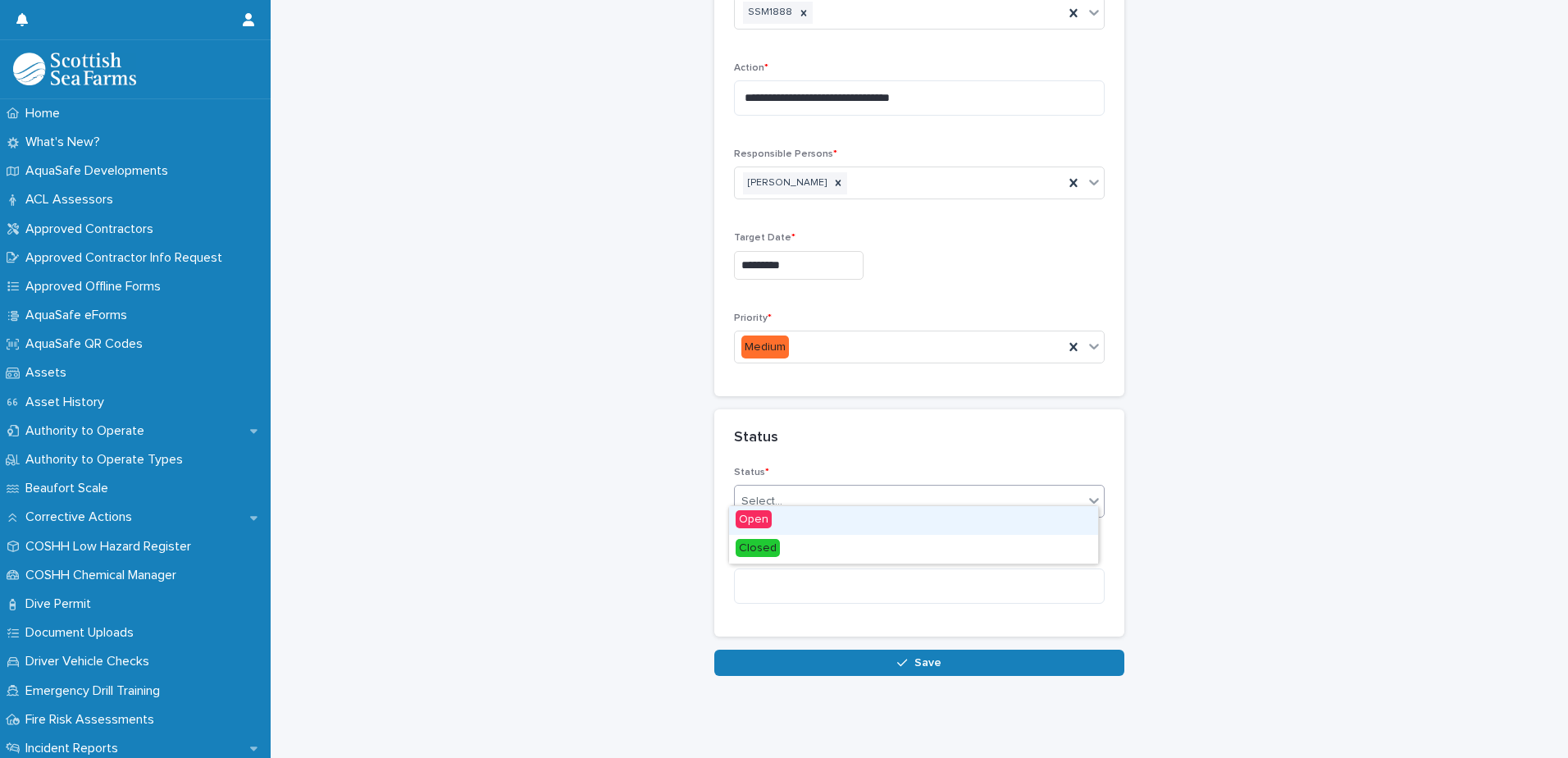
click at [928, 488] on div "Select..." at bounding box center [909, 501] width 349 height 27
click at [914, 531] on div "Open" at bounding box center [914, 520] width 370 height 29
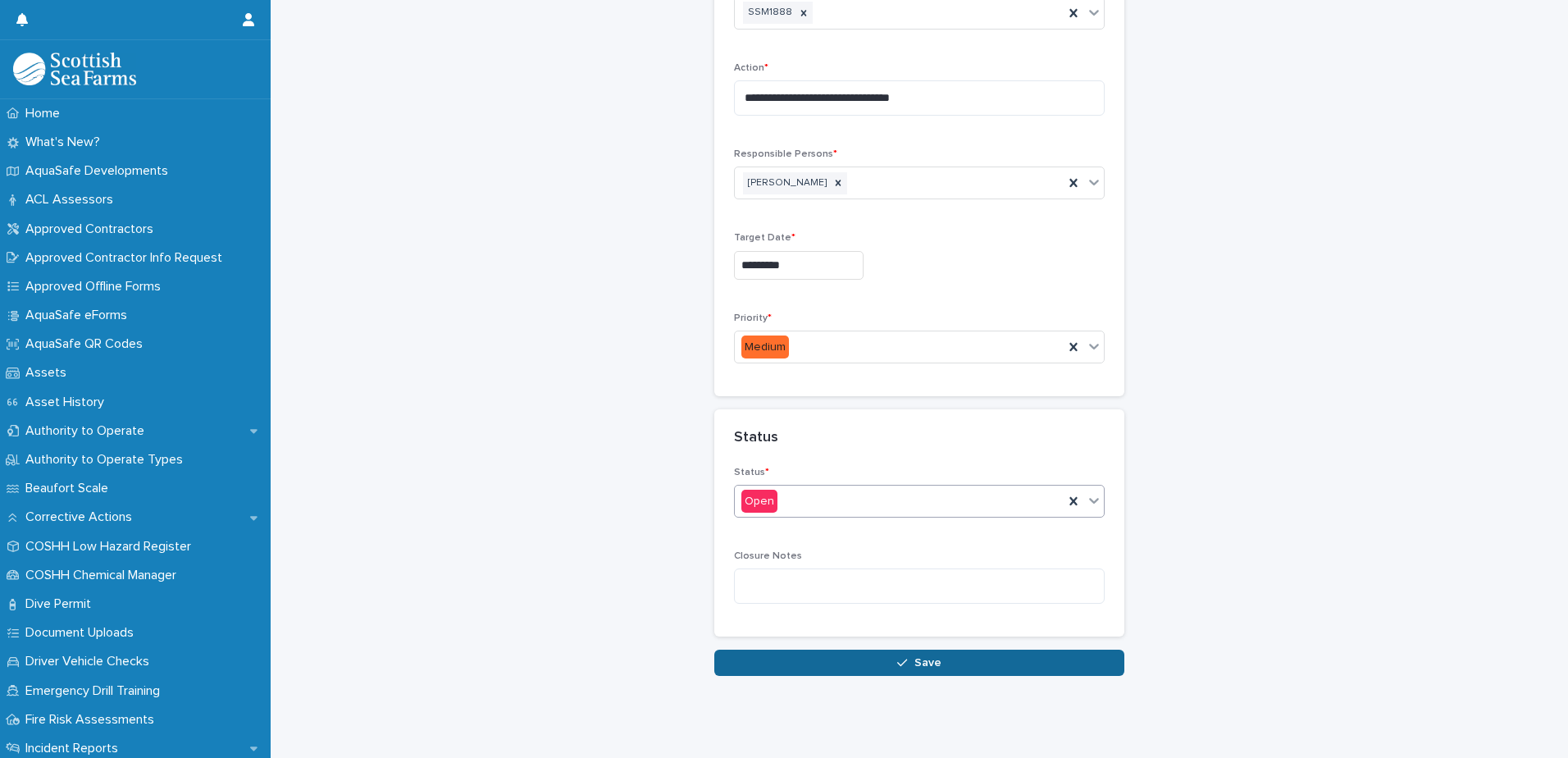
click at [906, 657] on div "button" at bounding box center [905, 662] width 16 height 11
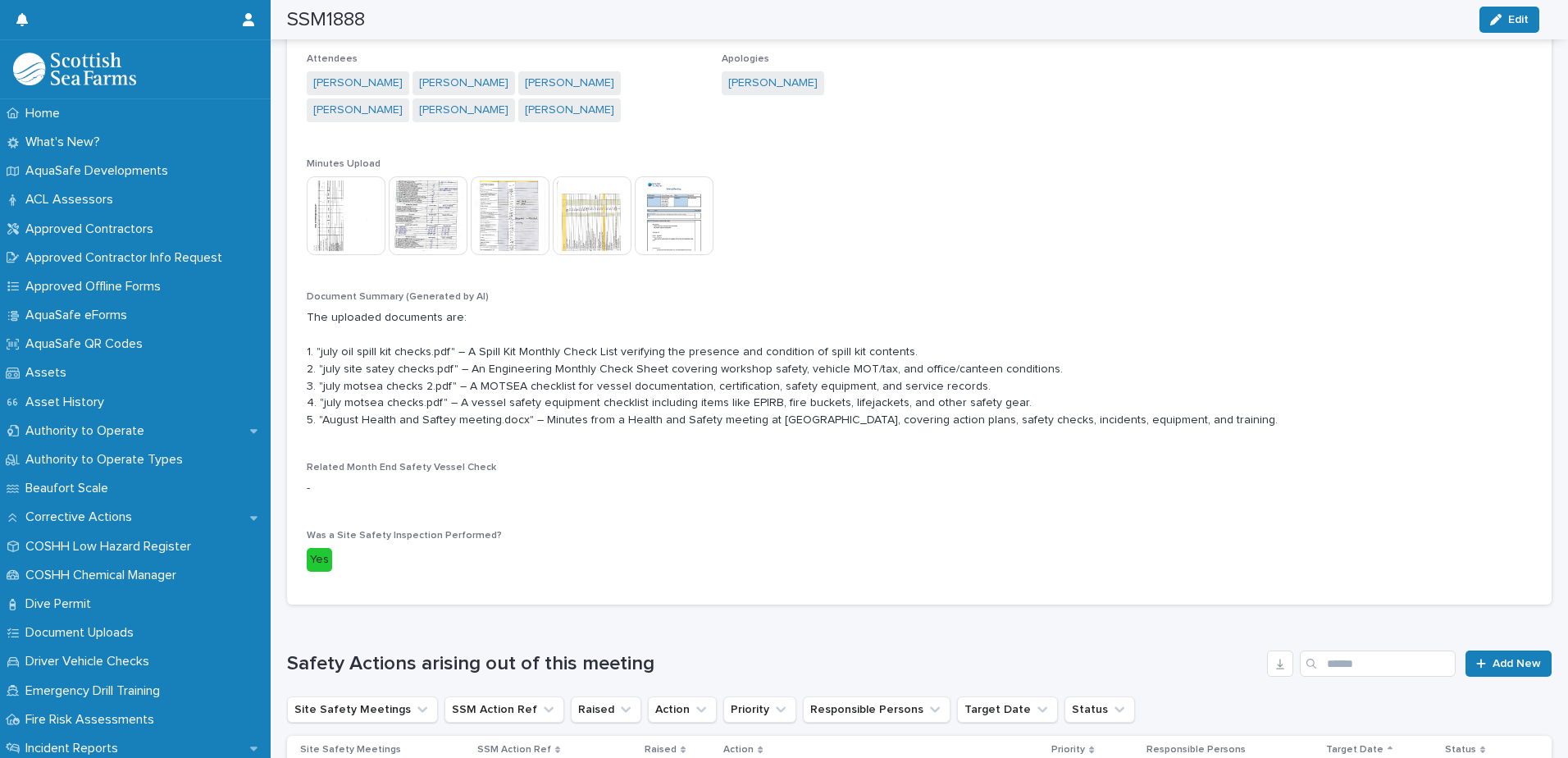
scroll to position [608, 0]
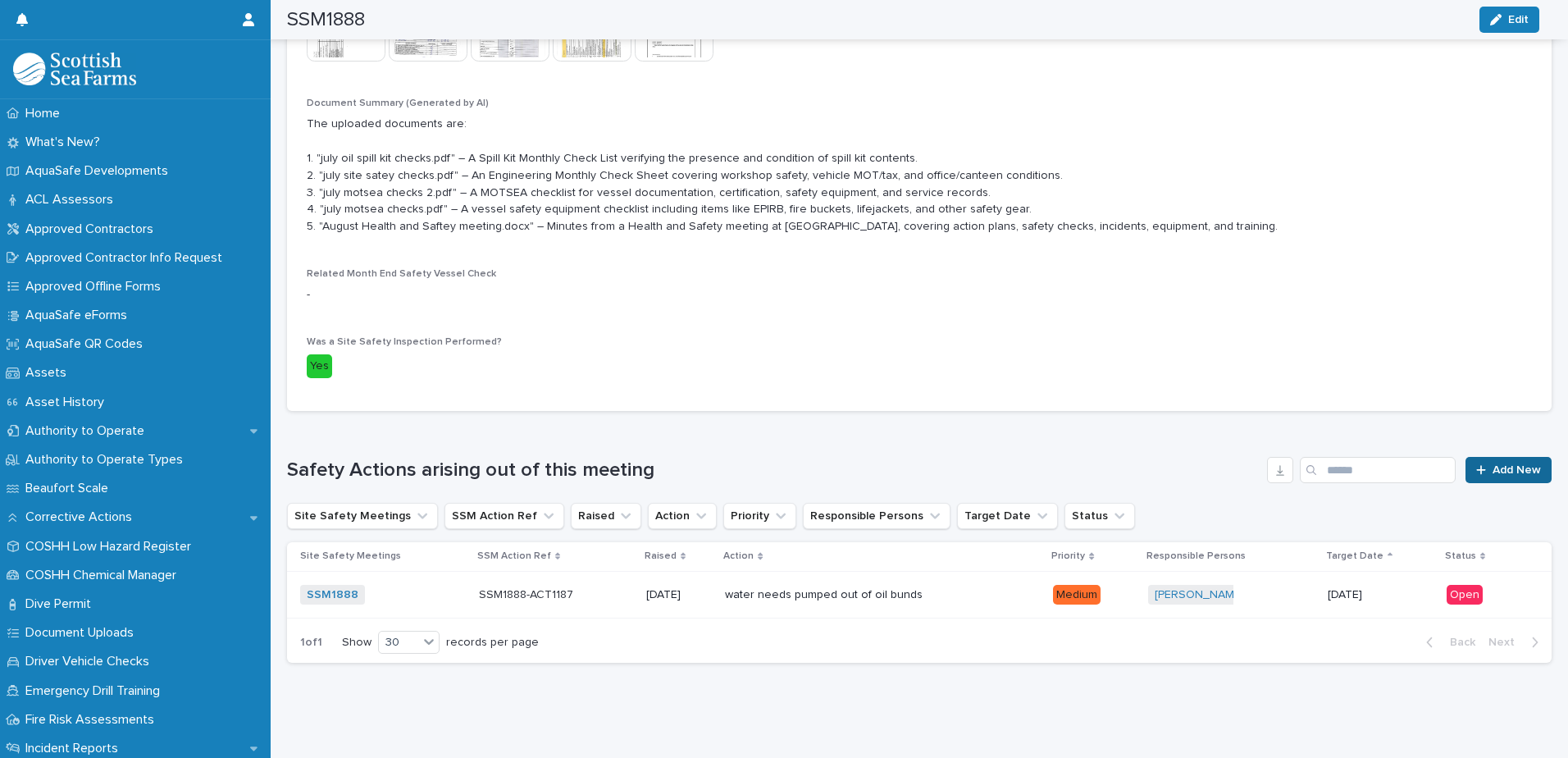
drag, startPoint x: 1550, startPoint y: 461, endPoint x: 1538, endPoint y: 460, distance: 12.0
click at [1547, 461] on div "Loading... Saving… Loading... Saving… SSM1888 Edit SSM1888 Edit Sorry, there wa…" at bounding box center [919, 82] width 1297 height 1352
click at [1532, 460] on link "Add New" at bounding box center [1509, 469] width 86 height 26
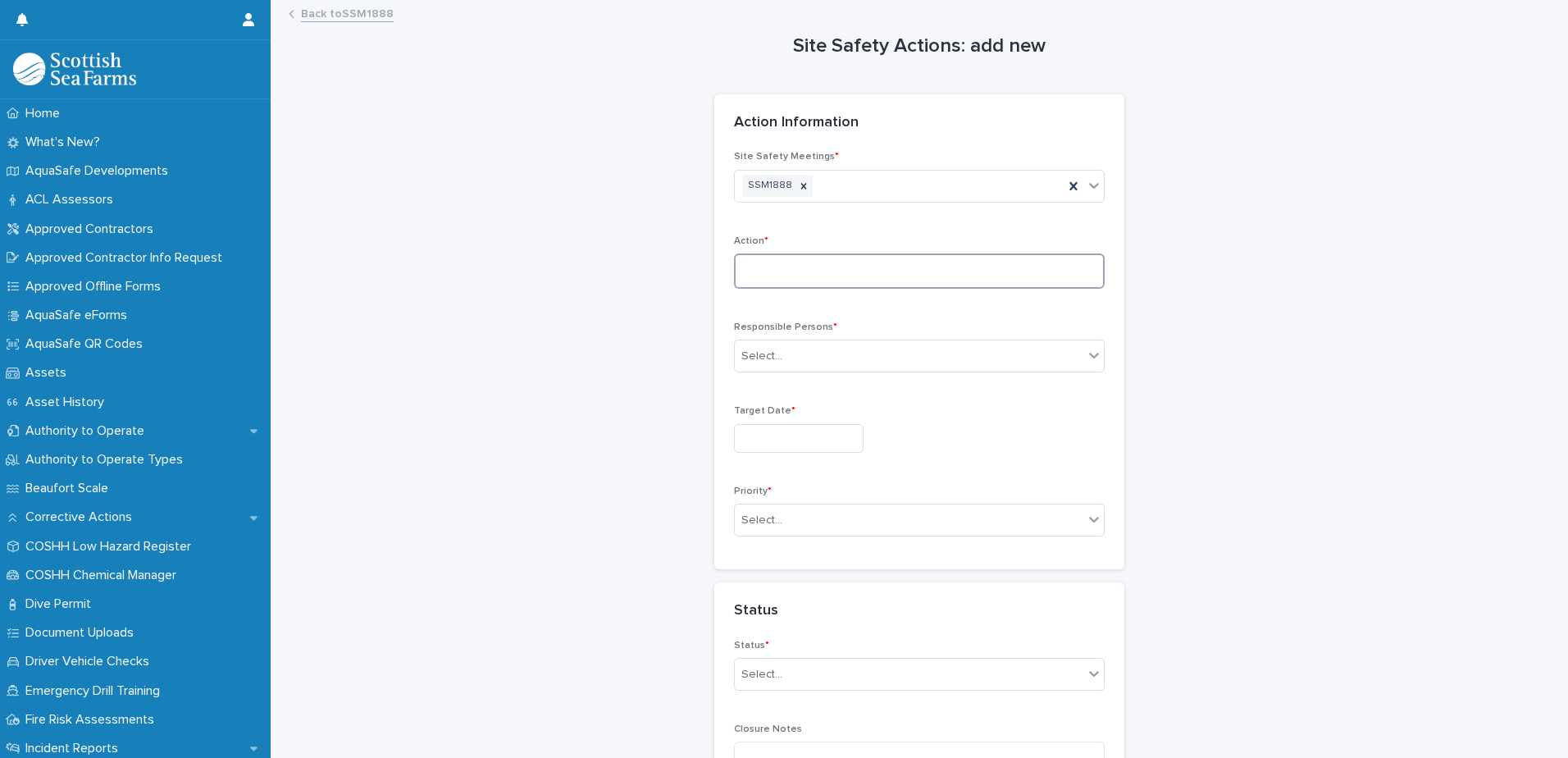
click at [782, 273] on textarea at bounding box center [919, 271] width 371 height 35
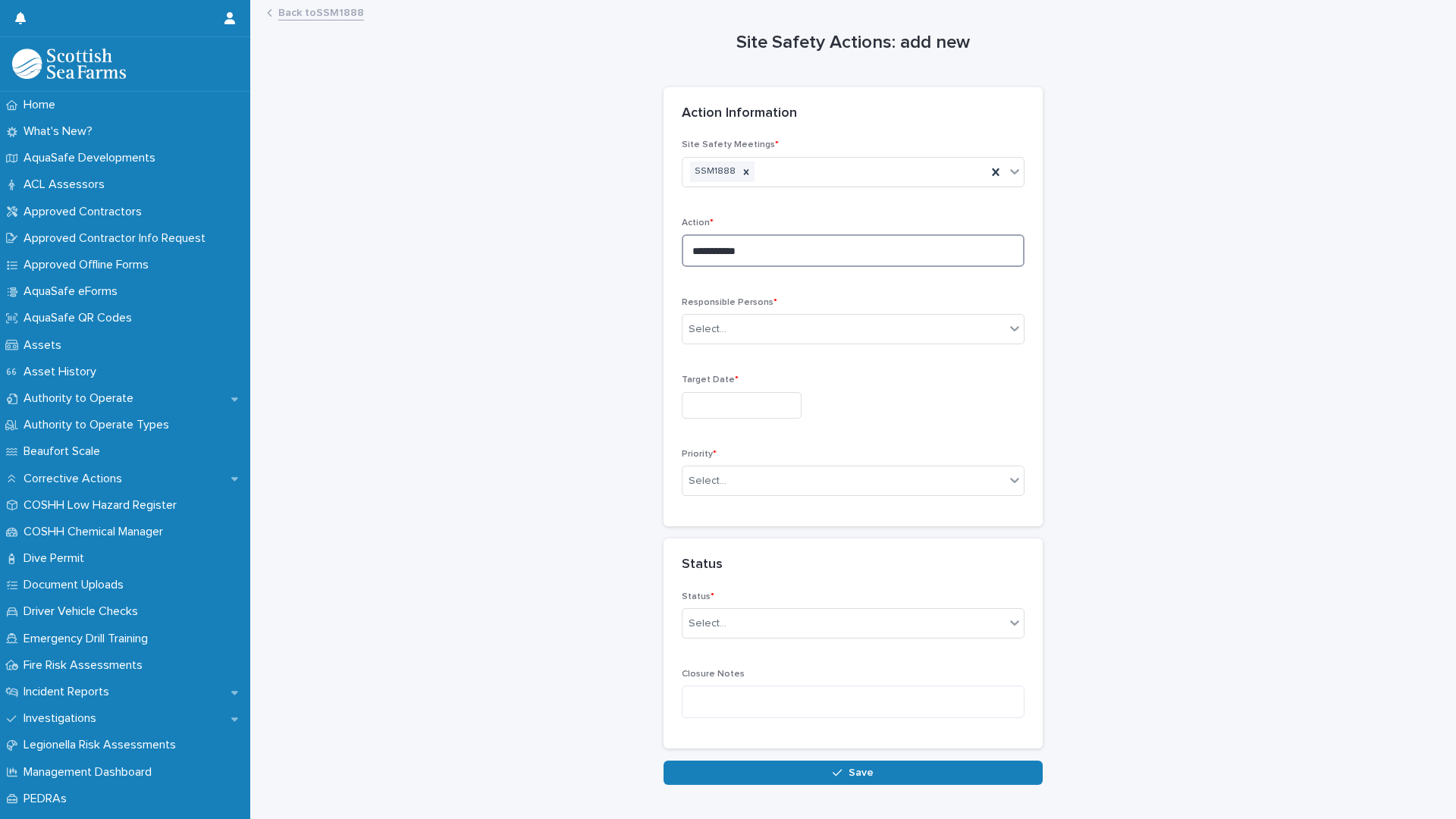
type textarea "**********"
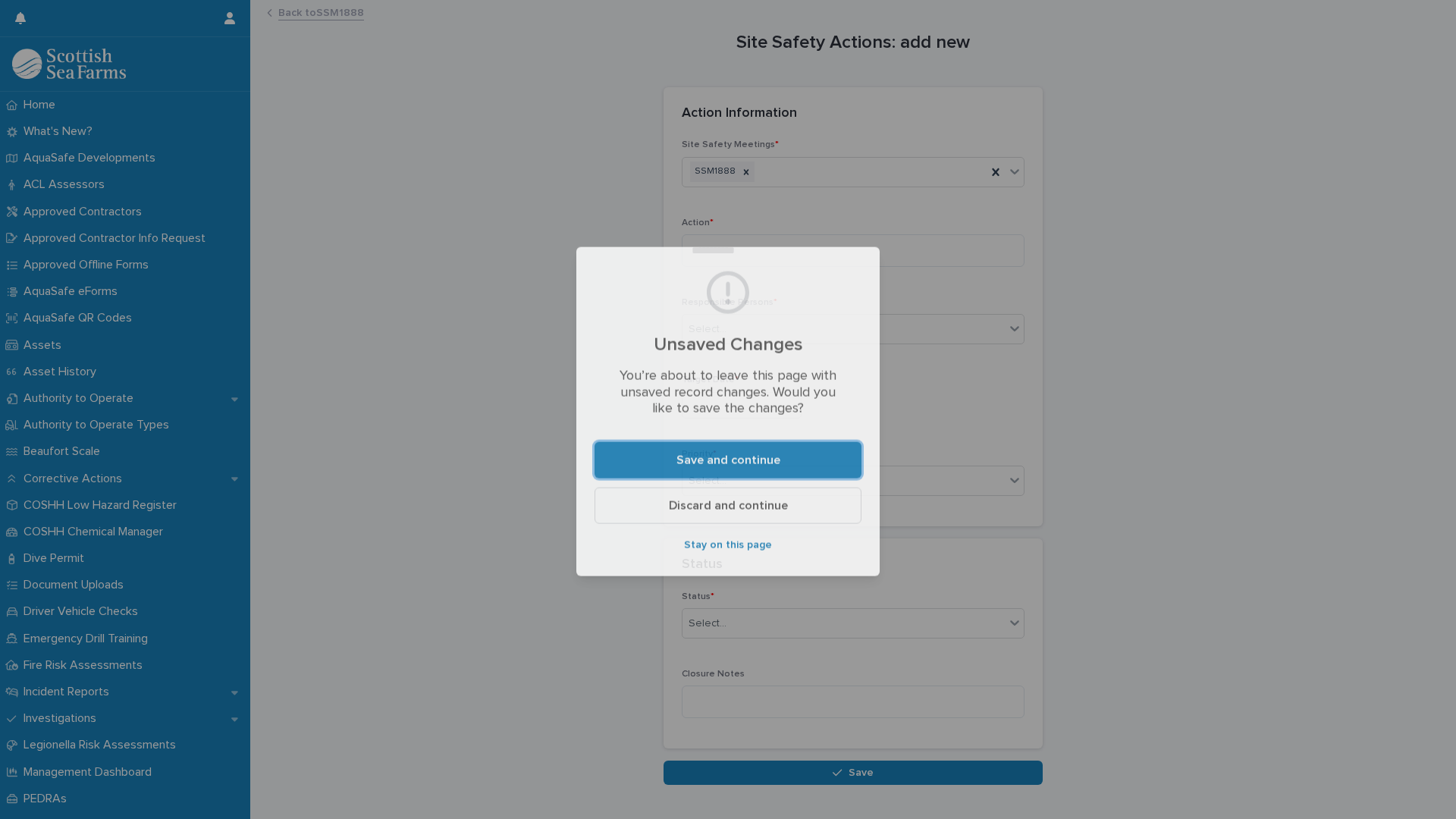
drag, startPoint x: 1210, startPoint y: 57, endPoint x: 1207, endPoint y: -22, distance: 79.1
click at [1207, 0] on html "Home What's New? AquaSafe Developments ACL Assessors Approved Contractors Appro…" at bounding box center [728, 409] width 1456 height 819
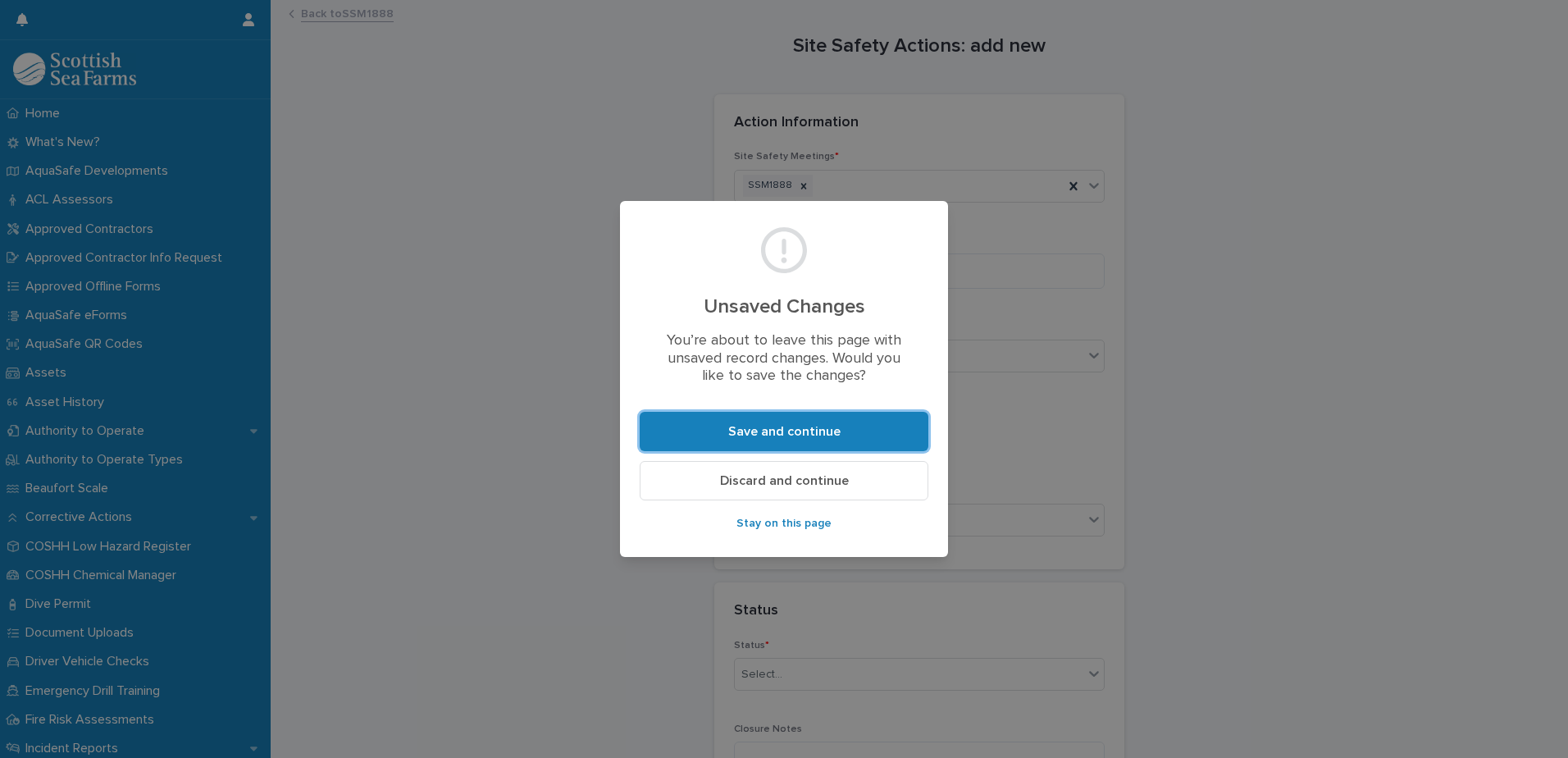
click at [1305, 76] on div "Unsaved Changes You’re about to leave this page with unsaved record changes. Wo…" at bounding box center [784, 379] width 1568 height 758
click at [794, 485] on span "Discard and continue" at bounding box center [784, 480] width 129 height 13
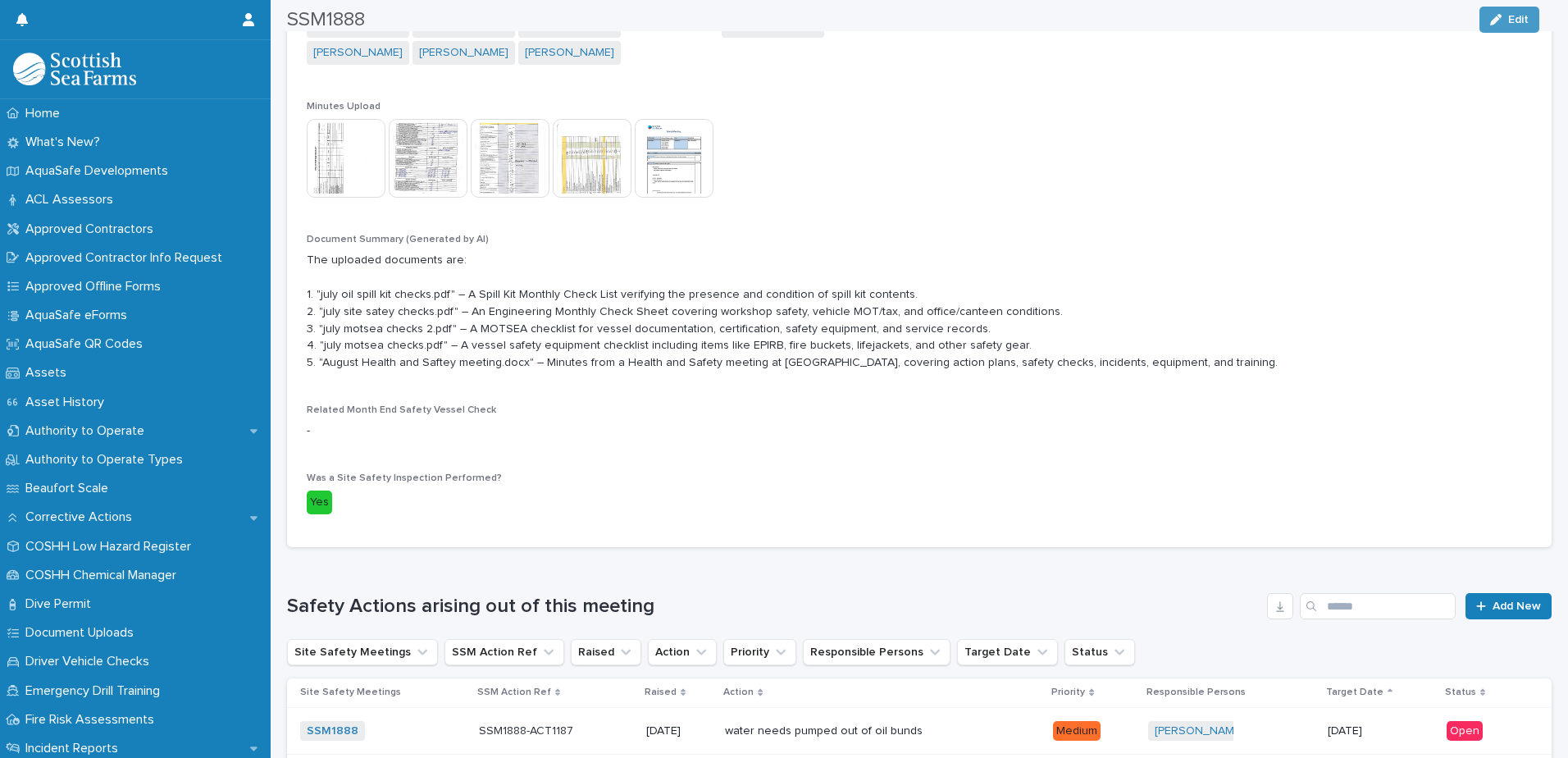
scroll to position [574, 0]
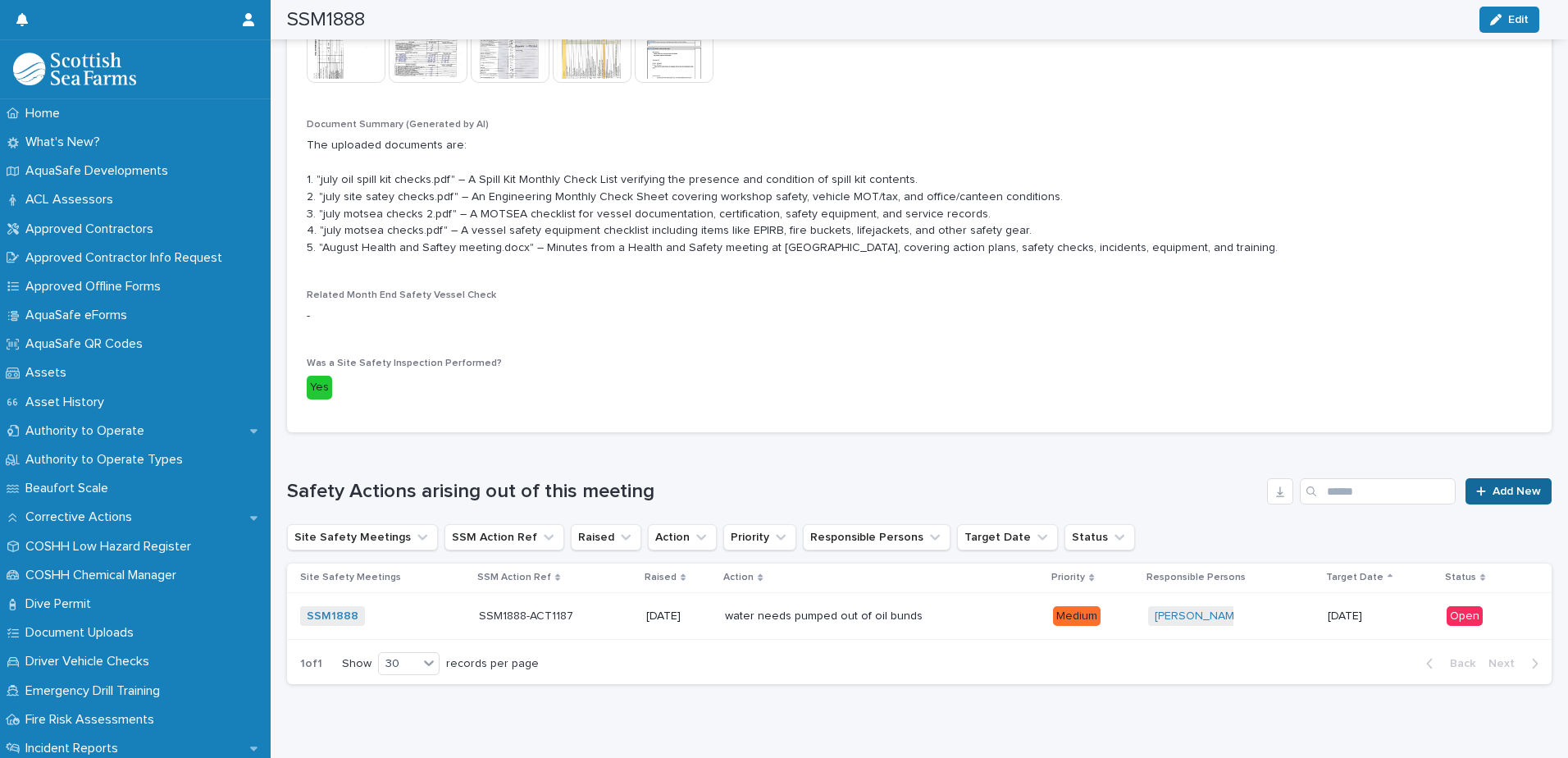
click at [1505, 504] on link "Add New" at bounding box center [1509, 491] width 86 height 26
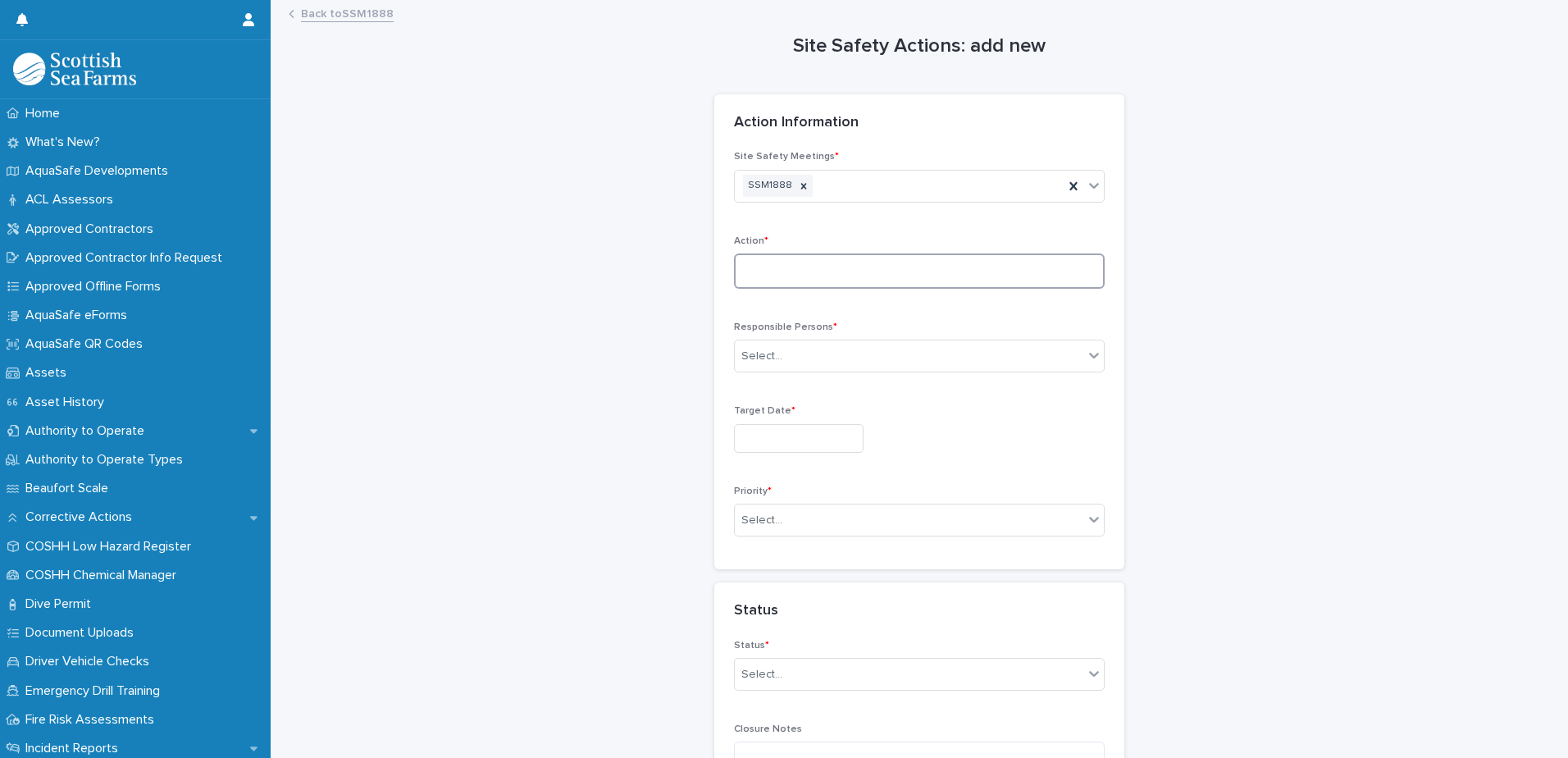
click at [1020, 280] on textarea at bounding box center [919, 271] width 371 height 35
type textarea "**********"
click at [858, 365] on div "Select..." at bounding box center [909, 356] width 349 height 27
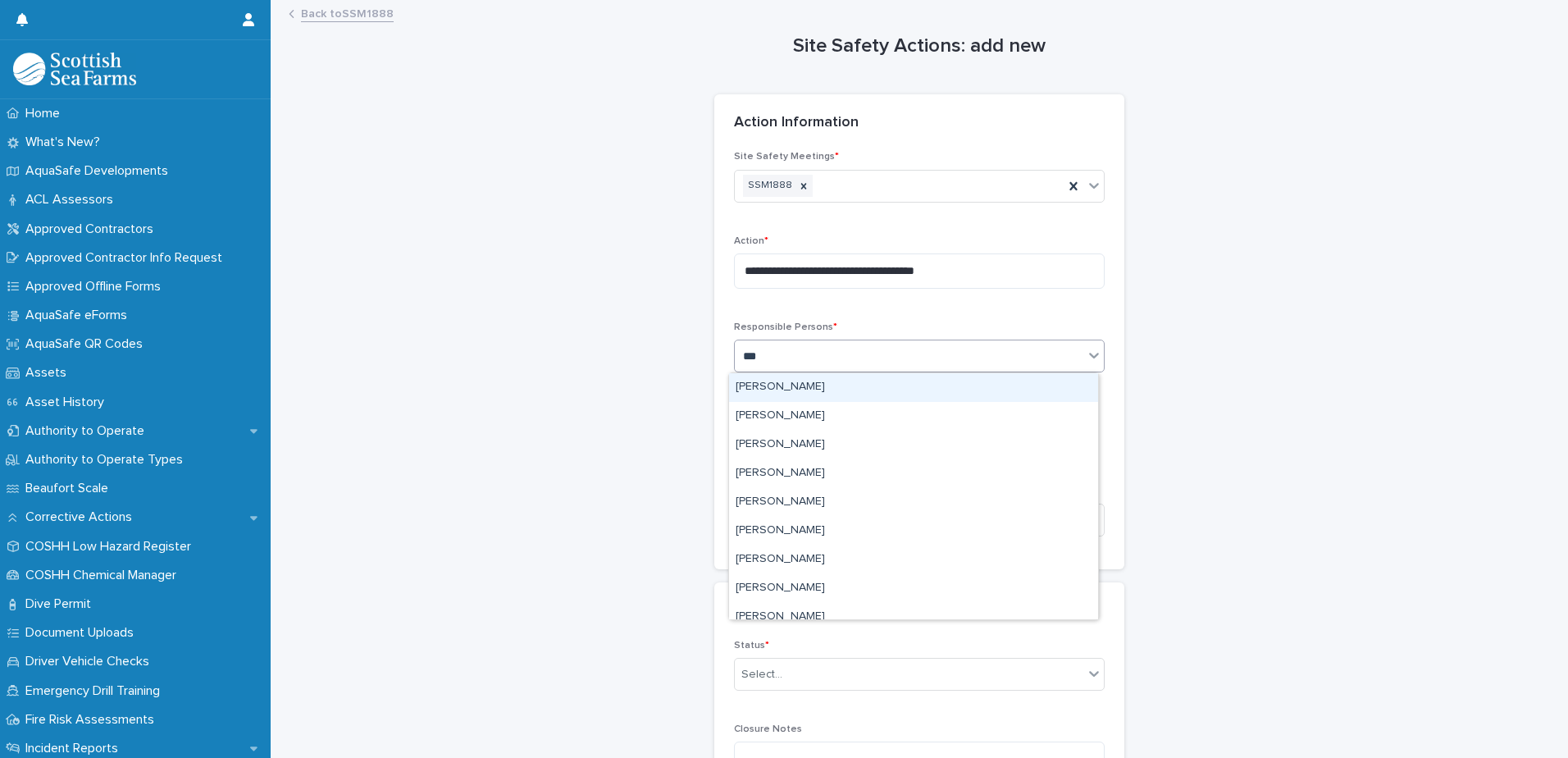
type input "****"
click at [869, 381] on div "[PERSON_NAME]" at bounding box center [914, 387] width 370 height 29
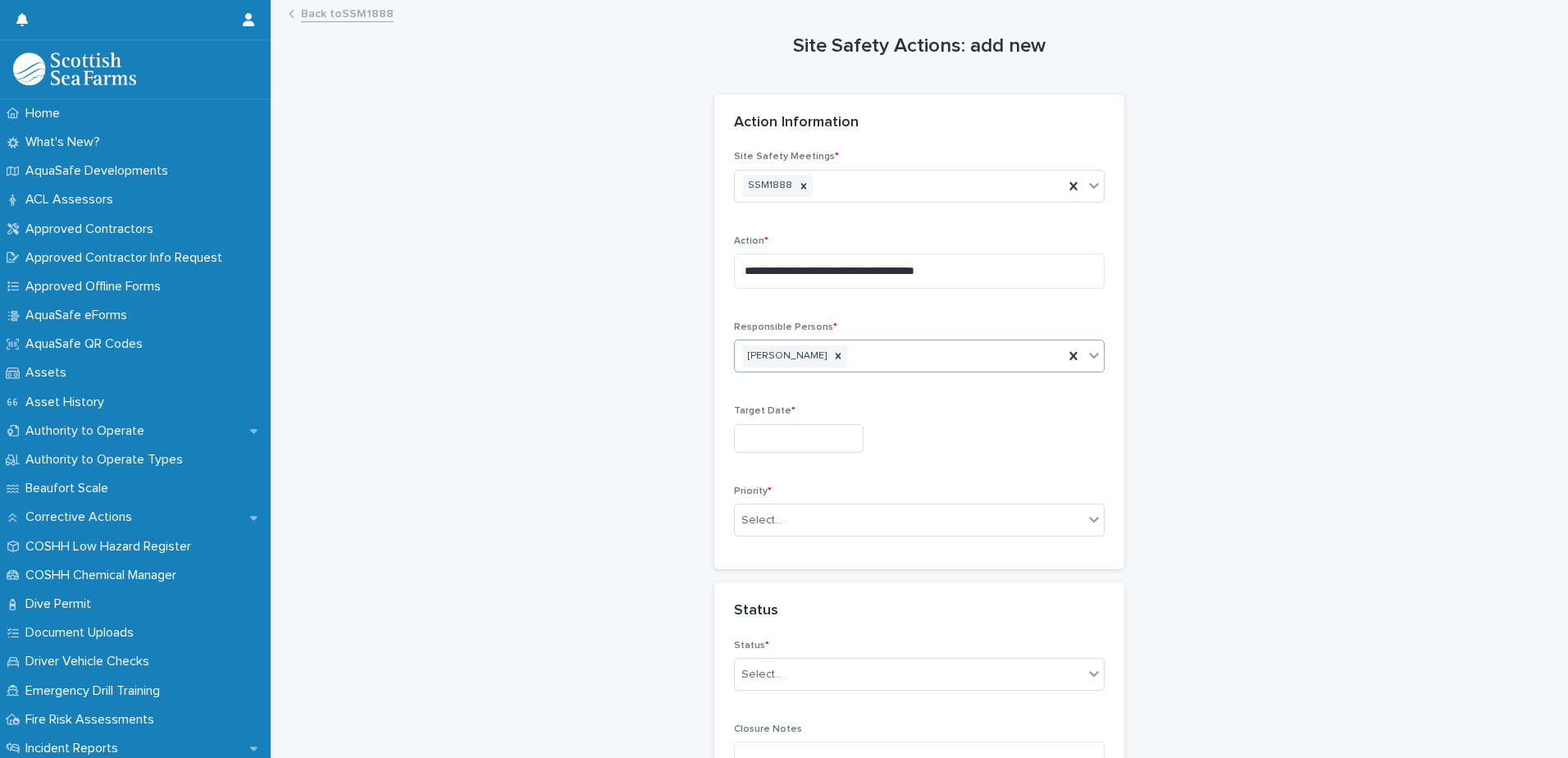
click at [826, 451] on input "text" at bounding box center [799, 438] width 130 height 29
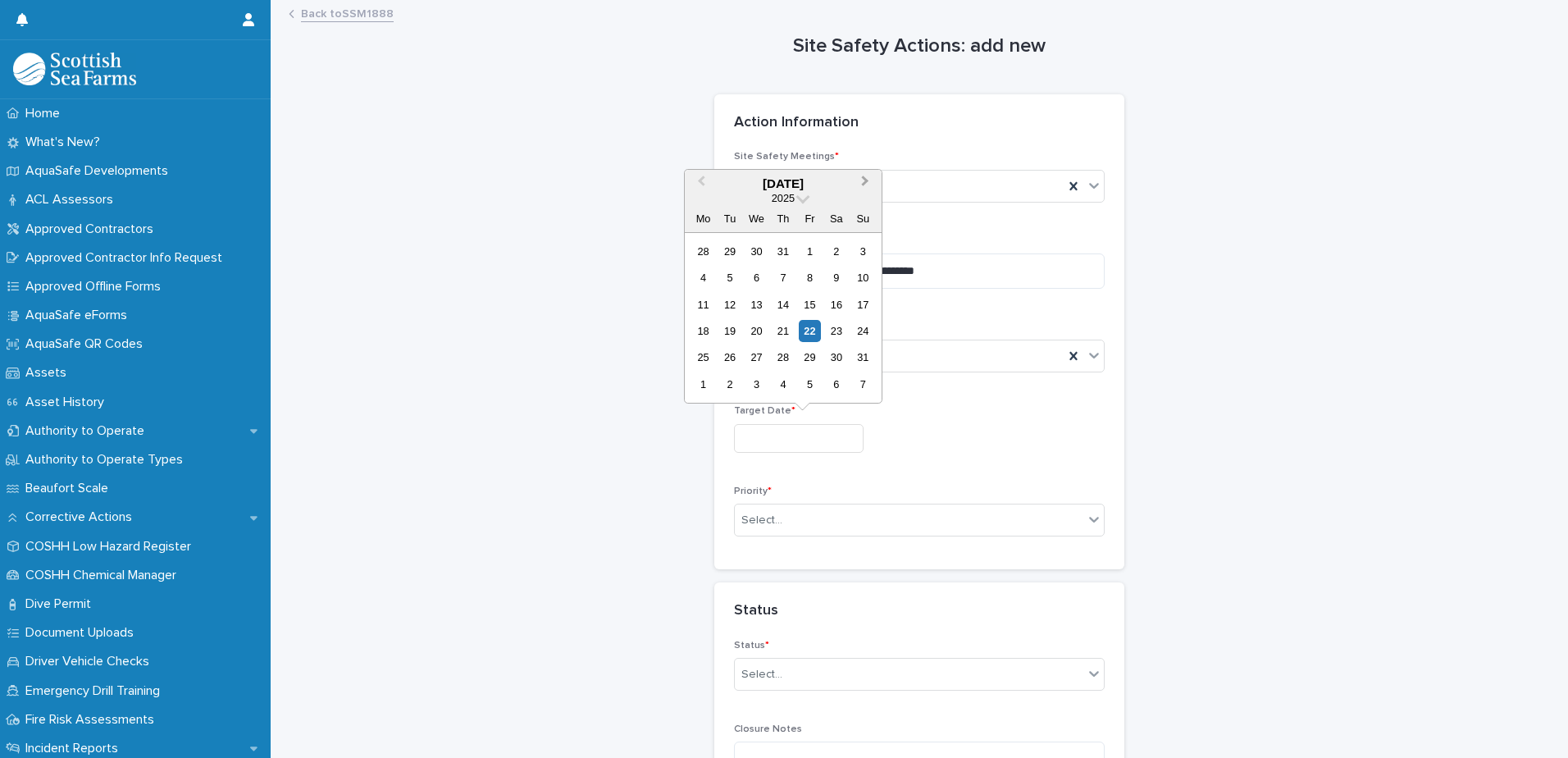
click at [859, 184] on button "Next Month" at bounding box center [867, 185] width 26 height 26
click at [691, 335] on div "22 23 24 25 26 27 28" at bounding box center [783, 331] width 186 height 26
click at [701, 331] on div "22" at bounding box center [703, 331] width 22 height 22
type input "*********"
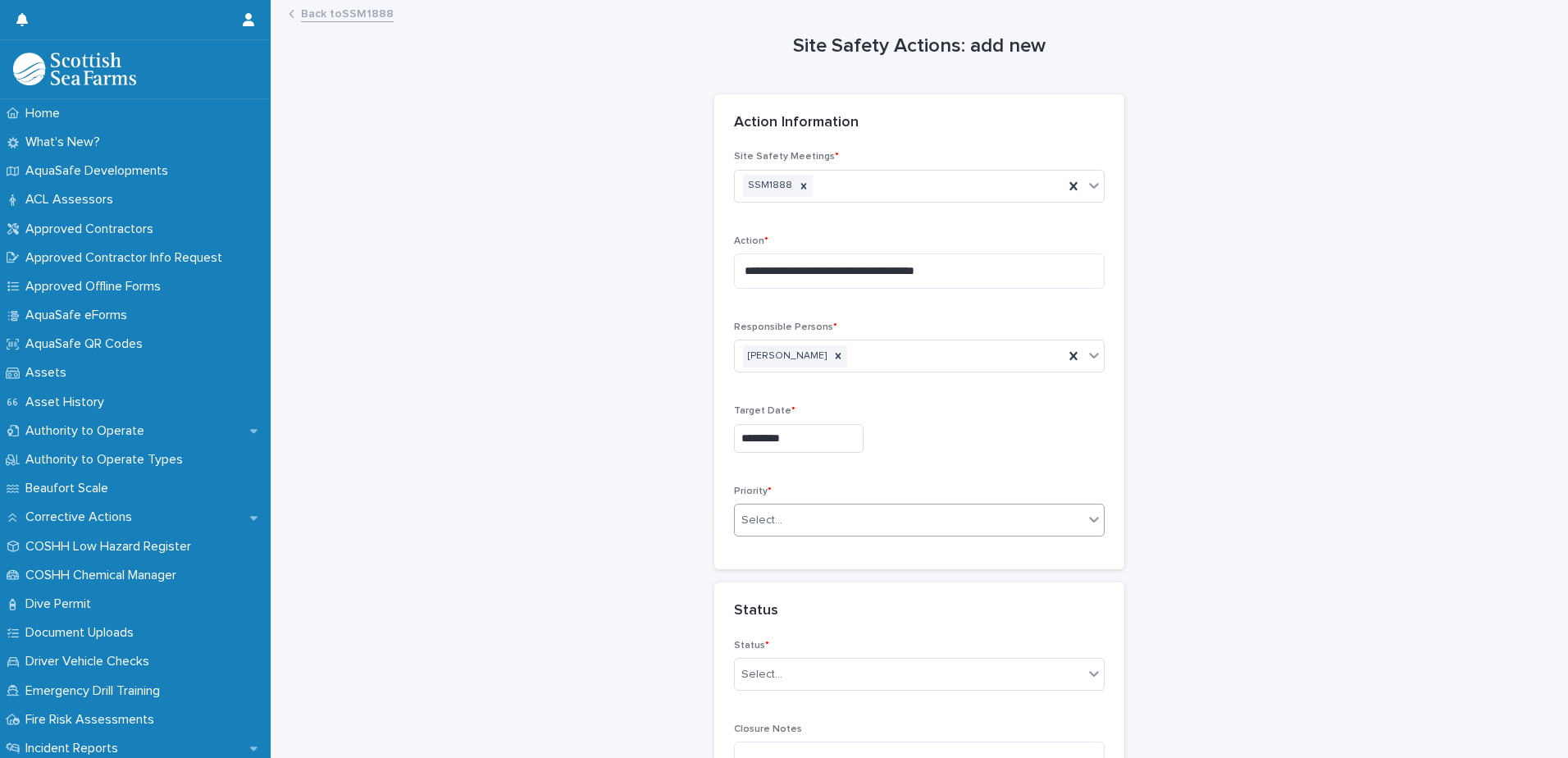
click at [796, 515] on div "Select..." at bounding box center [909, 520] width 349 height 27
drag, startPoint x: 796, startPoint y: 563, endPoint x: 798, endPoint y: 585, distance: 22.1
click at [798, 585] on div "Medium" at bounding box center [914, 580] width 370 height 29
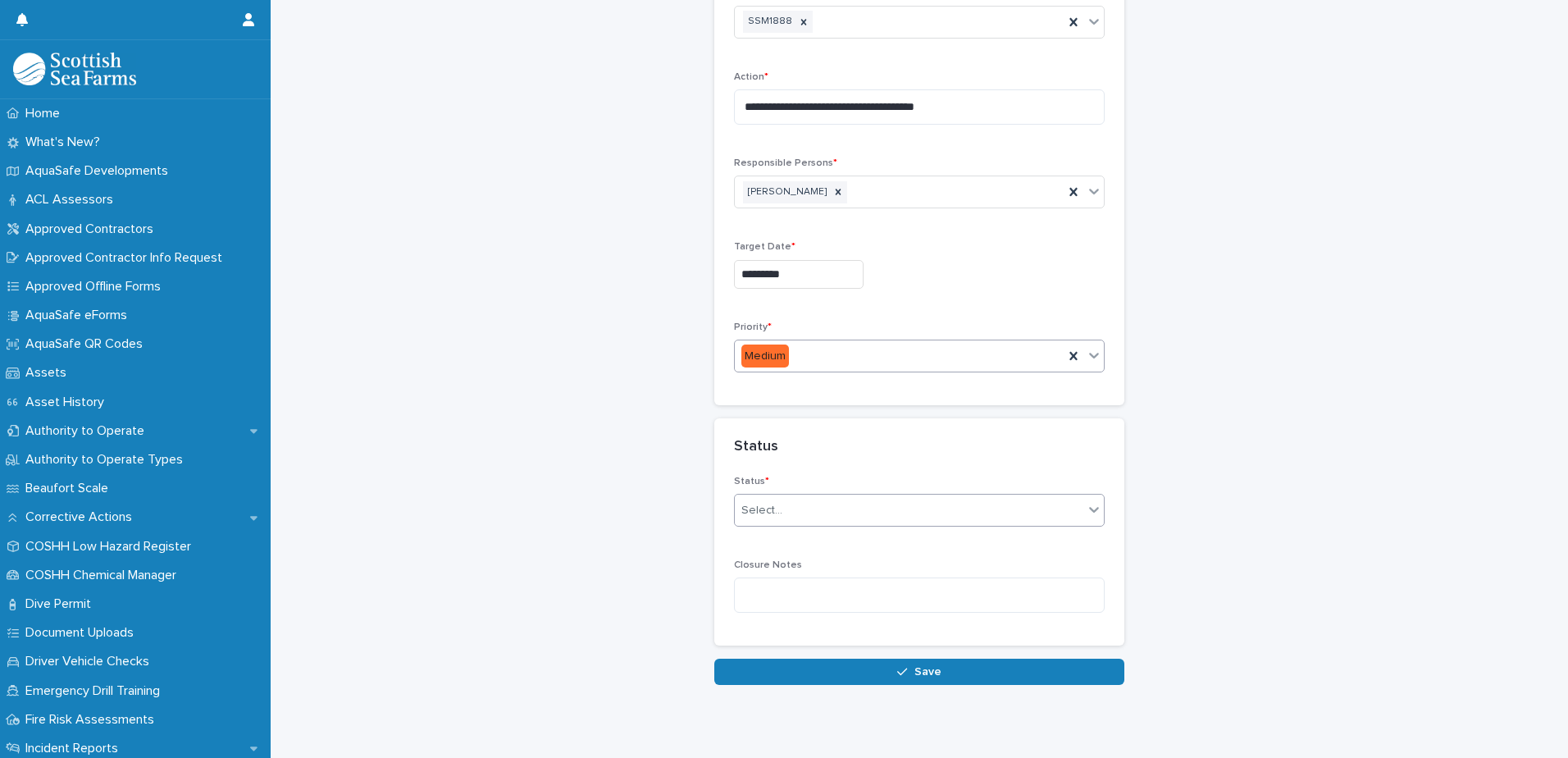
click at [922, 512] on div "Select..." at bounding box center [909, 510] width 349 height 27
click at [892, 548] on div "Open" at bounding box center [914, 541] width 370 height 29
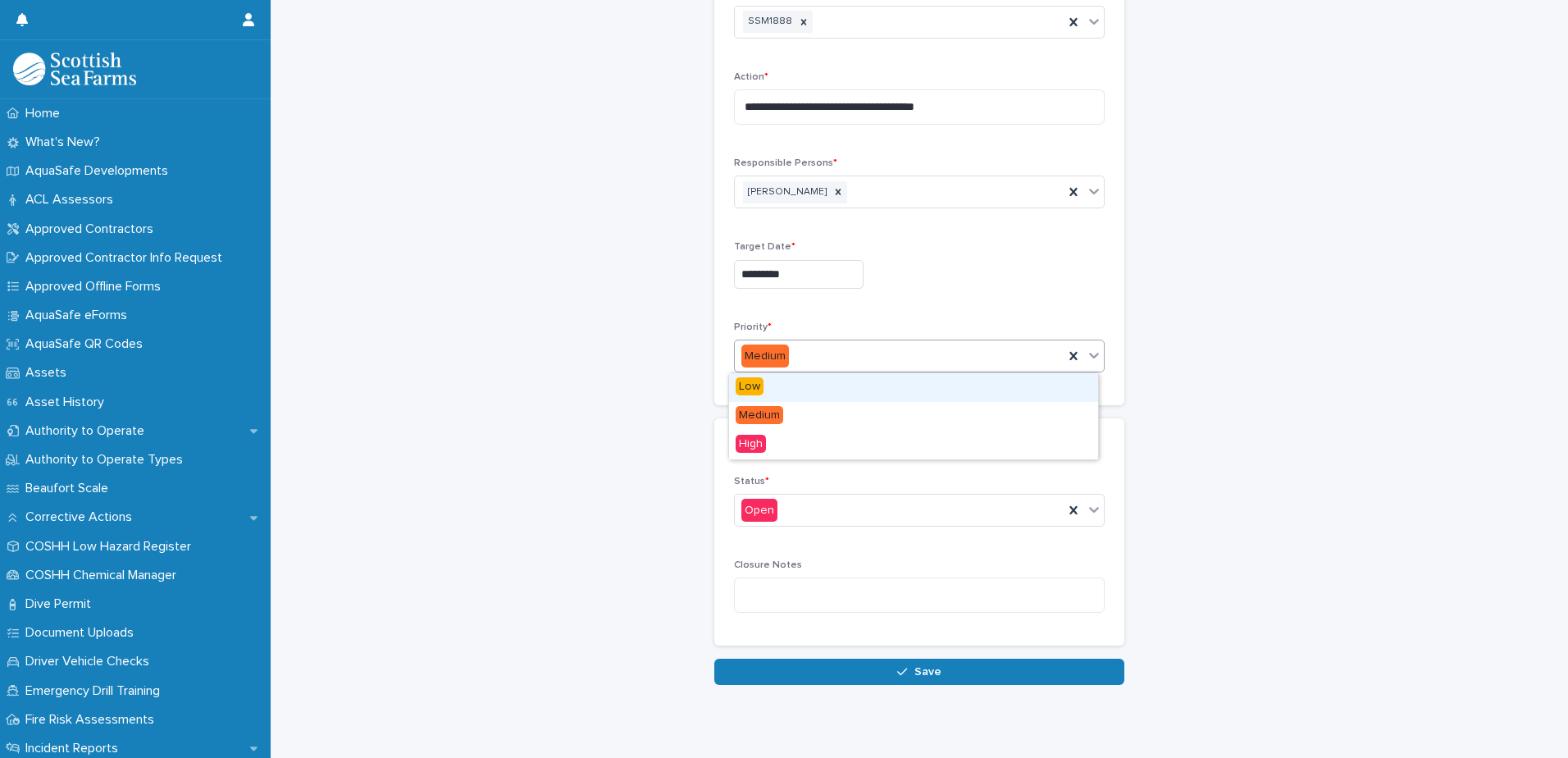
click at [933, 362] on div "Medium" at bounding box center [899, 356] width 329 height 27
click at [911, 383] on div "Low" at bounding box center [914, 387] width 370 height 29
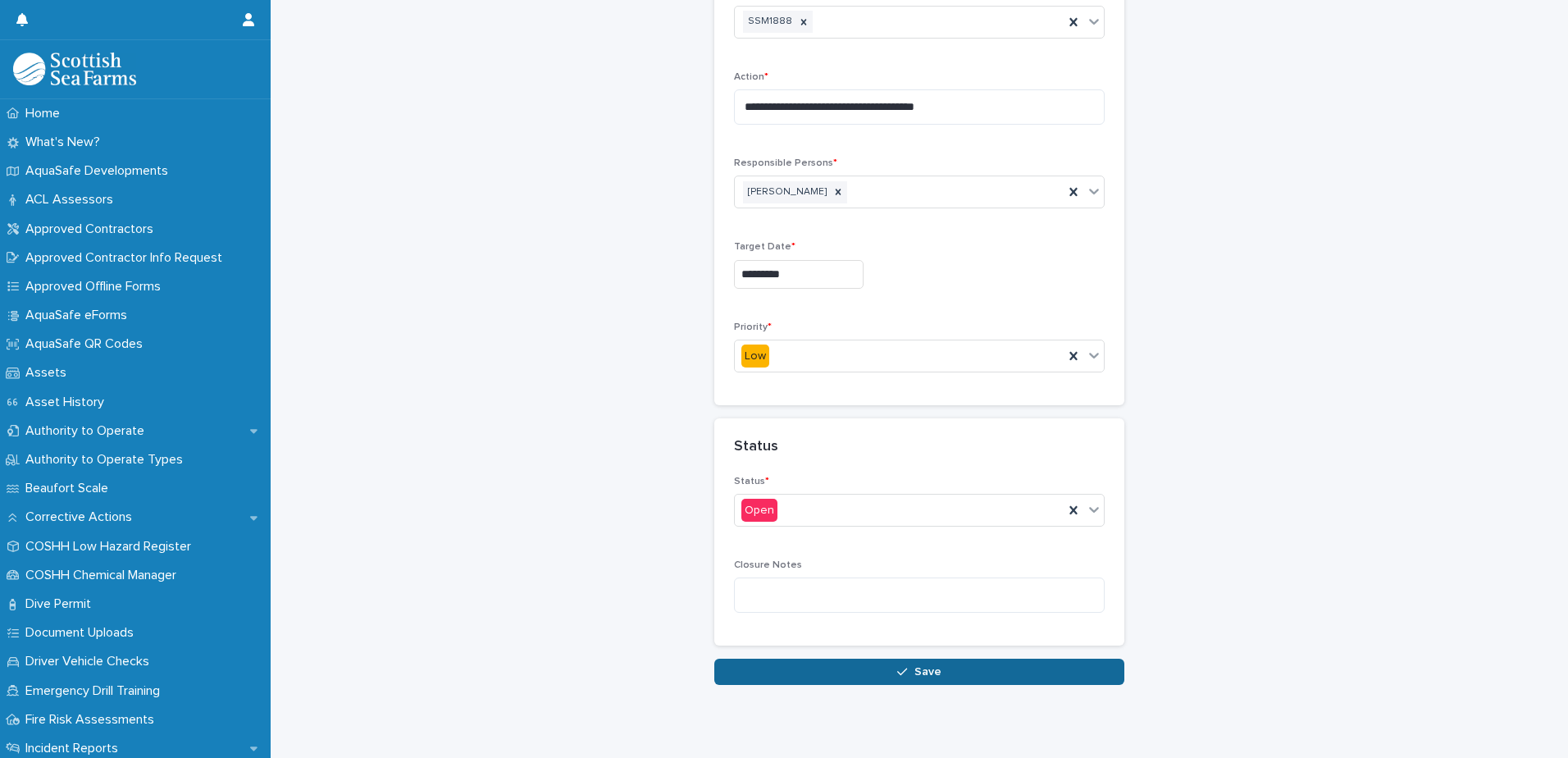
click at [954, 662] on button "Save" at bounding box center [919, 671] width 410 height 26
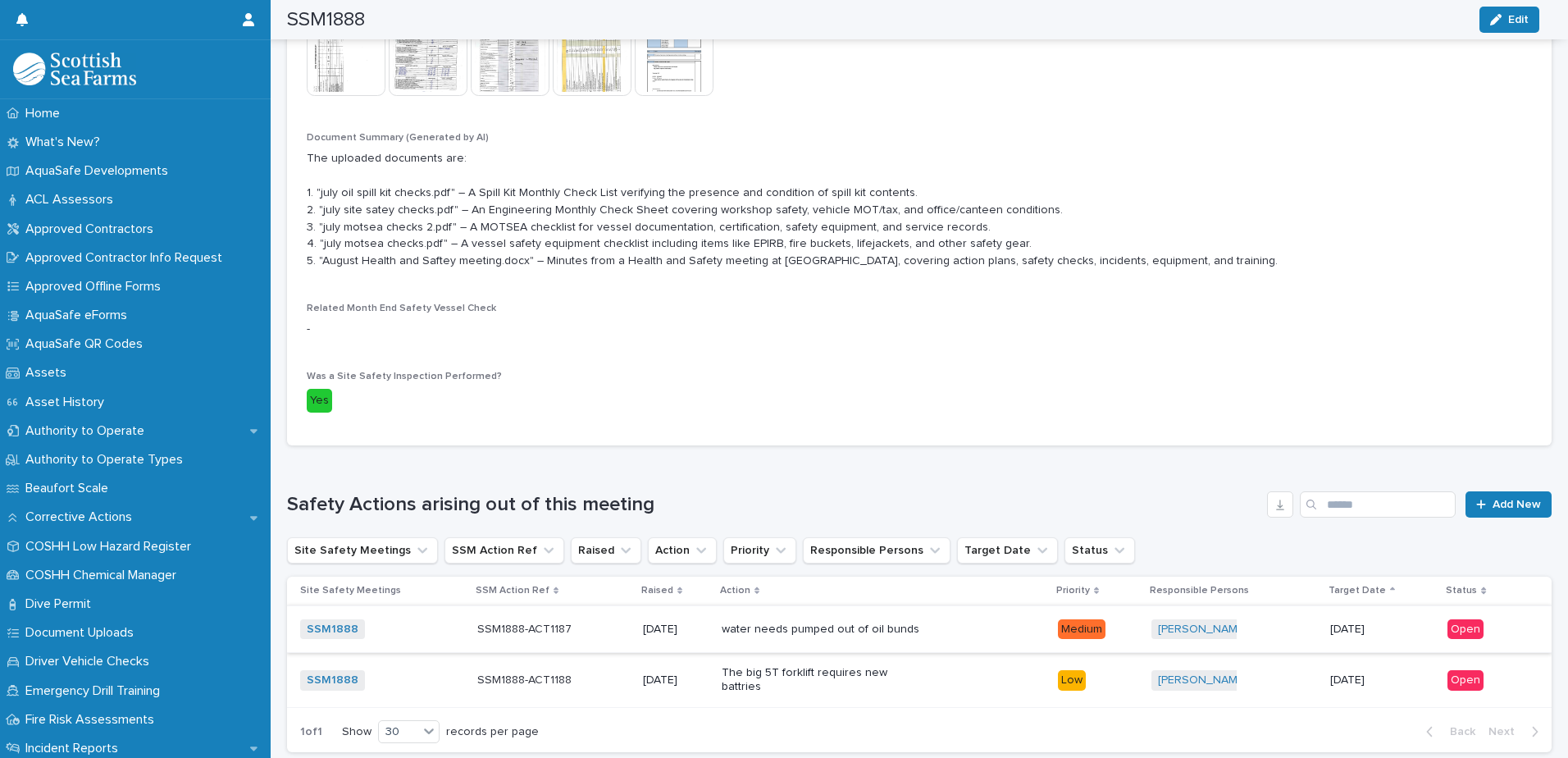
scroll to position [655, 0]
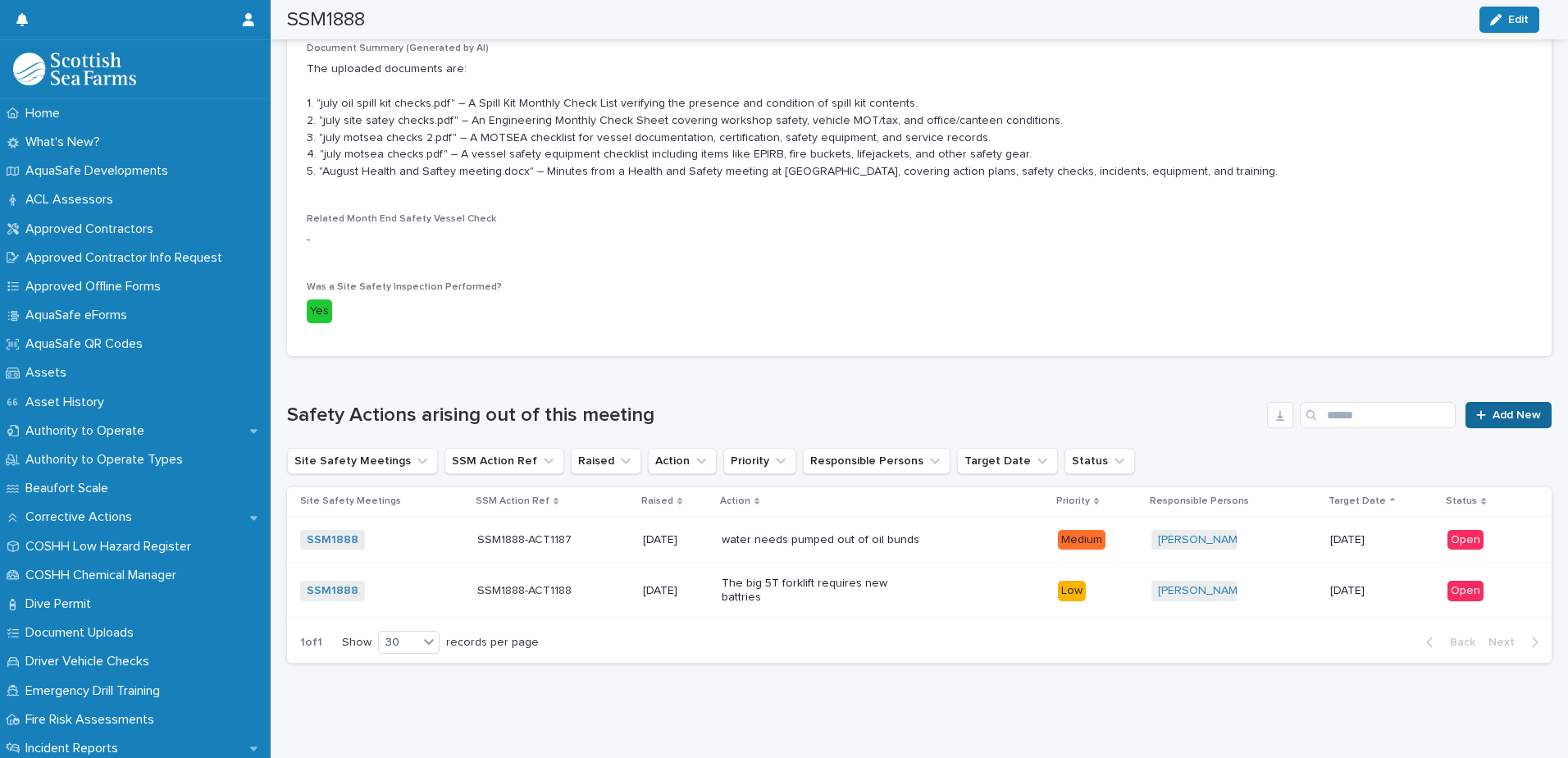
click at [1493, 409] on span "Add New" at bounding box center [1517, 414] width 48 height 11
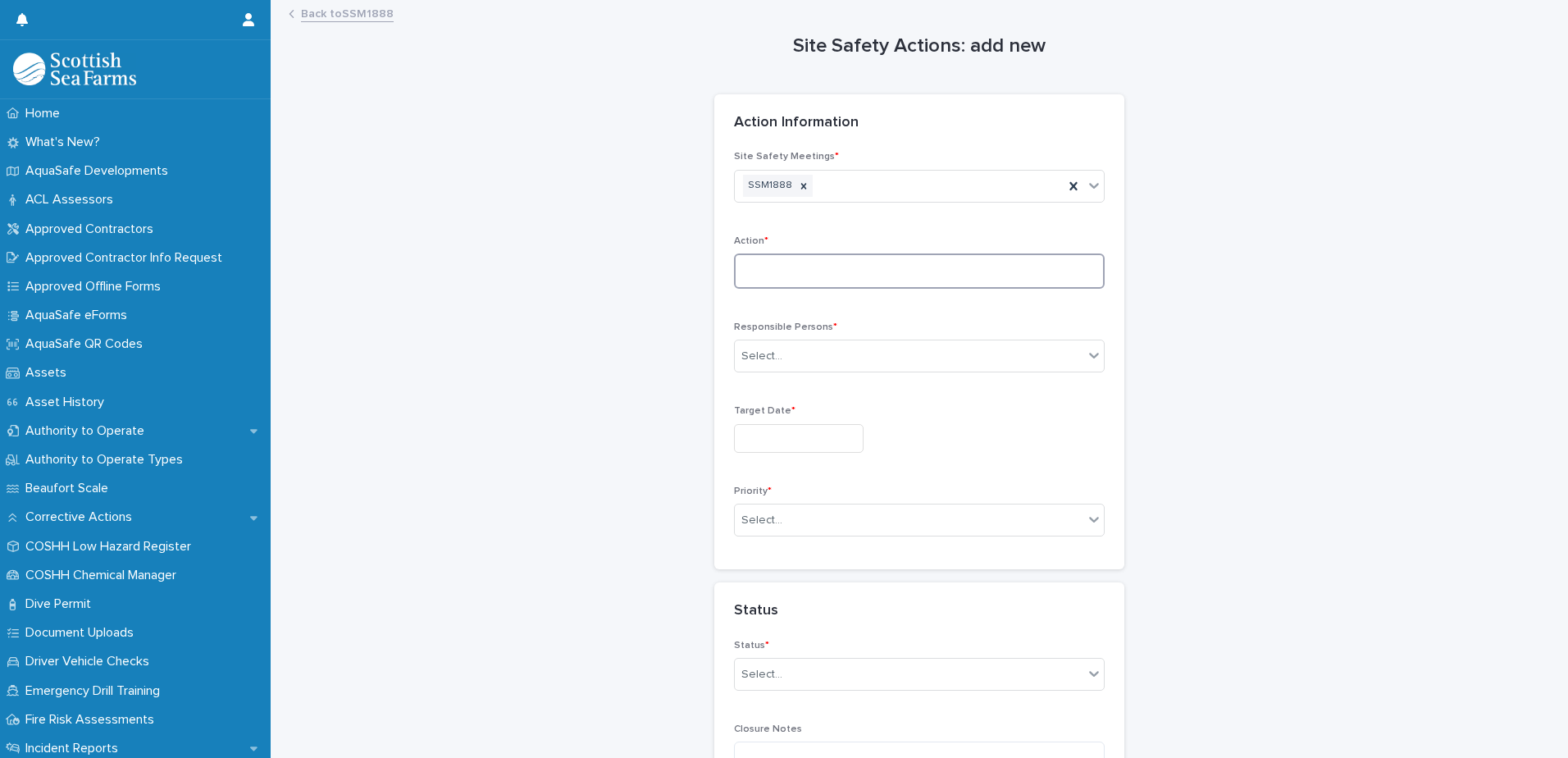
click at [805, 274] on textarea at bounding box center [919, 271] width 371 height 35
click at [801, 270] on textarea "**********" at bounding box center [919, 271] width 371 height 35
click at [978, 267] on textarea "**********" at bounding box center [919, 271] width 371 height 35
type textarea "**********"
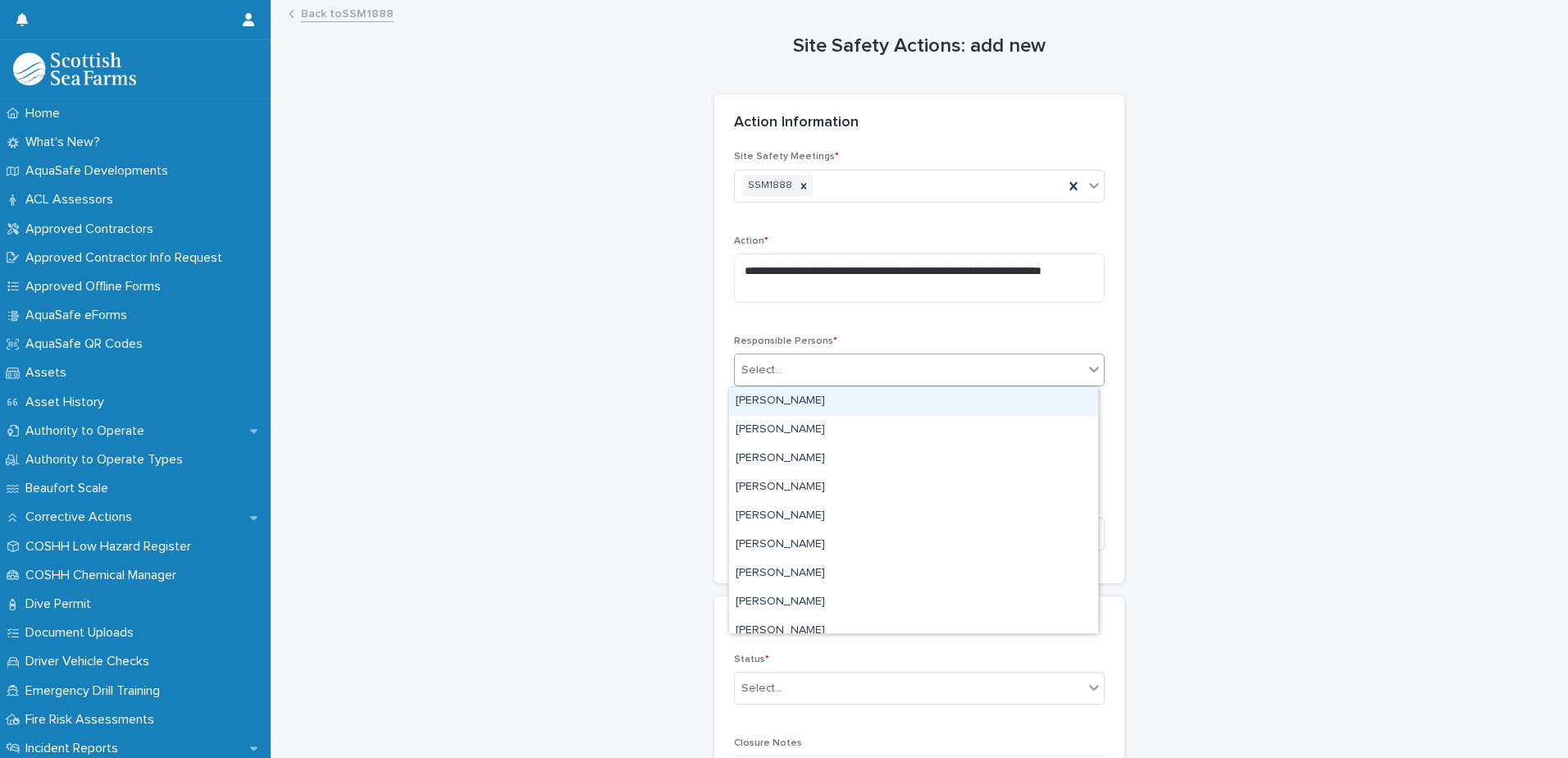
click at [899, 378] on div "Select..." at bounding box center [909, 370] width 349 height 27
type input "*****"
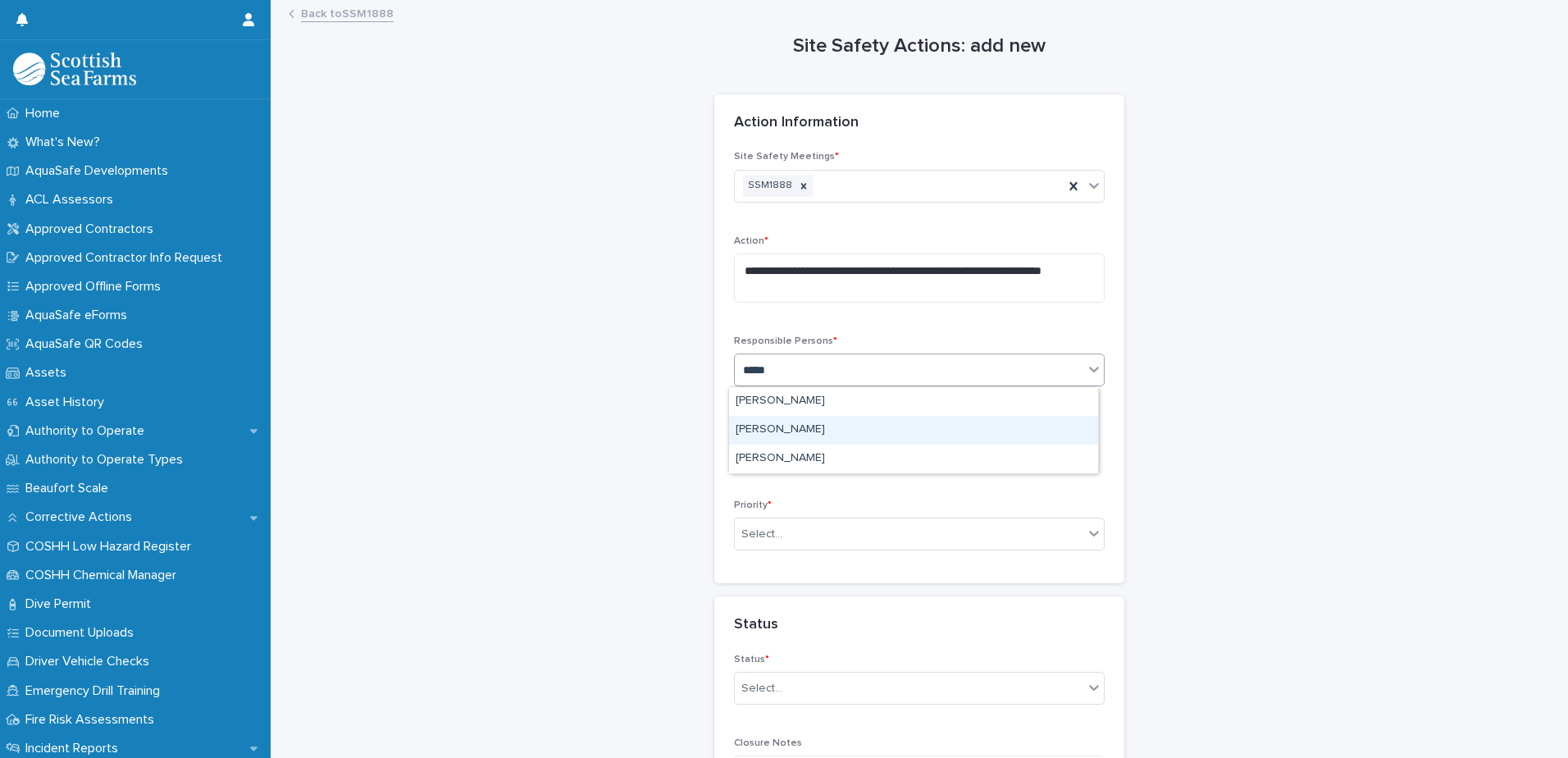
click at [880, 433] on div "[PERSON_NAME]" at bounding box center [914, 429] width 370 height 29
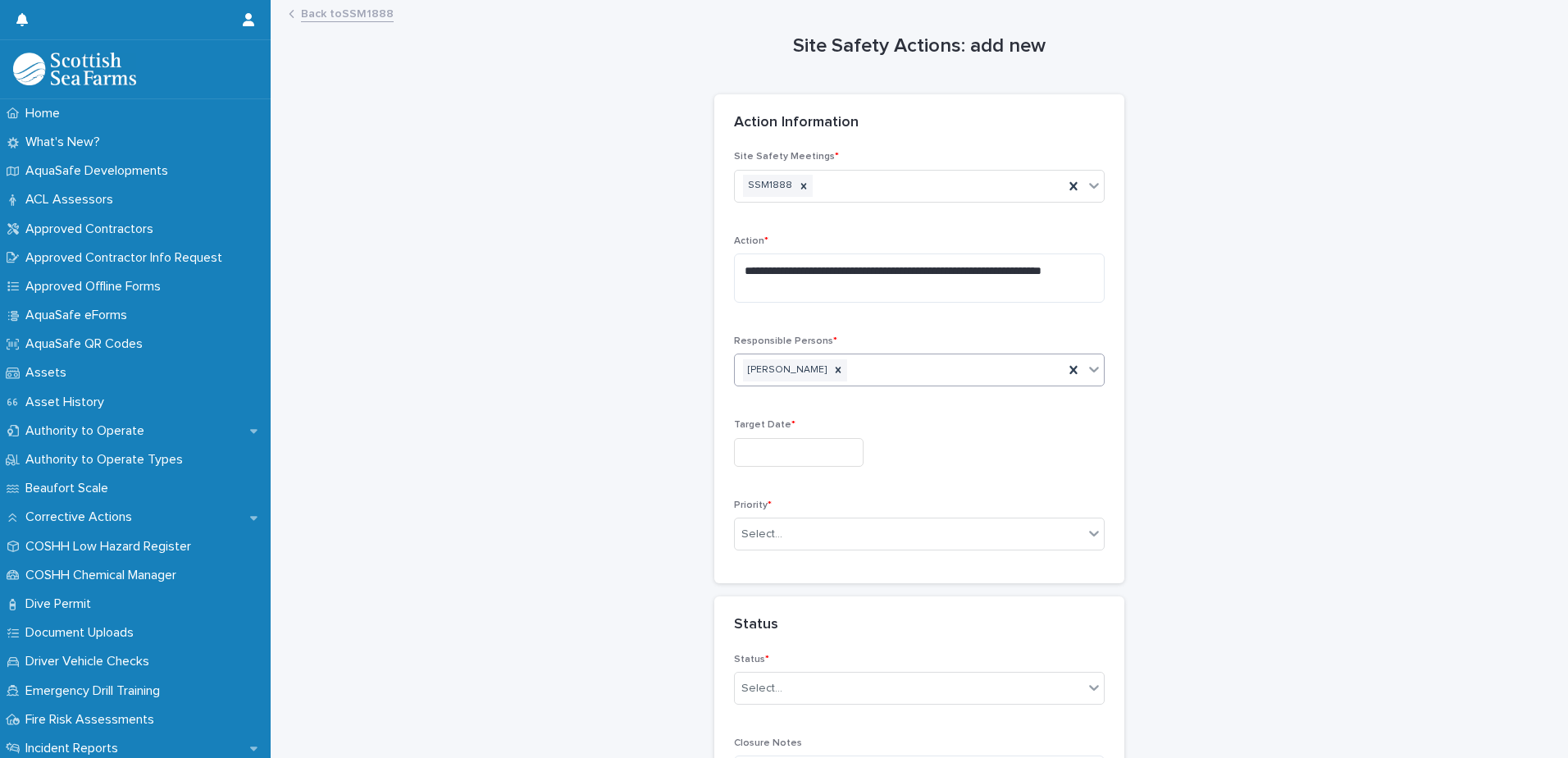
click at [851, 448] on input "text" at bounding box center [799, 452] width 130 height 29
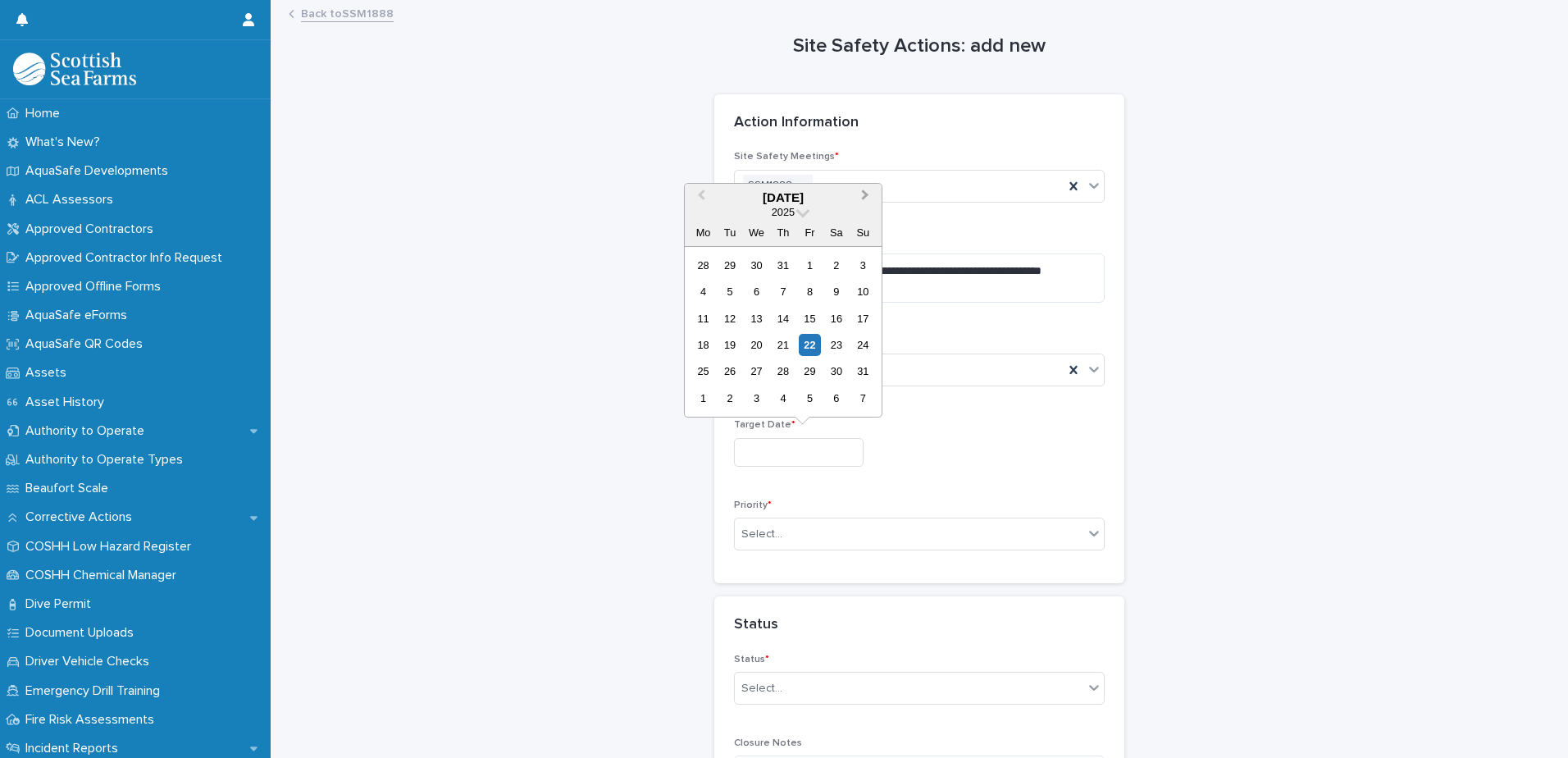
click at [858, 199] on button "Next Month" at bounding box center [867, 199] width 26 height 26
click at [709, 342] on div "22" at bounding box center [703, 345] width 22 height 22
type input "*********"
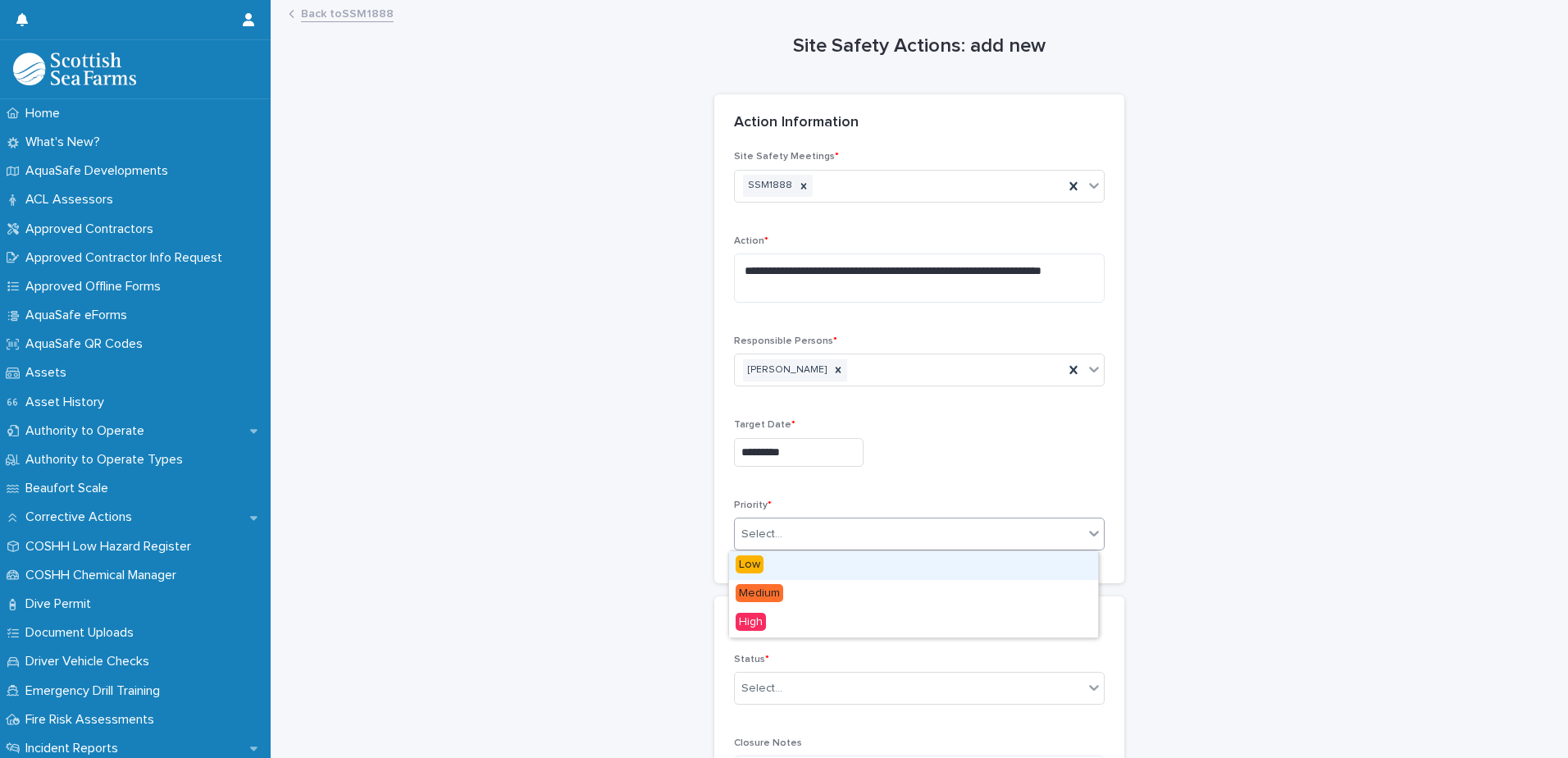
click at [792, 533] on div "Select..." at bounding box center [909, 533] width 349 height 27
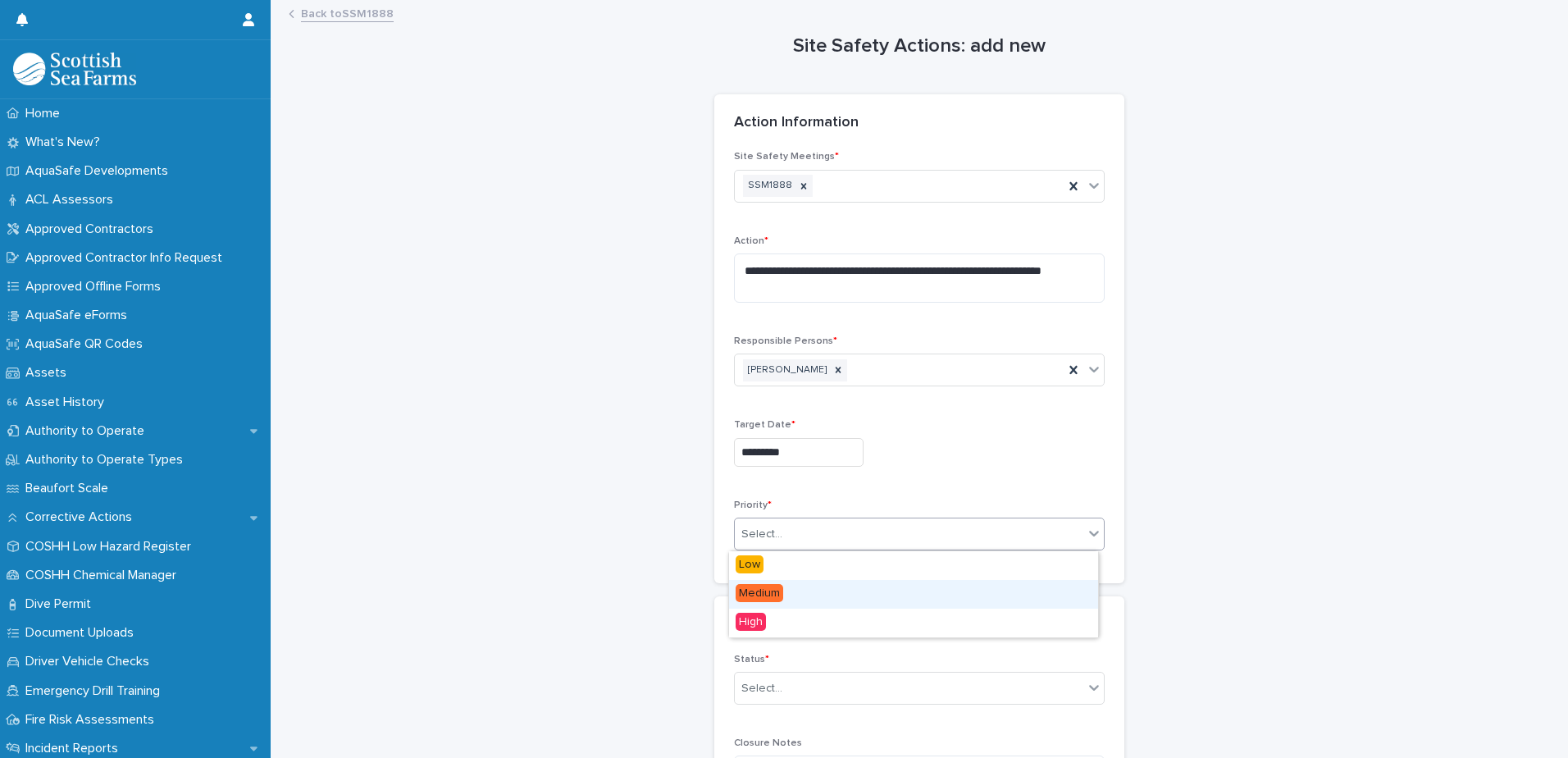
click at [789, 587] on div "Medium" at bounding box center [914, 594] width 370 height 29
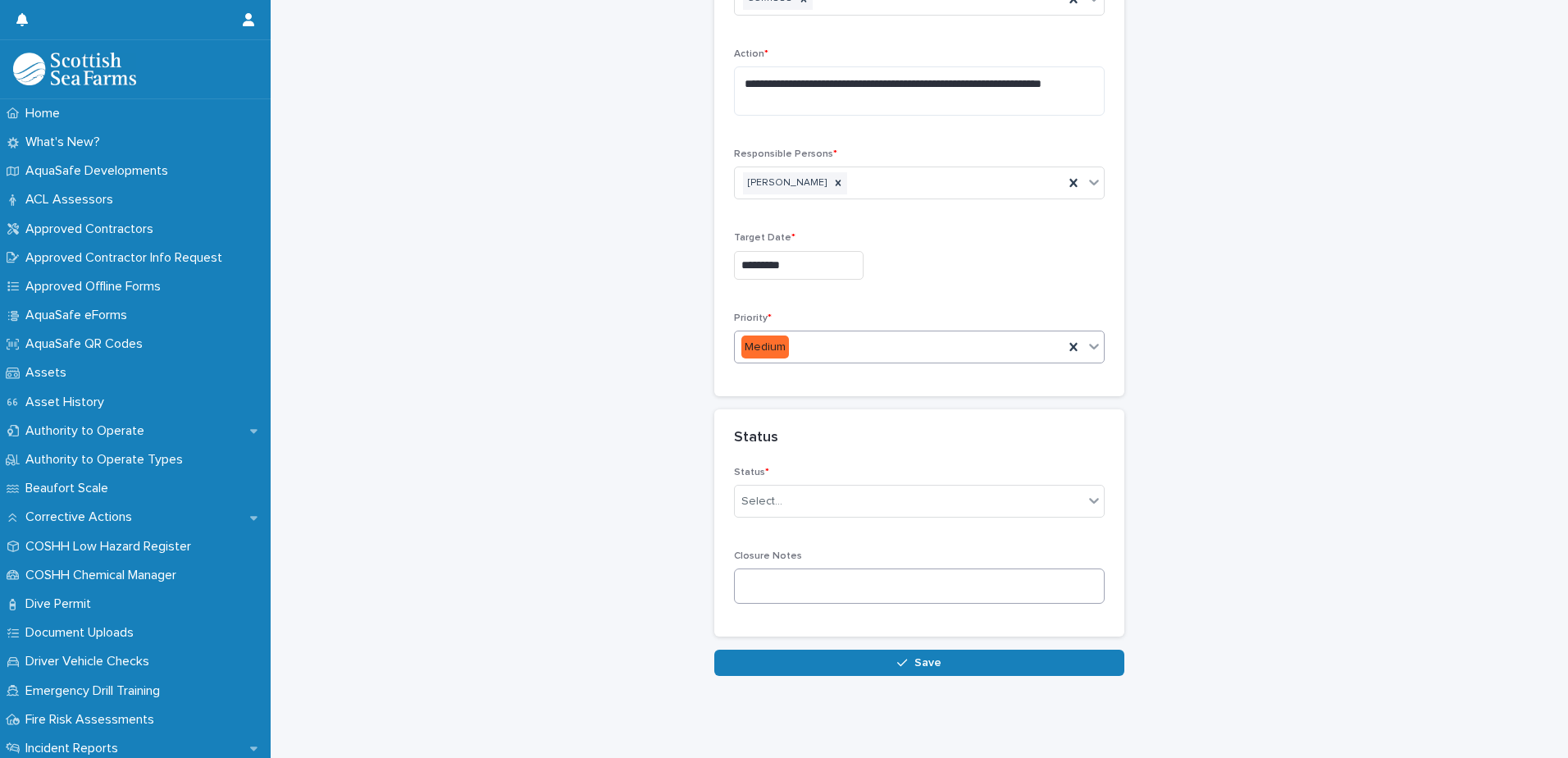
scroll to position [200, 0]
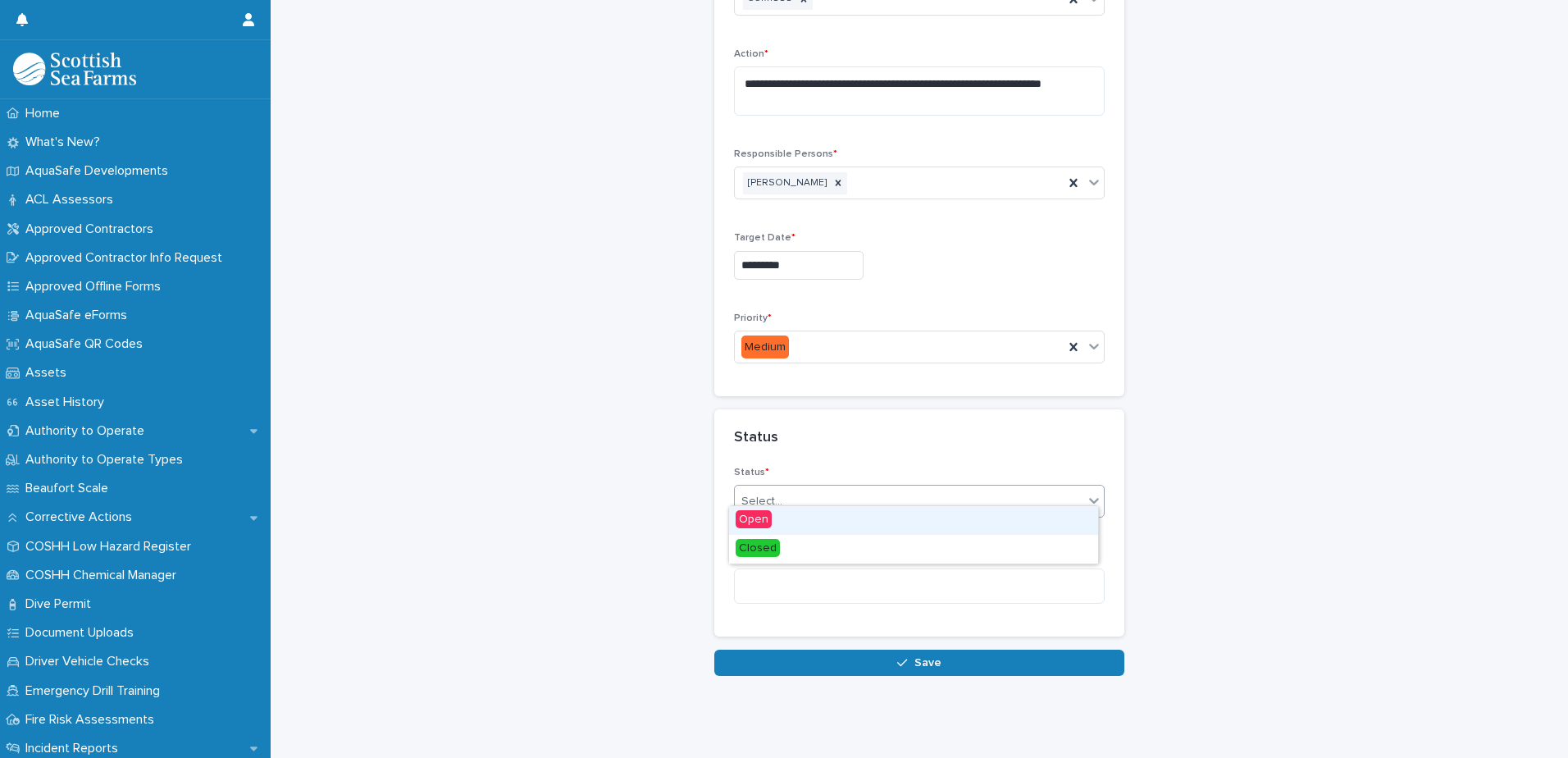
click at [801, 488] on div "Select..." at bounding box center [909, 501] width 349 height 27
click at [796, 520] on div "Open" at bounding box center [914, 520] width 370 height 29
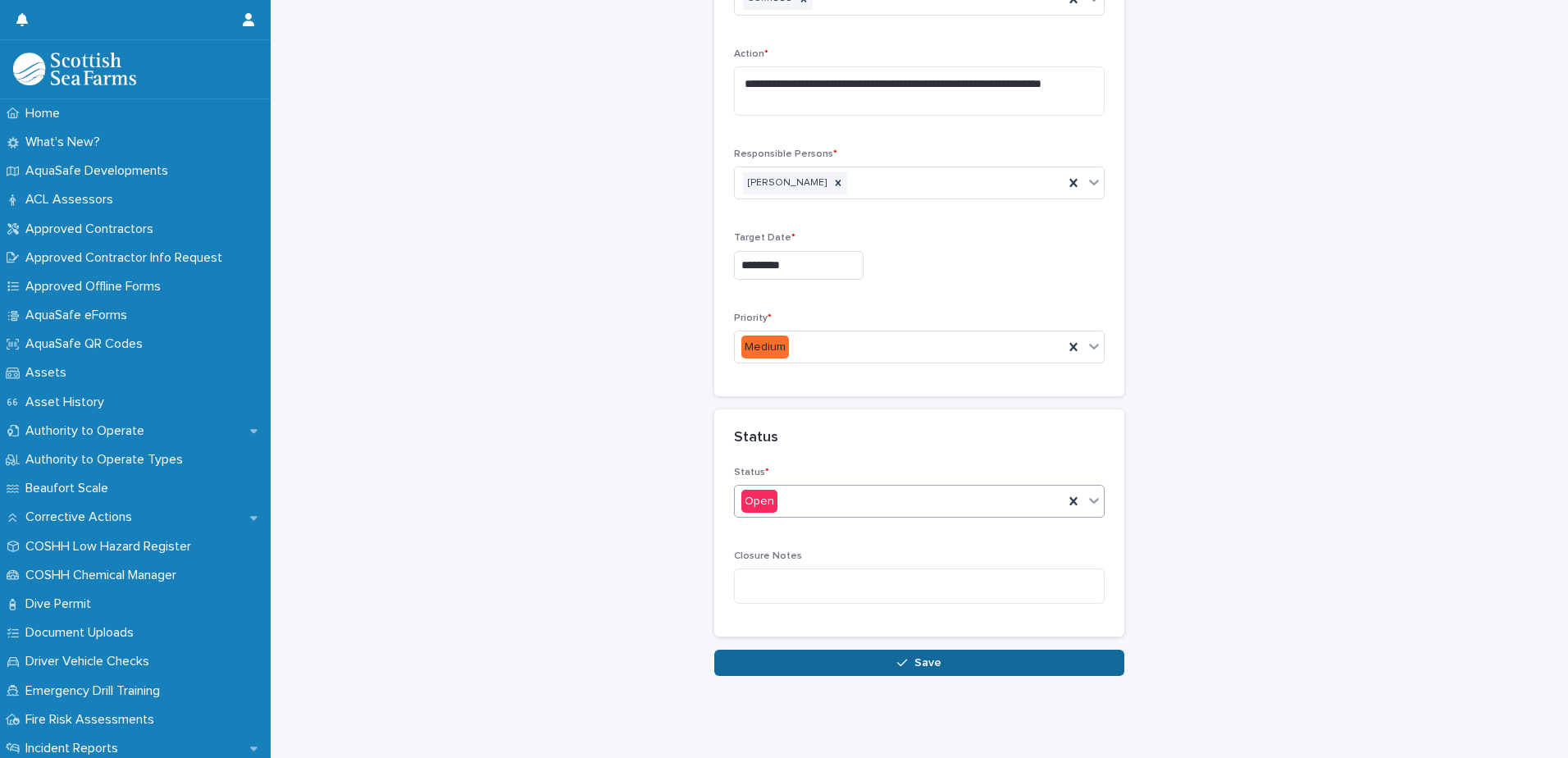
click at [861, 653] on button "Save" at bounding box center [919, 662] width 410 height 26
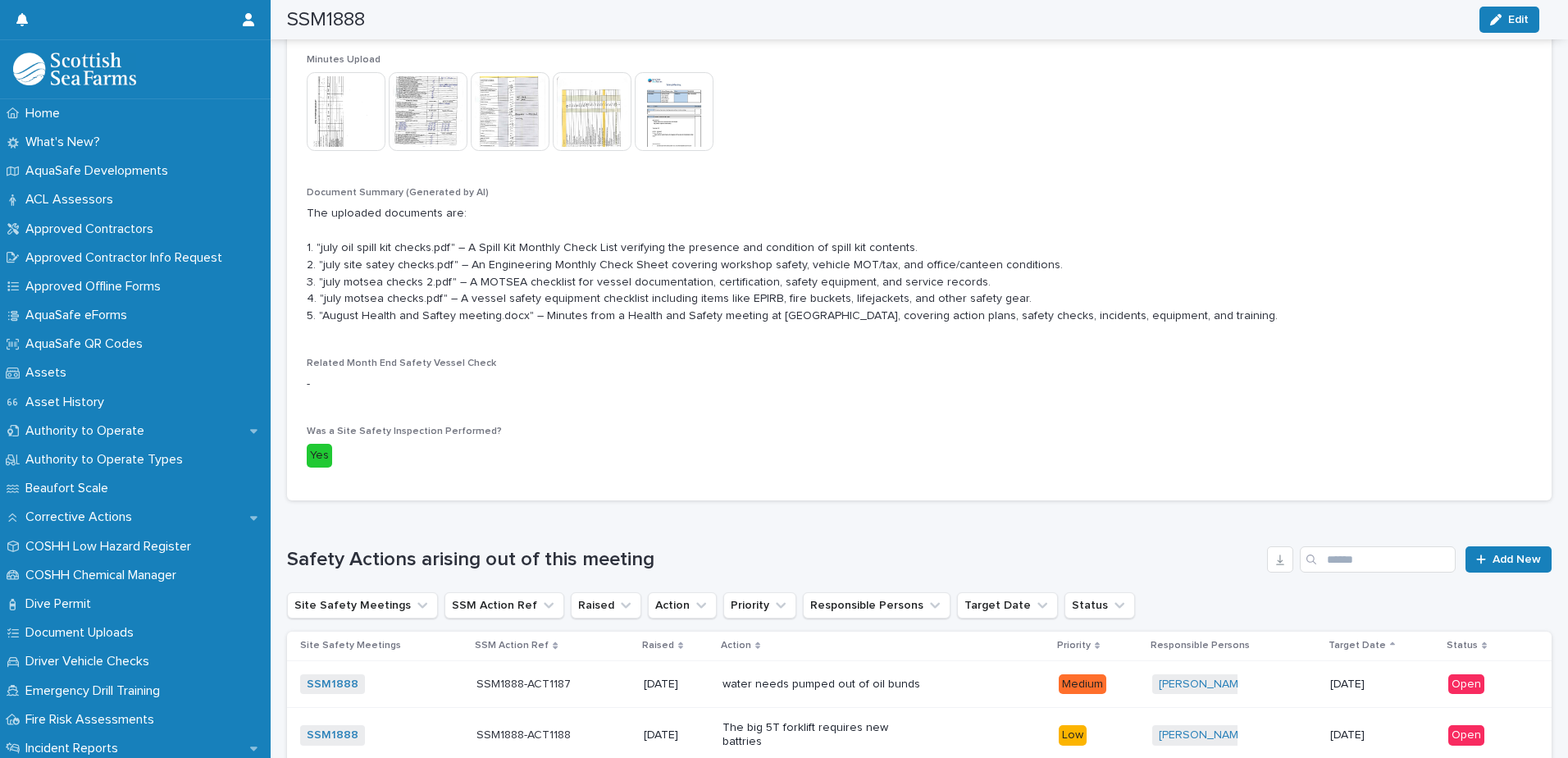
scroll to position [710, 0]
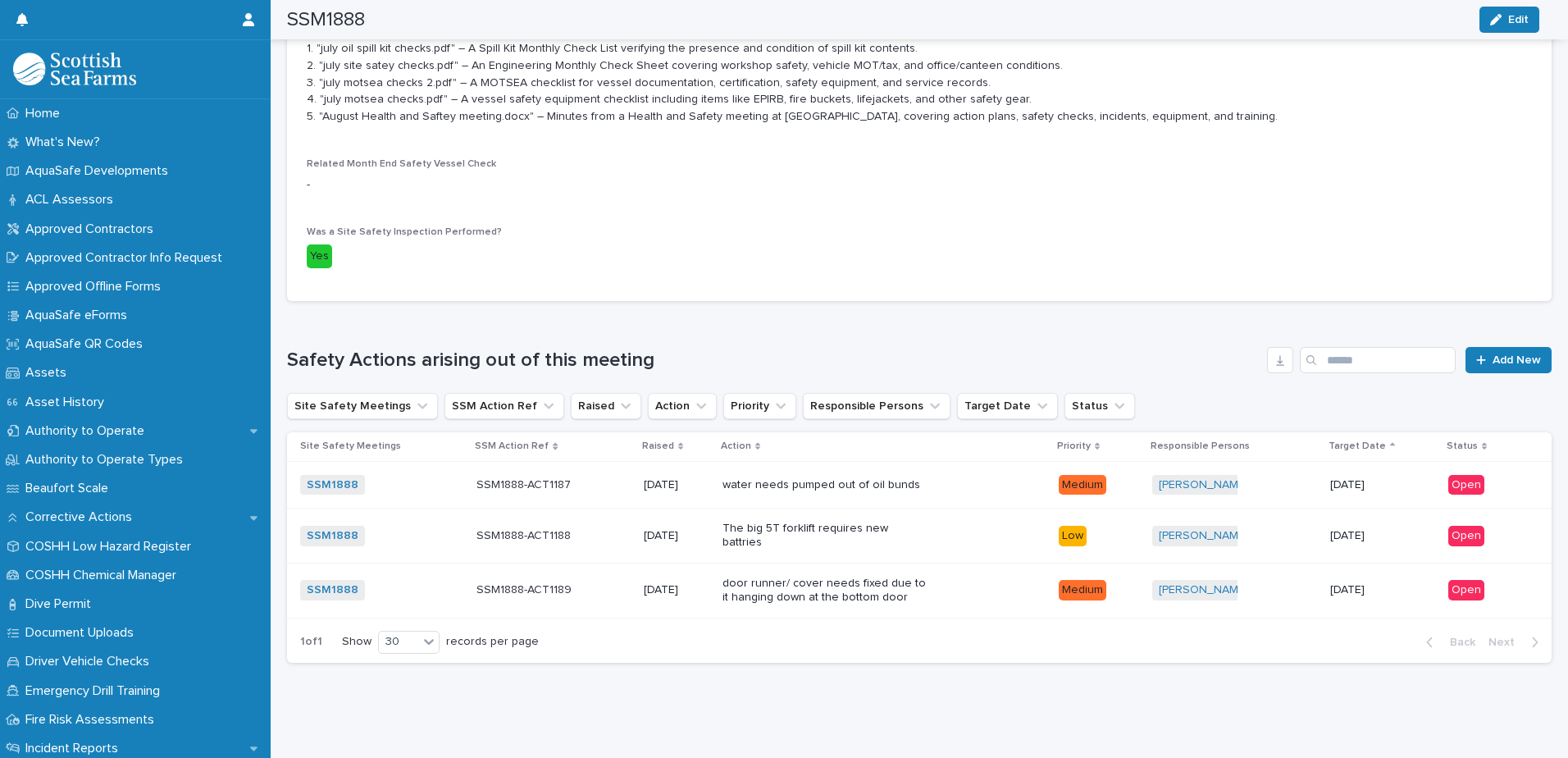
click at [861, 526] on p "The big 5T forklift requires new battries" at bounding box center [825, 535] width 205 height 28
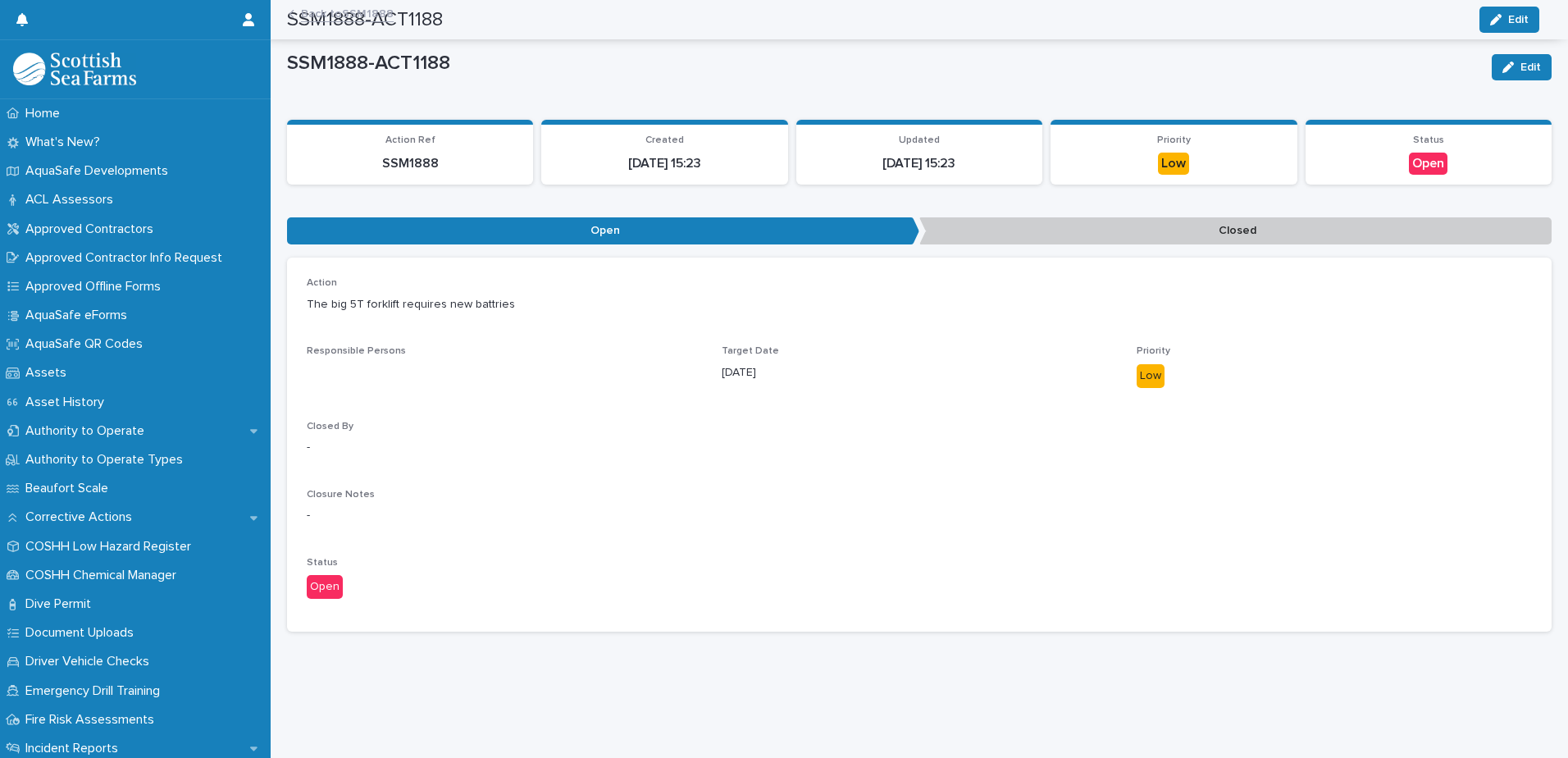
scroll to position [12, 0]
click at [1503, 62] on icon "button" at bounding box center [1508, 67] width 11 height 11
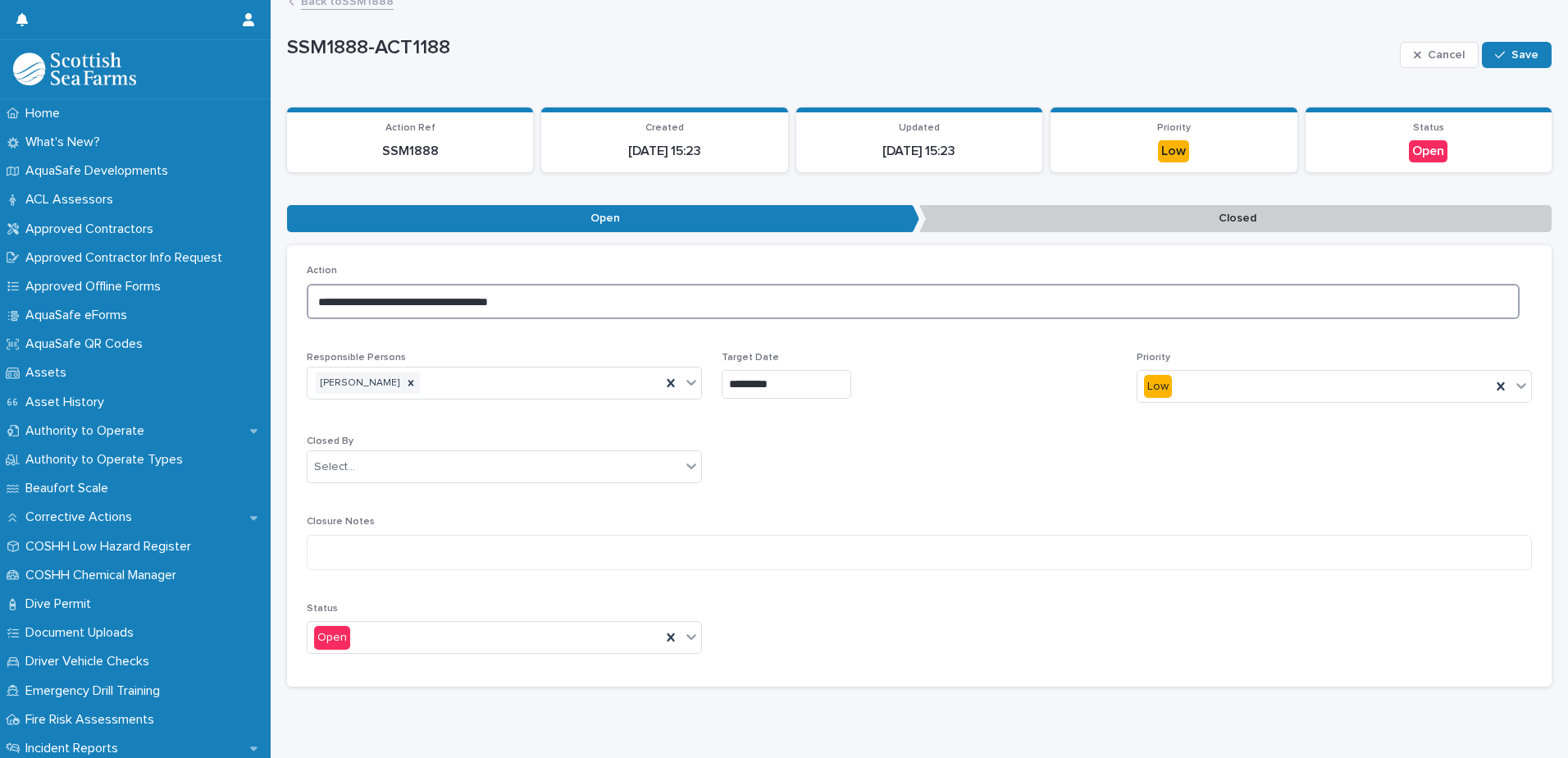
click at [521, 303] on textarea "**********" at bounding box center [913, 301] width 1213 height 35
type textarea "**********"
click at [1509, 40] on div "Cancel Save" at bounding box center [1476, 55] width 152 height 66
click at [1512, 54] on span "Save" at bounding box center [1525, 54] width 27 height 11
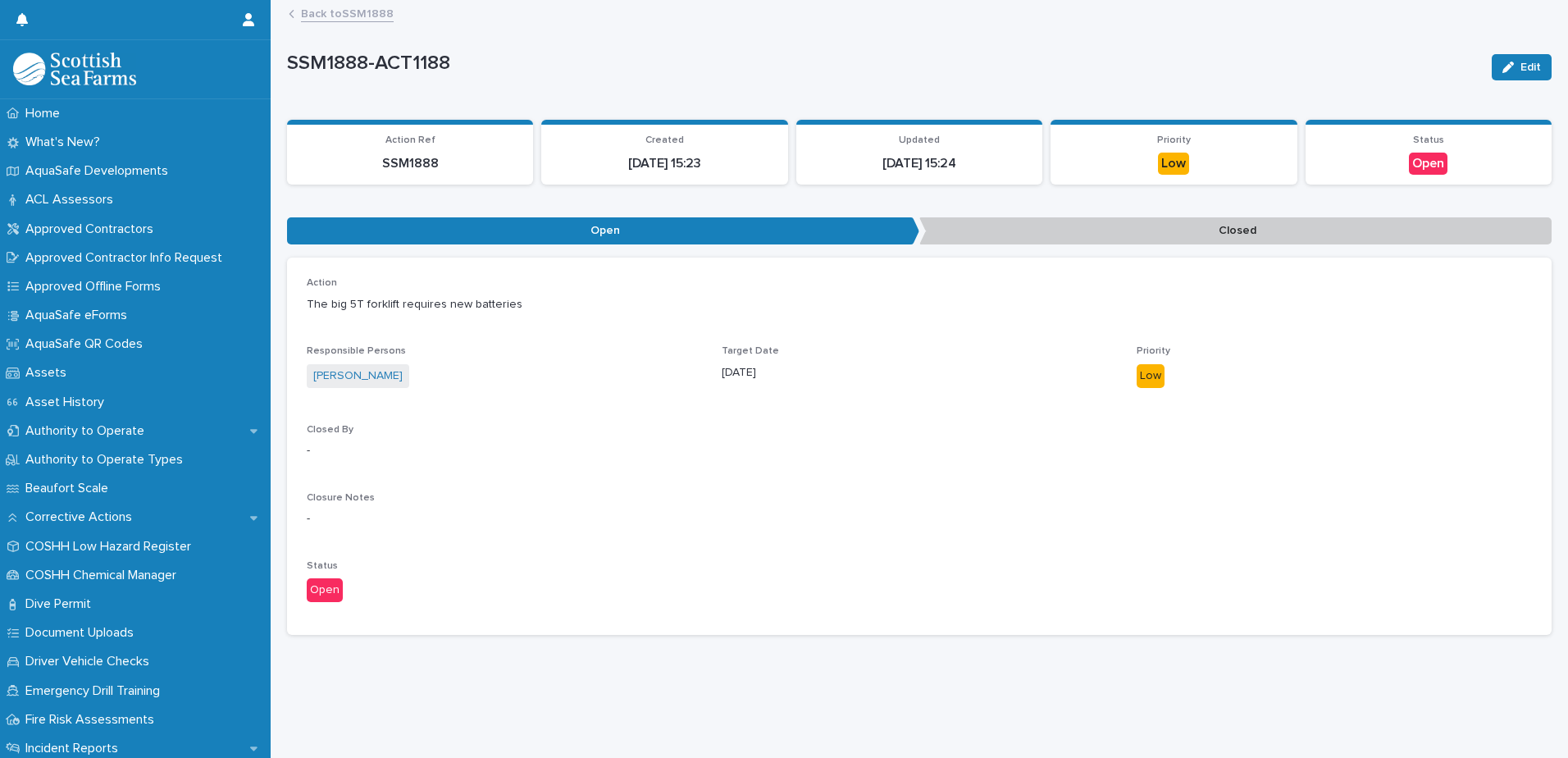
scroll to position [0, 0]
click at [299, 8] on div "Back to SSM1888" at bounding box center [927, 14] width 1292 height 23
click at [304, 13] on link "Back to SSM1888" at bounding box center [347, 12] width 93 height 19
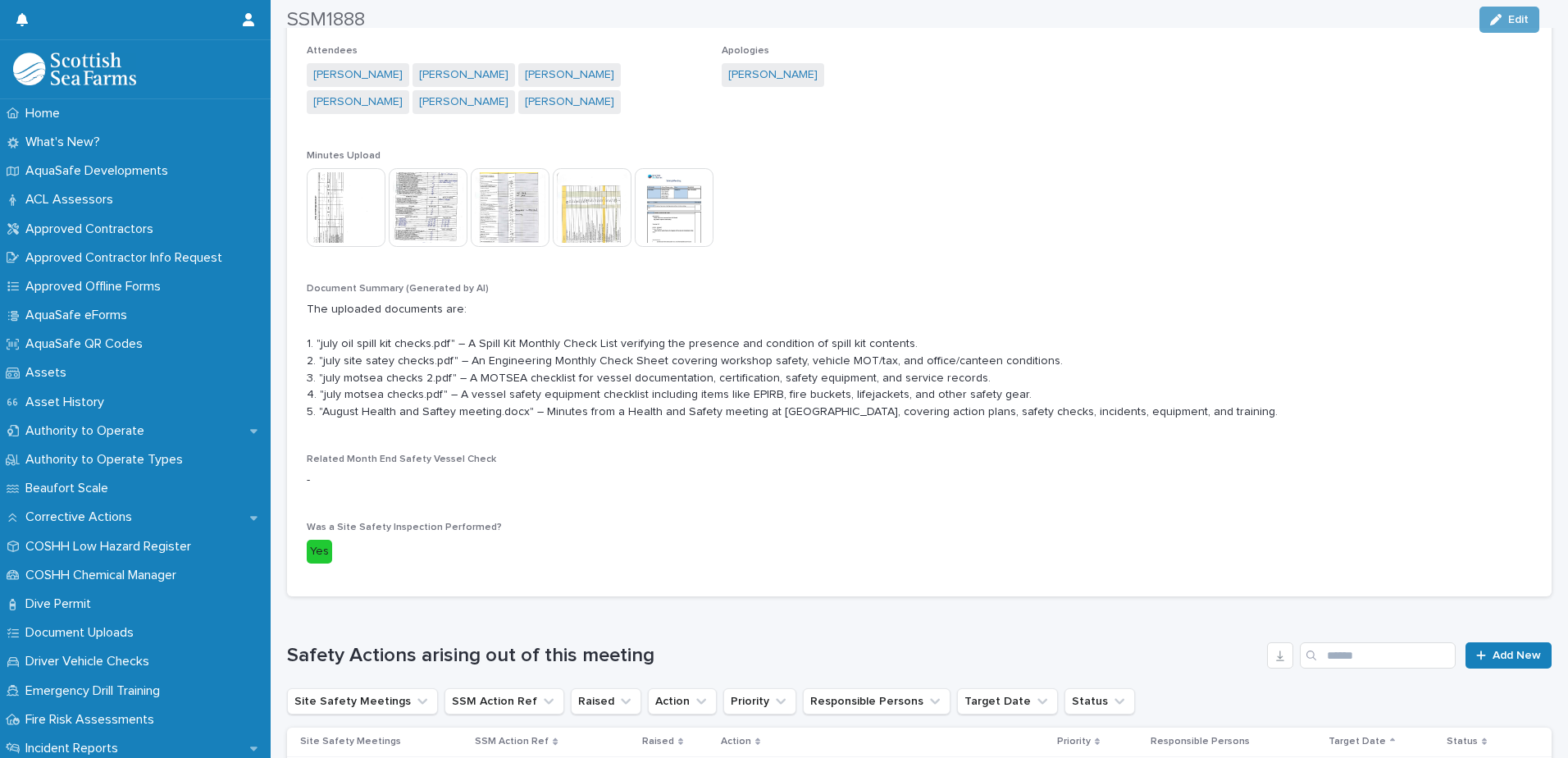
scroll to position [710, 0]
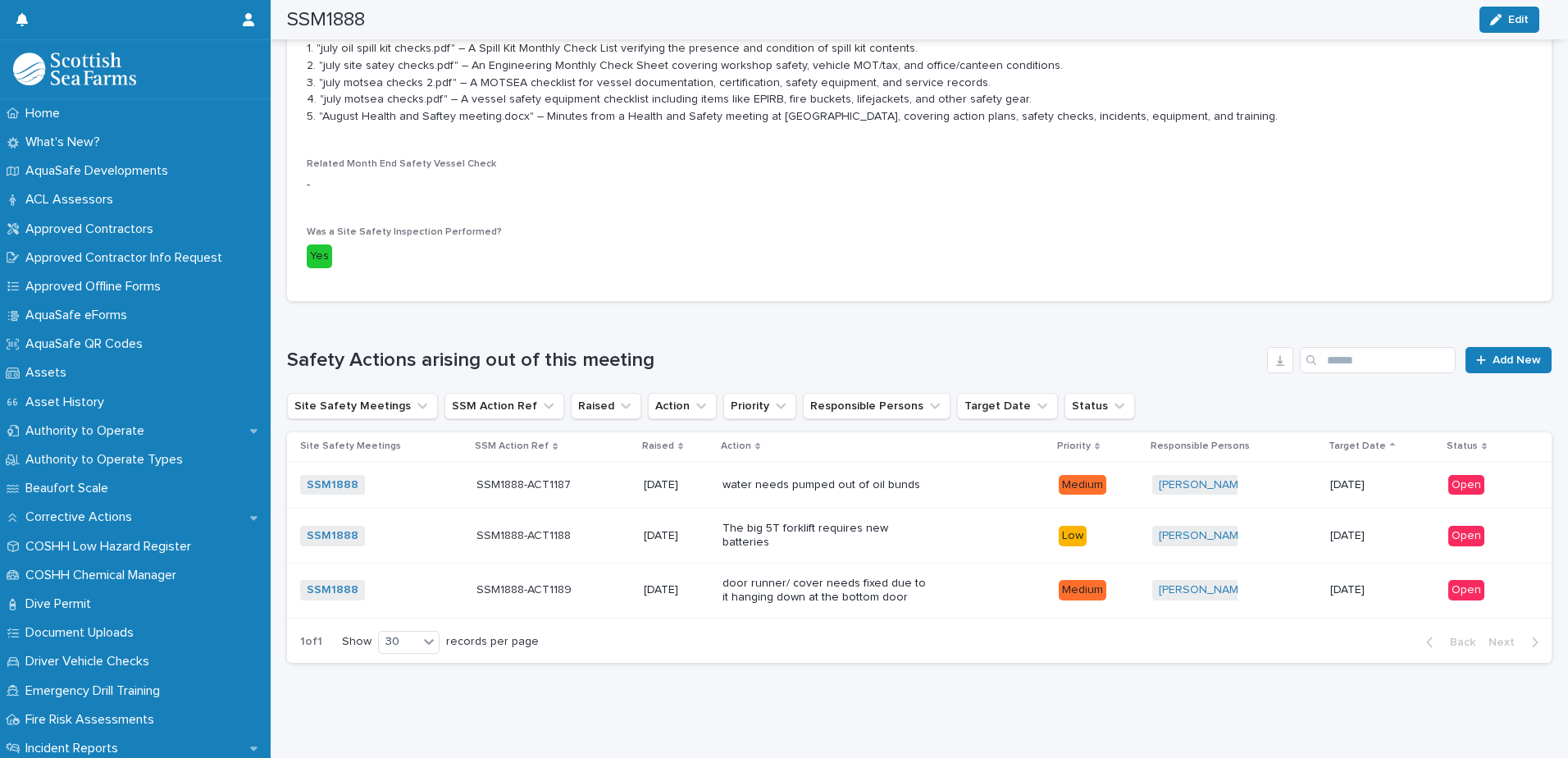
click at [763, 478] on p "water needs pumped out of oil bunds" at bounding box center [825, 485] width 205 height 14
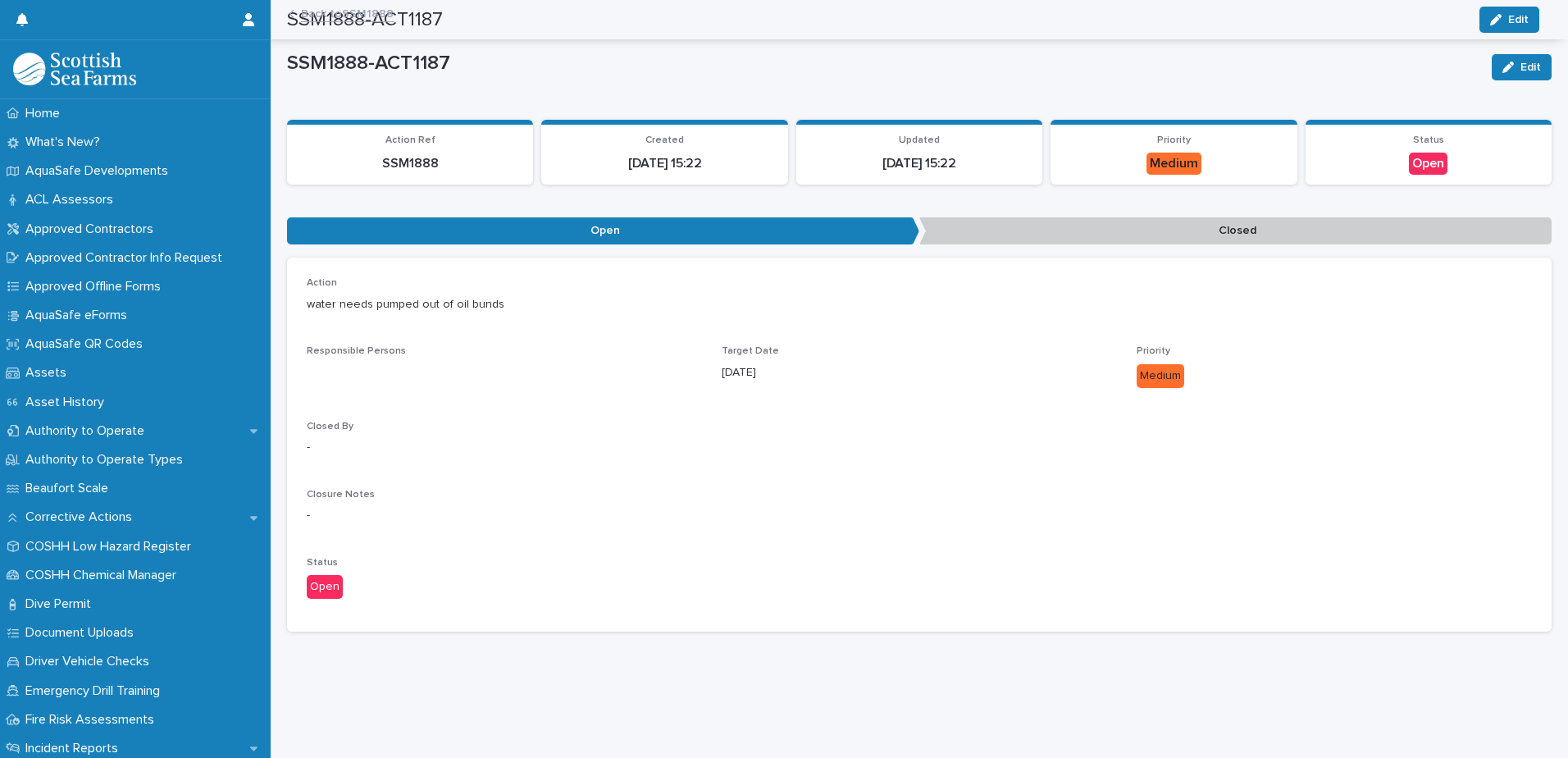
scroll to position [12, 0]
click at [498, 296] on p "water needs pumped out of oil bunds" at bounding box center [919, 304] width 1225 height 17
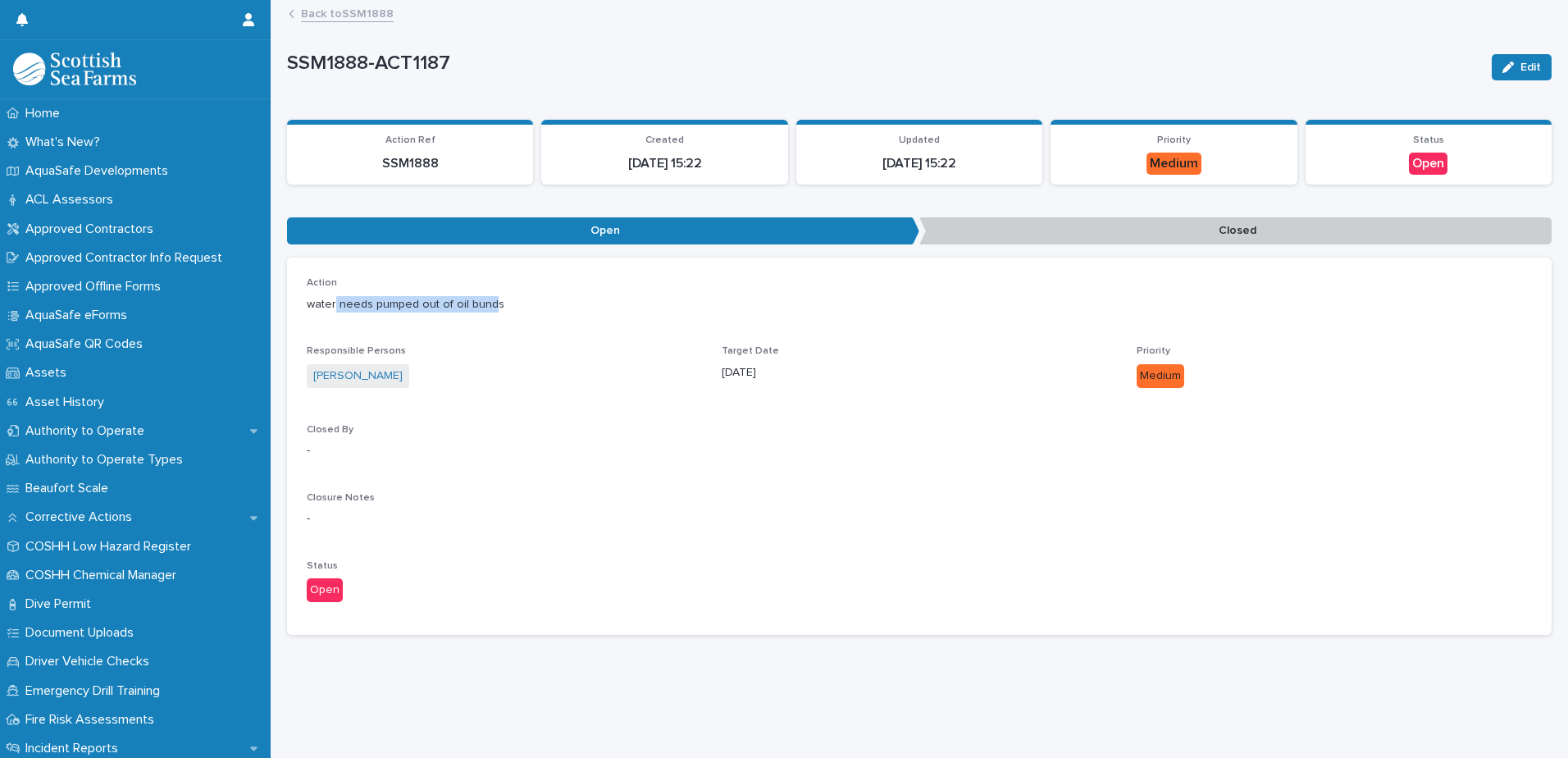
drag, startPoint x: 489, startPoint y: 291, endPoint x: 326, endPoint y: 298, distance: 163.2
click at [326, 298] on p "water needs pumped out of oil bunds" at bounding box center [919, 304] width 1225 height 17
drag, startPoint x: 326, startPoint y: 298, endPoint x: 311, endPoint y: 286, distance: 19.2
click at [311, 296] on p "water needs pumped out of oil bunds" at bounding box center [919, 304] width 1225 height 17
drag, startPoint x: 308, startPoint y: 292, endPoint x: 511, endPoint y: 287, distance: 203.1
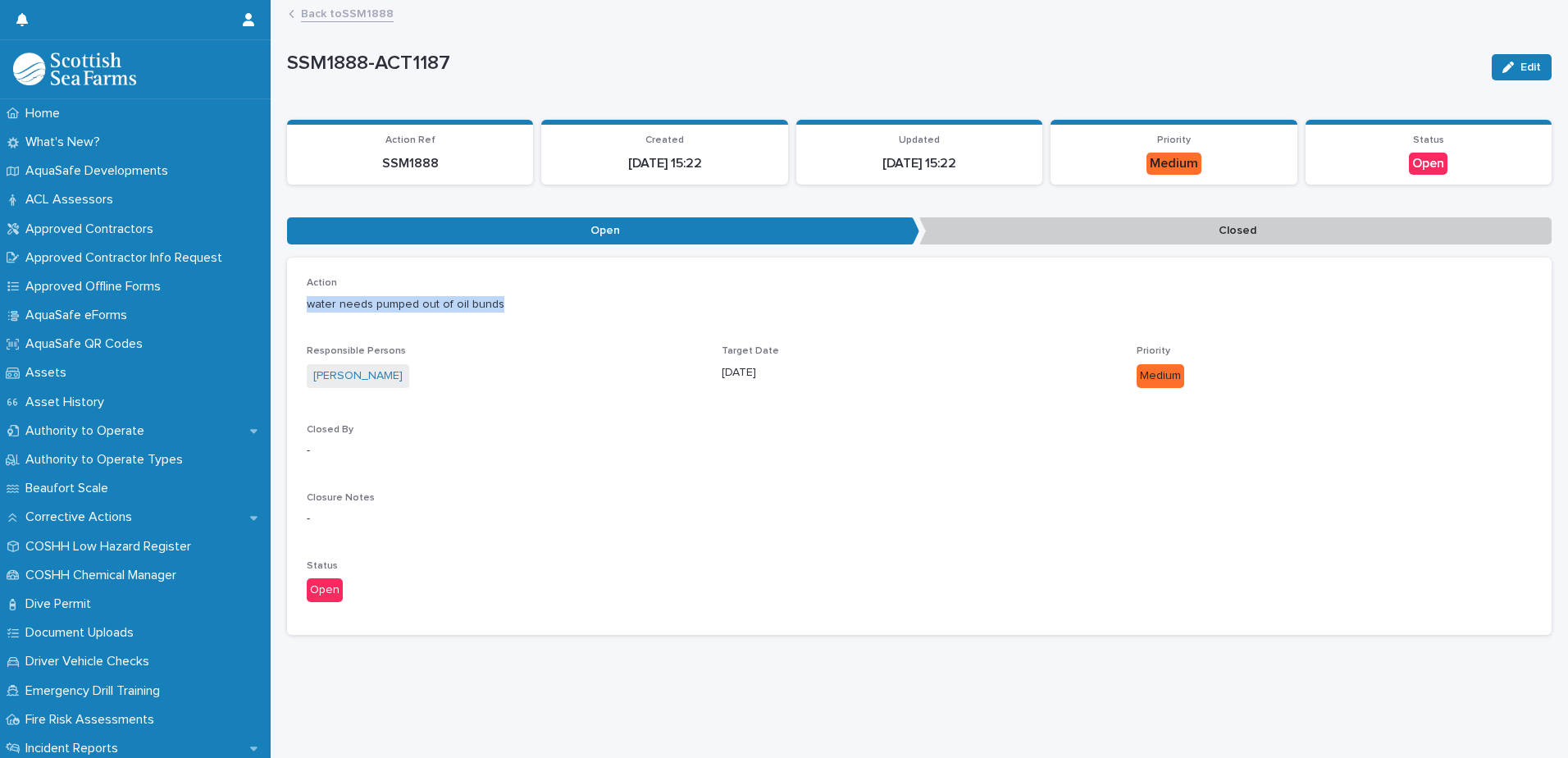
click at [511, 296] on p "water needs pumped out of oil bunds" at bounding box center [919, 304] width 1225 height 17
drag, startPoint x: 511, startPoint y: 287, endPoint x: 470, endPoint y: 292, distance: 41.3
copy p "water needs pumped out of oil bunds"
click at [344, 4] on link "Back to SSM1888" at bounding box center [347, 12] width 93 height 19
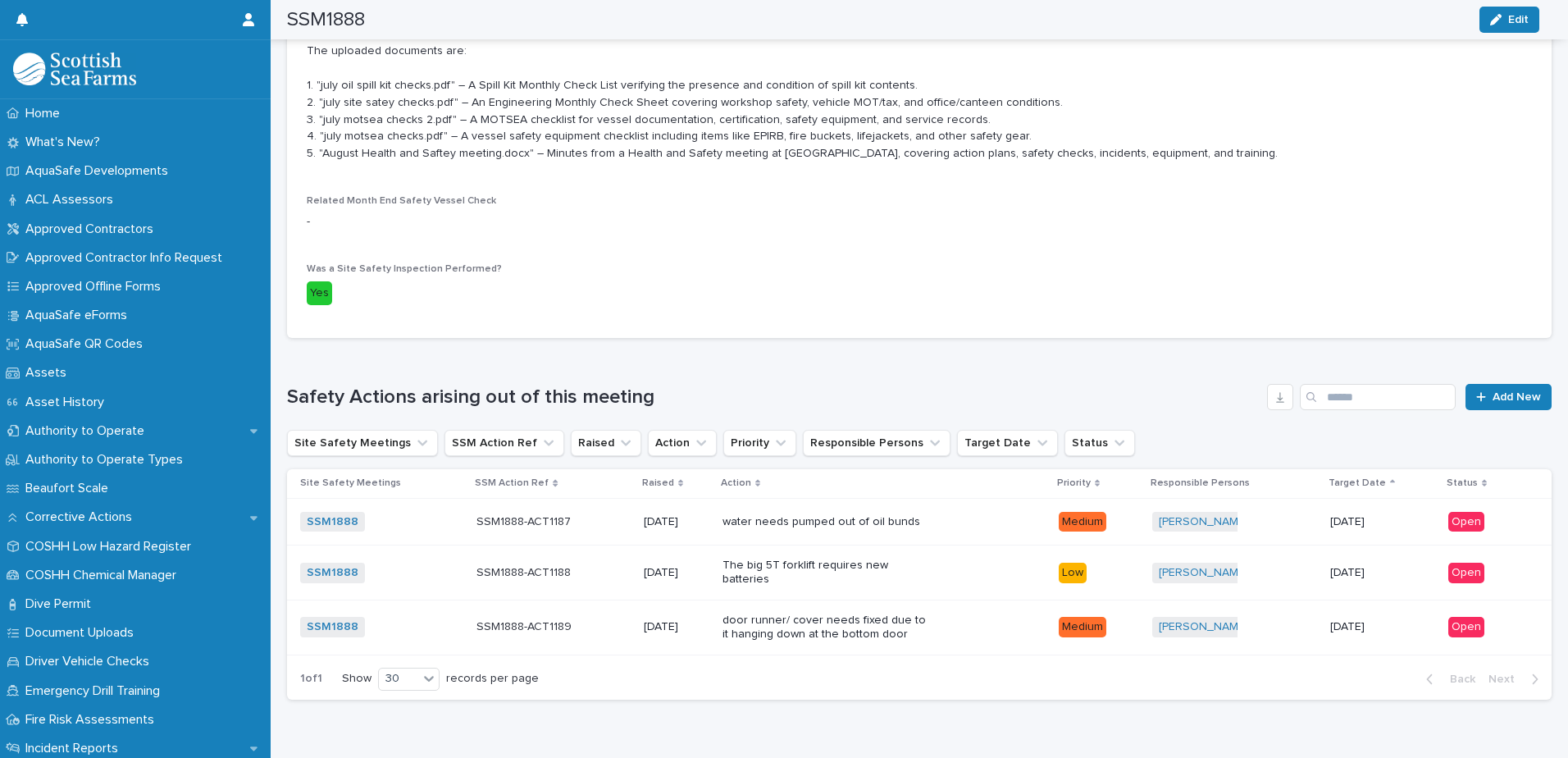
click at [782, 566] on p "The big 5T forklift requires new batteries" at bounding box center [825, 572] width 205 height 28
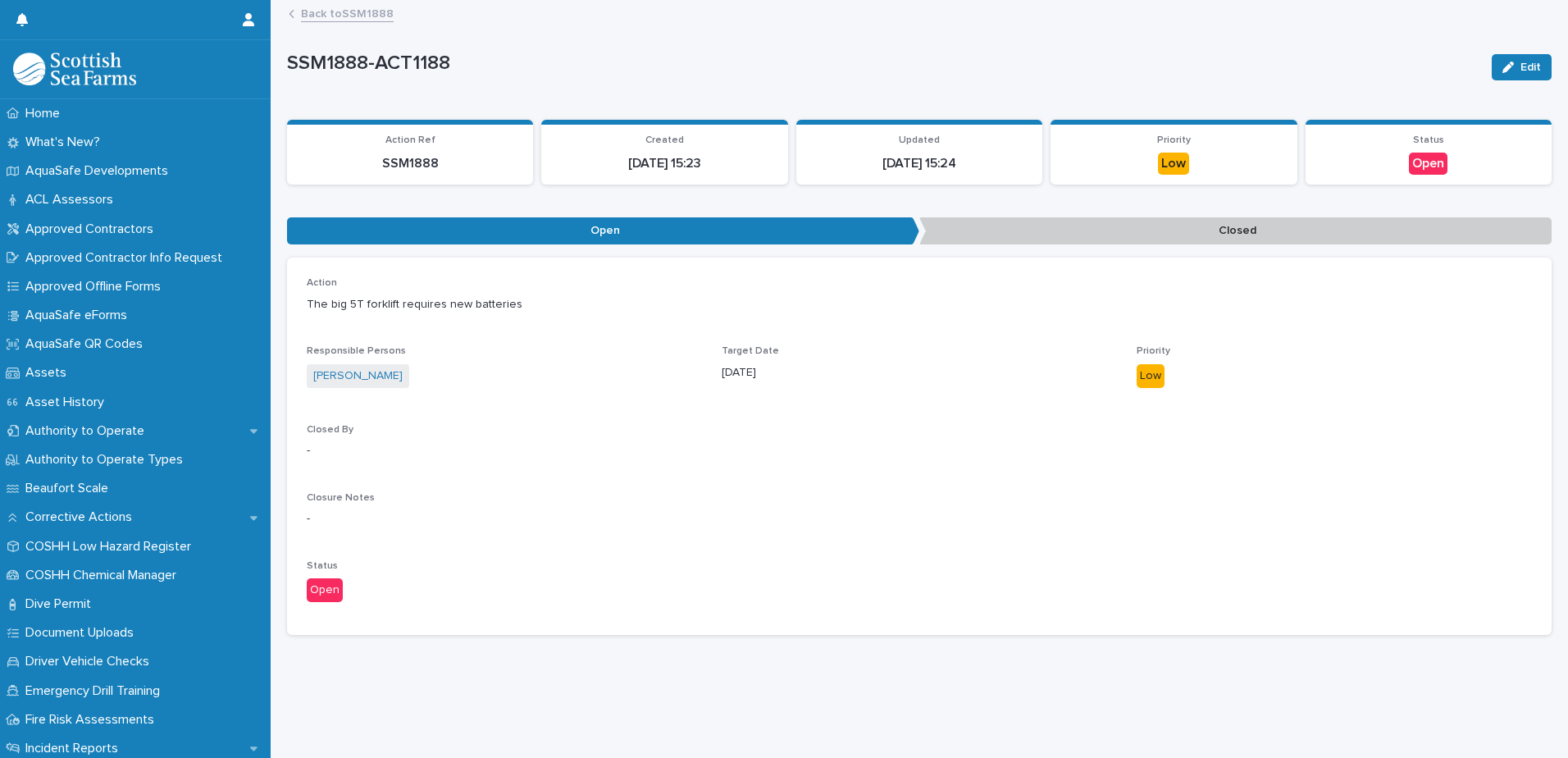
scroll to position [12, 0]
drag, startPoint x: 508, startPoint y: 290, endPoint x: 294, endPoint y: 297, distance: 214.1
click at [294, 297] on div "Action The big 5T forklift requires new batteries Responsible Persons [PERSON_N…" at bounding box center [919, 446] width 1264 height 378
drag, startPoint x: 294, startPoint y: 297, endPoint x: 346, endPoint y: 297, distance: 52.0
copy p "The big 5T forklift requires new batteries"
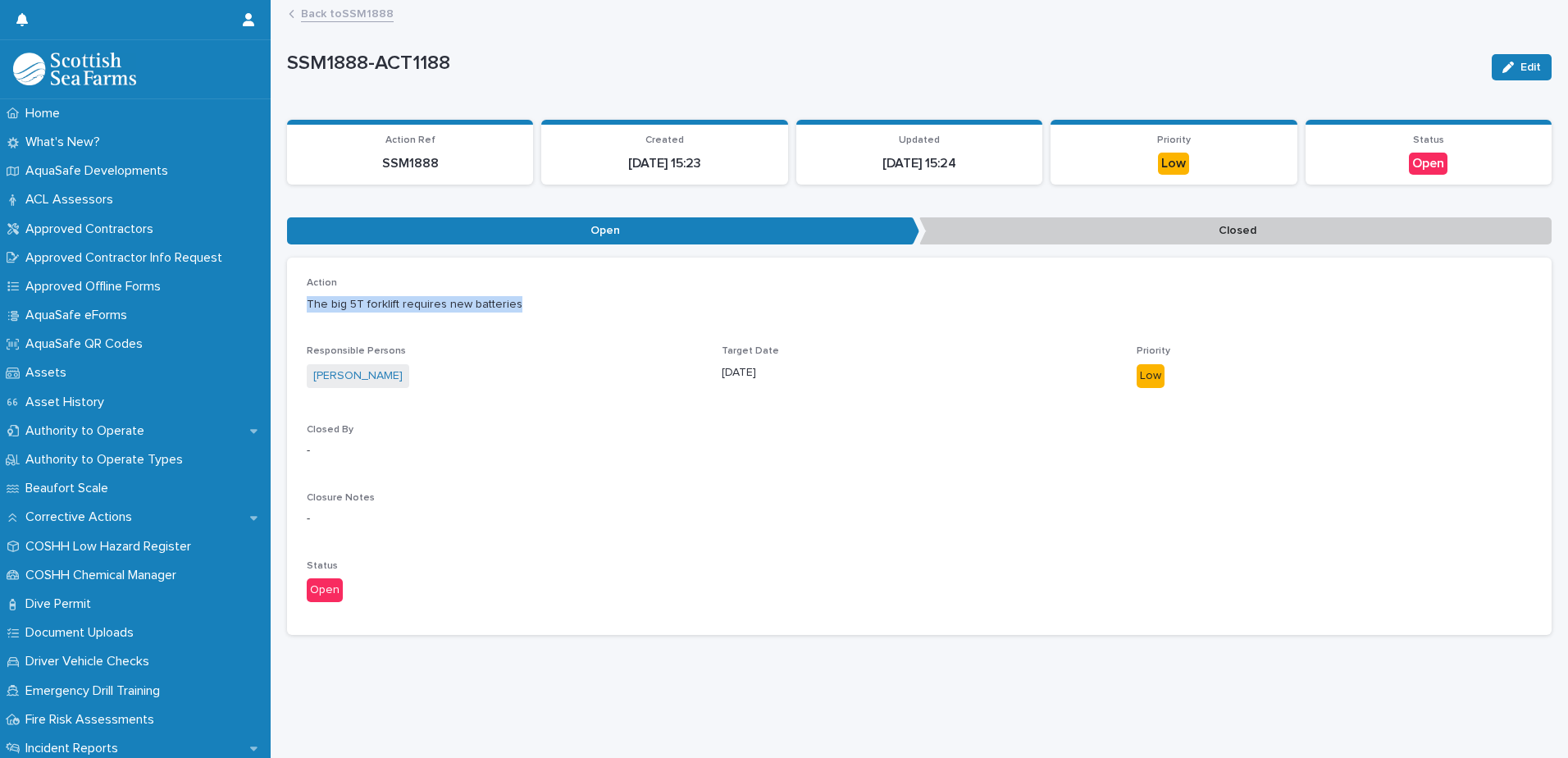
click at [375, 3] on link "Back to SSM1888" at bounding box center [347, 12] width 93 height 19
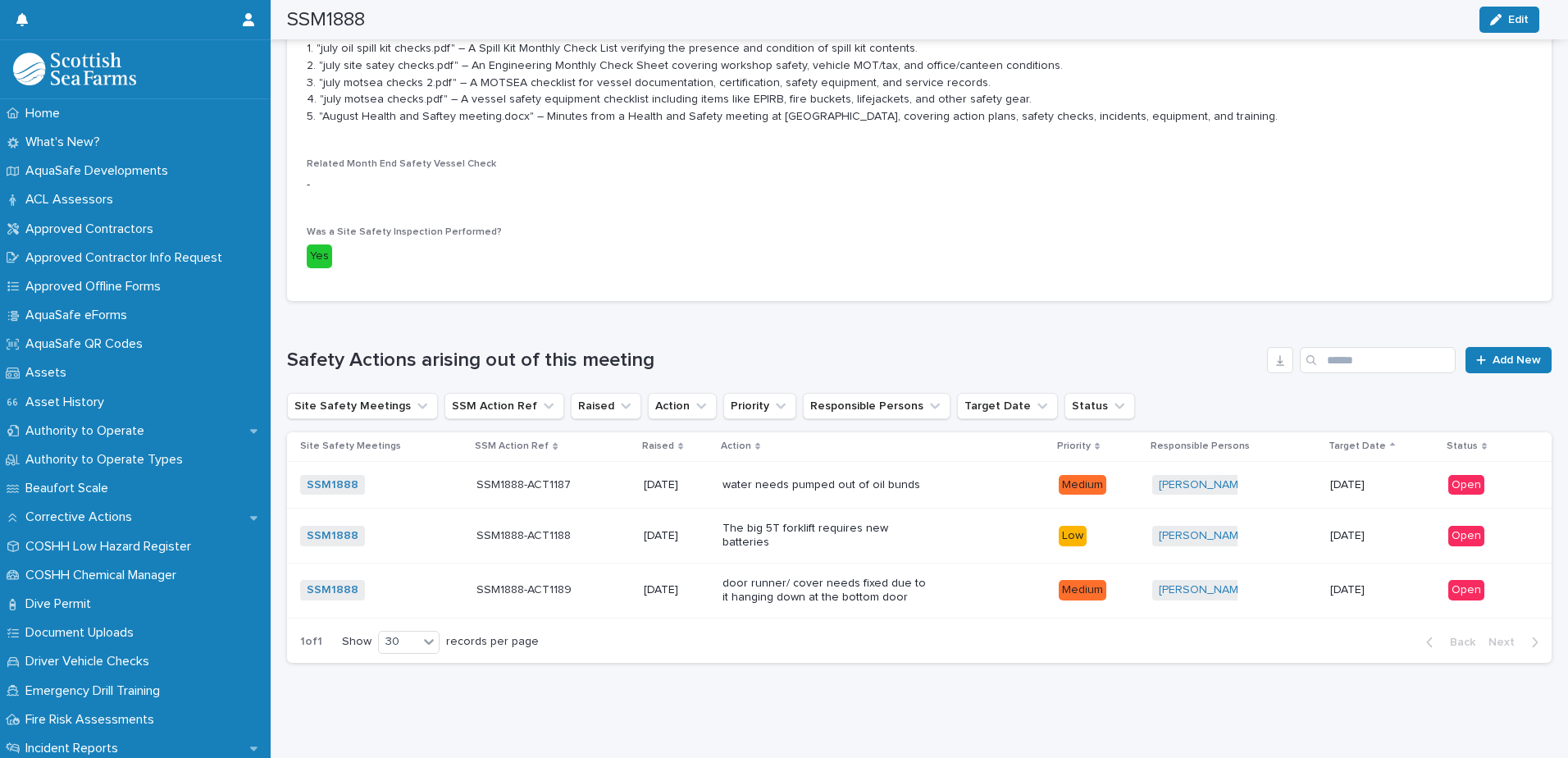
scroll to position [710, 0]
click at [732, 576] on p "door runner/ cover needs fixed due to it hanging down at the bottom door" at bounding box center [825, 590] width 205 height 28
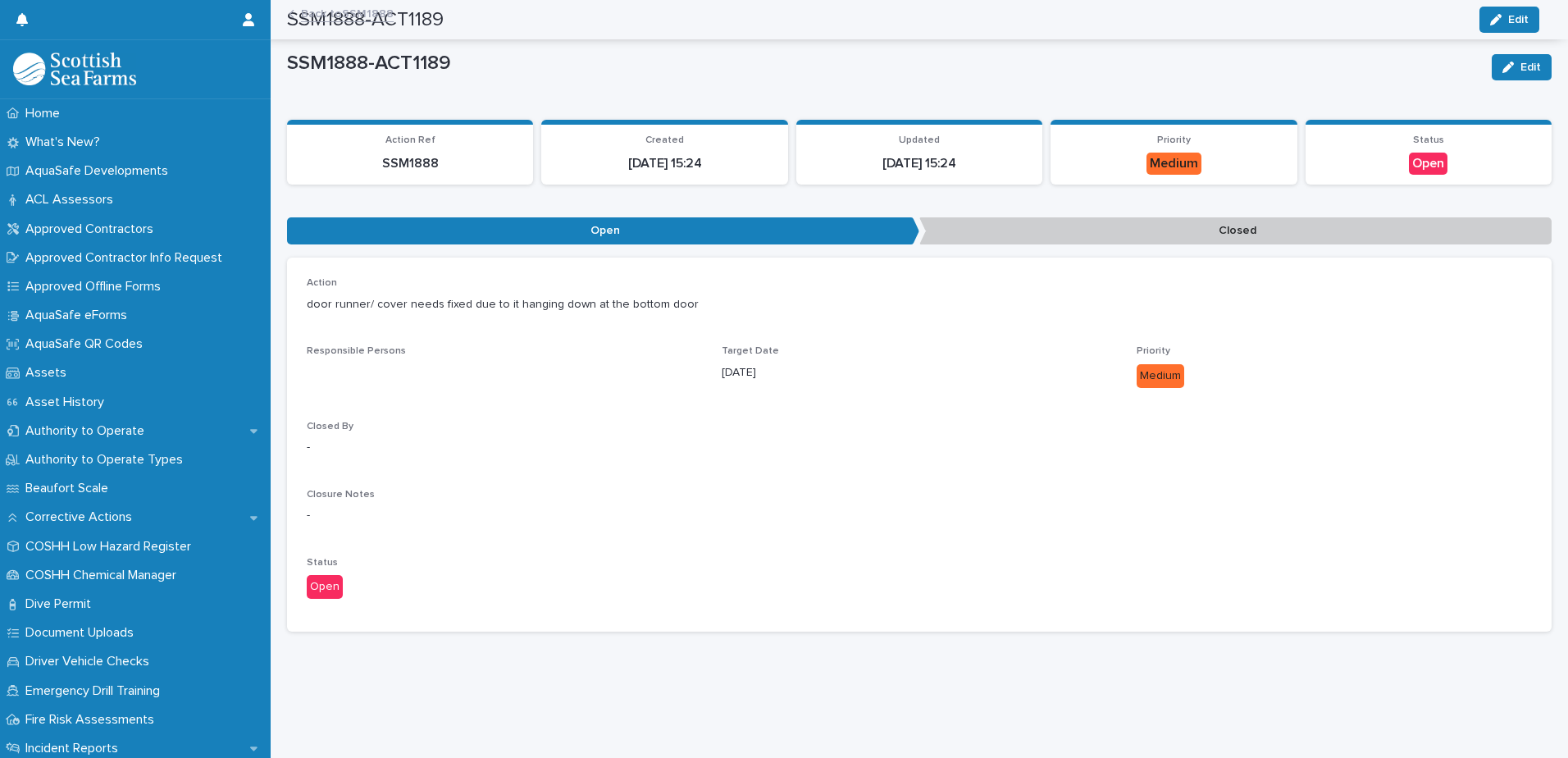
scroll to position [12, 0]
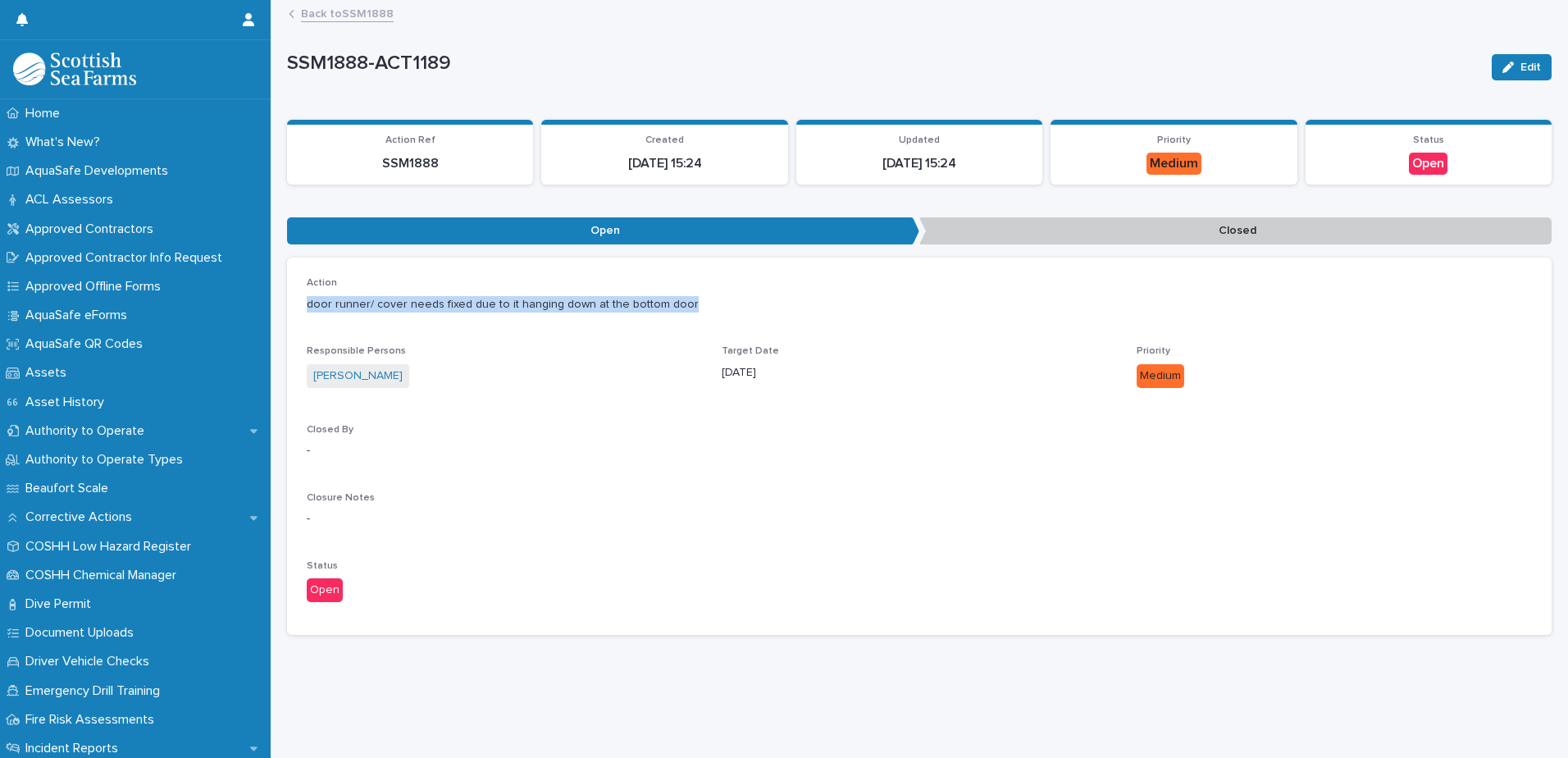
drag, startPoint x: 677, startPoint y: 290, endPoint x: 306, endPoint y: 296, distance: 371.0
click at [306, 296] on div "Action door runner/ cover needs fixed due to it hanging down at the bottom door…" at bounding box center [919, 446] width 1264 height 378
copy p "door runner/ cover needs fixed due to it hanging down at the bottom door"
drag, startPoint x: 513, startPoint y: 716, endPoint x: 548, endPoint y: 691, distance: 43.0
click at [514, 714] on div "Loading... Saving… Loading... Saving… SSM1888-ACT1189 Edit SSM1888-ACT1189 Edit…" at bounding box center [919, 379] width 1297 height 756
